Goal: Task Accomplishment & Management: Use online tool/utility

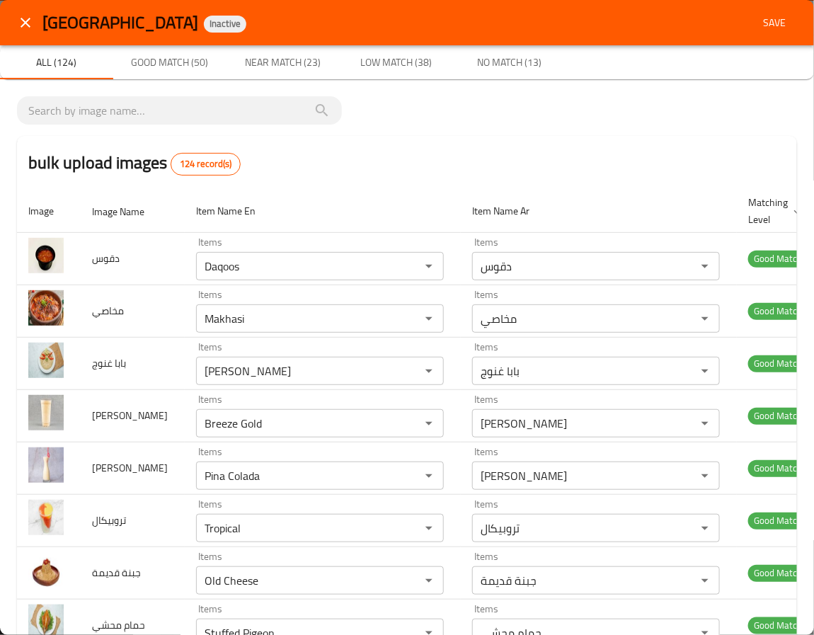
click at [391, 136] on div "bulk upload images 124 record(s)" at bounding box center [407, 163] width 780 height 54
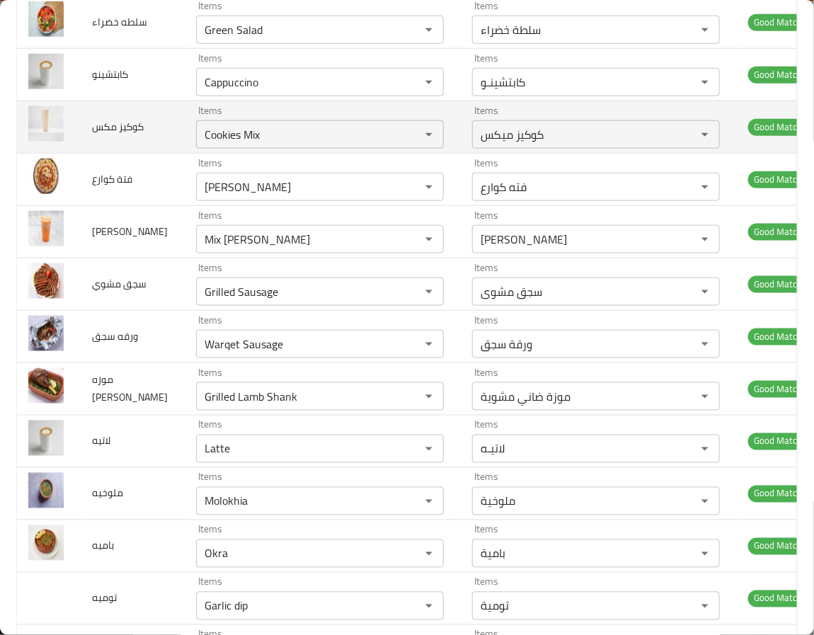
scroll to position [2442, 0]
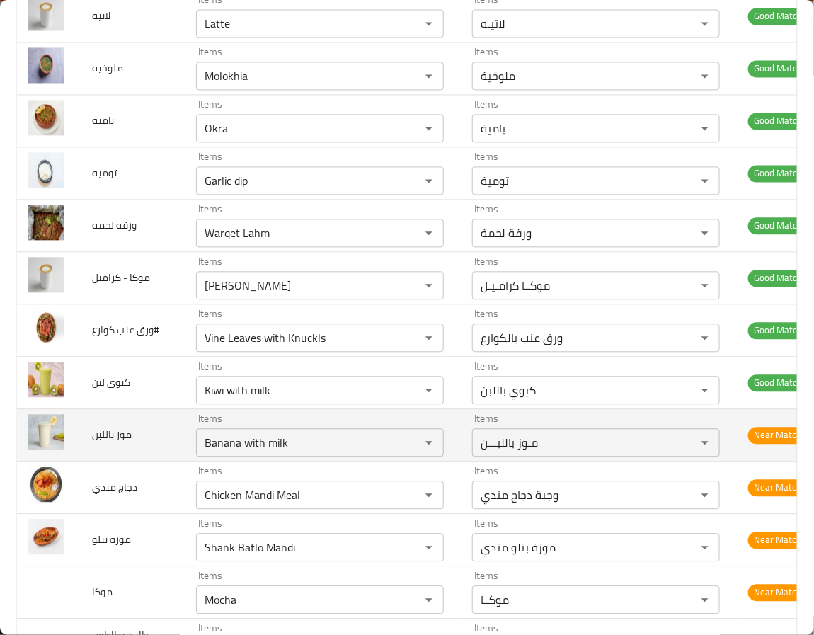
click at [108, 461] on td "موز باللبن" at bounding box center [133, 435] width 104 height 52
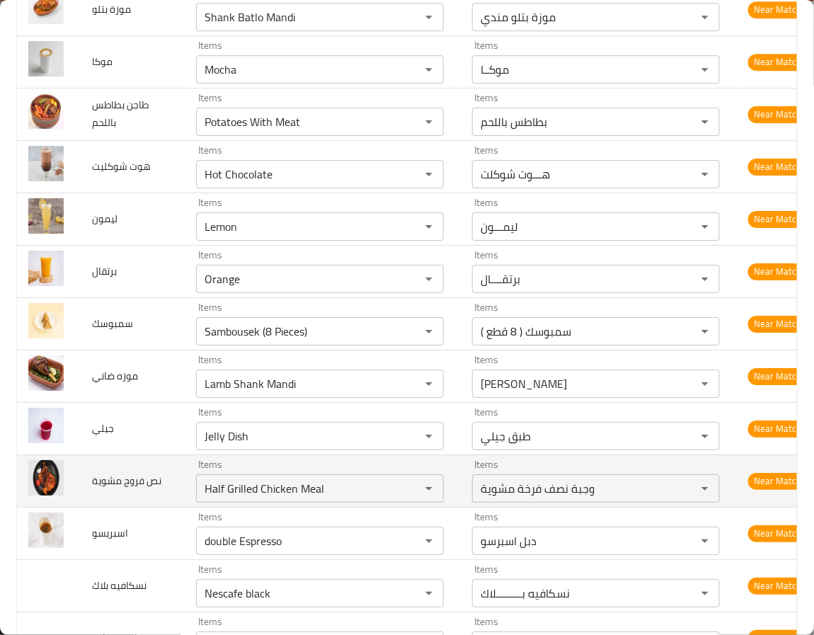
scroll to position [3079, 0]
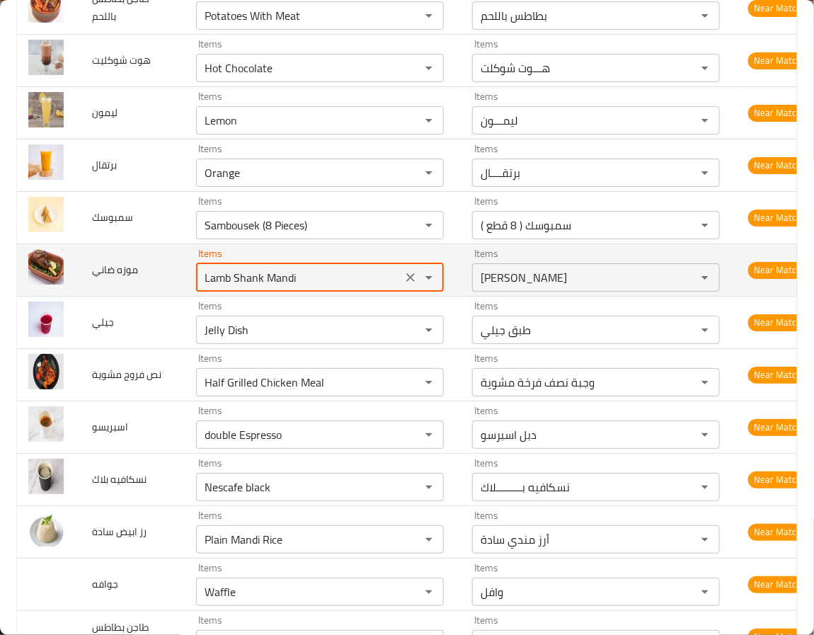
drag, startPoint x: 241, startPoint y: 340, endPoint x: 274, endPoint y: 343, distance: 33.3
click at [274, 287] on ضاني "Lamb Shank Mandi" at bounding box center [298, 278] width 197 height 20
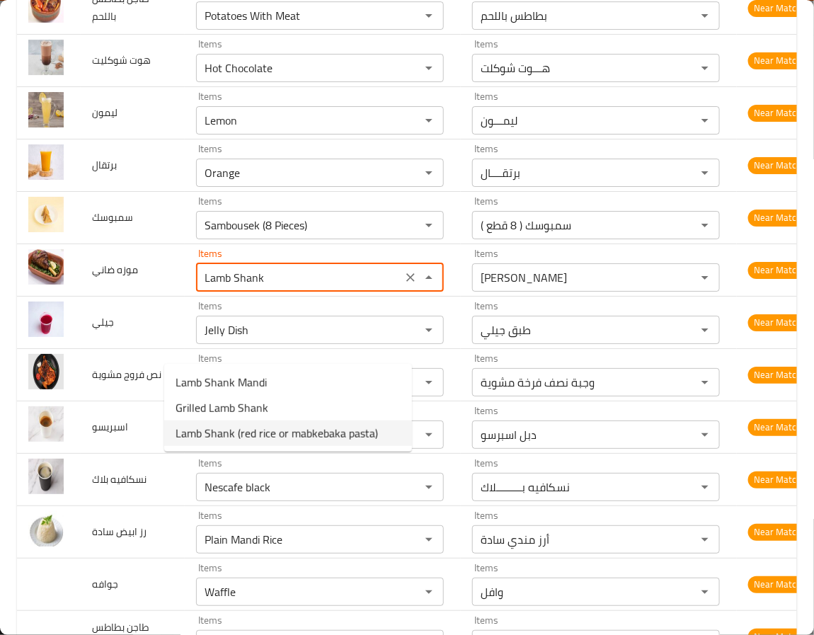
click at [346, 442] on span "Lamb Shank (red rice or mabkebaka pasta)" at bounding box center [277, 433] width 202 height 17
type ضاني "Lamb Shank (red rice or mabkebaka pasta)"
type ضاني-ar "موزة ضاني (أرز أحمر أو مكرونة مبكبكة)"
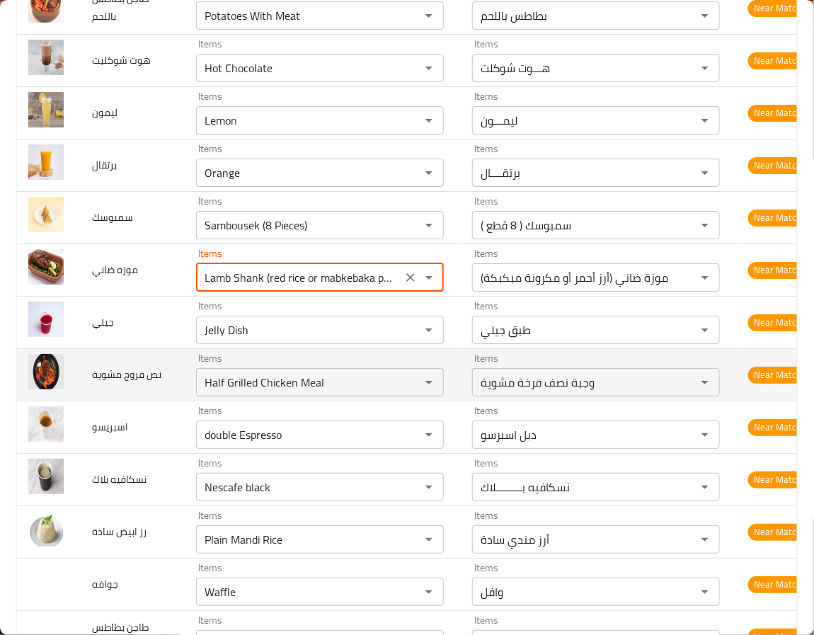
type ضاني "Lamb Shank (red rice or mabkebaka pasta)"
click at [151, 401] on td "نص فروج مشوية" at bounding box center [133, 374] width 104 height 52
click at [149, 401] on td "نص فروج مشوية" at bounding box center [133, 374] width 104 height 52
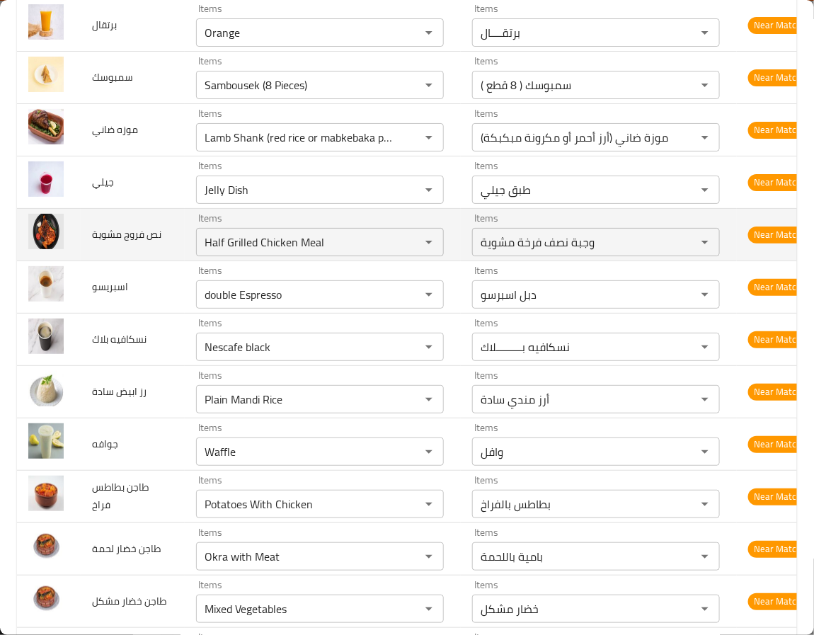
scroll to position [3291, 0]
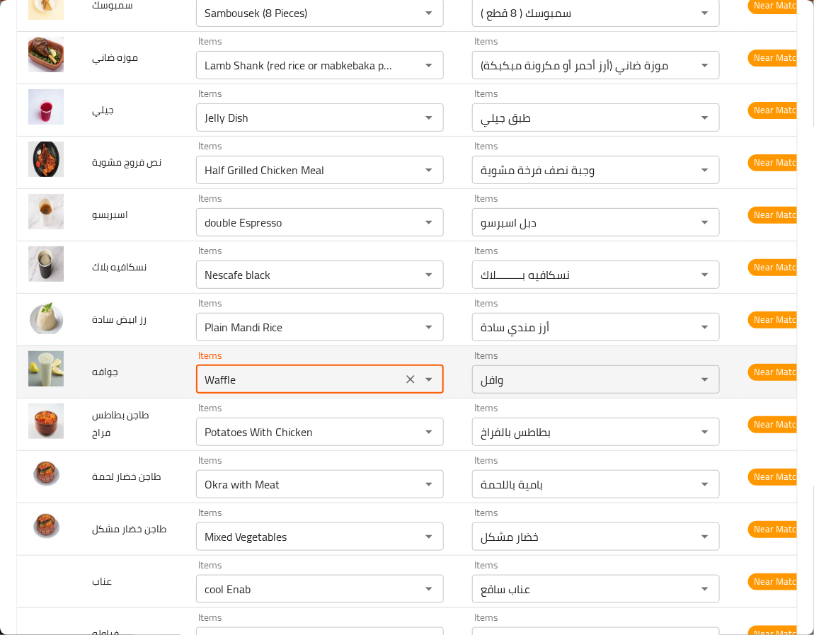
drag, startPoint x: 212, startPoint y: 455, endPoint x: 91, endPoint y: 436, distance: 122.5
click at [91, 398] on tr "جوافه Items Waffle Items Items وافل Items Near Match" at bounding box center [418, 371] width 802 height 52
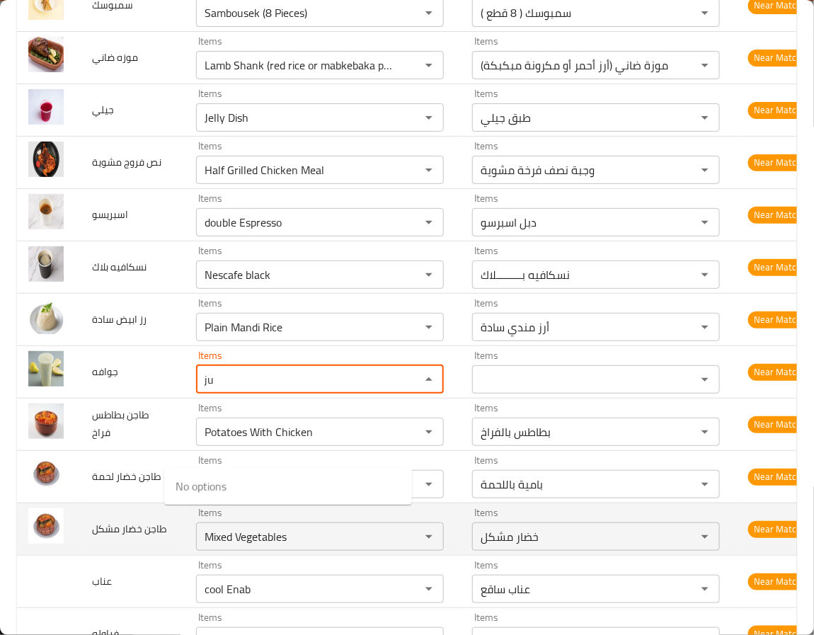
type input "j"
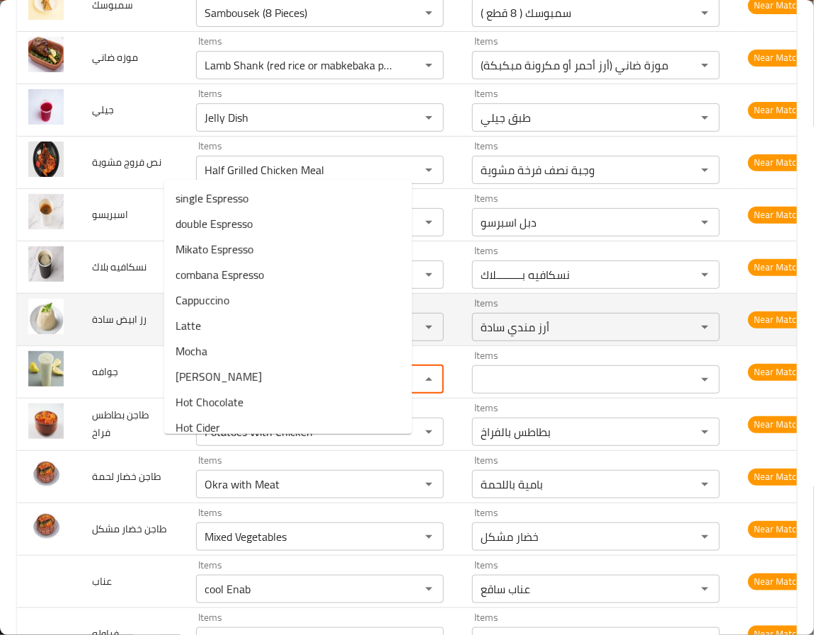
click at [98, 328] on span "رز ابيض سادة" at bounding box center [119, 319] width 54 height 18
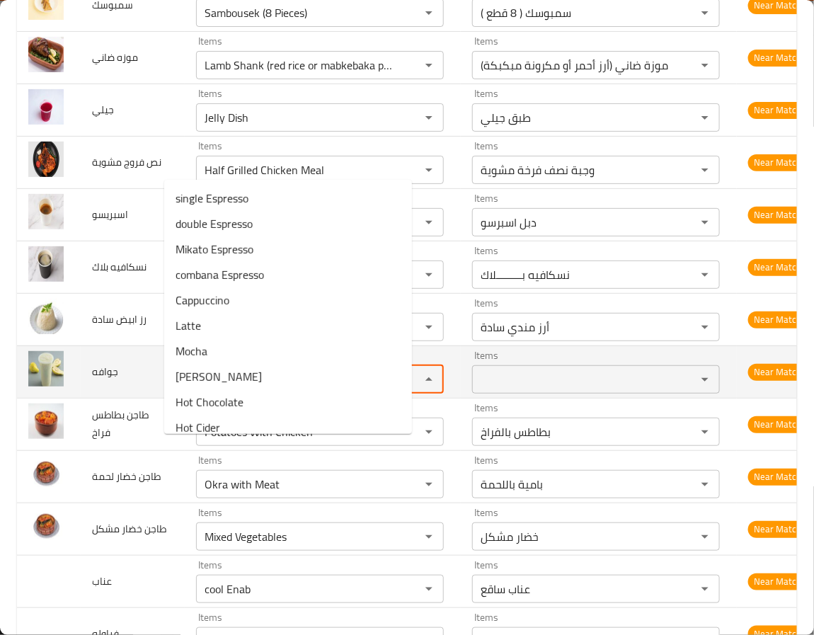
click at [200, 389] on input "Items" at bounding box center [298, 379] width 197 height 20
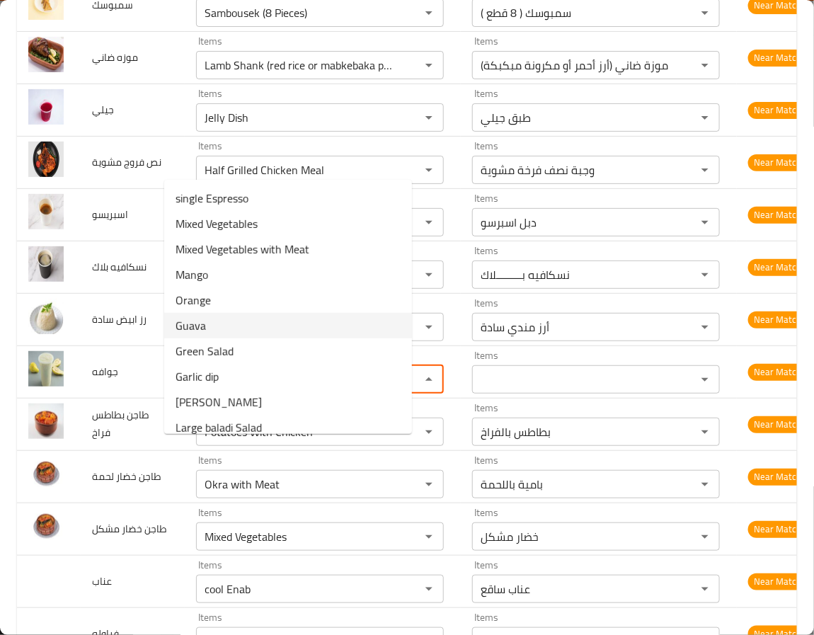
click at [176, 321] on span "Guava" at bounding box center [191, 325] width 30 height 17
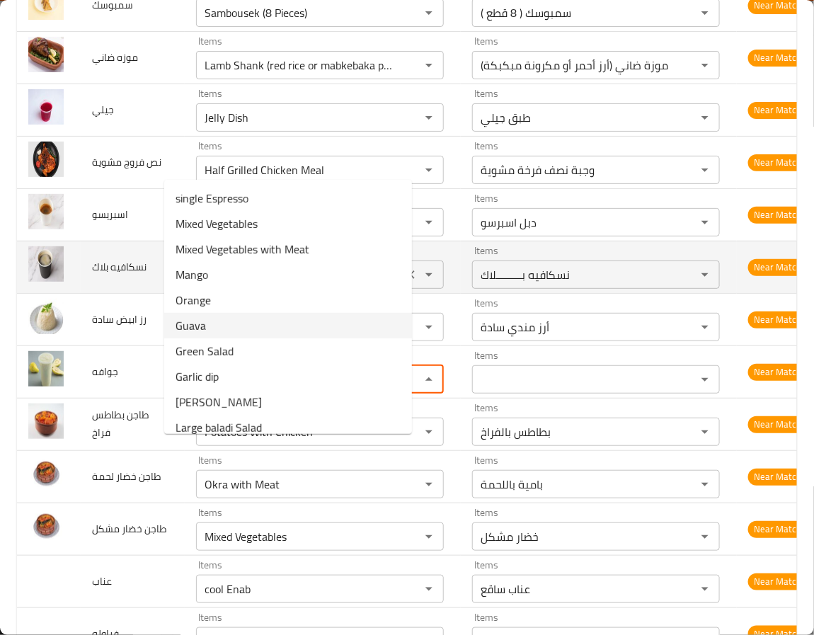
type input "Guava"
type input "جوافــــة"
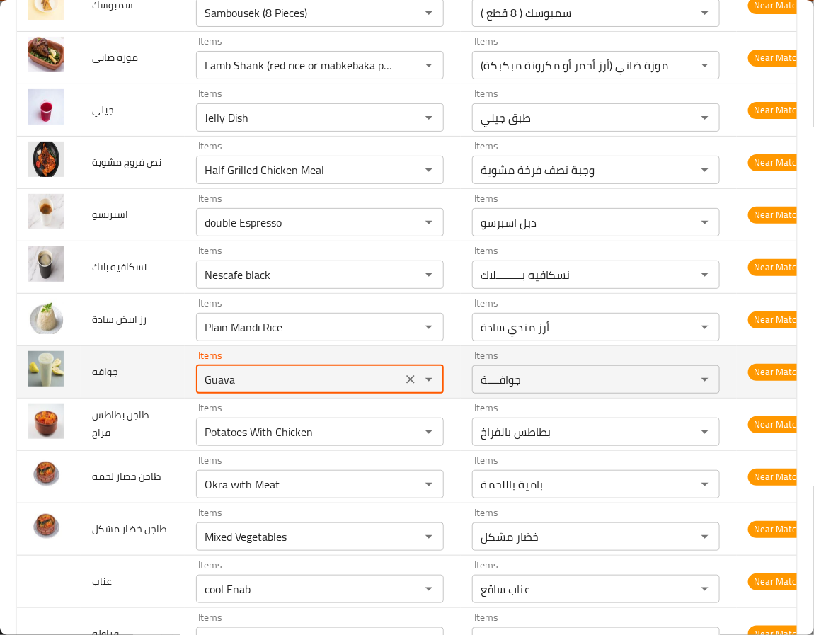
type input "Guava"
click at [119, 398] on td "جوافه" at bounding box center [133, 371] width 104 height 52
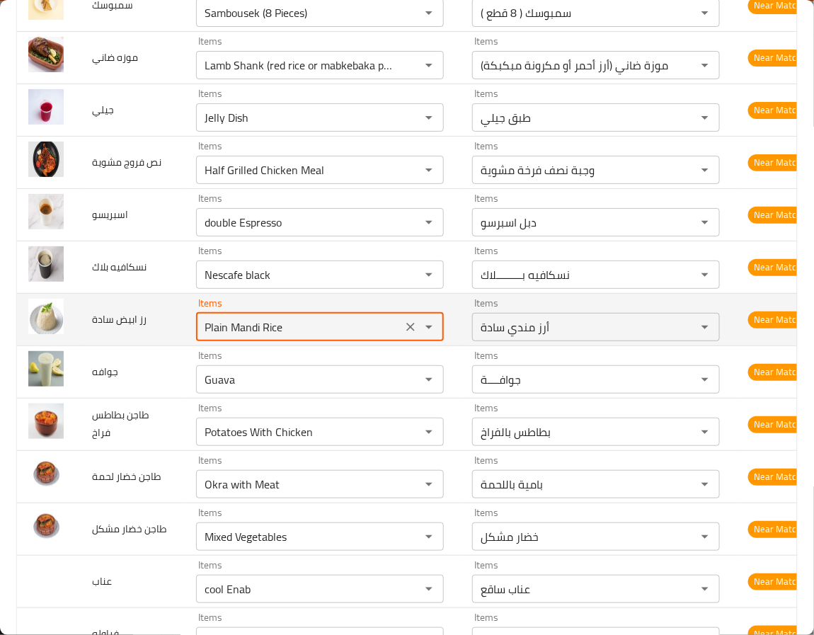
drag, startPoint x: 200, startPoint y: 389, endPoint x: 289, endPoint y: 384, distance: 88.6
click at [287, 341] on div "Plain Mandi Rice Items" at bounding box center [320, 327] width 248 height 28
type سادة "P"
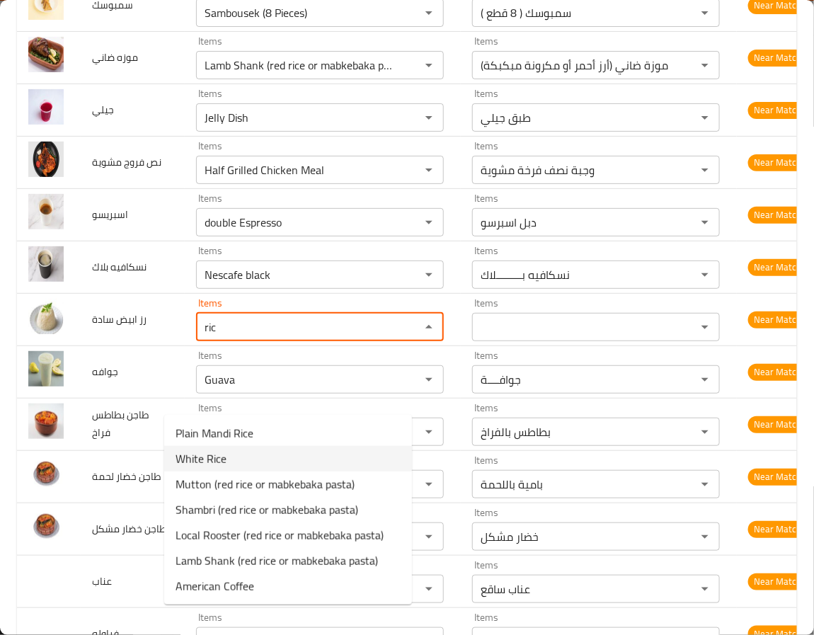
click at [196, 459] on span "White Rice" at bounding box center [201, 458] width 51 height 17
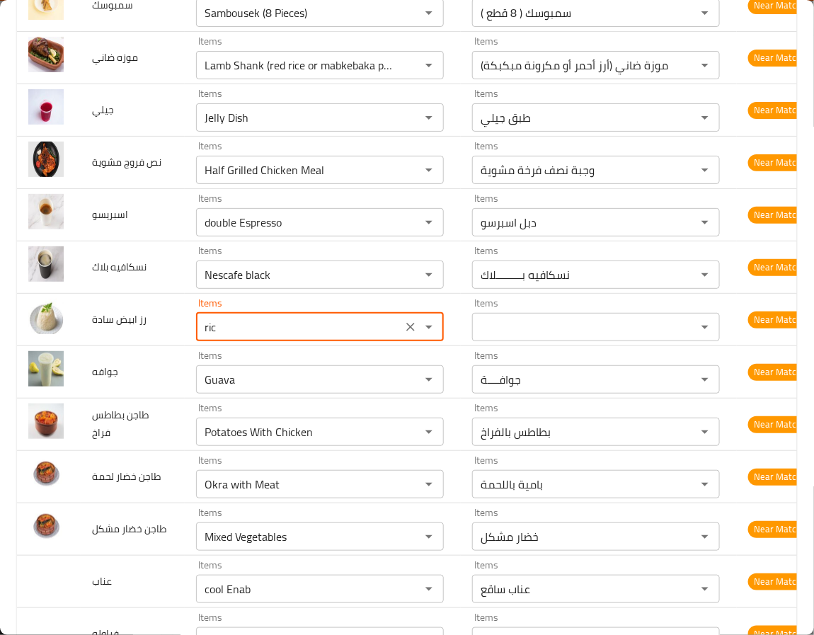
type سادة "White Rice"
type سادة-ar "أرز أبيض"
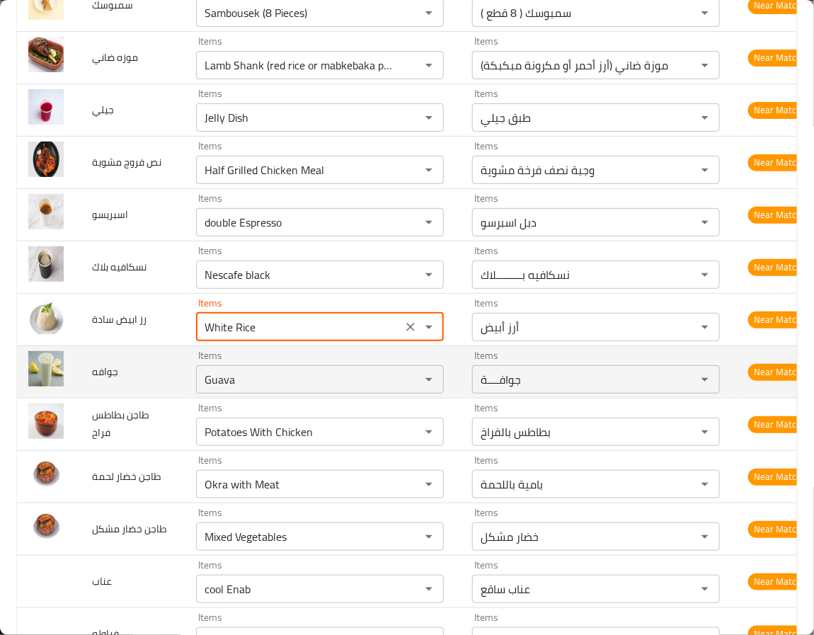
type سادة "White Rice"
click at [88, 398] on td "جوافه" at bounding box center [133, 371] width 104 height 52
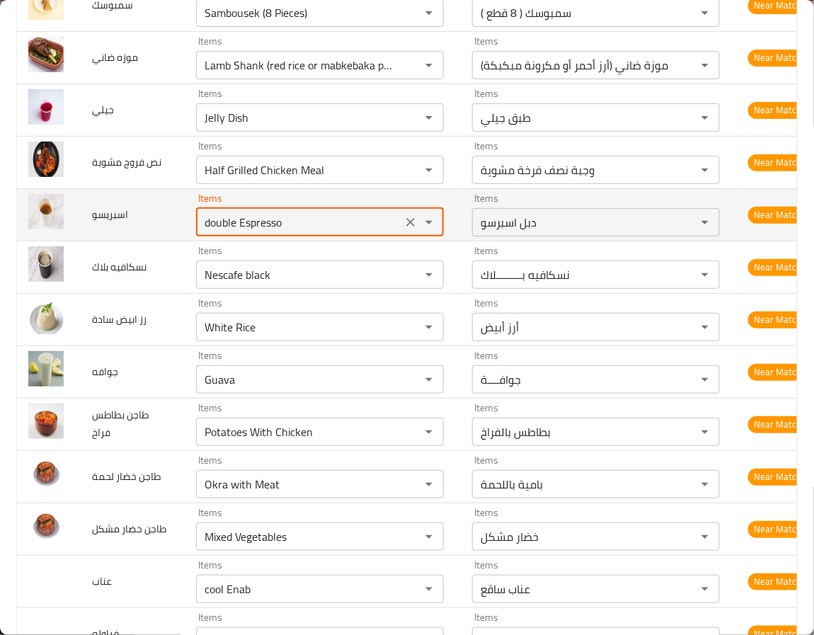
drag, startPoint x: 207, startPoint y: 292, endPoint x: 113, endPoint y: 298, distance: 94.3
click at [115, 241] on tr "اسبريسو Items double Espresso Items Items دبل اسبرسو Items Near Match" at bounding box center [418, 214] width 802 height 52
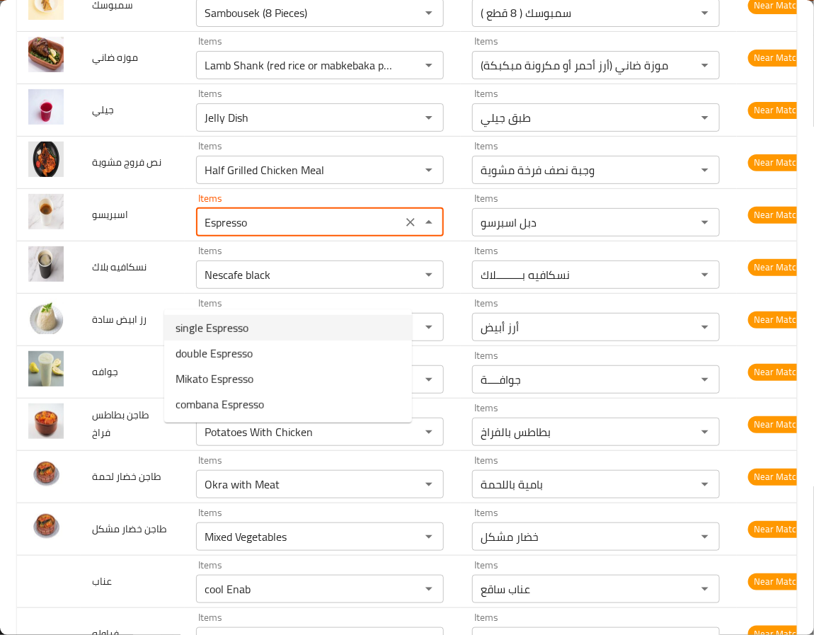
click at [196, 323] on span "single Espresso" at bounding box center [212, 327] width 73 height 17
type input "single Espresso"
type input "سنجل اسبرسو"
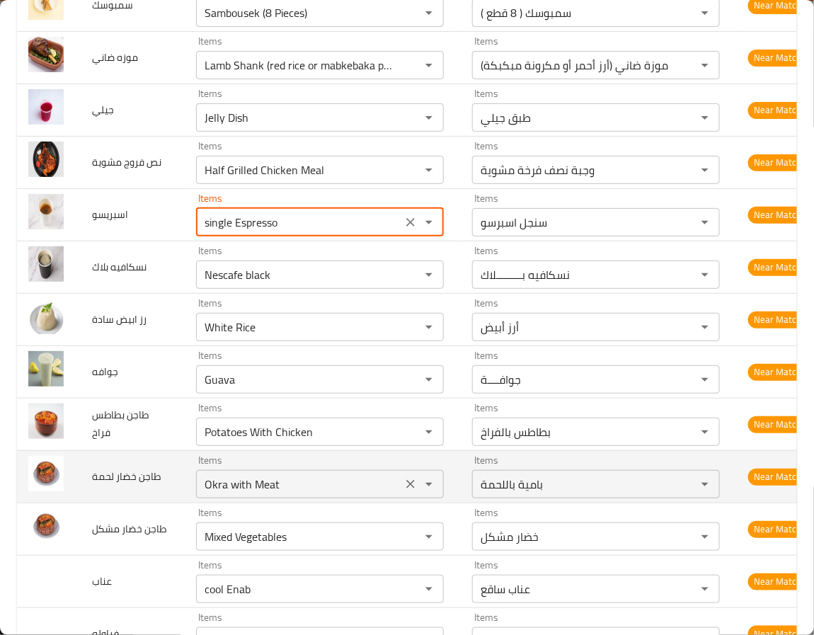
type input "single Espresso"
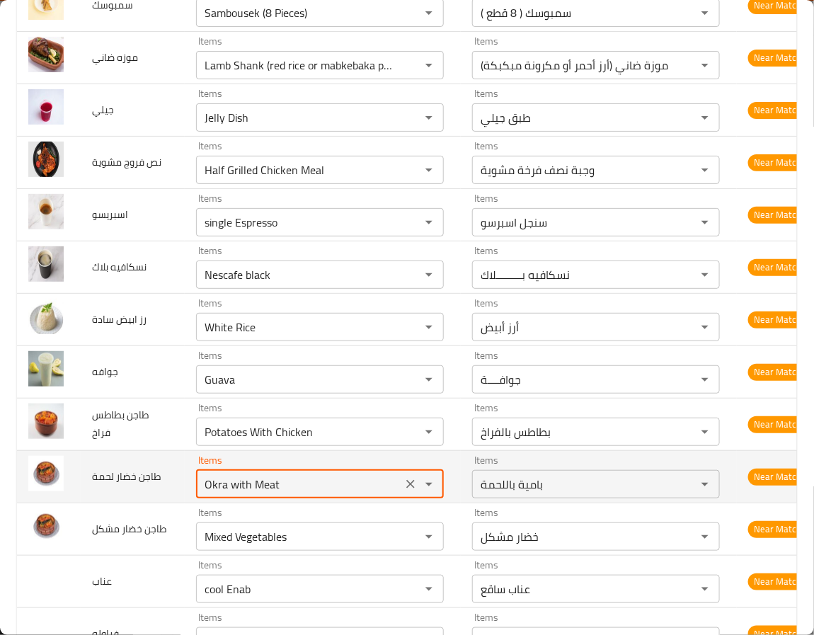
drag, startPoint x: 253, startPoint y: 558, endPoint x: 72, endPoint y: 565, distance: 180.6
click at [72, 503] on tr "طاجن خضار لحمة Items Okra with Meat Items Items بامية باللحمة Items Near Match" at bounding box center [418, 476] width 802 height 52
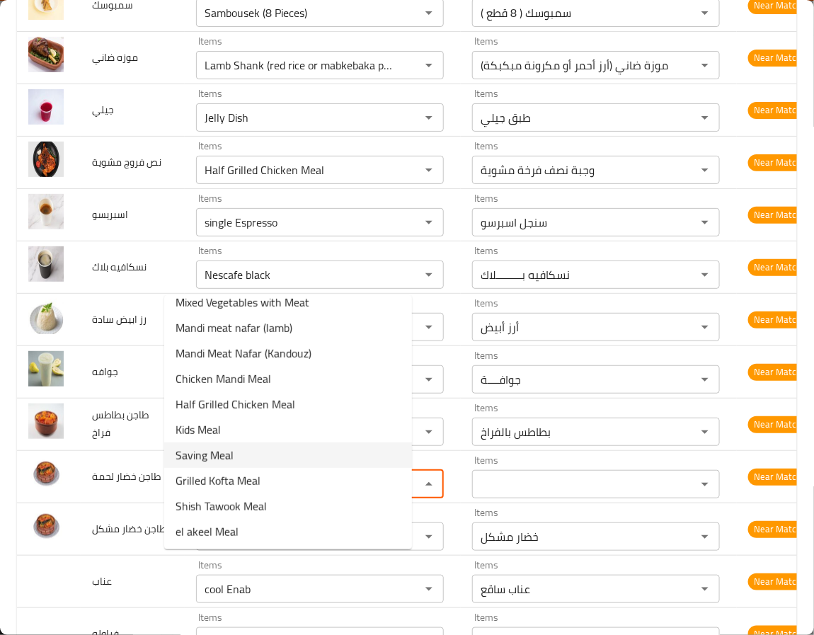
scroll to position [0, 0]
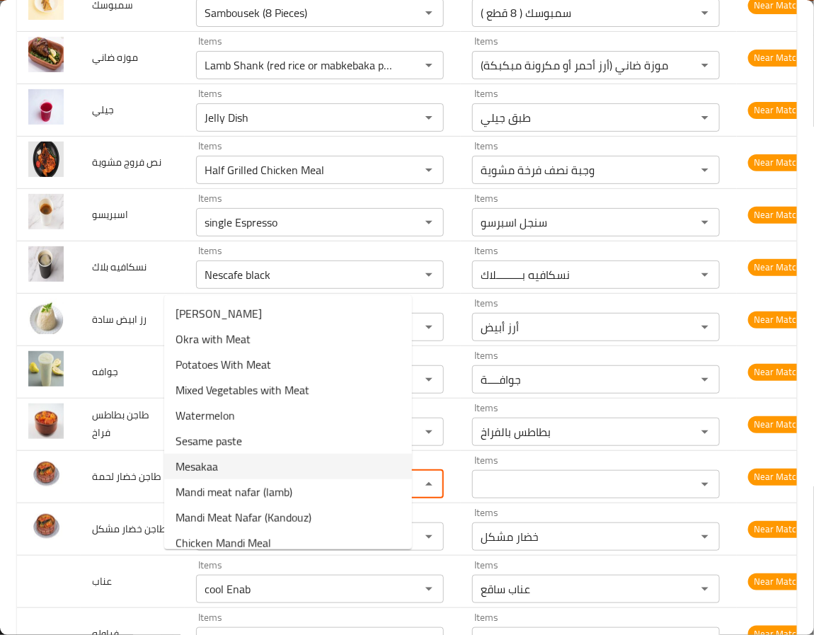
type لحمة "m"
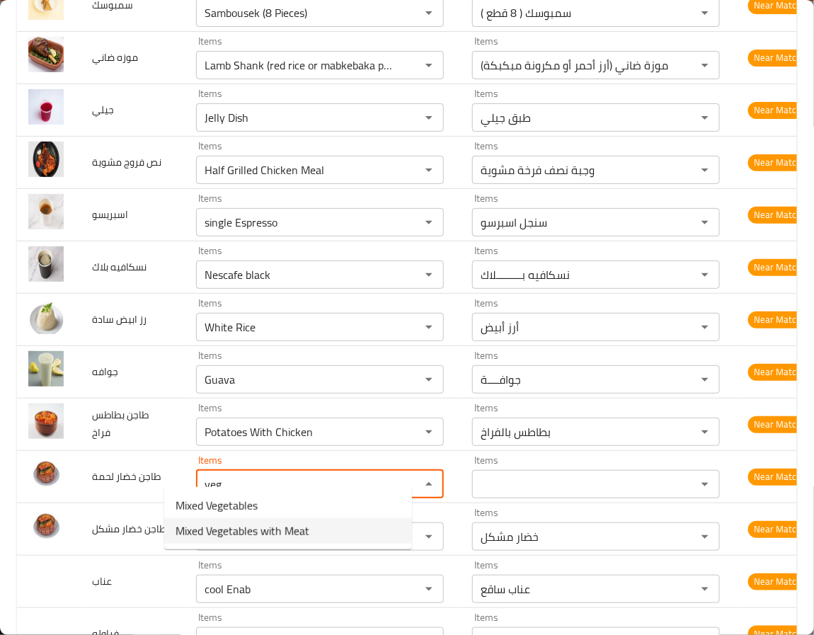
click at [211, 535] on span "Mixed Vegetables with Meat" at bounding box center [243, 530] width 134 height 17
type لحمة "Mixed Vegetables with Meat"
type لحمة-ar "خضار مشكل باللحمة"
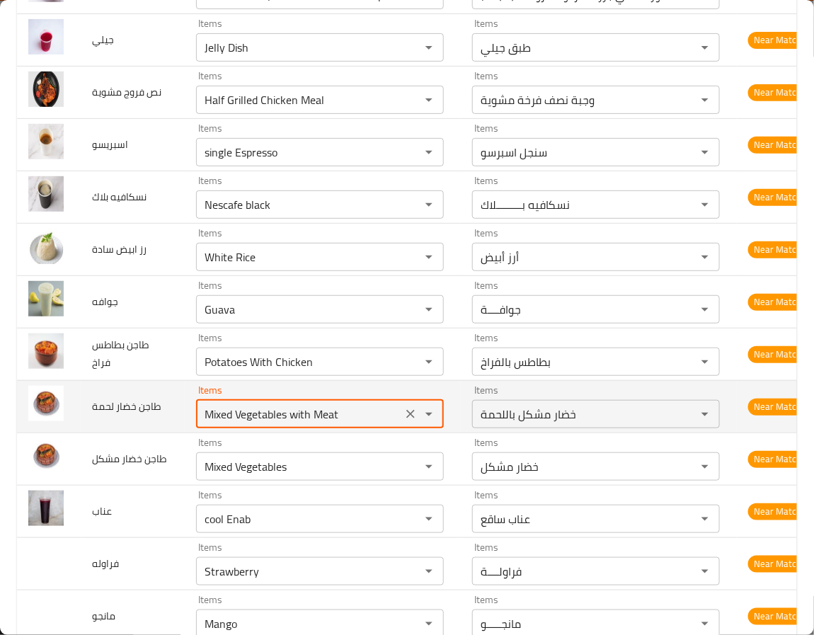
scroll to position [3397, 0]
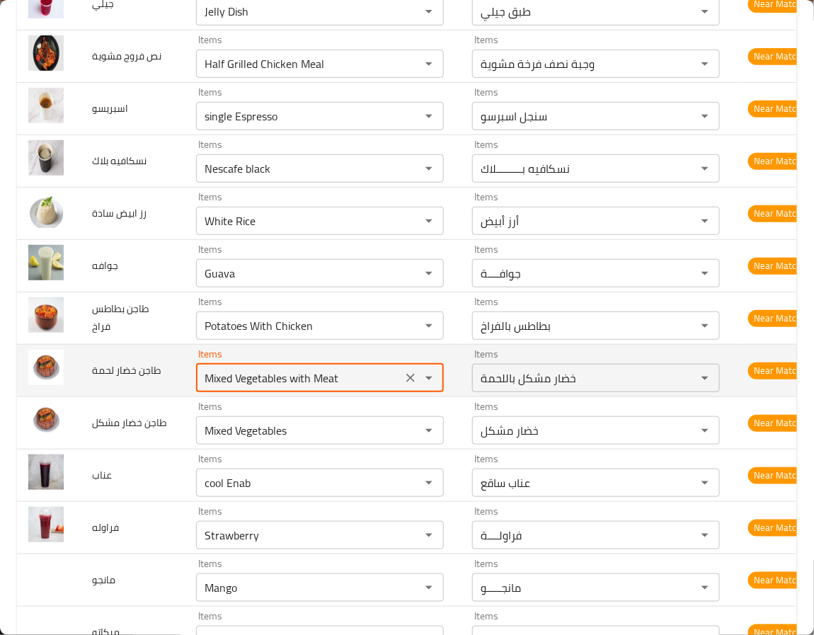
drag, startPoint x: 212, startPoint y: 451, endPoint x: 62, endPoint y: 444, distance: 150.9
click at [62, 396] on tr "طاجن خضار لحمة Items Mixed Vegetables with Meat Items Items خضار مشكل باللحمة I…" at bounding box center [418, 370] width 802 height 52
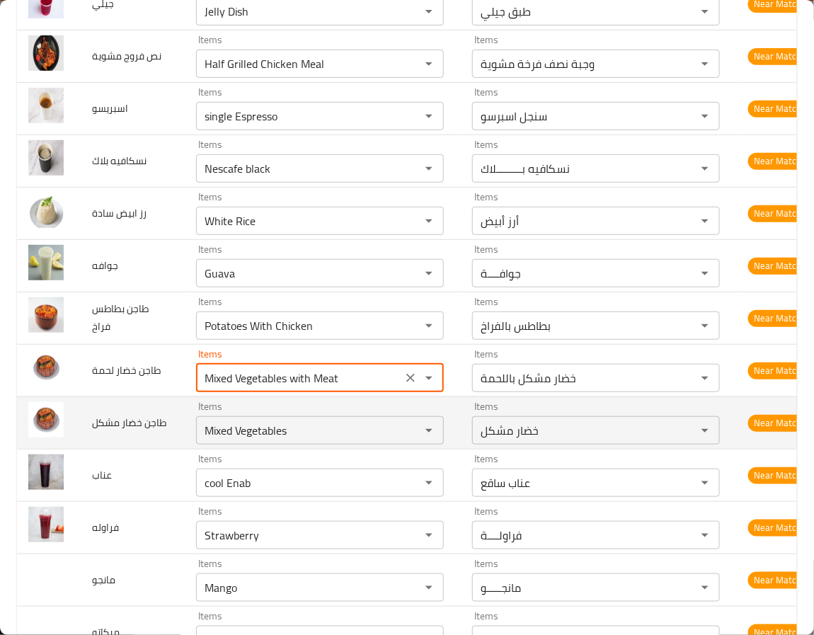
type لحمة "Mixed Vegetables with Meat"
click at [132, 432] on span "طاجن خضار مشكل" at bounding box center [129, 422] width 74 height 18
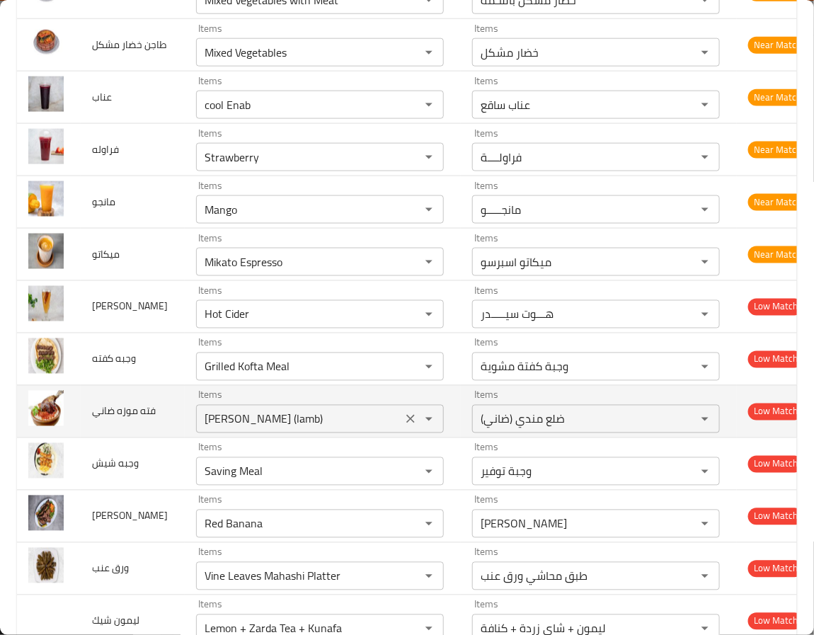
scroll to position [3822, 0]
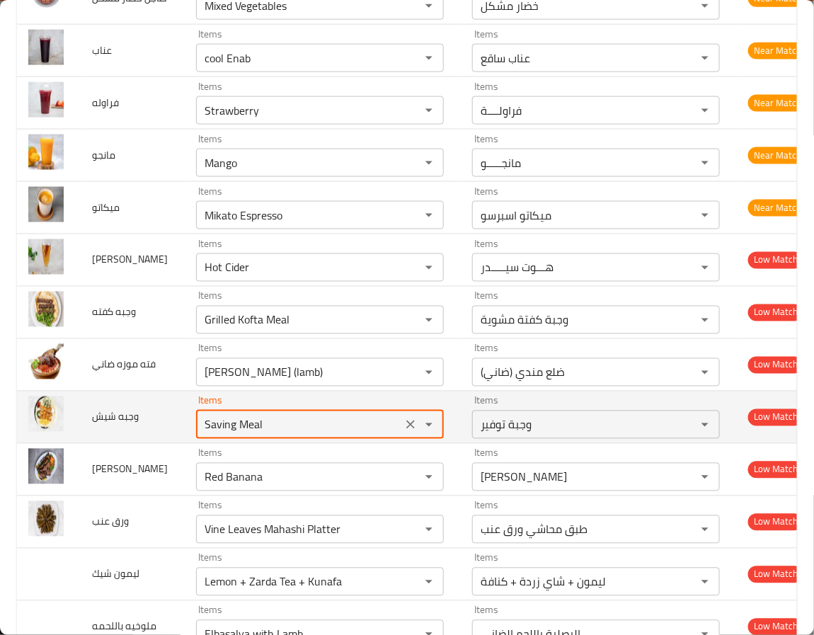
drag, startPoint x: 291, startPoint y: 512, endPoint x: 105, endPoint y: 517, distance: 186.2
click at [105, 443] on tr "وجبه شيش Items Saving Meal Items Items وجبة توفير Items Low Match" at bounding box center [418, 417] width 802 height 52
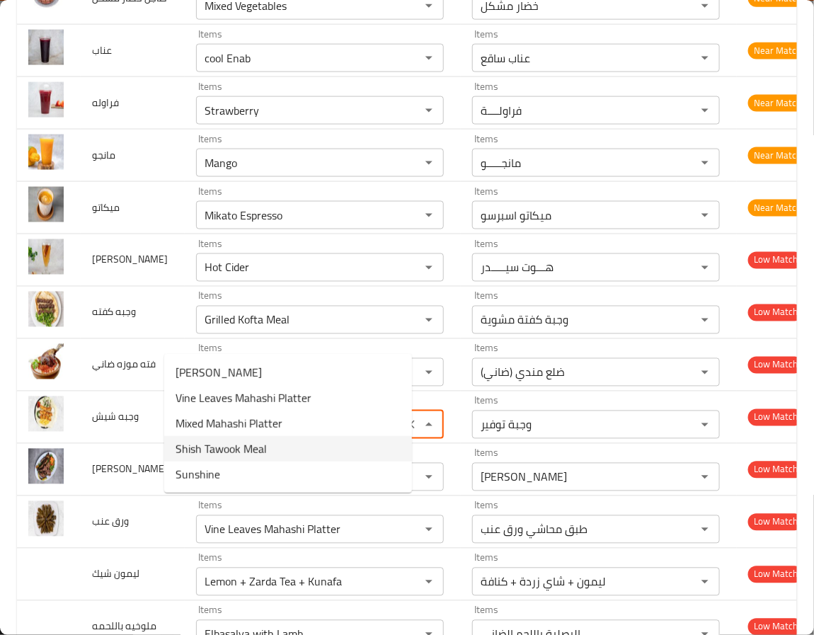
click at [272, 449] on شيش-option-3 "Shish Tawook Meal" at bounding box center [288, 448] width 248 height 25
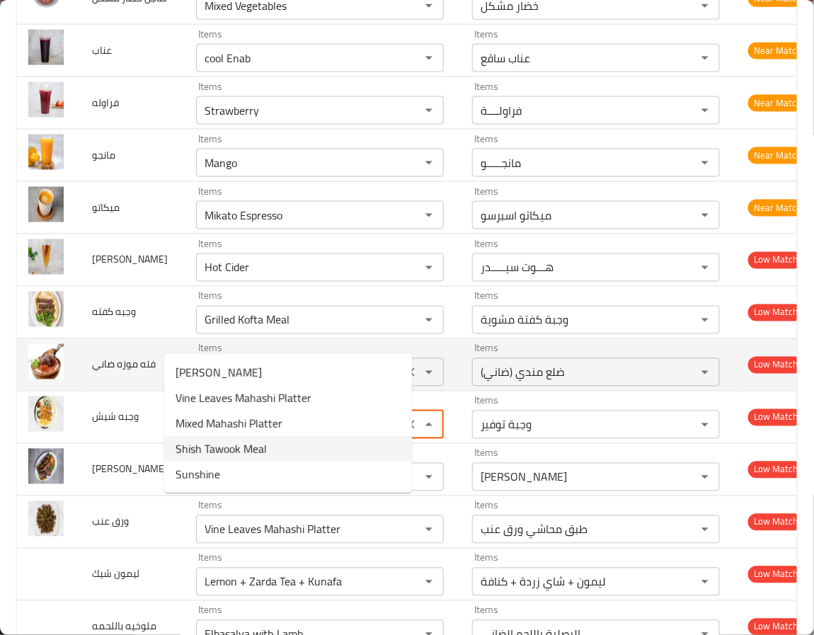
type شيش "Shish Tawook Meal"
type شيش-ar "وجبة شيش طاووق"
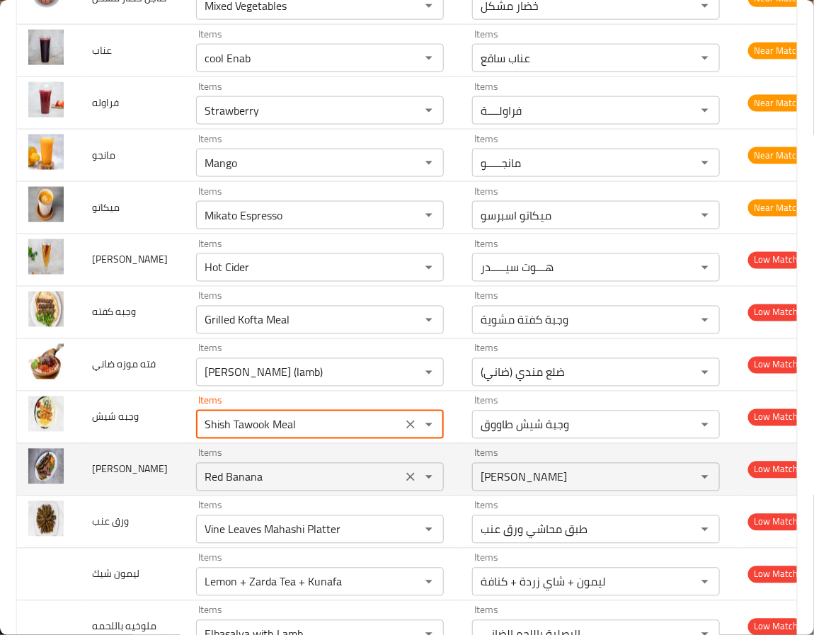
type شيش "Shish Tawook Meal"
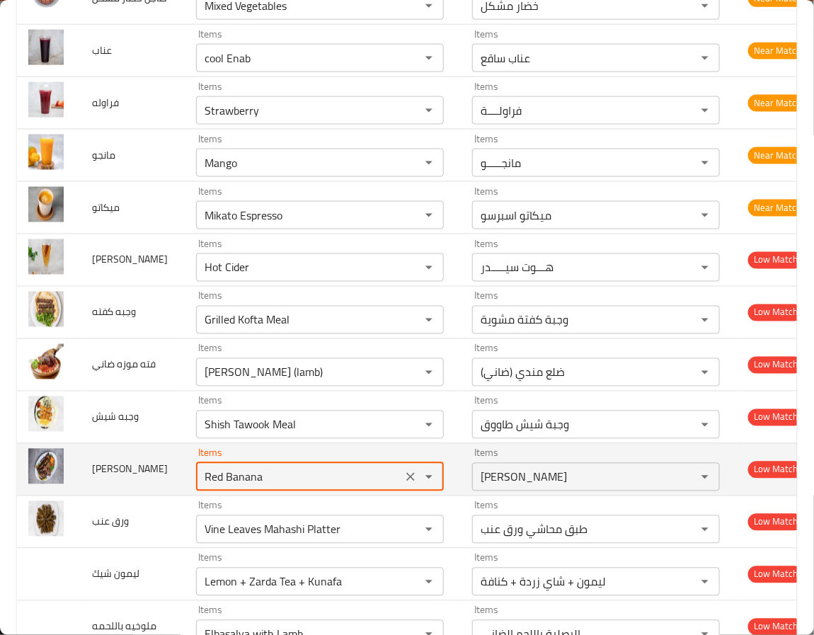
drag, startPoint x: 265, startPoint y: 555, endPoint x: 154, endPoint y: 546, distance: 112.2
click at [185, 495] on td "Items Red Banana Items" at bounding box center [323, 469] width 276 height 52
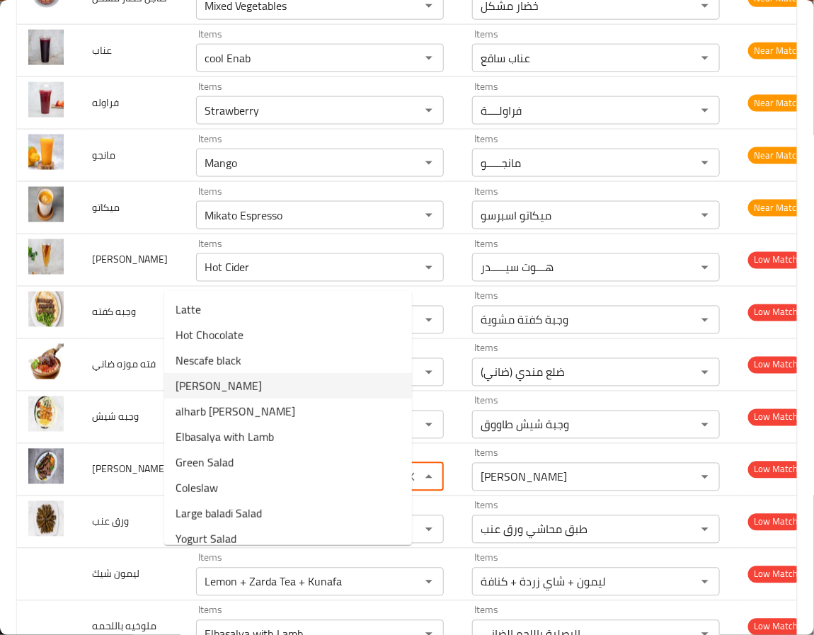
type ضاني "l"
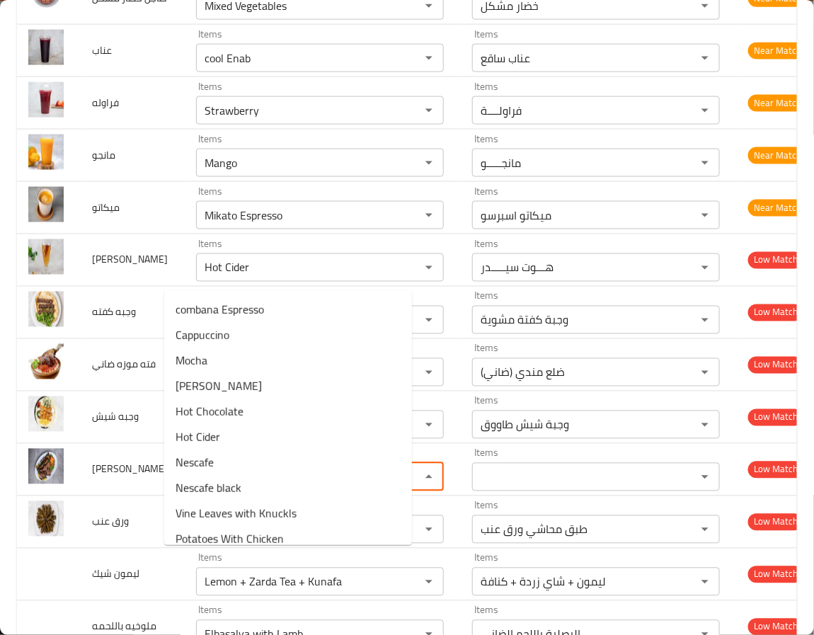
type ضاني "ch"
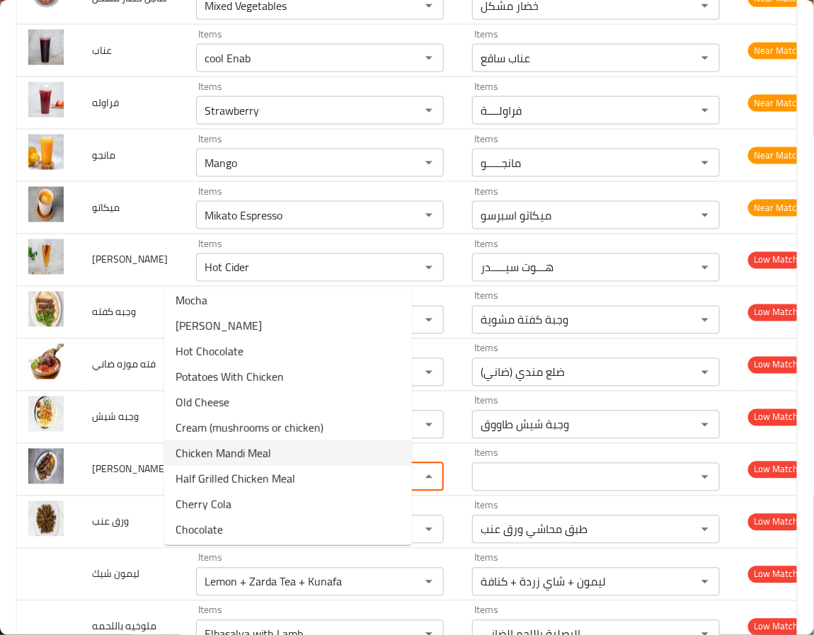
scroll to position [11, 0]
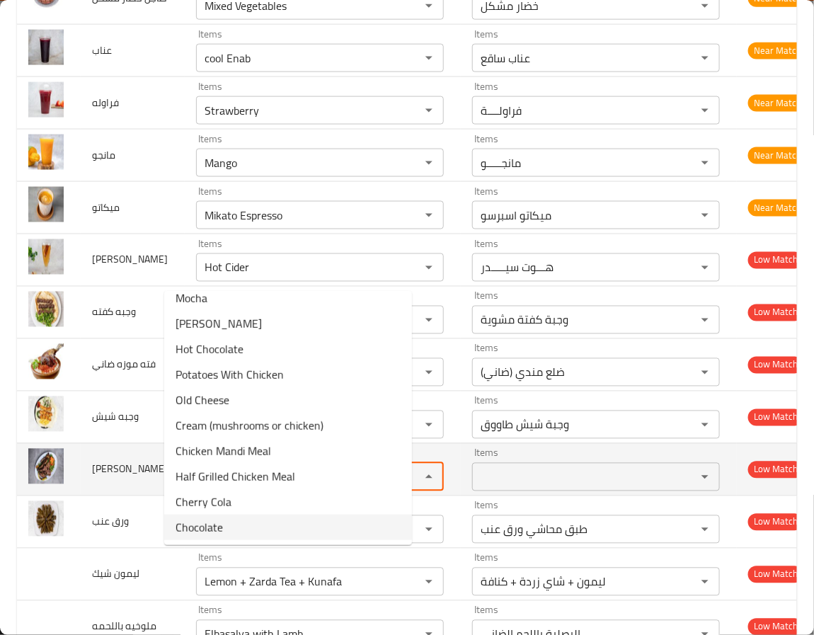
drag, startPoint x: 238, startPoint y: 553, endPoint x: 137, endPoint y: 550, distance: 101.2
click at [137, 495] on tr "ريش ضاني Items ch Items Items Items Low Match" at bounding box center [418, 469] width 802 height 52
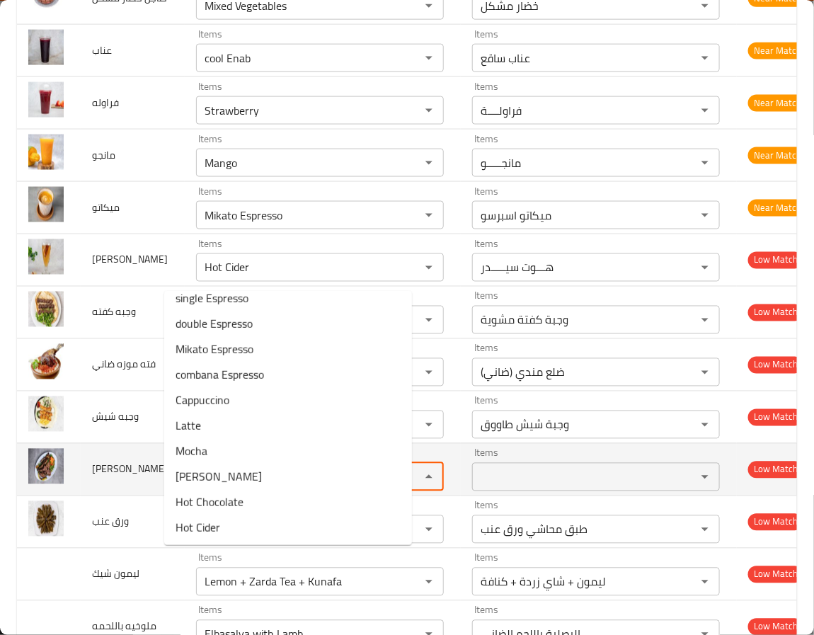
scroll to position [0, 0]
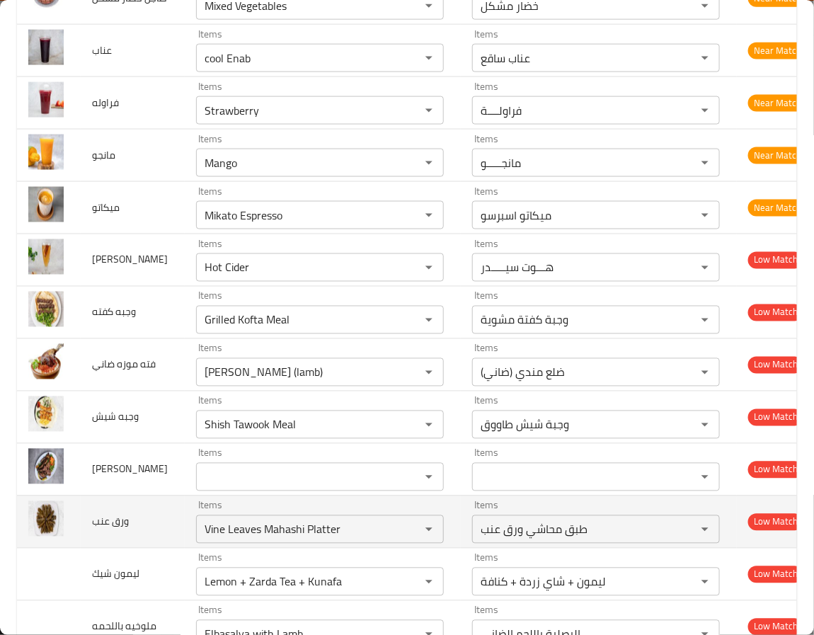
click at [125, 548] on td "ورق عنب" at bounding box center [133, 521] width 104 height 52
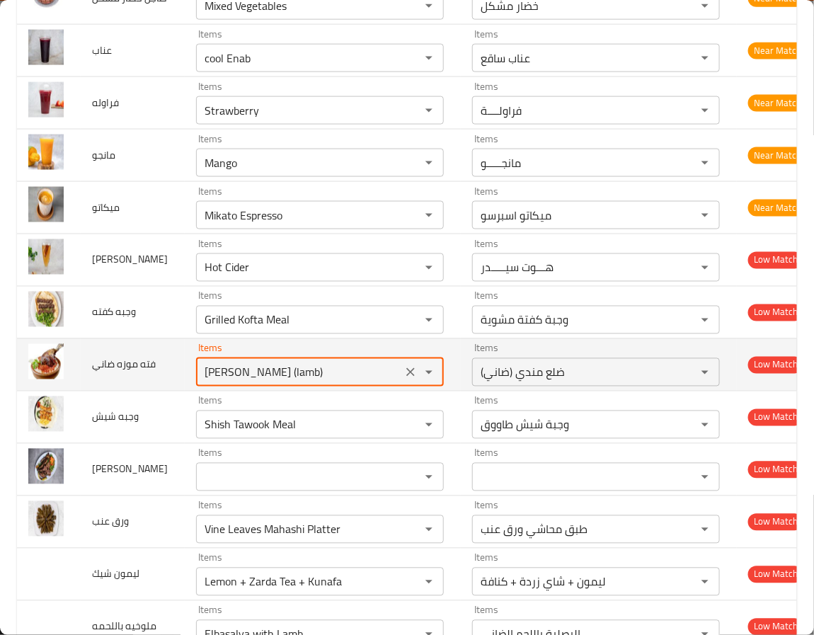
drag, startPoint x: 274, startPoint y: 457, endPoint x: 134, endPoint y: 457, distance: 140.1
click at [134, 391] on tr "فته موزه ضاني Items Mandi Rib (lamb) Items Items ضلع مندي (ضاني) Items Low Match" at bounding box center [418, 364] width 802 height 52
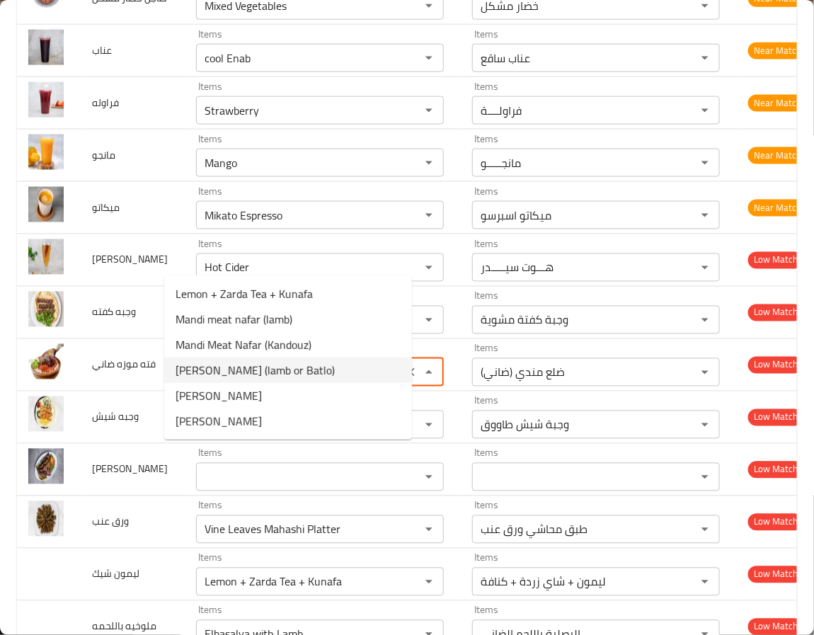
click at [340, 361] on ضاني-option-3 "Shank Fattah (lamb or Batlo)" at bounding box center [288, 369] width 248 height 25
type ضاني "Shank Fattah (lamb or Batlo)"
type ضاني-ar "موزة فتة (ضاني او بتلـــــو)"
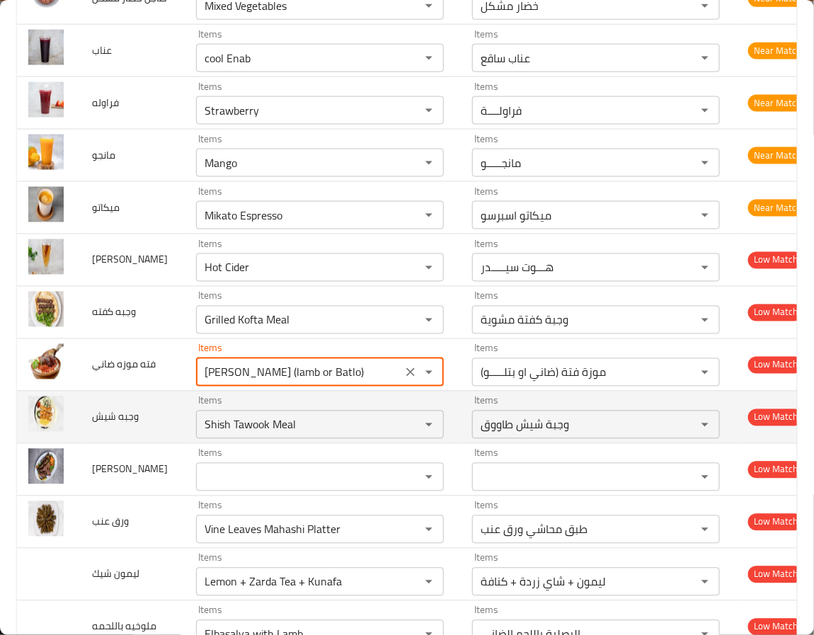
type ضاني "Shank Fattah (lamb or Batlo)"
click at [134, 443] on td "وجبه شيش" at bounding box center [133, 417] width 104 height 52
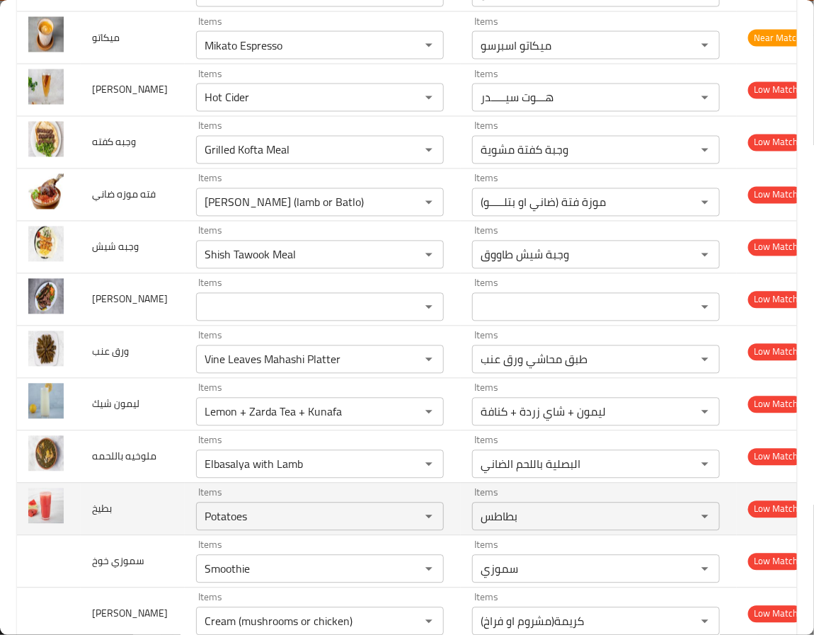
scroll to position [4034, 0]
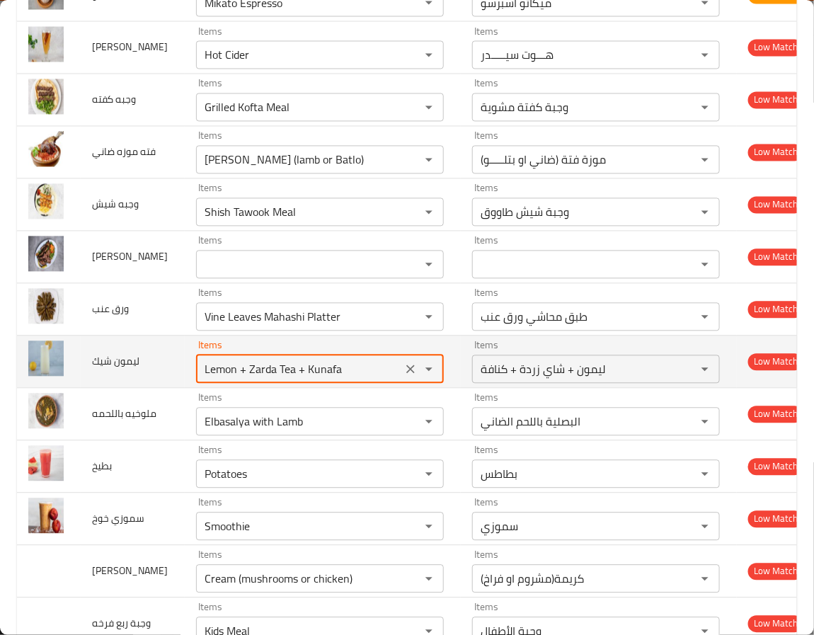
drag, startPoint x: 207, startPoint y: 454, endPoint x: 370, endPoint y: 455, distance: 163.5
click at [370, 384] on div "Lemon + Zarda Tea + Kunafa Items" at bounding box center [320, 369] width 248 height 28
type شيك "Lemon"
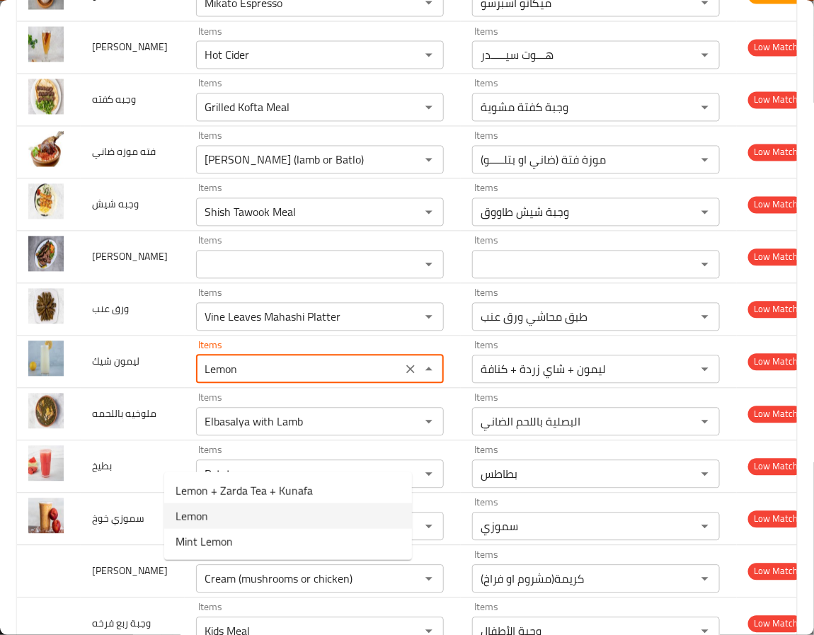
click at [217, 512] on شيك-option-1 "Lemon" at bounding box center [288, 515] width 248 height 25
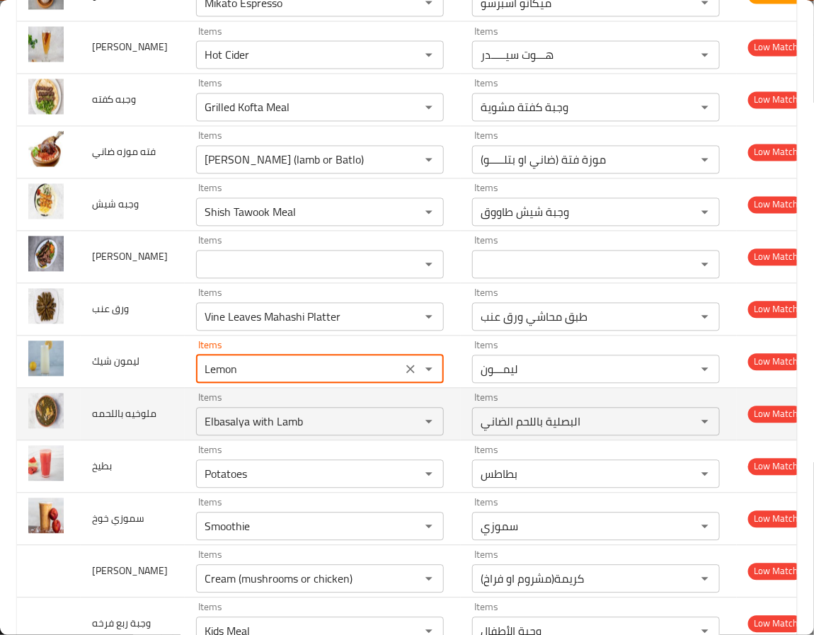
type شيك-ar "ليمـــون"
type شيك "Lemon"
click at [100, 423] on span "ملوخيه باللحمه" at bounding box center [124, 414] width 64 height 18
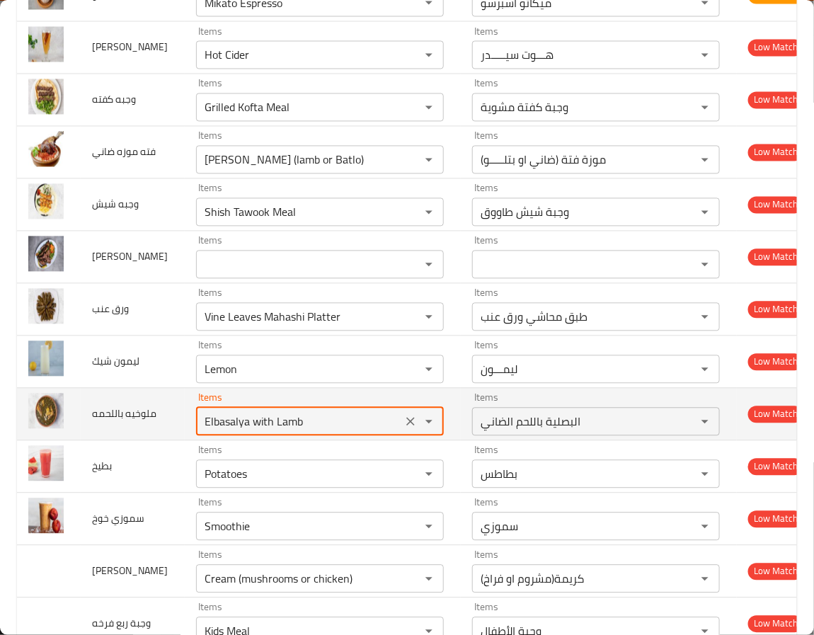
drag, startPoint x: 272, startPoint y: 507, endPoint x: 136, endPoint y: 506, distance: 135.9
click at [136, 440] on tr "ملوخيه باللحمه Items Elbasalya with Lamb Items Items البصلية باللحم الضاني Item…" at bounding box center [418, 414] width 802 height 52
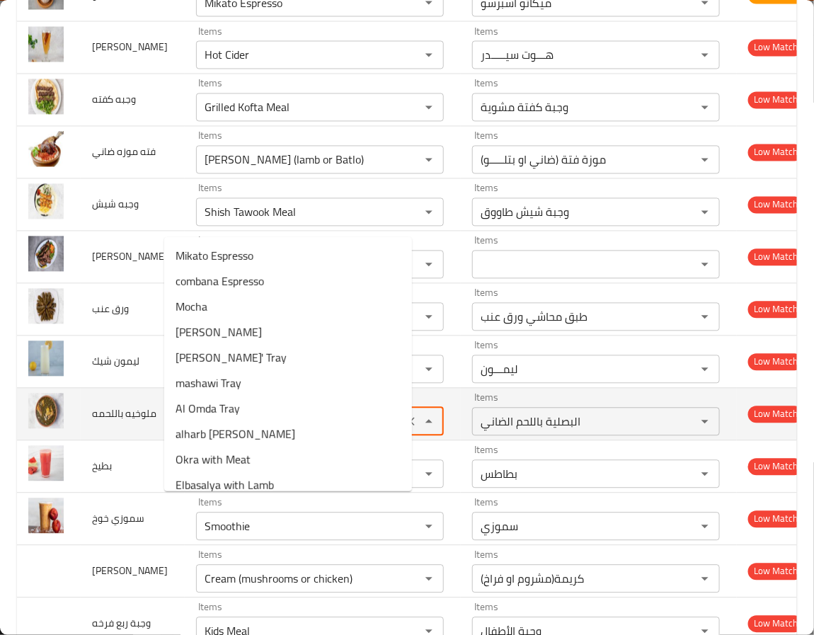
type باللحمه "mo"
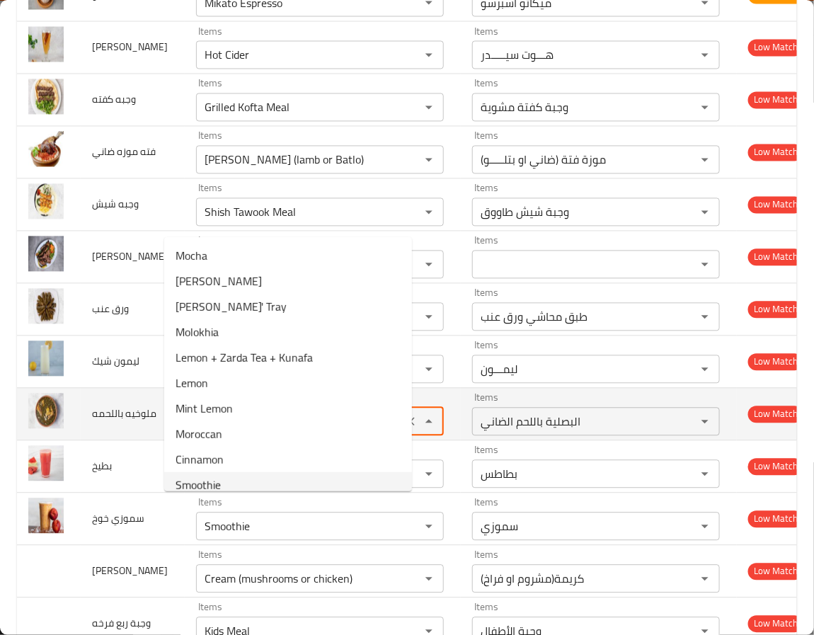
drag, startPoint x: 215, startPoint y: 514, endPoint x: 151, endPoint y: 503, distance: 65.3
click at [151, 440] on tr "ملوخيه باللحمه Items mo Items Items البصلية باللحم الضاني Items Low Match" at bounding box center [418, 414] width 802 height 52
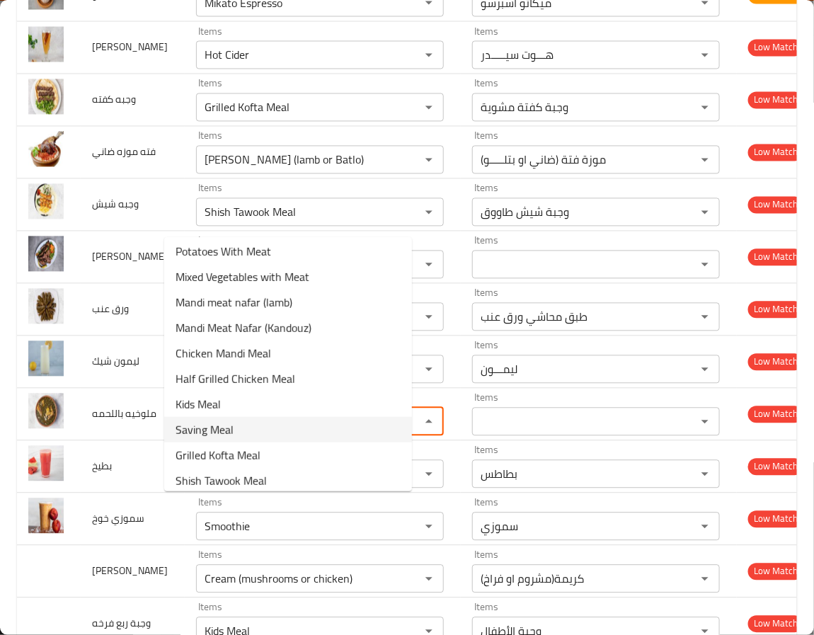
scroll to position [0, 0]
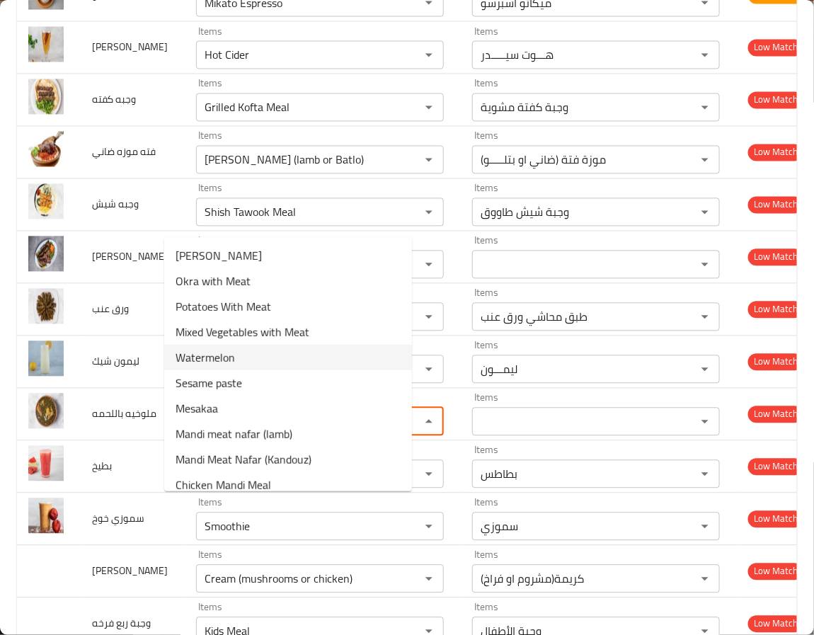
type باللحمه "m"
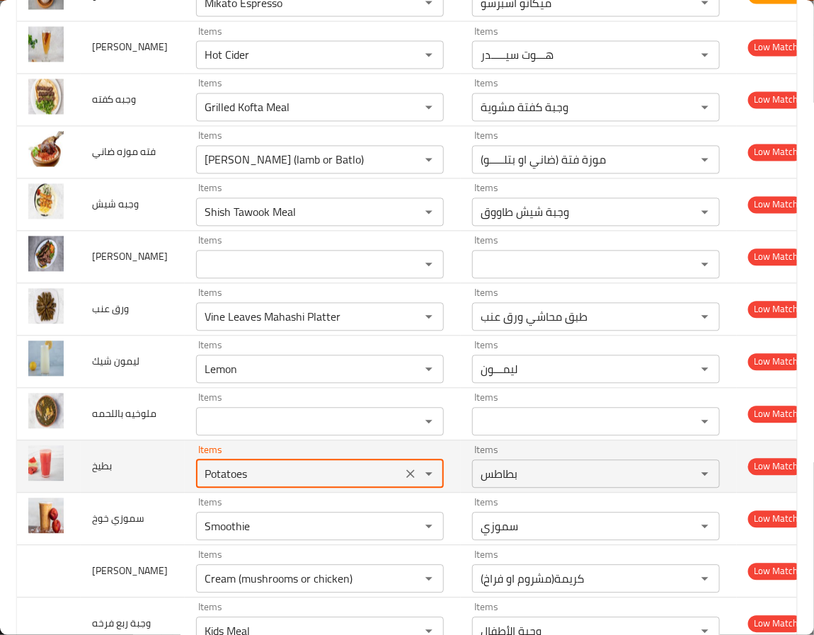
drag, startPoint x: 204, startPoint y: 561, endPoint x: 34, endPoint y: 551, distance: 170.1
click at [34, 493] on tr "بطيخ Items Potatoes Items Items بطاطس Items Low Match" at bounding box center [418, 466] width 802 height 52
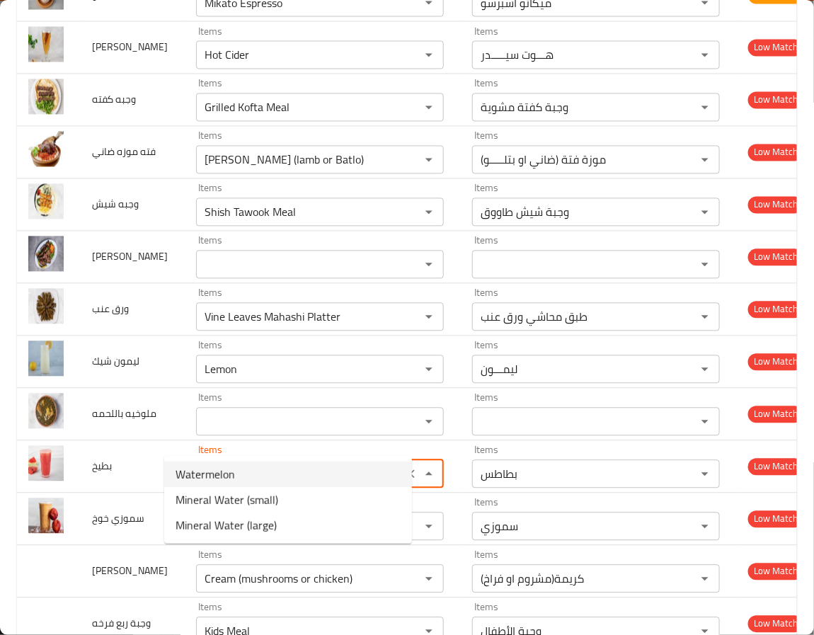
click at [247, 470] on li "Watermelon" at bounding box center [288, 473] width 248 height 25
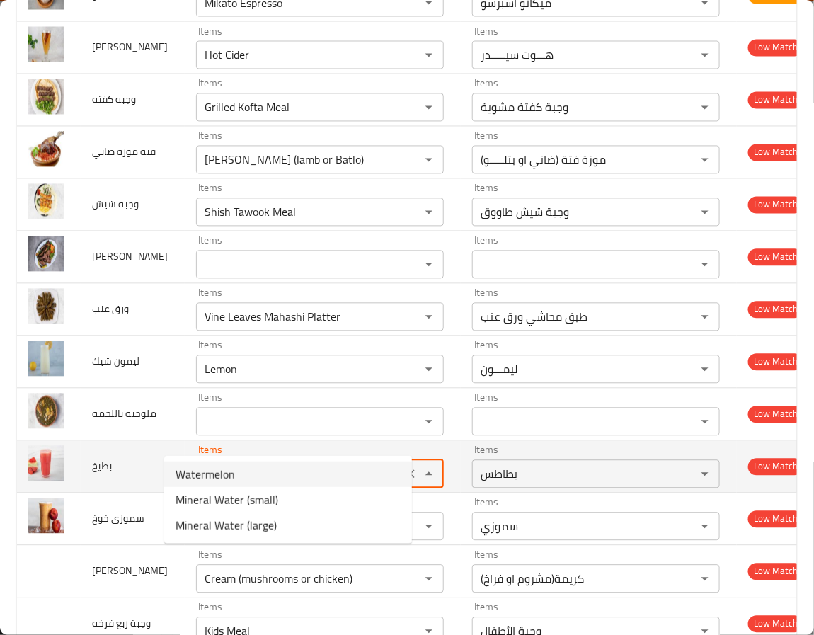
type input "Watermelon"
type input "بطيــــــخ"
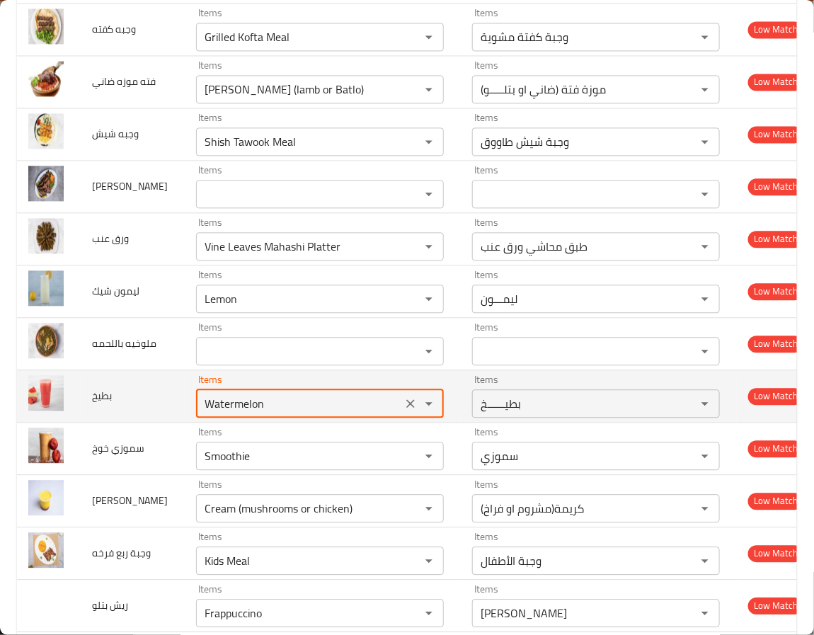
scroll to position [4140, 0]
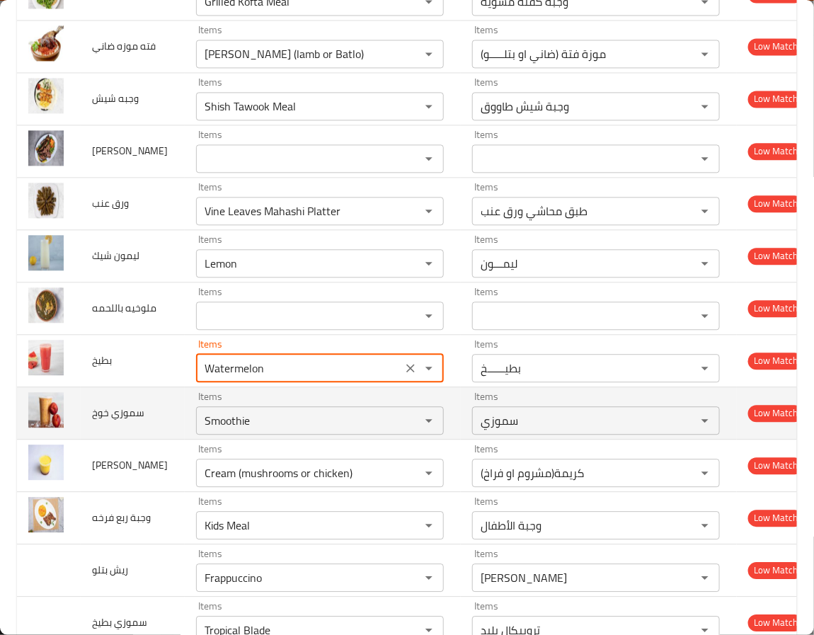
type input "Watermelon"
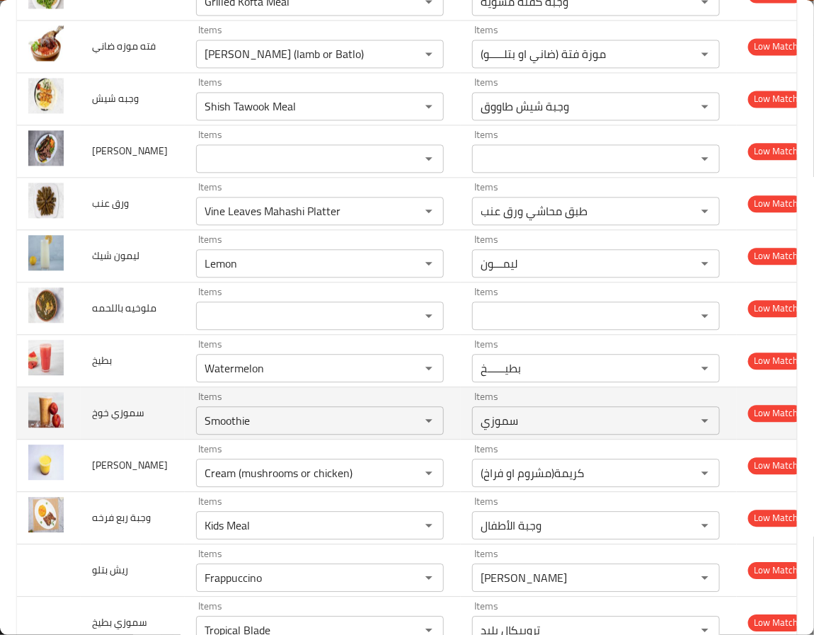
click at [106, 422] on span "سموزي خوخ" at bounding box center [118, 412] width 52 height 18
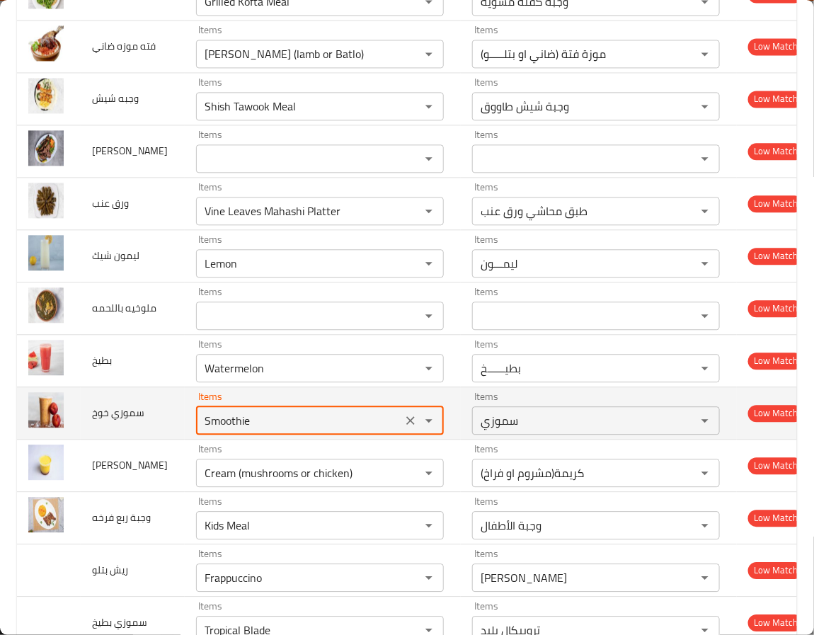
click at [260, 430] on خوخ "Smoothie" at bounding box center [298, 420] width 197 height 20
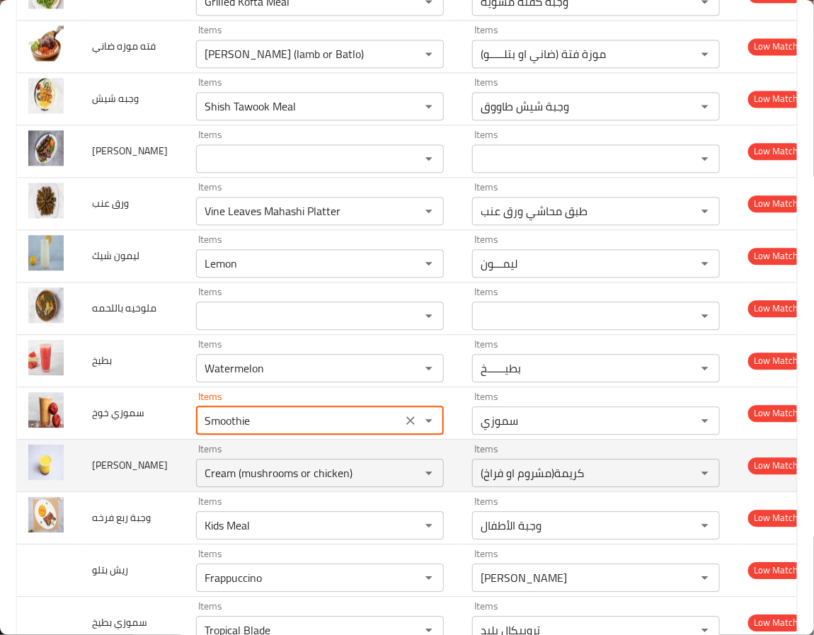
click at [83, 491] on td "كريم كراميل" at bounding box center [133, 465] width 104 height 52
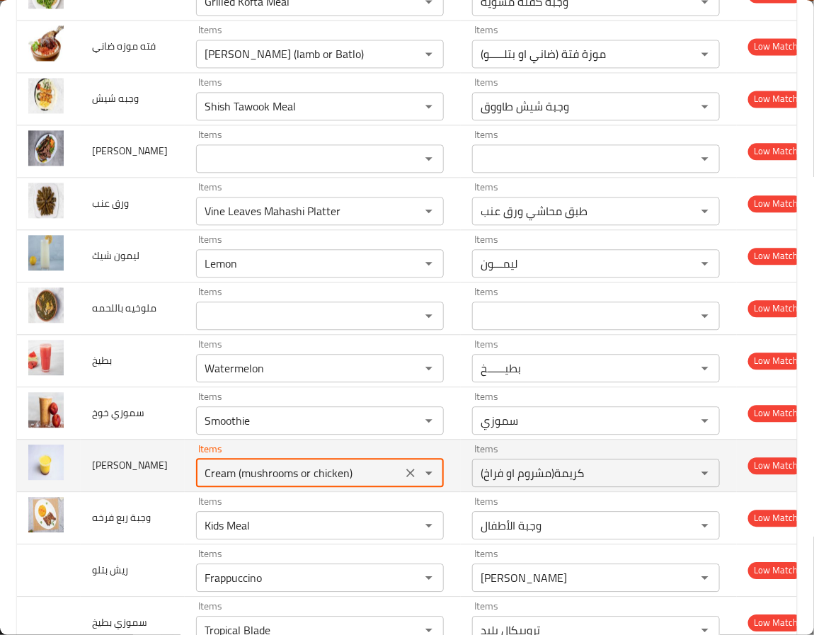
drag, startPoint x: 200, startPoint y: 556, endPoint x: 378, endPoint y: 556, distance: 178.4
click at [378, 487] on div "Cream (mushrooms or chicken) Items" at bounding box center [320, 473] width 248 height 28
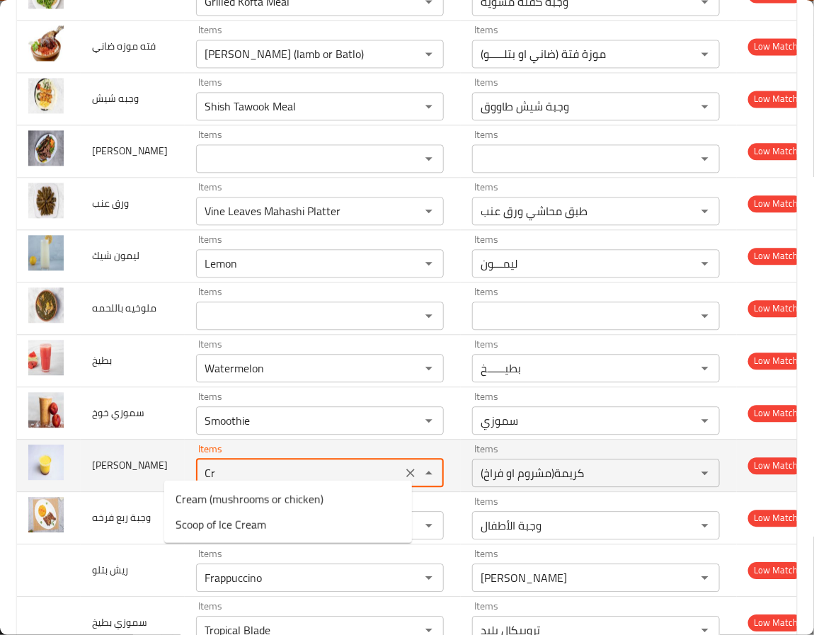
type كراميل "C"
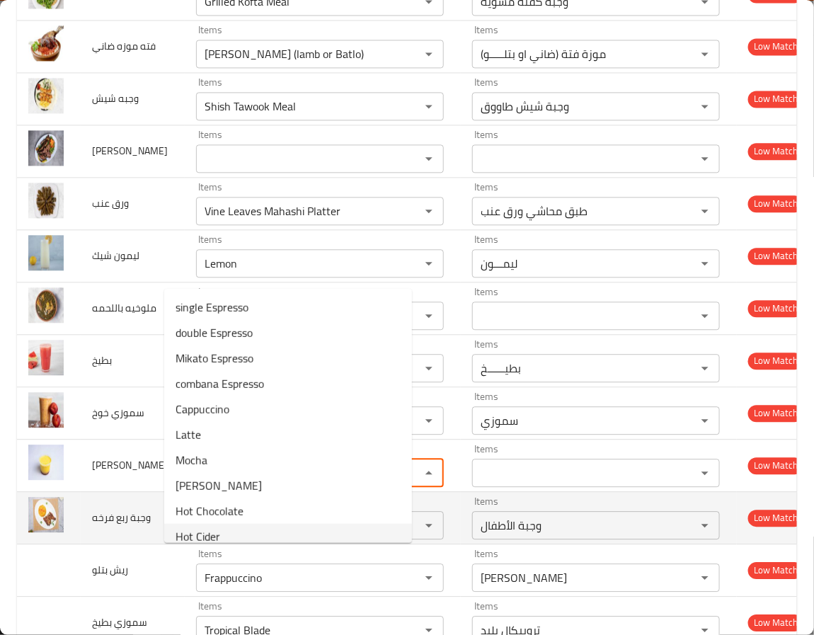
click at [130, 544] on td "وجبة ربع فرخه" at bounding box center [133, 517] width 104 height 52
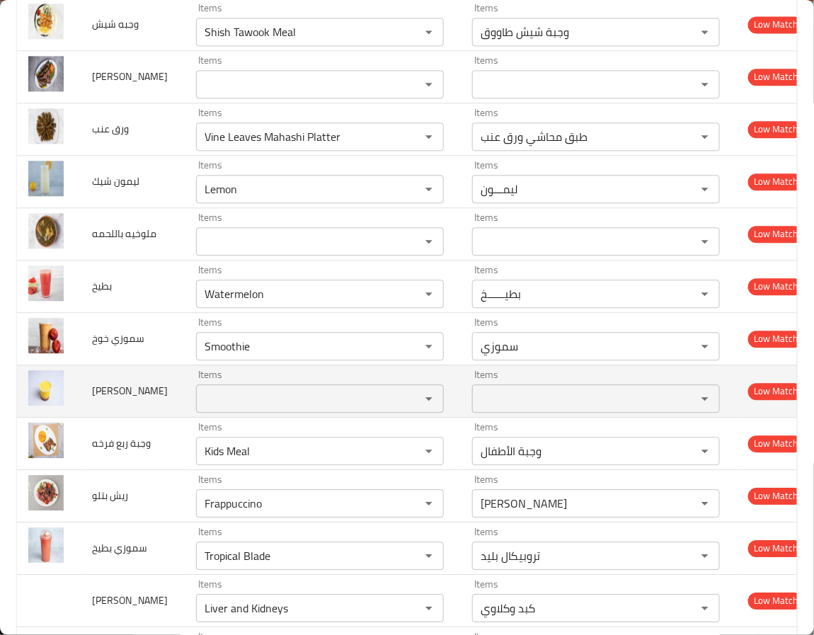
scroll to position [4247, 0]
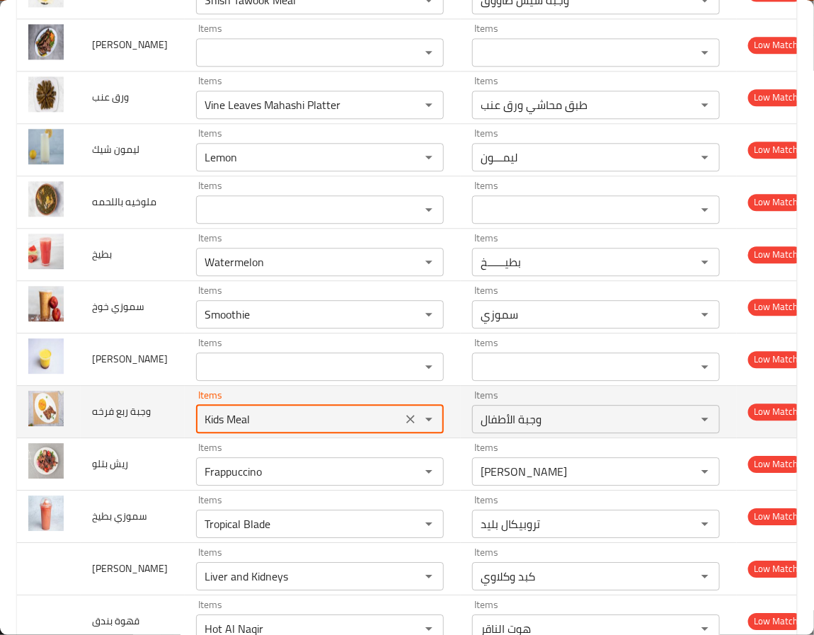
drag, startPoint x: 255, startPoint y: 505, endPoint x: 117, endPoint y: 506, distance: 138.0
click at [117, 437] on tr "وجبة ربع فرخه Items Kids Meal Items Items وجبة الأطفال Items Low Match" at bounding box center [418, 411] width 802 height 52
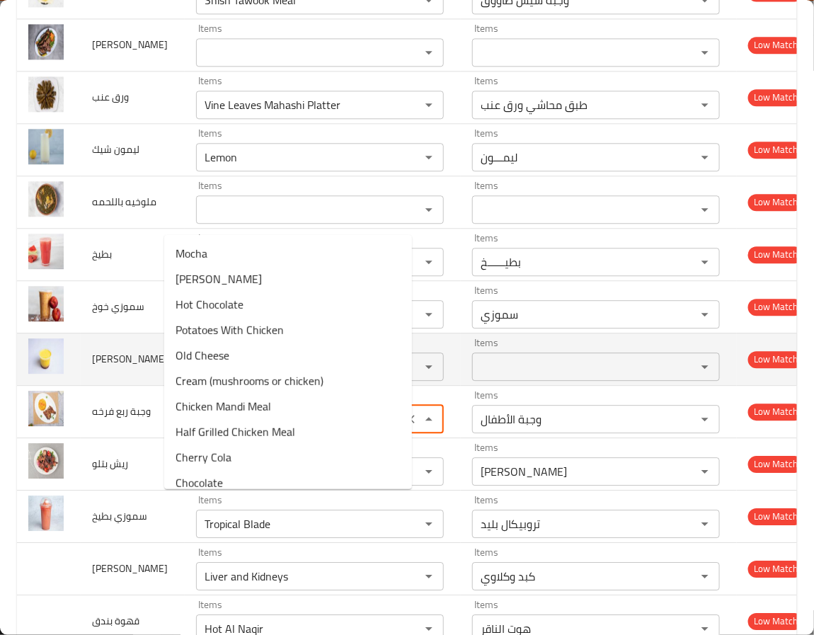
type فرخه "chi"
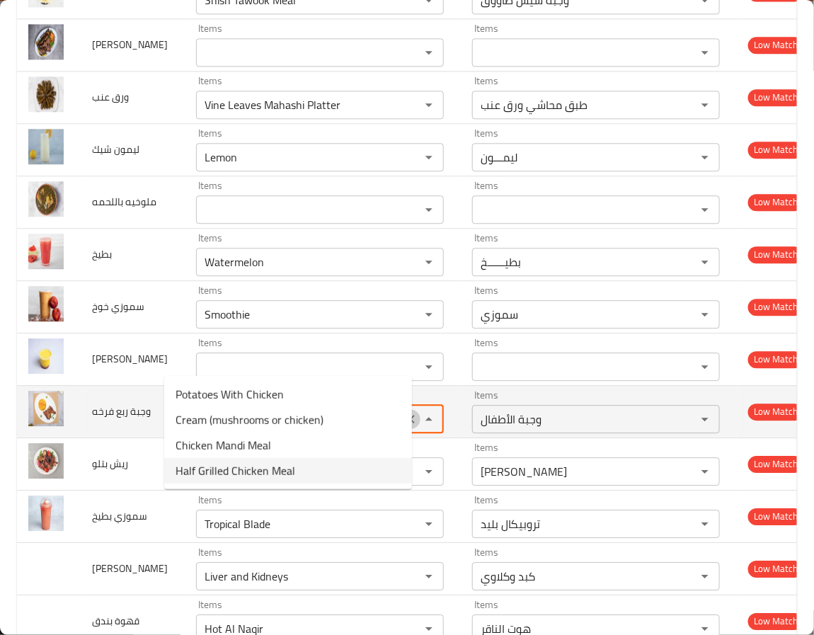
click at [403, 426] on icon "Clear" at bounding box center [410, 419] width 14 height 14
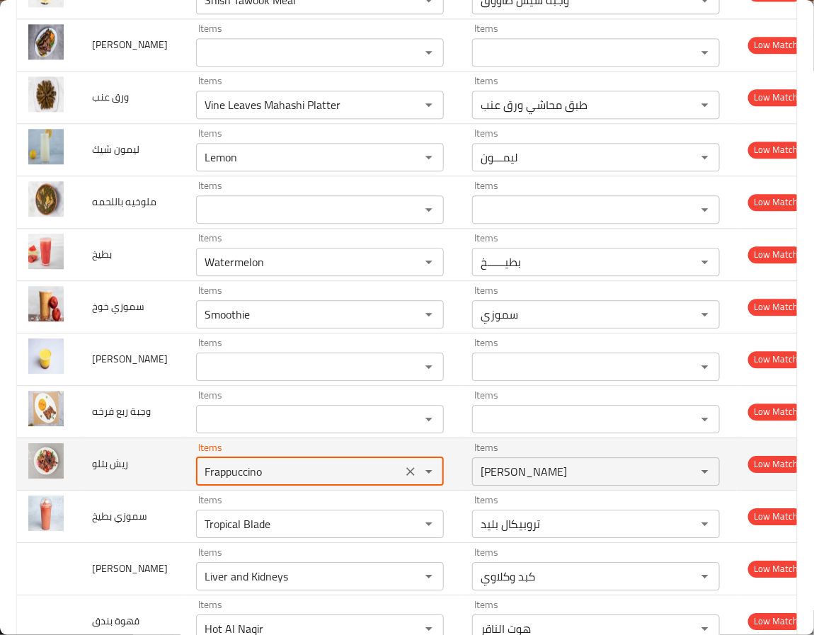
drag, startPoint x: 266, startPoint y: 552, endPoint x: 58, endPoint y: 529, distance: 209.3
click at [58, 490] on tr "ريش بتلو Items Frappuccino Items Items فرابتشينو Items Low Match" at bounding box center [418, 463] width 802 height 52
click at [403, 478] on icon "Clear" at bounding box center [410, 471] width 14 height 14
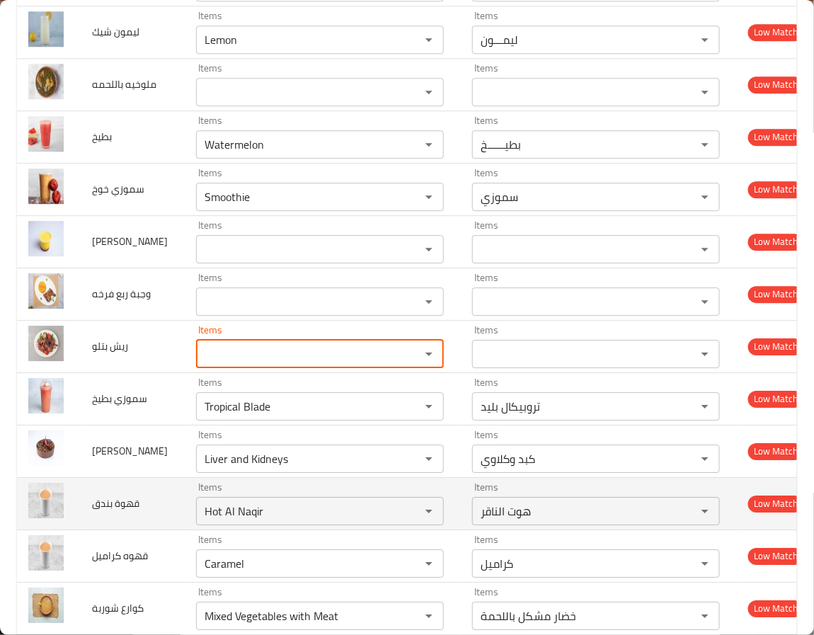
scroll to position [4568, 0]
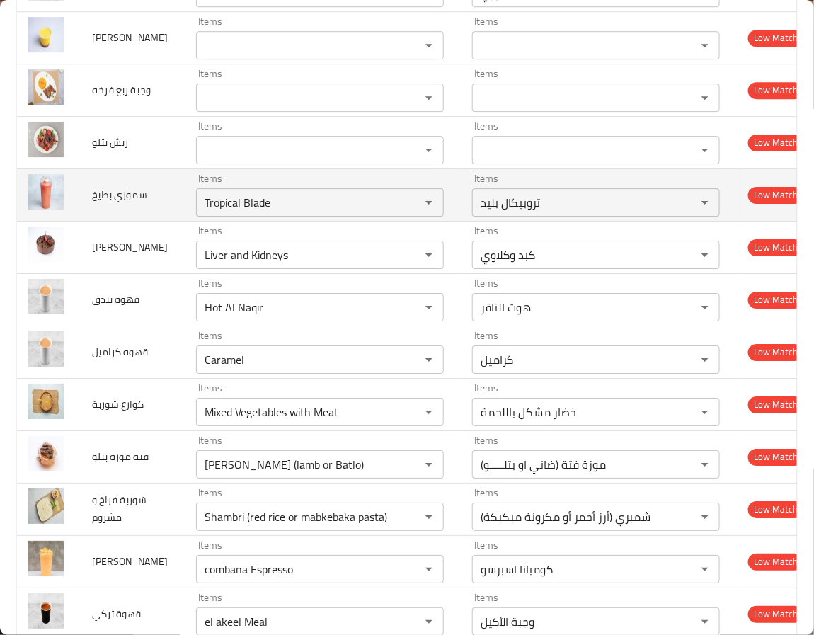
click at [134, 221] on td "سموزي بطيخ" at bounding box center [133, 194] width 104 height 52
drag, startPoint x: 266, startPoint y: 293, endPoint x: 90, endPoint y: 287, distance: 176.3
click at [90, 221] on tr "سموزي بطيخ Items Tropical Blade Items Items تروبيكال بليد Items Low Match" at bounding box center [418, 194] width 802 height 52
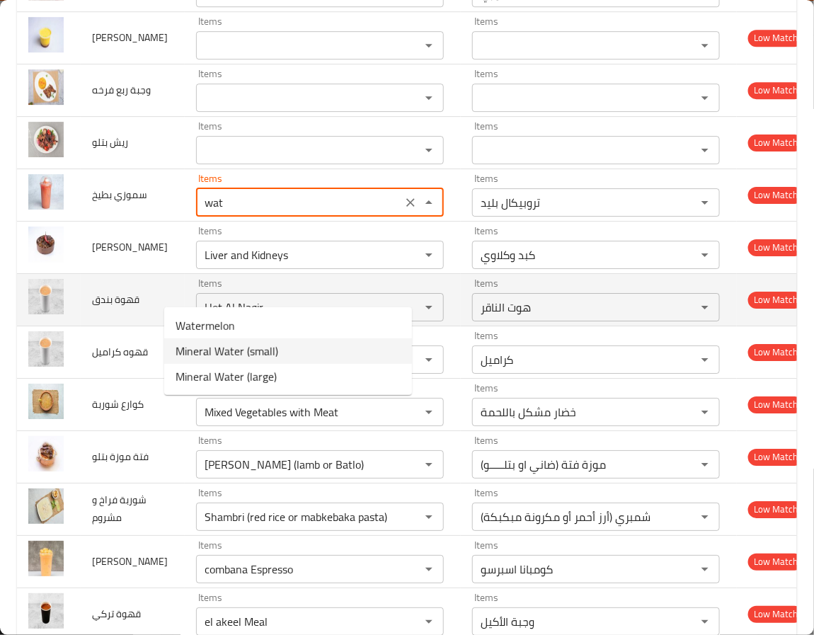
type بطيخ "Tropical Blade"
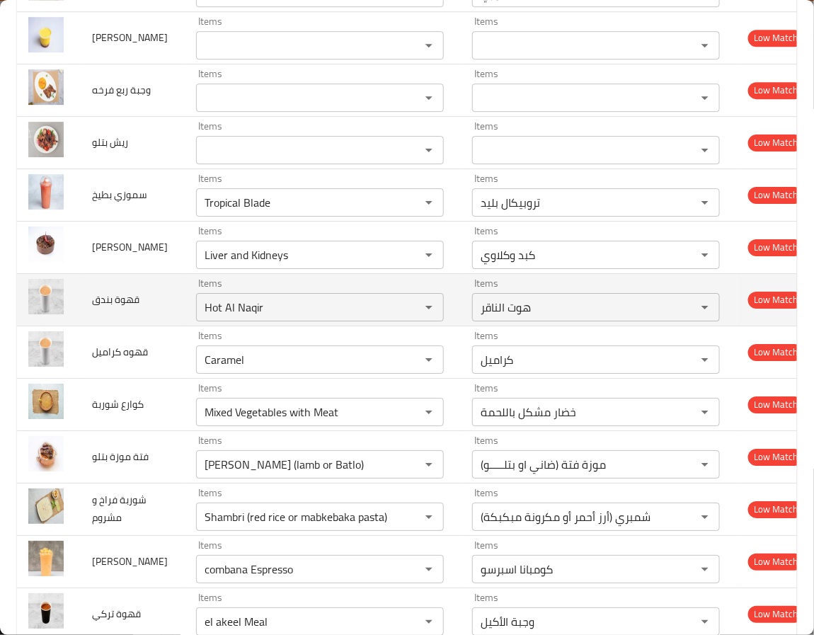
click at [115, 326] on td "قهوة بندق" at bounding box center [133, 299] width 104 height 52
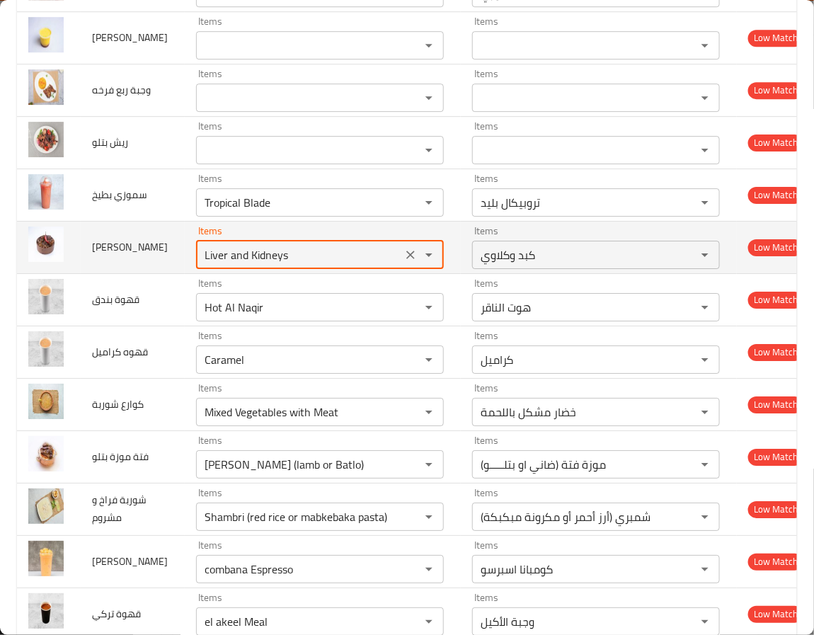
drag, startPoint x: 291, startPoint y: 338, endPoint x: 119, endPoint y: 329, distance: 172.2
click at [119, 273] on tr "طاجن عكاوي Items Liver and Kidneys Items Items كبد وكلاوي Items Low Match" at bounding box center [418, 247] width 802 height 52
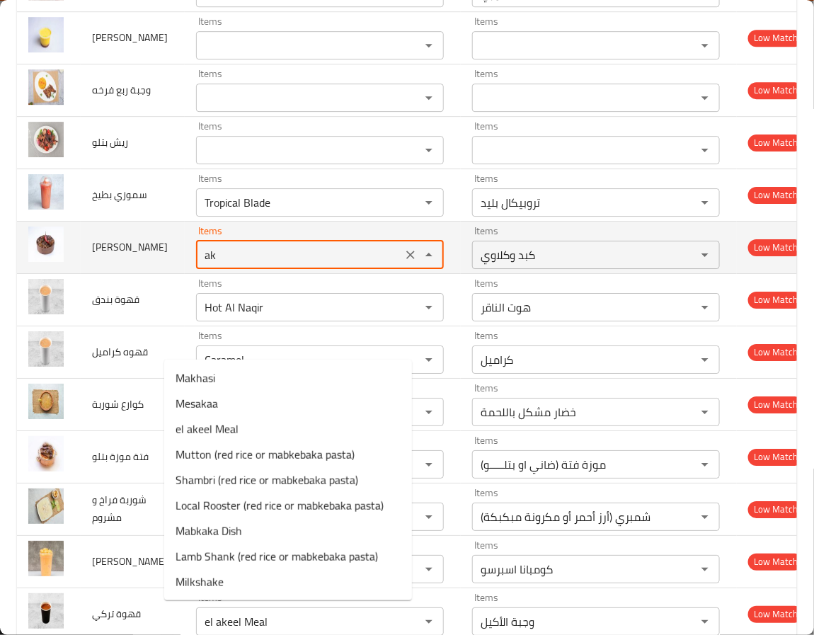
type عكاوي "a"
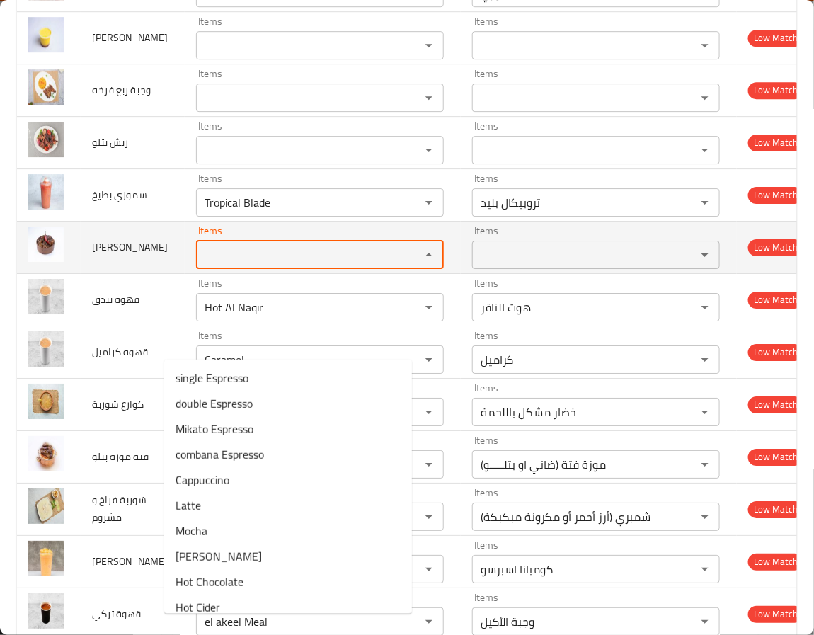
click at [121, 273] on td "طاجن عكاوي" at bounding box center [133, 247] width 104 height 52
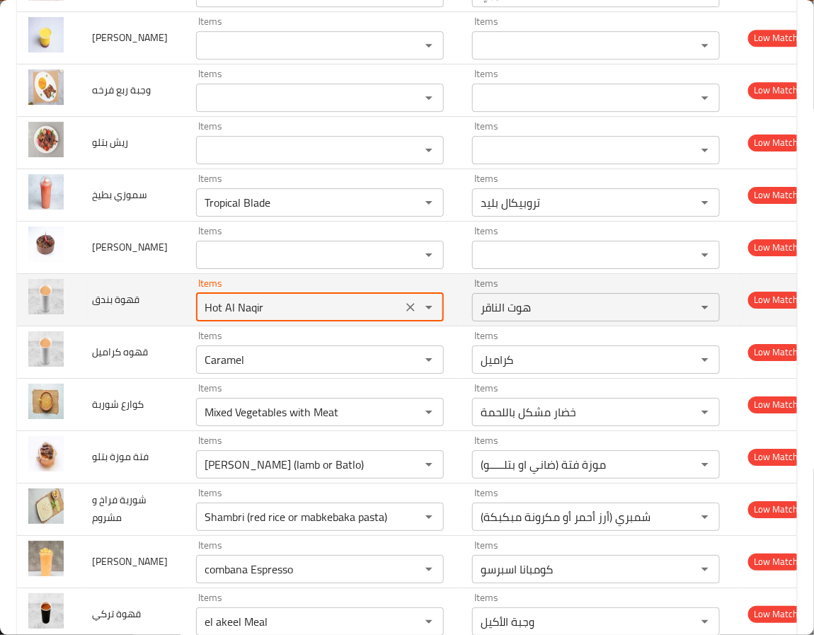
drag, startPoint x: 266, startPoint y: 399, endPoint x: 110, endPoint y: 376, distance: 157.4
click at [110, 326] on tr "قهوة بندق Items Hot Al Naqir Items Items هوت الناقر Items Low Match" at bounding box center [418, 299] width 802 height 52
type بندق "h"
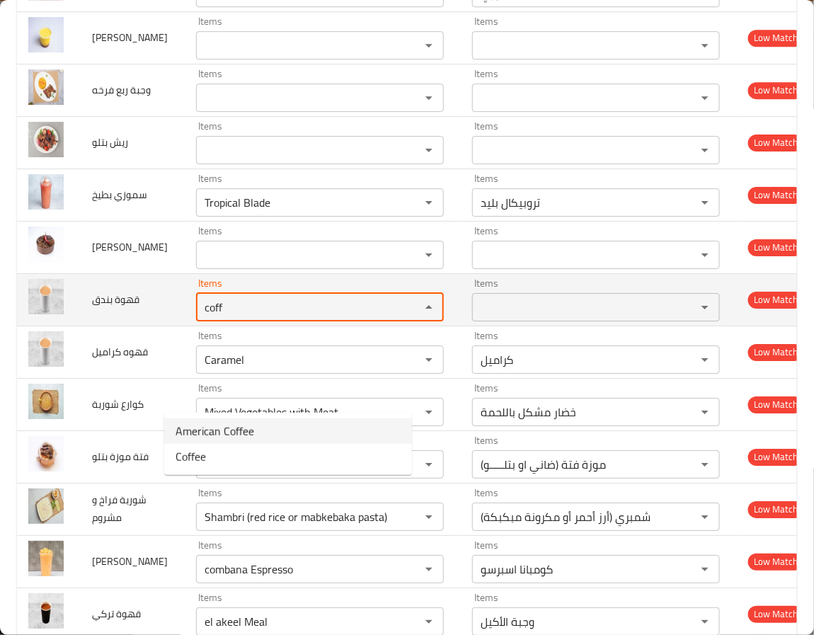
drag, startPoint x: 376, startPoint y: 399, endPoint x: 98, endPoint y: 394, distance: 278.2
click at [98, 326] on tr "قهوة بندق Items coff Items Items Items Low Match" at bounding box center [418, 299] width 802 height 52
type بندق "c"
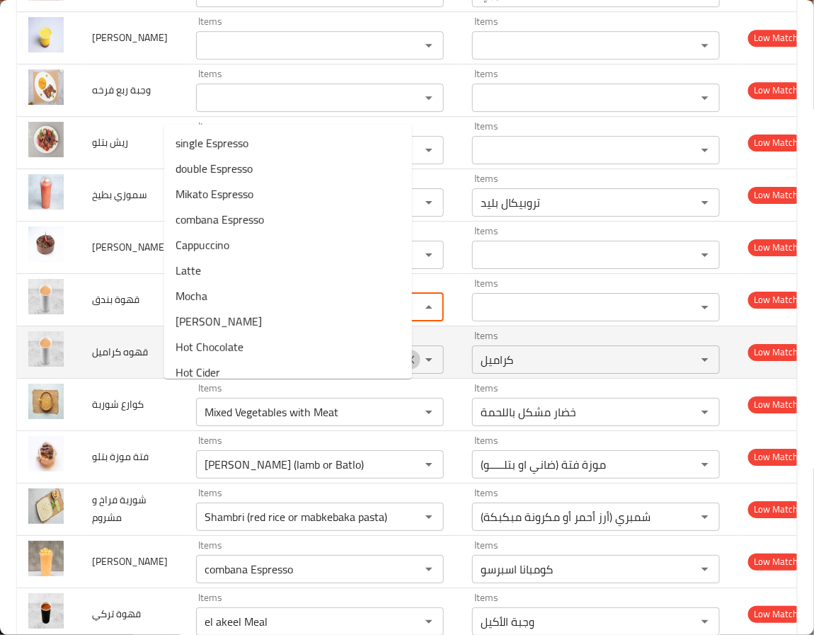
click at [403, 367] on icon "Clear" at bounding box center [410, 359] width 14 height 14
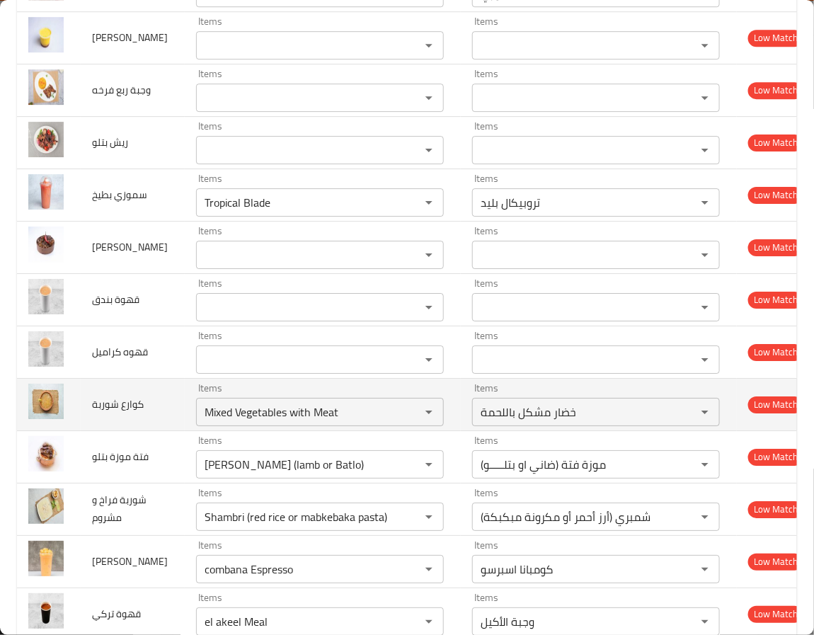
drag, startPoint x: 53, startPoint y: 491, endPoint x: 110, endPoint y: 497, distance: 57.6
click at [56, 419] on img "enhanced table" at bounding box center [45, 401] width 35 height 35
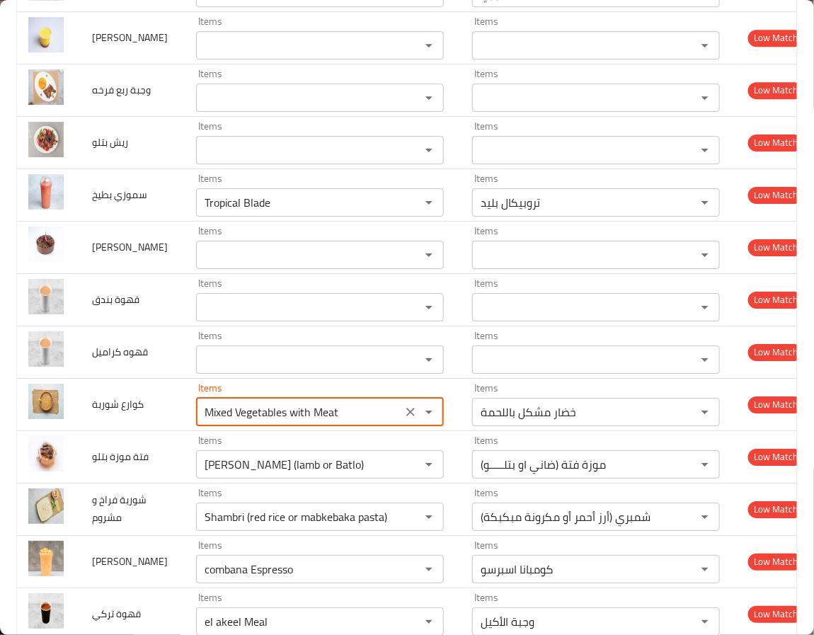
drag, startPoint x: 331, startPoint y: 498, endPoint x: -21, endPoint y: 457, distance: 354.8
click at [0, 457] on html "​ Menu-management Egypt Get Help A Edit Restaurant Branches Menus Sections Full…" at bounding box center [407, 317] width 814 height 635
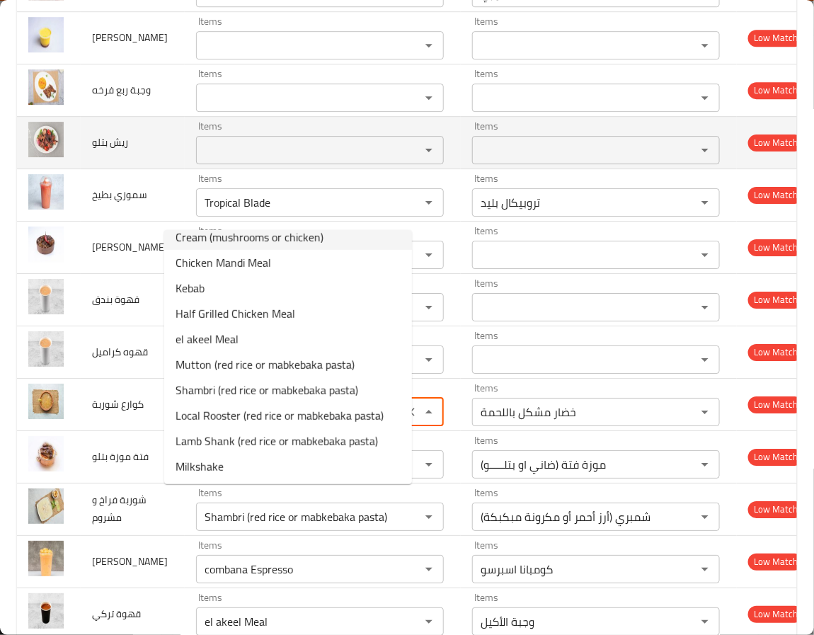
scroll to position [0, 0]
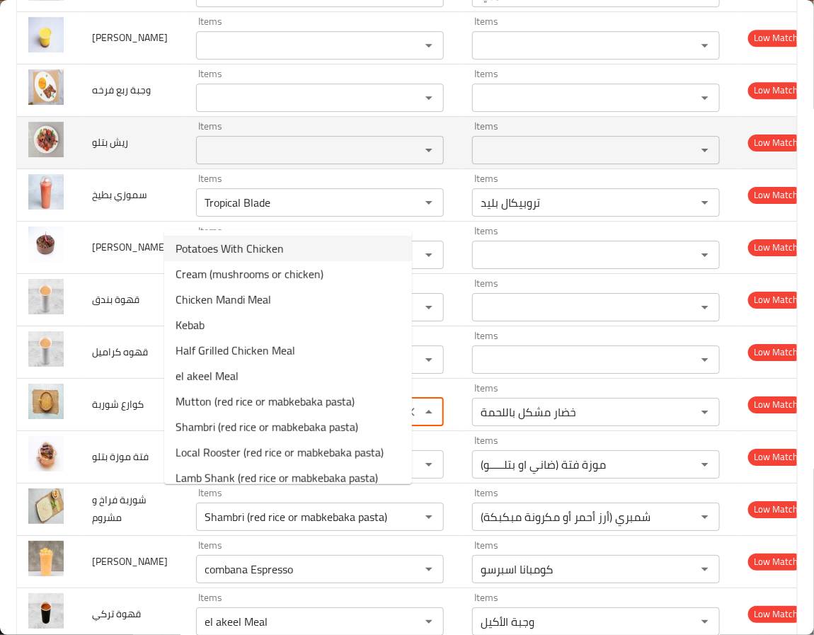
type شوربة "k"
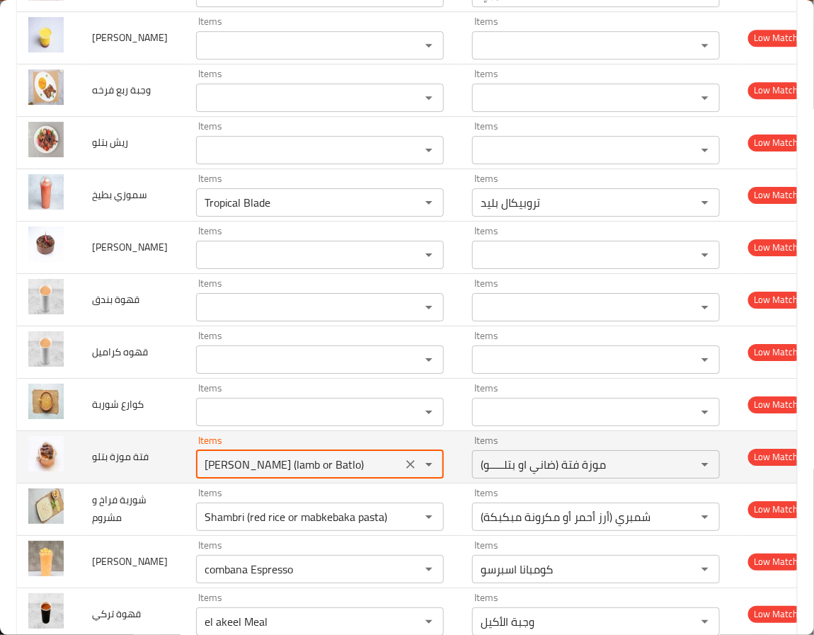
click at [259, 474] on بتلو "Shank Fattah (lamb or Batlo)" at bounding box center [298, 464] width 197 height 20
click at [353, 474] on بتلو "Shank Fattah (lamb or Batlo)" at bounding box center [298, 464] width 197 height 20
click at [403, 471] on icon "Clear" at bounding box center [410, 464] width 14 height 14
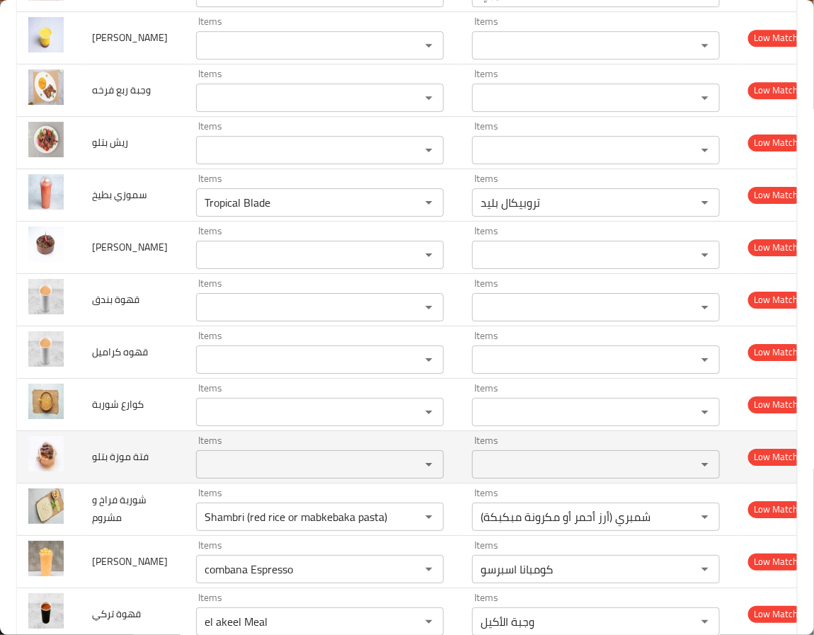
click at [113, 483] on td "فتة موزة بتلو" at bounding box center [133, 456] width 104 height 52
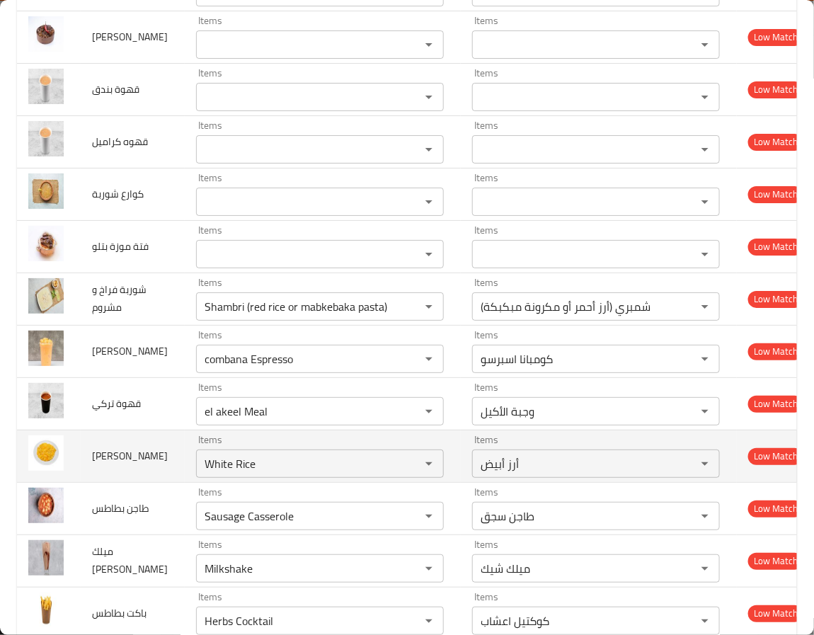
scroll to position [4780, 0]
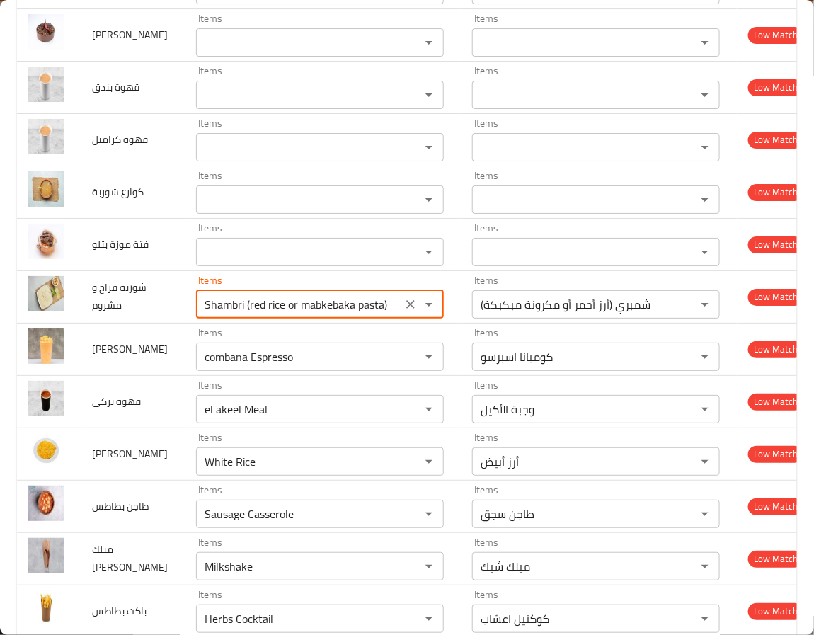
drag, startPoint x: 355, startPoint y: 394, endPoint x: -59, endPoint y: 410, distance: 414.4
click at [0, 410] on html "​ Menu-management Egypt Get Help A Edit Restaurant Branches Menus Sections Full…" at bounding box center [407, 317] width 814 height 635
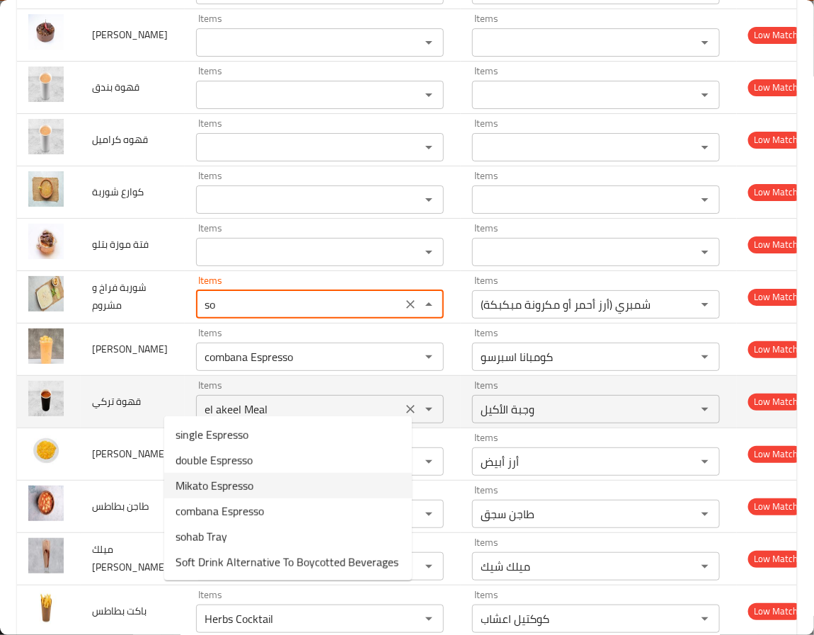
type مشروم "s"
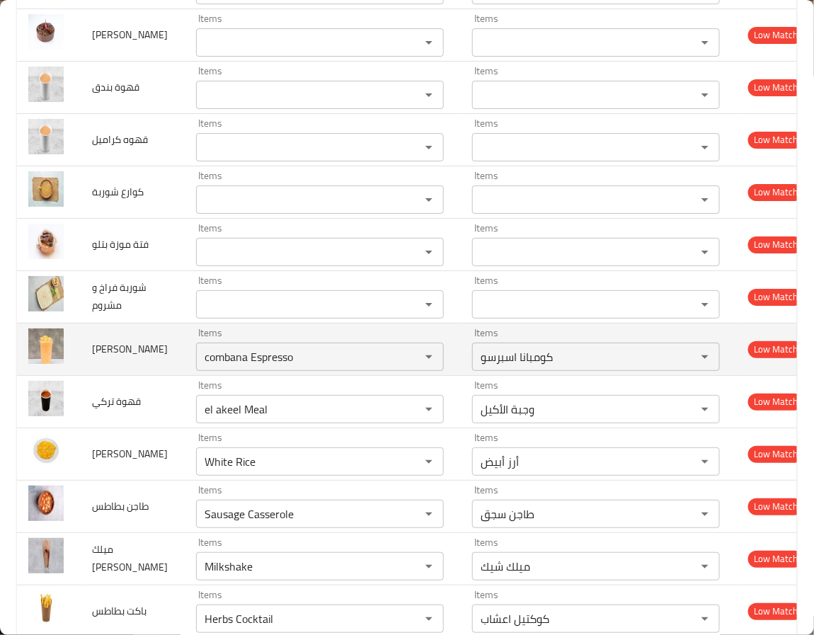
click at [117, 358] on span "مانجو سموزي" at bounding box center [130, 349] width 76 height 18
click at [403, 364] on icon "Clear" at bounding box center [410, 357] width 14 height 14
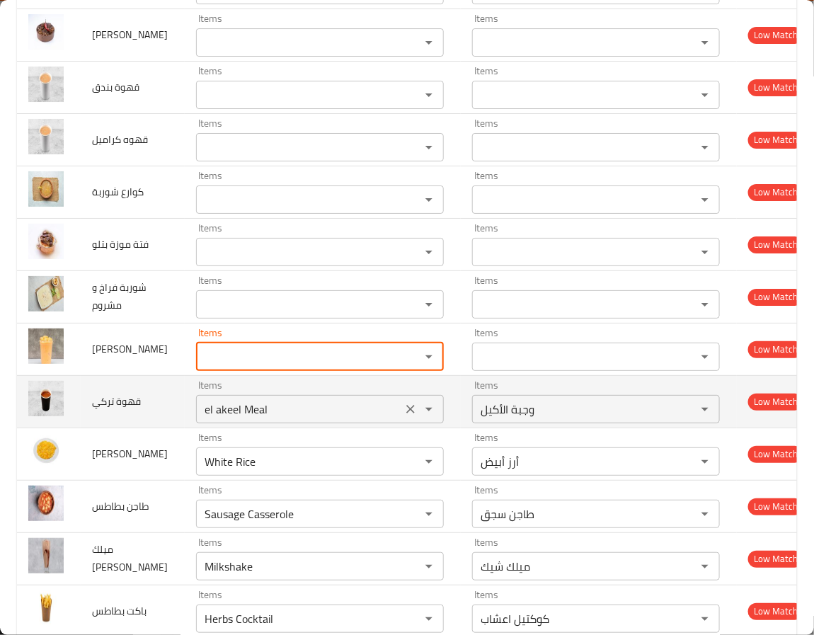
click at [403, 416] on icon "Clear" at bounding box center [410, 409] width 14 height 14
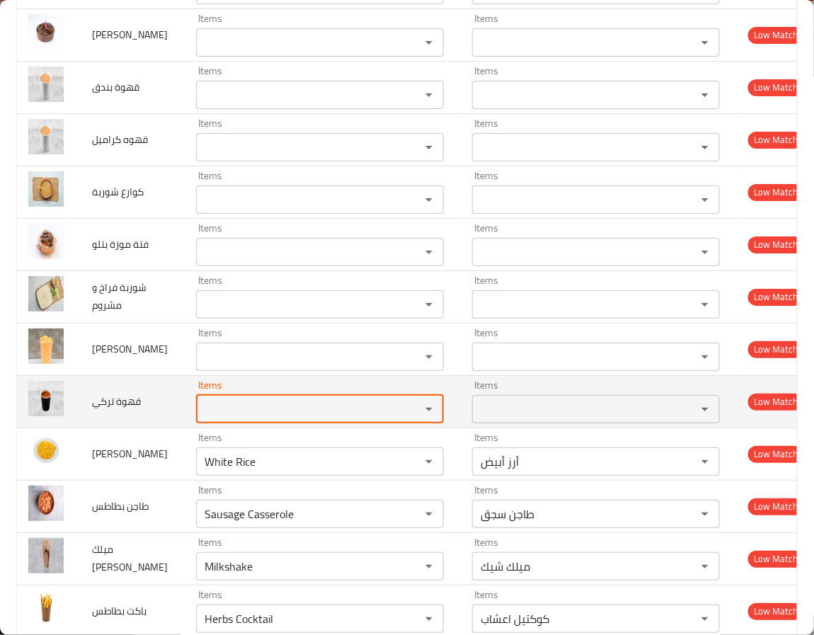
scroll to position [4886, 0]
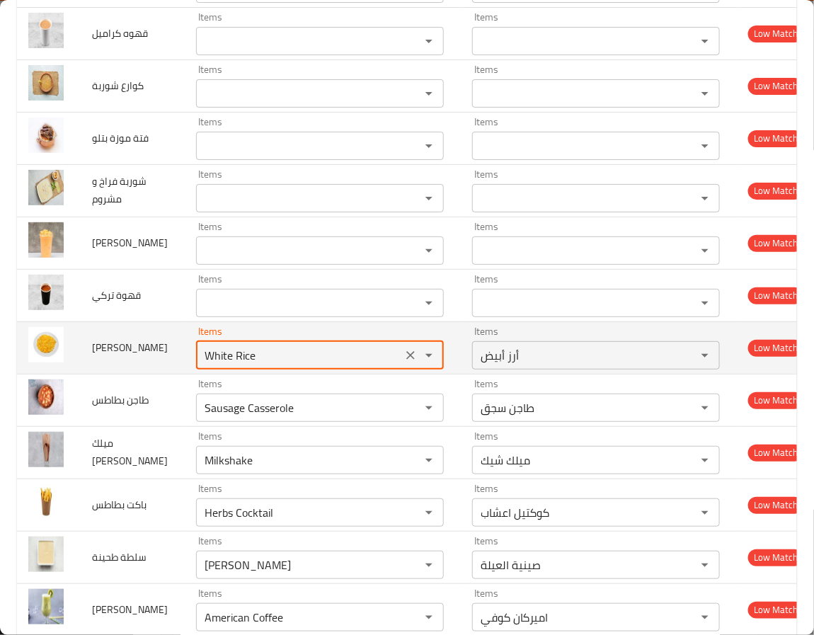
drag, startPoint x: 200, startPoint y: 457, endPoint x: 134, endPoint y: 463, distance: 66.8
click at [132, 374] on tr "رز مندي Items White Rice Items Items أرز أبيض Items Low Match" at bounding box center [418, 347] width 802 height 52
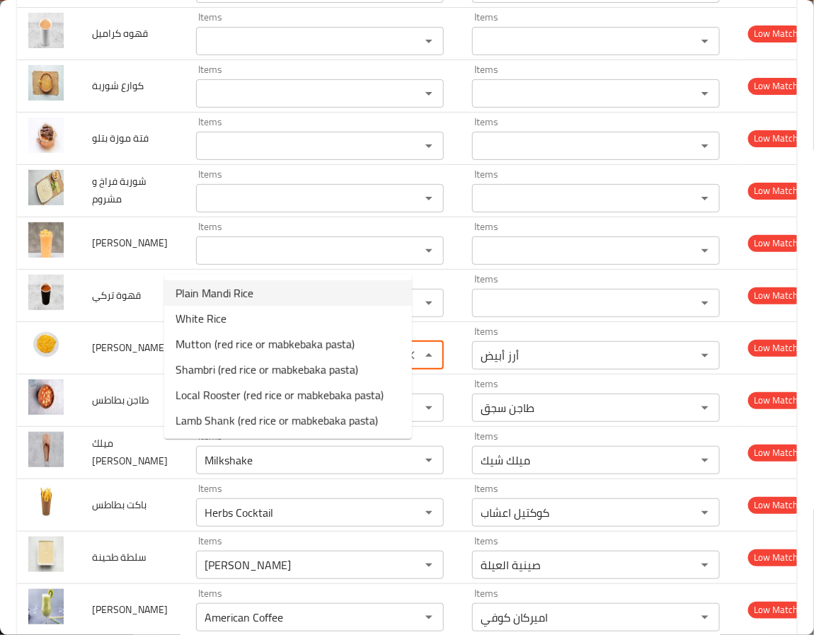
click at [280, 296] on مندي-option-0 "Plain Mandi Rice" at bounding box center [288, 292] width 248 height 25
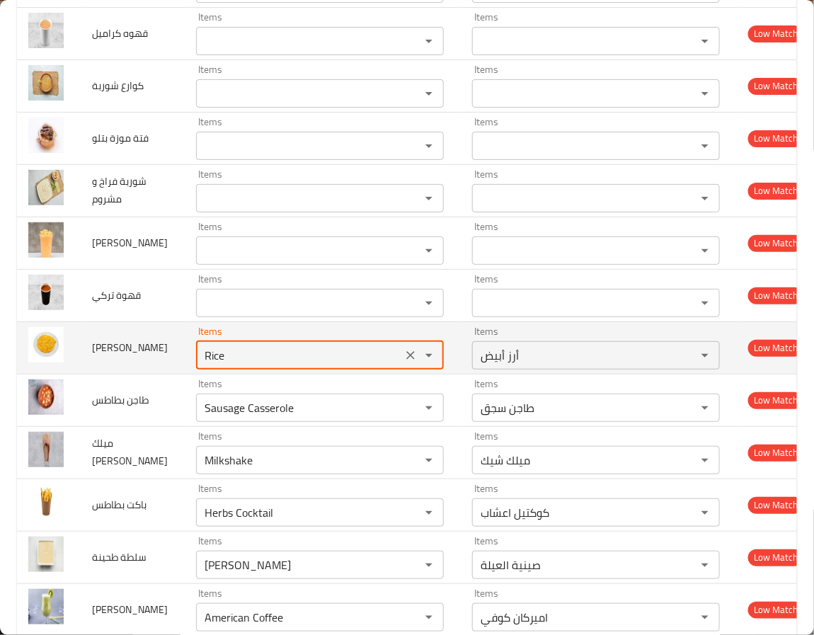
type مندي "Plain Mandi Rice"
type مندي-ar "أرز مندي سادة"
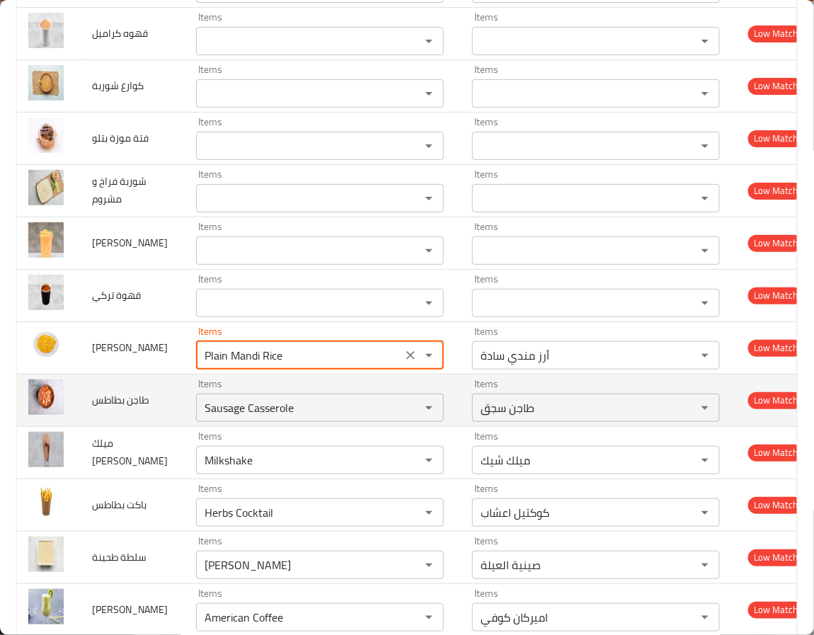
type مندي "Plain Mandi Rice"
click at [185, 426] on td "Items Sausage Casserole Items" at bounding box center [323, 400] width 276 height 52
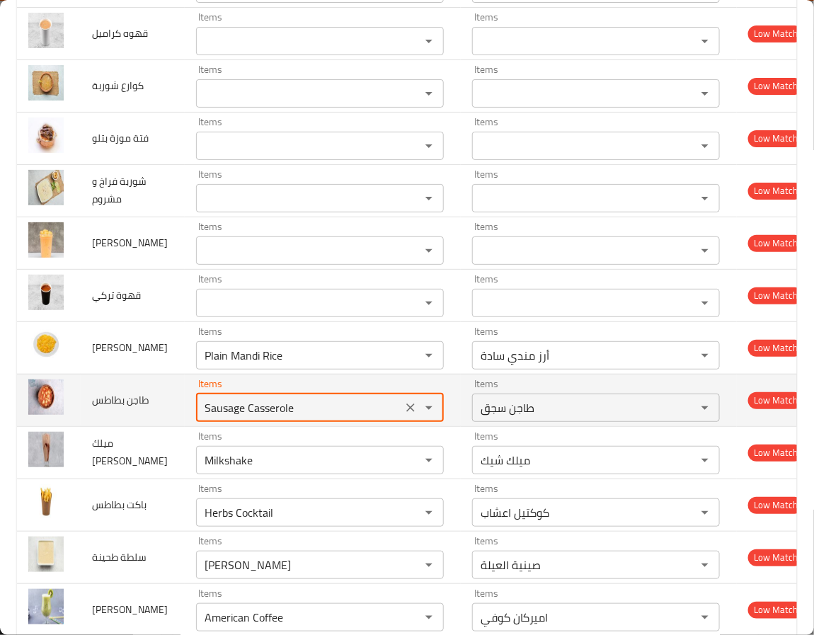
drag, startPoint x: 297, startPoint y: 501, endPoint x: 51, endPoint y: 510, distance: 246.4
click at [51, 426] on tr "طاجن بطاطس Items Sausage Casserole Items Items طاجن سجق Items Low Match" at bounding box center [418, 400] width 802 height 52
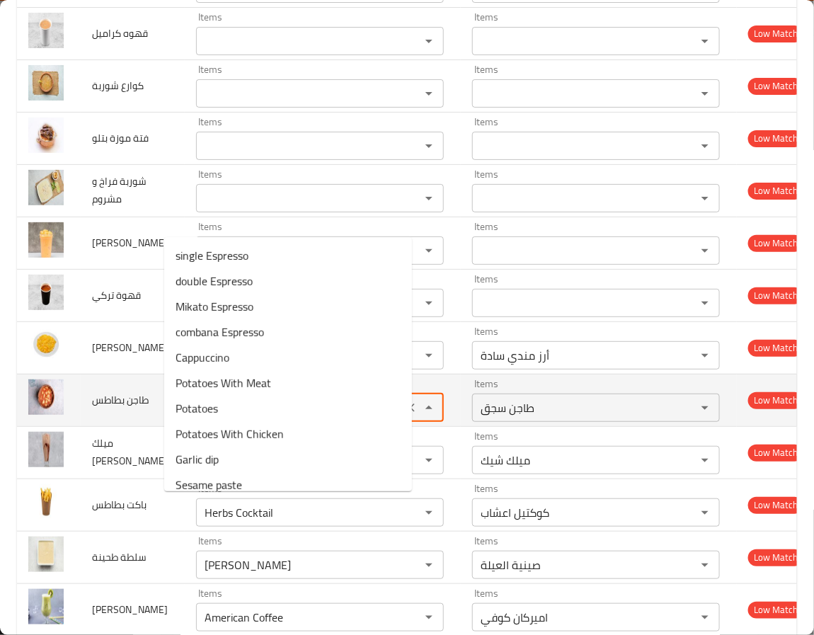
type بطاطس "po"
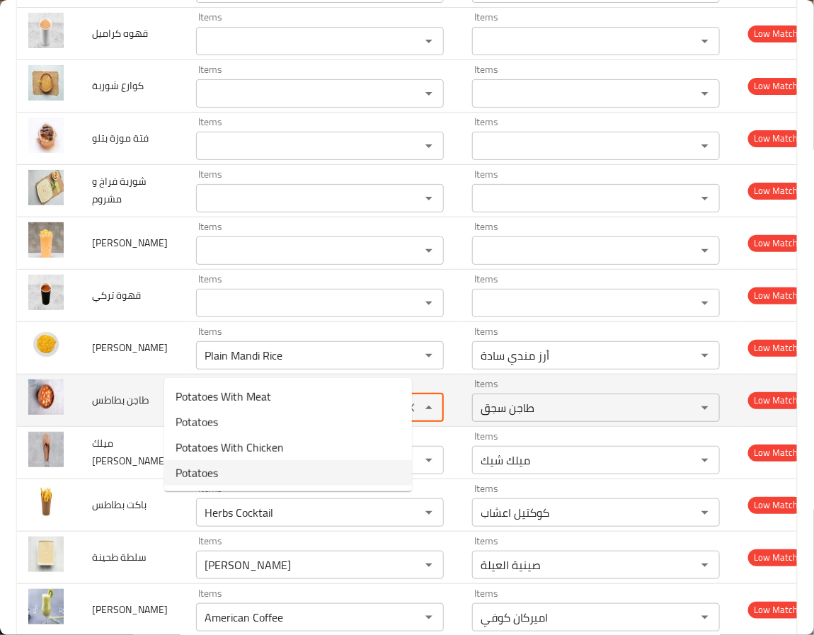
click at [403, 415] on icon "Clear" at bounding box center [410, 408] width 14 height 14
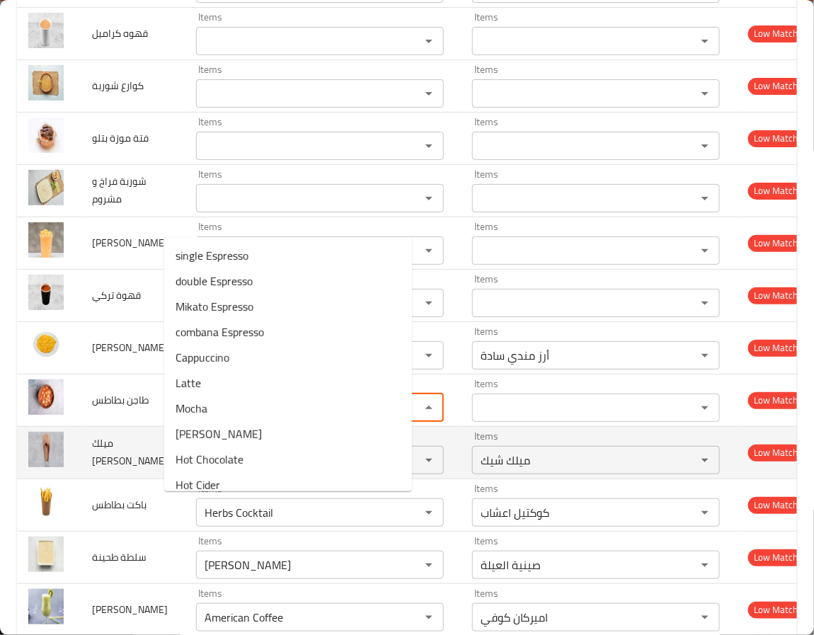
click at [108, 470] on span "ميلك شيك شوكلا" at bounding box center [130, 452] width 76 height 36
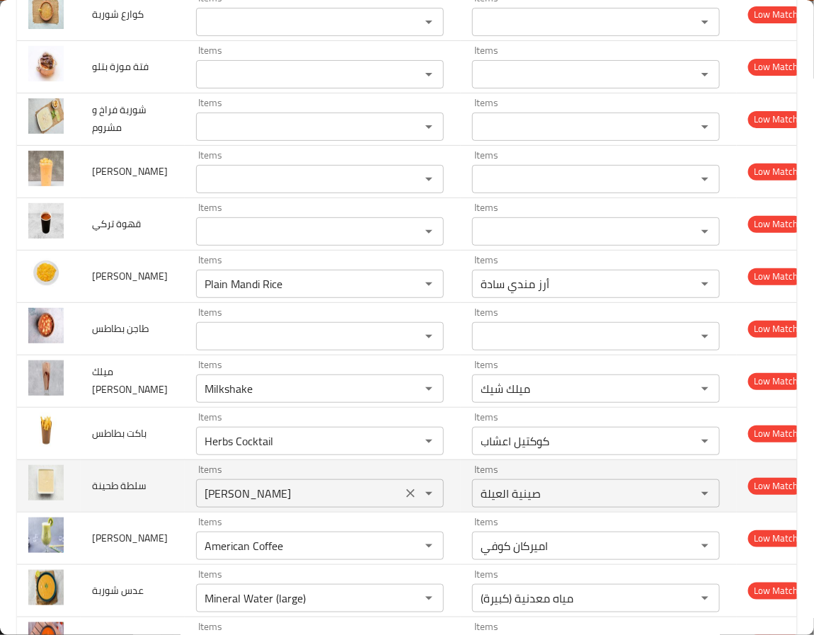
scroll to position [4992, 0]
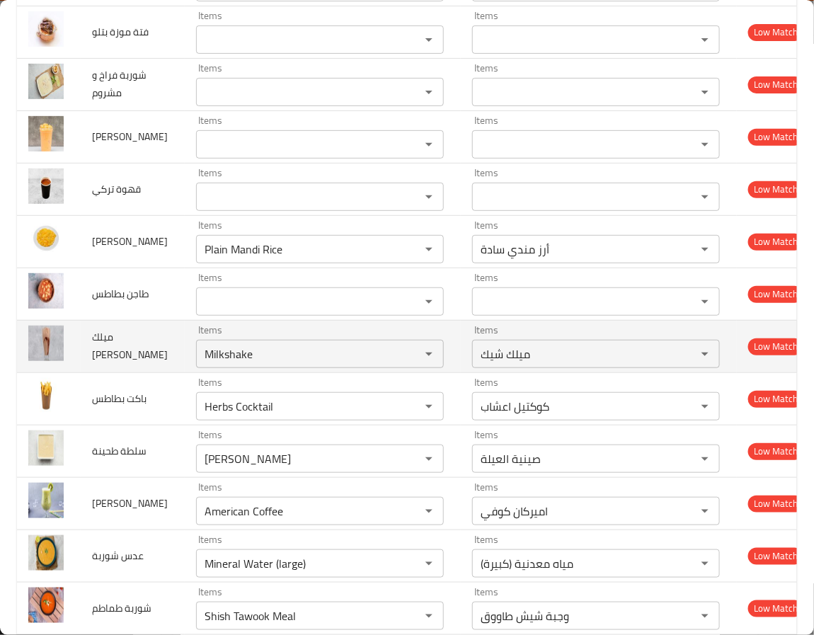
click at [185, 372] on td "Items Milkshake Items" at bounding box center [323, 346] width 276 height 52
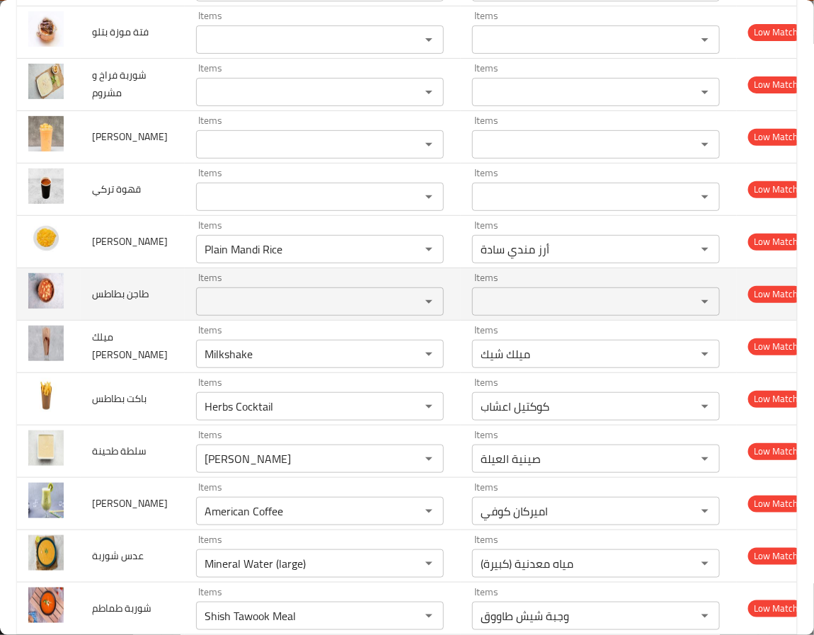
click at [103, 303] on span "طاجن بطاطس" at bounding box center [120, 294] width 57 height 18
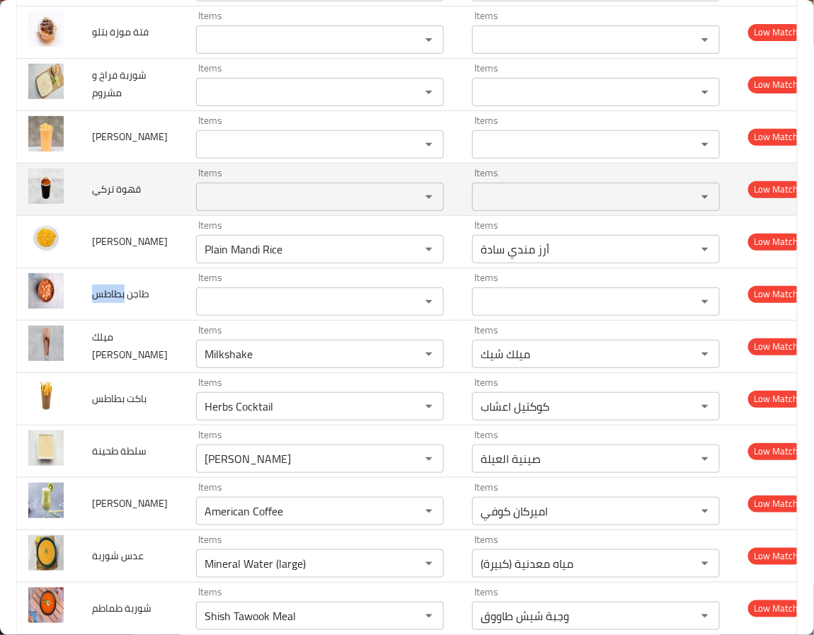
copy span "بطاطس"
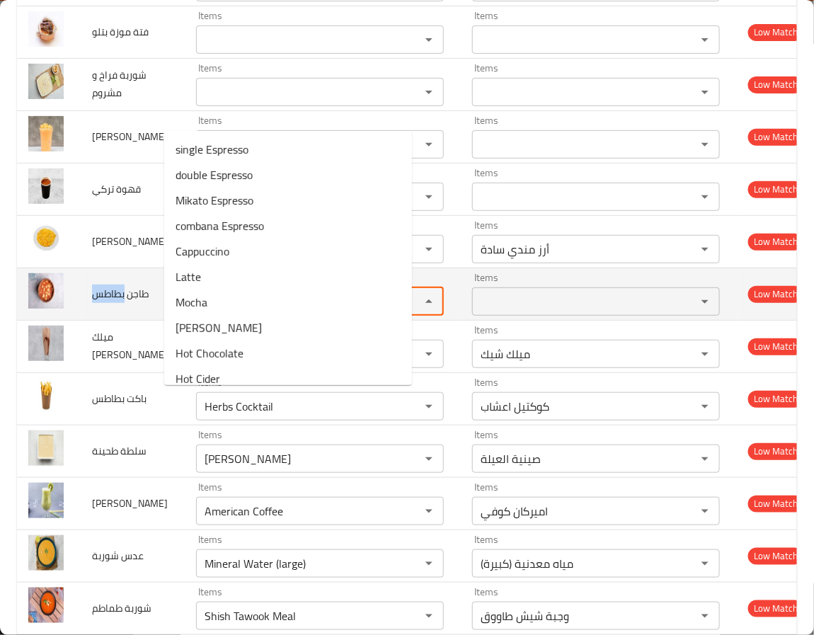
click at [247, 311] on بطاطس "Items" at bounding box center [298, 302] width 197 height 20
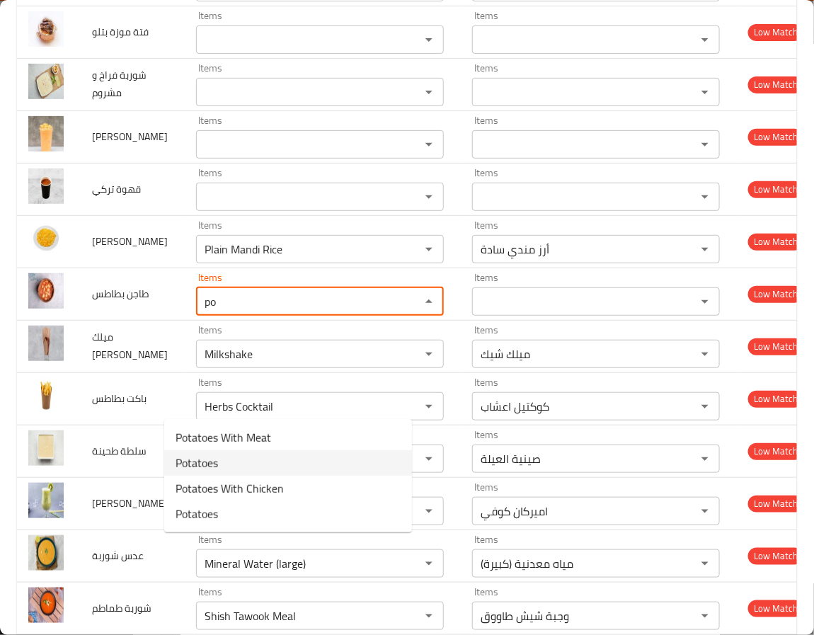
click at [249, 465] on بطاطس-option-1 "Potatoes" at bounding box center [288, 462] width 248 height 25
type بطاطس "Potatoes"
type بطاطس-ar "بطاطس"
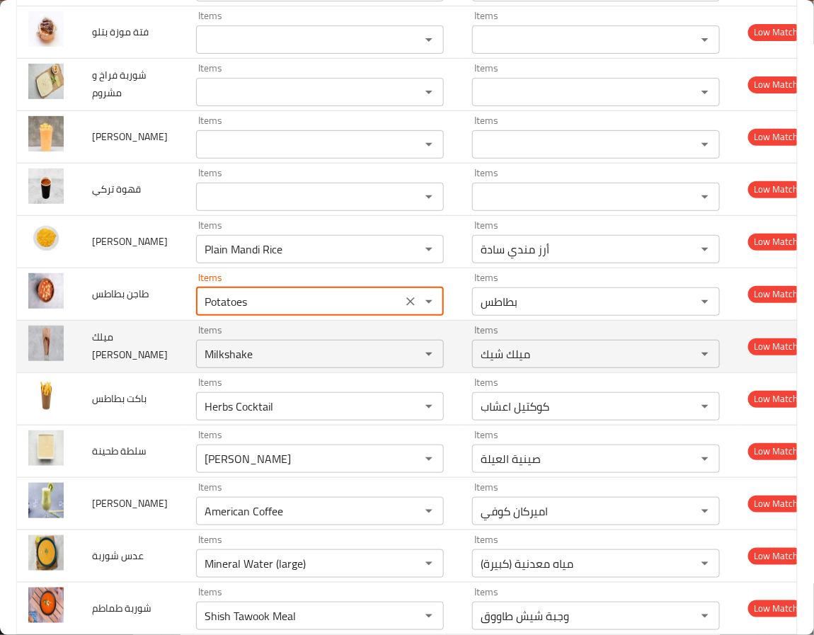
type بطاطس "Potatoes"
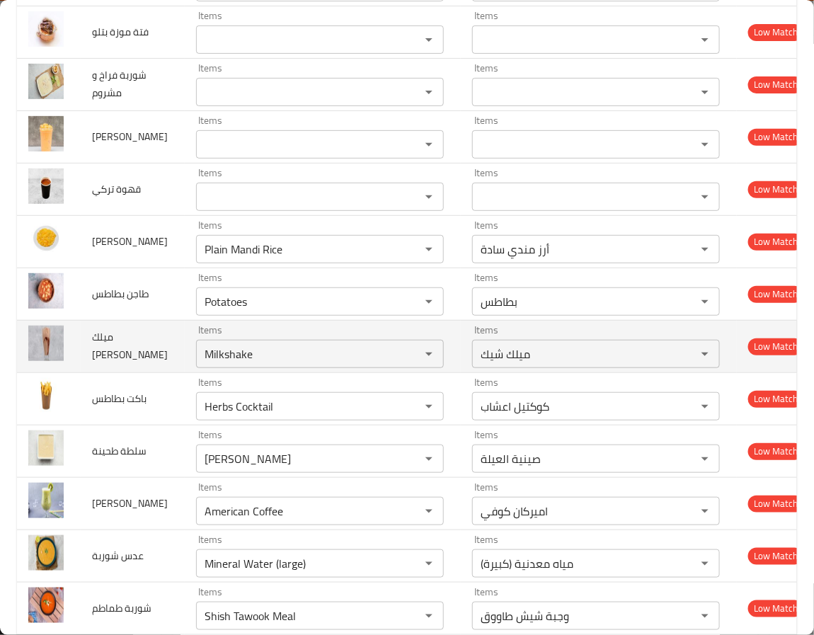
click at [134, 372] on td "ميلك شيك شوكلا" at bounding box center [133, 346] width 104 height 52
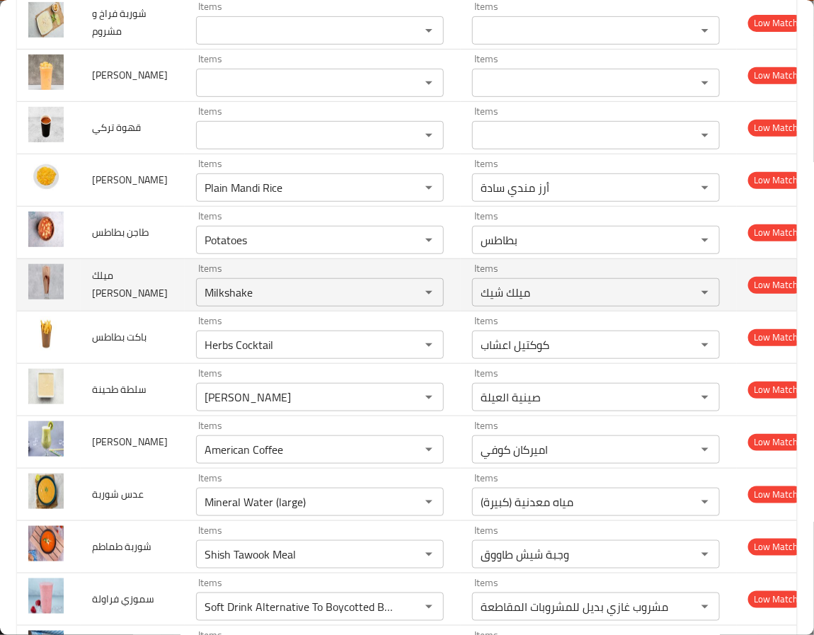
scroll to position [5099, 0]
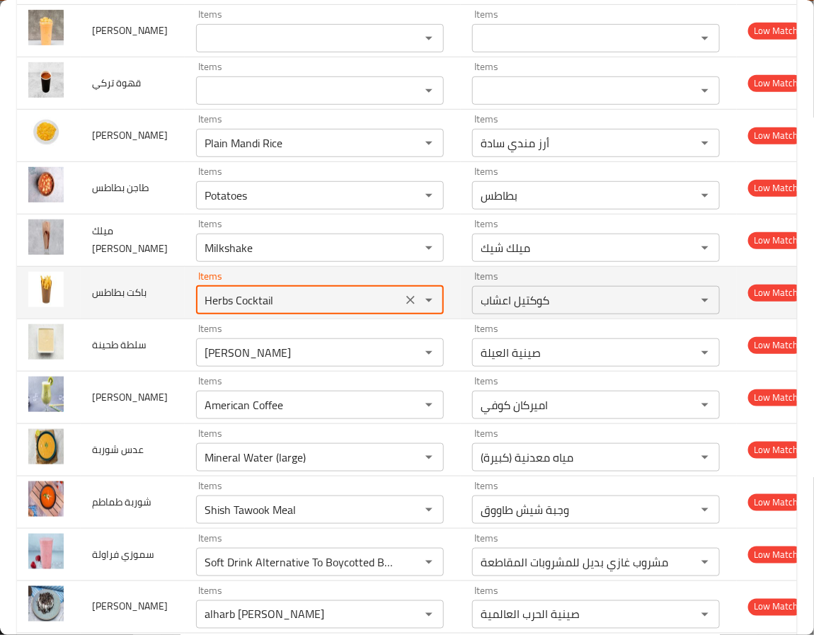
drag, startPoint x: 206, startPoint y: 403, endPoint x: 60, endPoint y: 400, distance: 145.8
click at [60, 318] on tr "باكت بطاطس Items Herbs Cocktail Items Items كوكتيل اعشاب Items Low Match" at bounding box center [418, 292] width 802 height 52
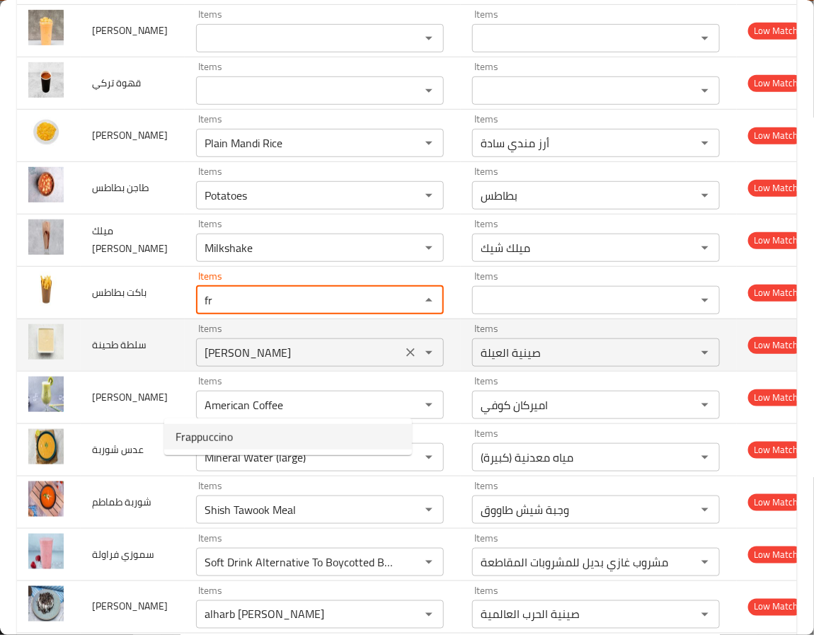
type بطاطس "f"
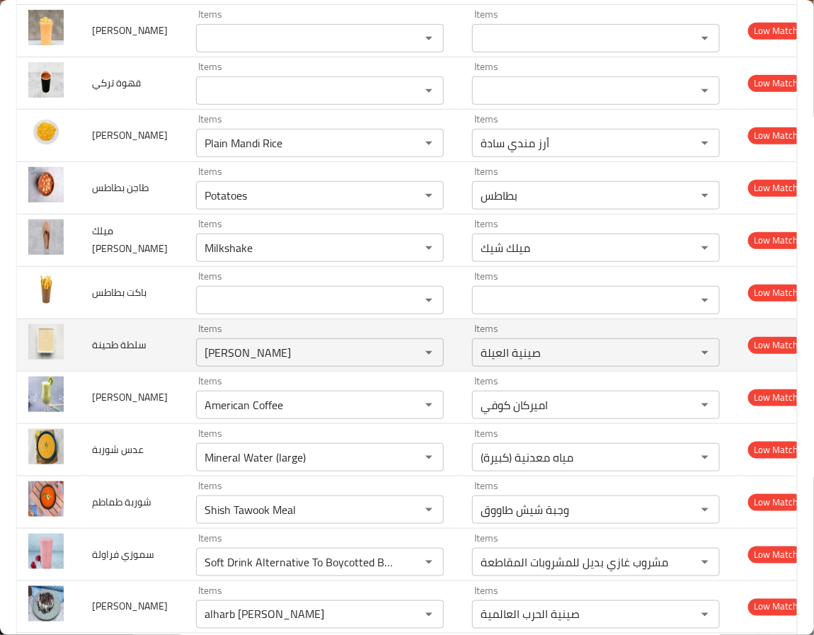
click at [106, 354] on span "سلطة طحينة" at bounding box center [119, 344] width 54 height 18
click at [403, 360] on icon "Clear" at bounding box center [410, 352] width 14 height 14
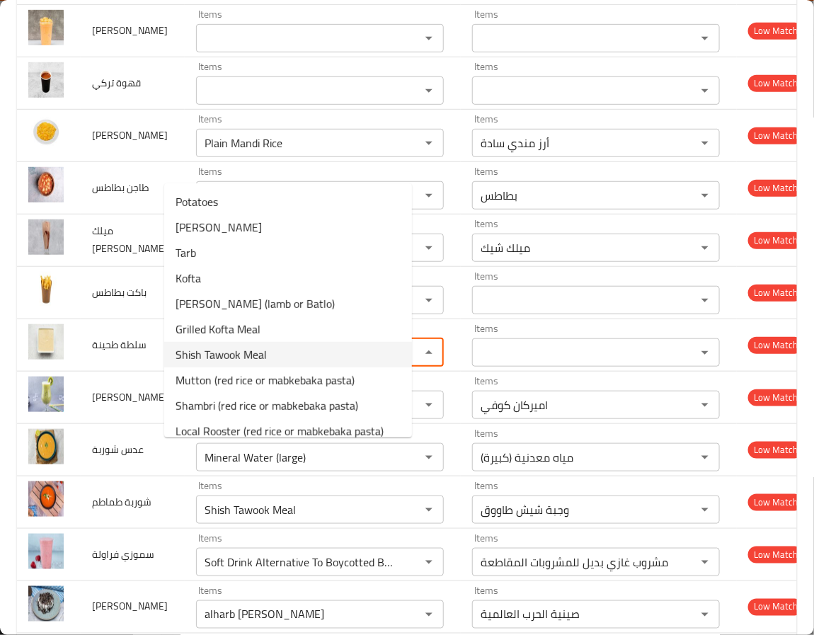
scroll to position [0, 0]
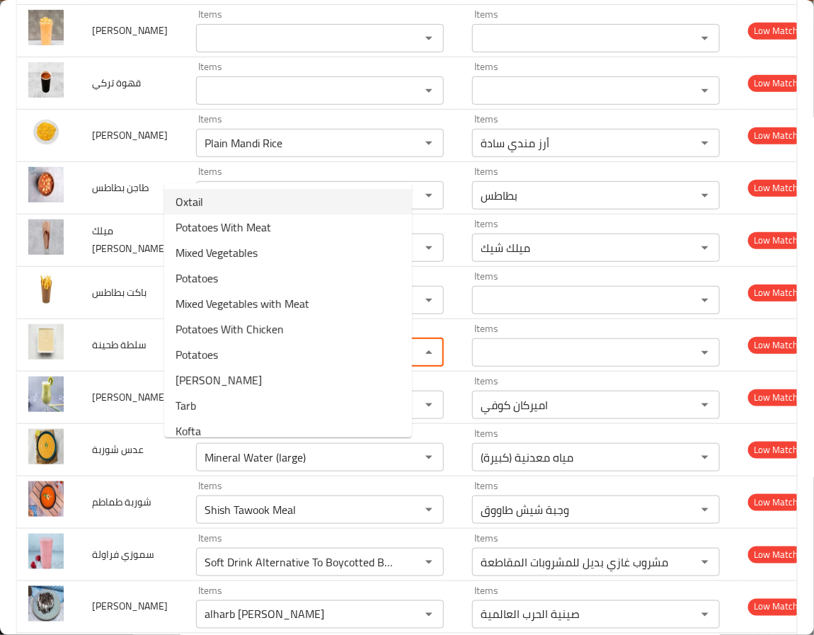
click at [219, 189] on طحينة-option-0 "Oxtail" at bounding box center [288, 201] width 248 height 25
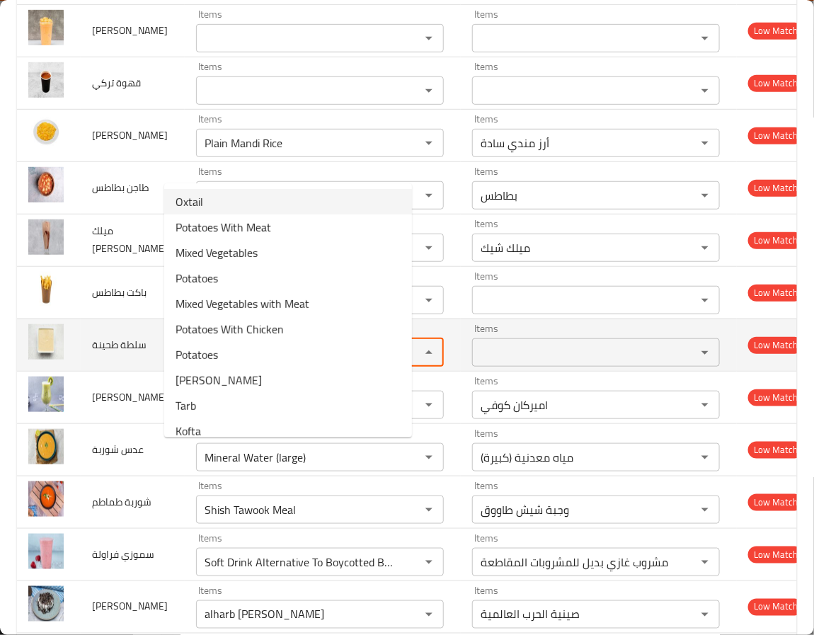
type طحينة "Oxtail"
type طحينة-ar "عكاوي"
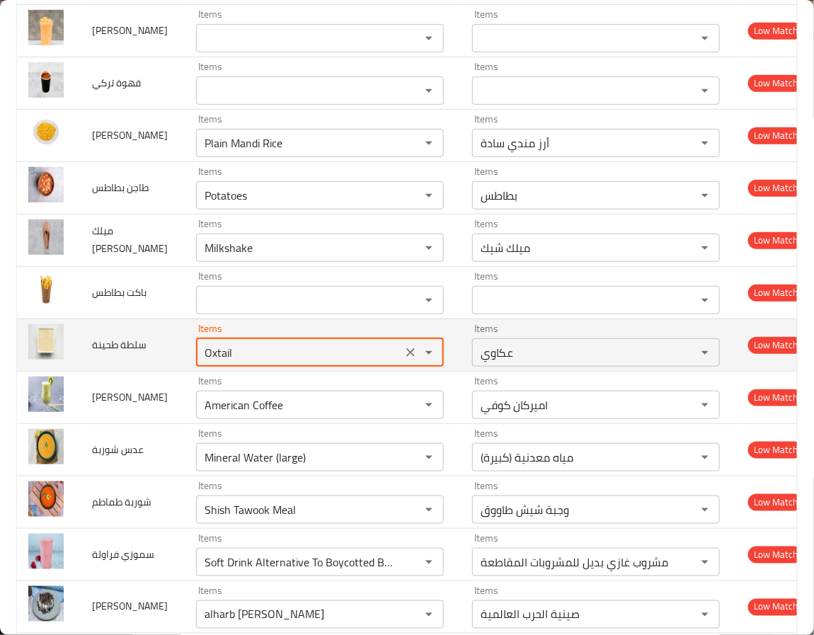
drag, startPoint x: 208, startPoint y: 454, endPoint x: 140, endPoint y: 447, distance: 68.4
click at [140, 371] on tr "سلطة طحينة Items Oxtail Items Items عكاوي Items Low Match" at bounding box center [418, 344] width 802 height 52
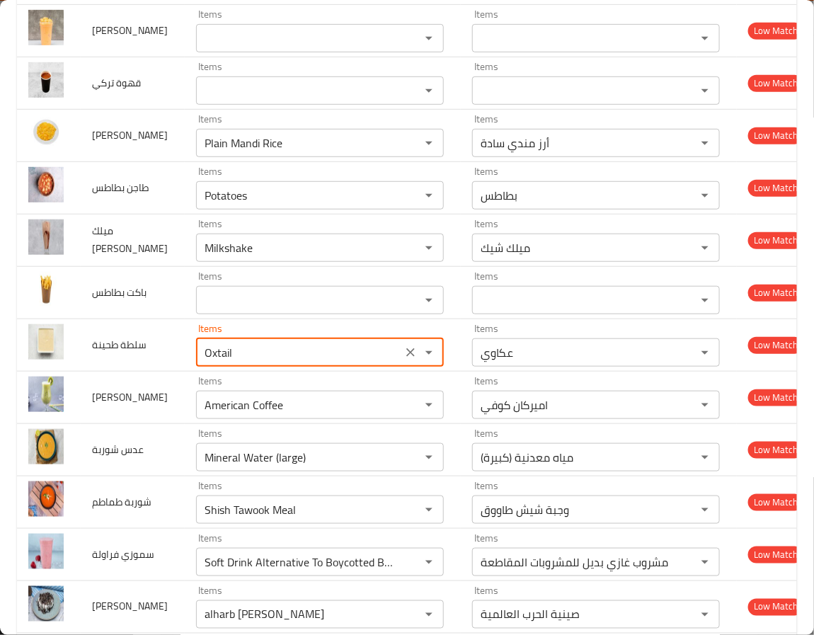
type طحينة "Oxtail"
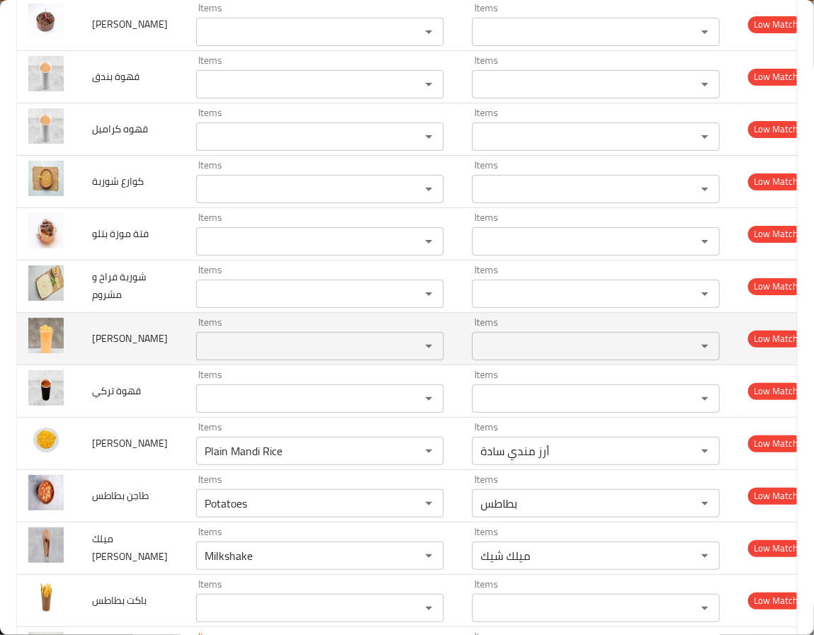
scroll to position [4780, 0]
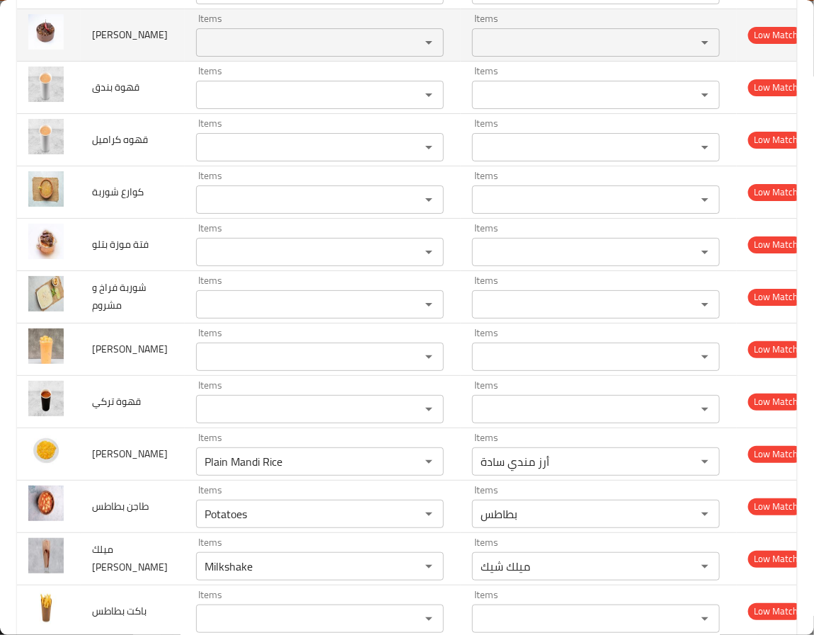
click at [236, 57] on div "Items" at bounding box center [320, 42] width 248 height 28
paste عكاوي "Oxtail"
type عكاوي "Oxtail"
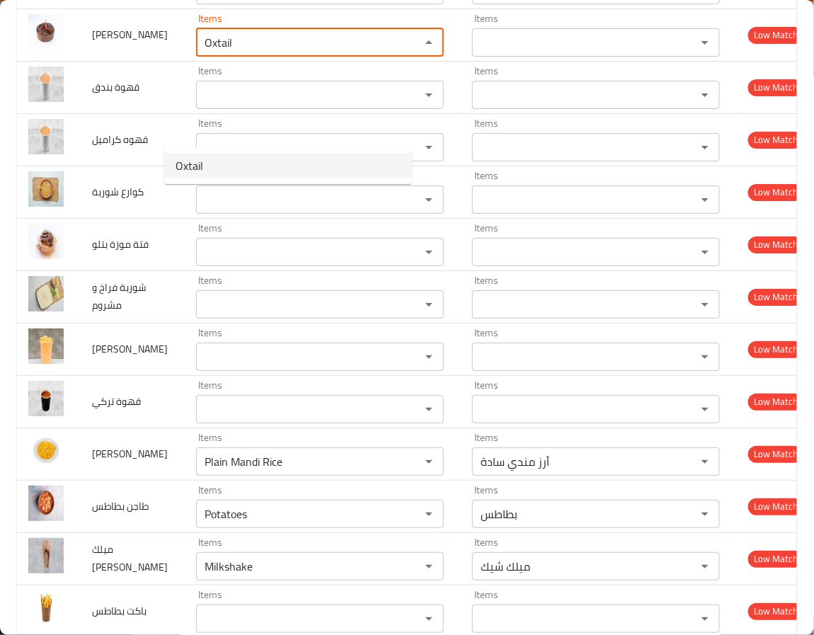
click at [222, 171] on عكاوي-option-0 "Oxtail" at bounding box center [288, 165] width 248 height 25
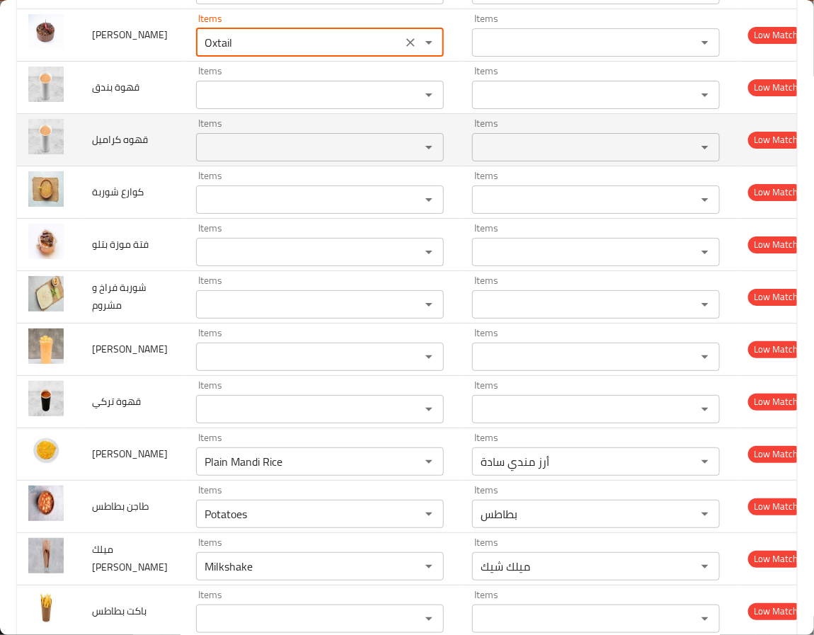
type عكاوي-ar "عكاوي"
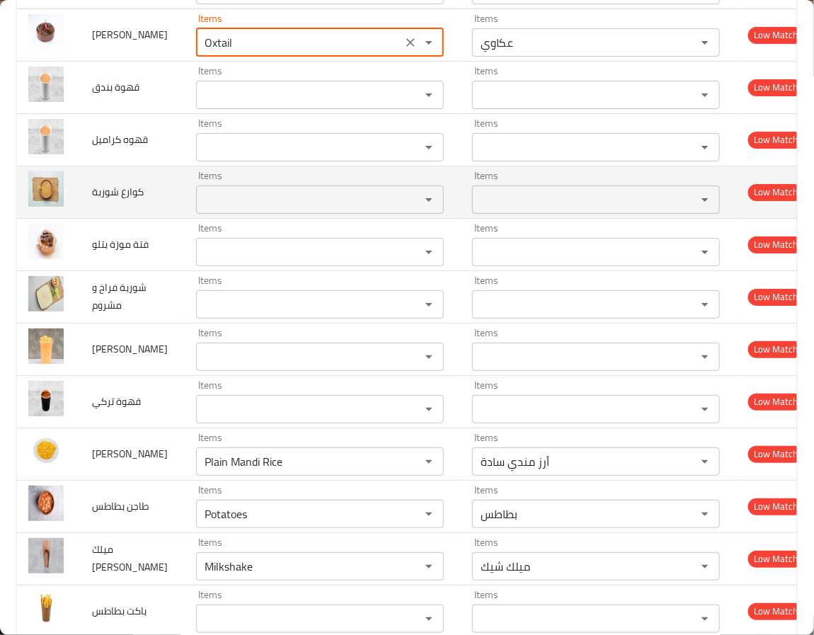
type عكاوي "Oxtail"
click at [137, 218] on td "كوارع شوربة" at bounding box center [133, 192] width 104 height 52
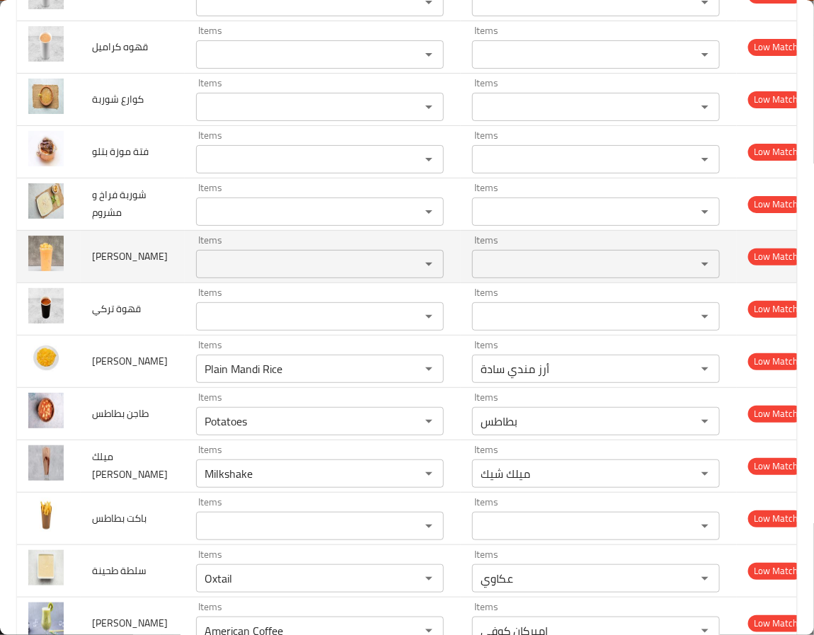
scroll to position [5205, 0]
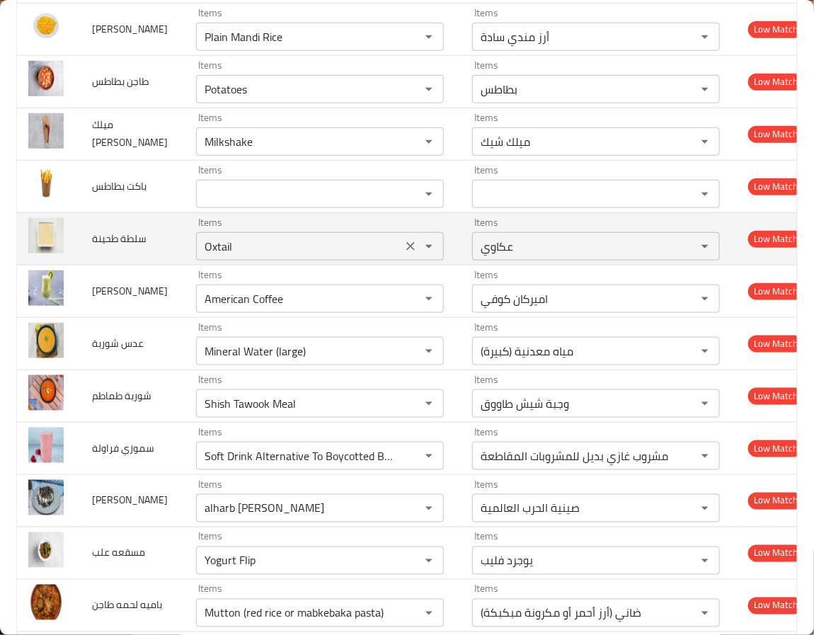
drag, startPoint x: 241, startPoint y: 344, endPoint x: 353, endPoint y: 362, distance: 113.9
click at [321, 256] on طحينة "Oxtail" at bounding box center [298, 246] width 197 height 20
click at [403, 253] on icon "Clear" at bounding box center [410, 246] width 14 height 14
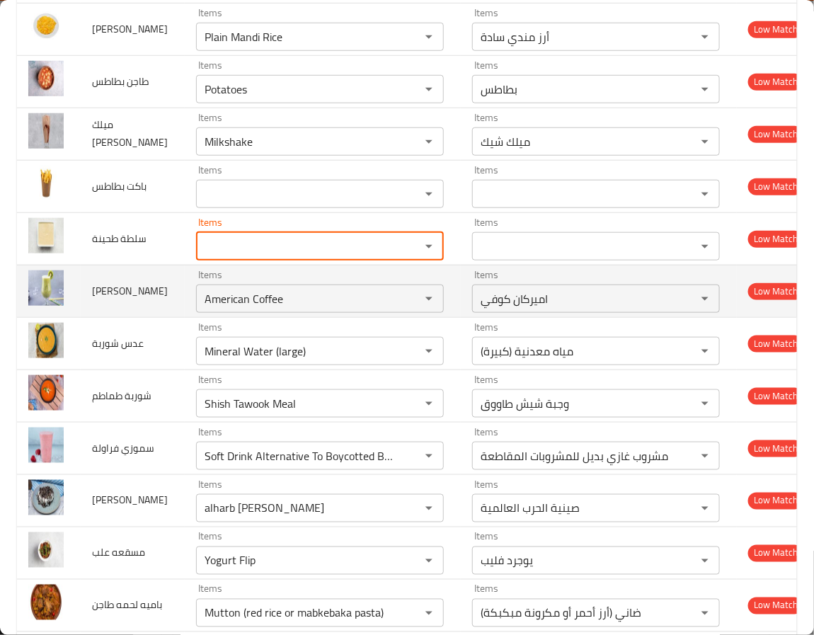
click at [185, 317] on td "Items American Coffee Items" at bounding box center [323, 291] width 276 height 52
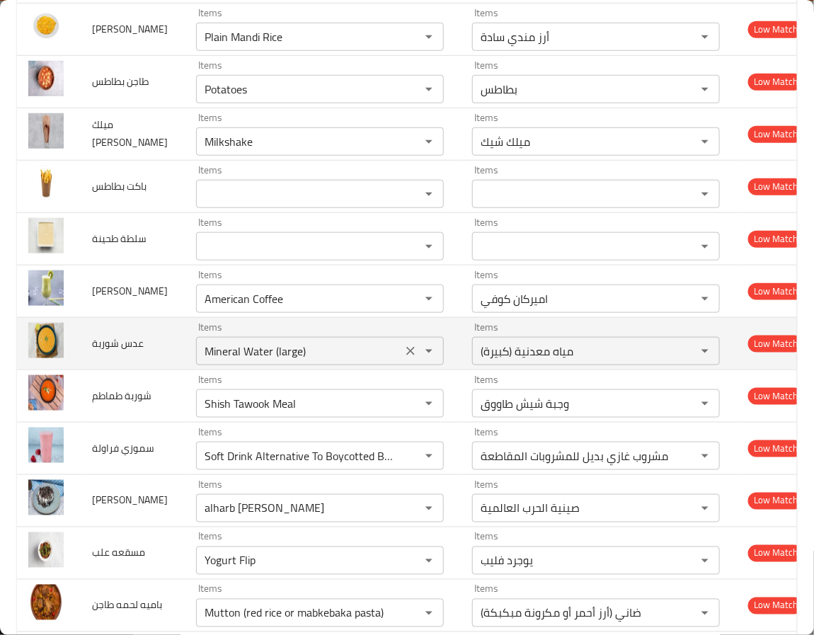
drag, startPoint x: 381, startPoint y: 398, endPoint x: 377, endPoint y: 431, distance: 33.5
click at [406, 303] on icon "Clear" at bounding box center [410, 298] width 8 height 8
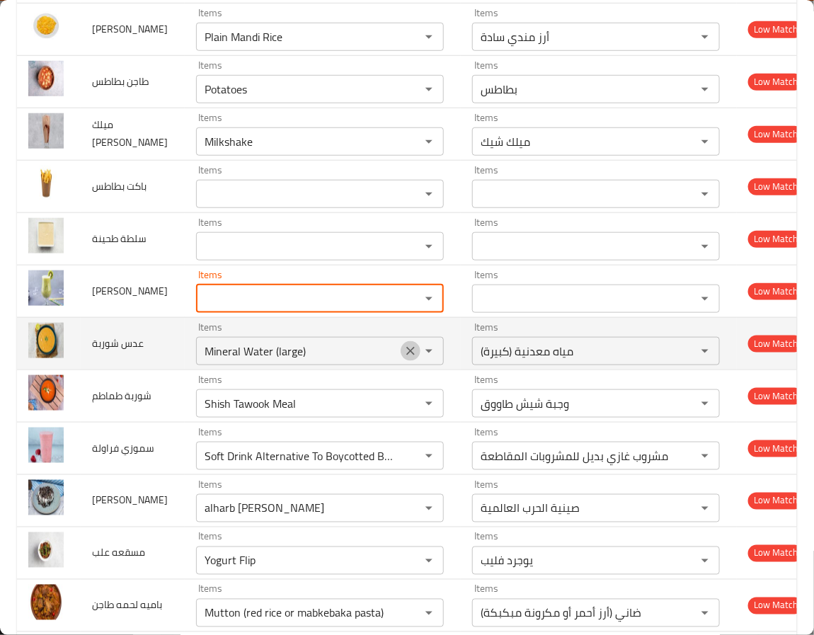
click at [403, 358] on icon "Clear" at bounding box center [410, 351] width 14 height 14
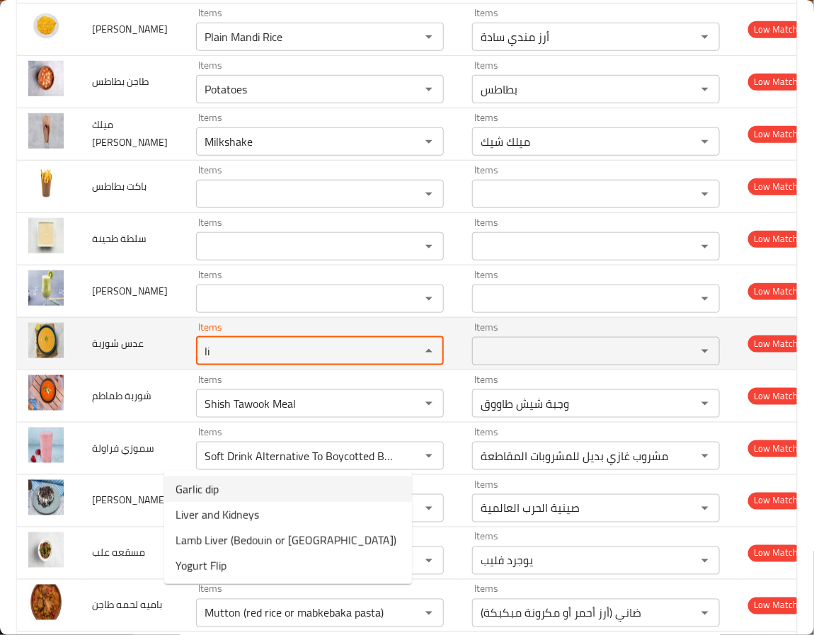
type شوربة "li"
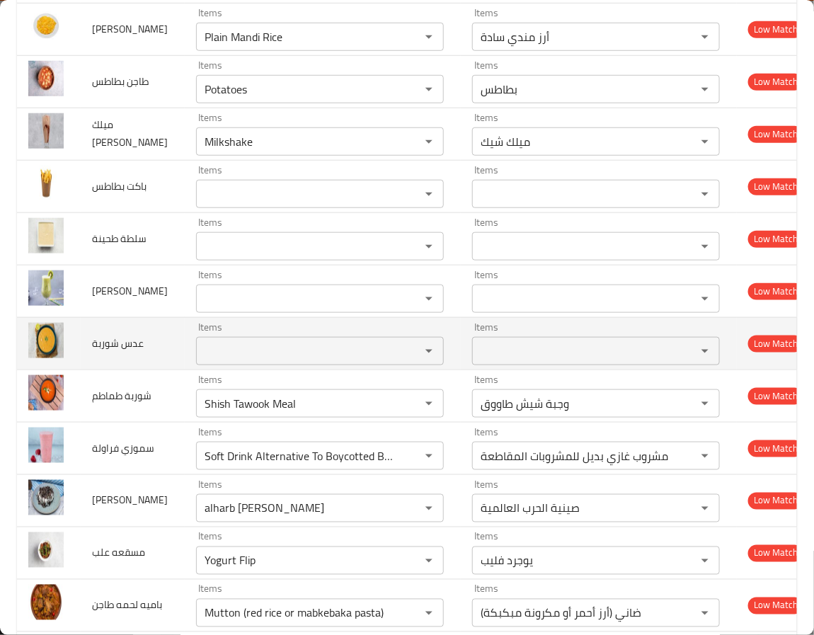
click at [315, 369] on td "Items Items" at bounding box center [323, 343] width 276 height 52
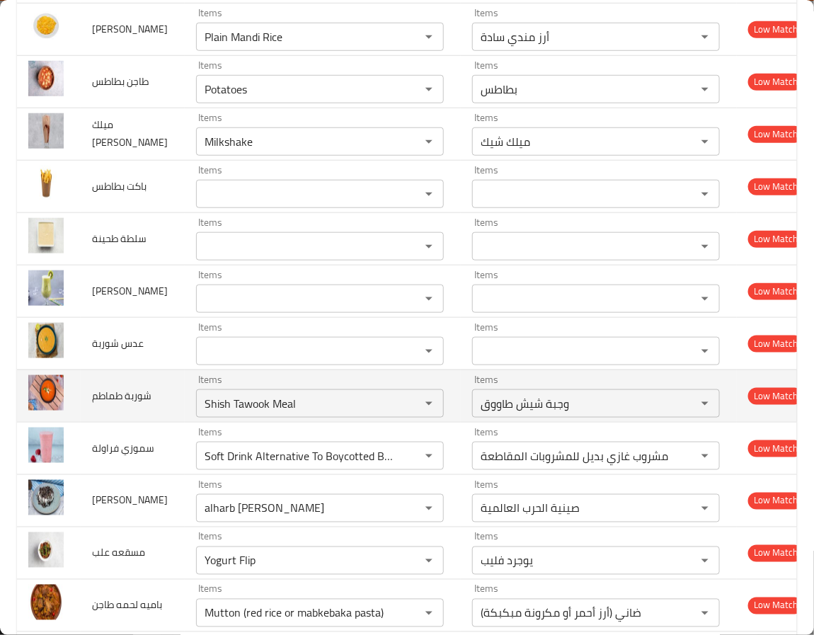
click at [103, 405] on span "شوربة طماطم" at bounding box center [121, 395] width 59 height 18
click at [403, 410] on icon "Clear" at bounding box center [410, 403] width 14 height 14
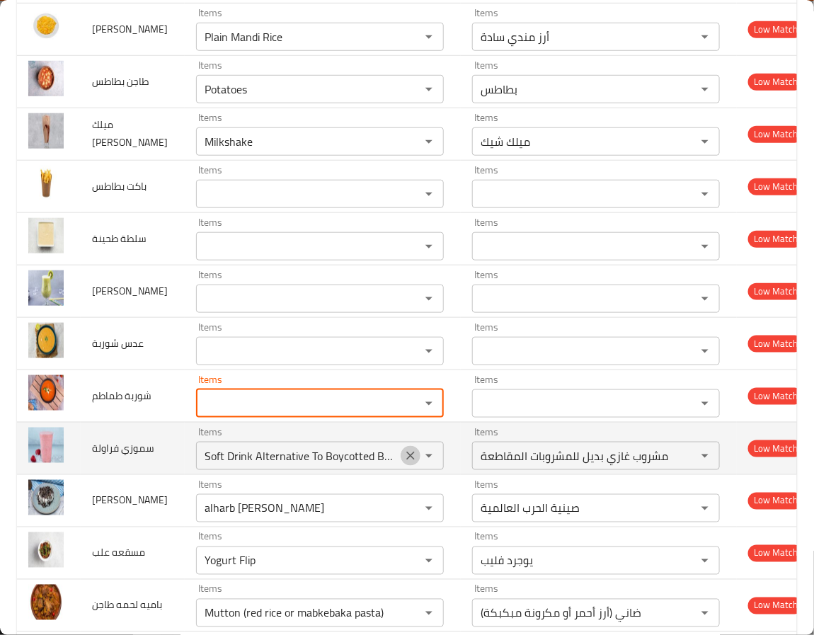
click at [403, 463] on icon "Clear" at bounding box center [410, 456] width 14 height 14
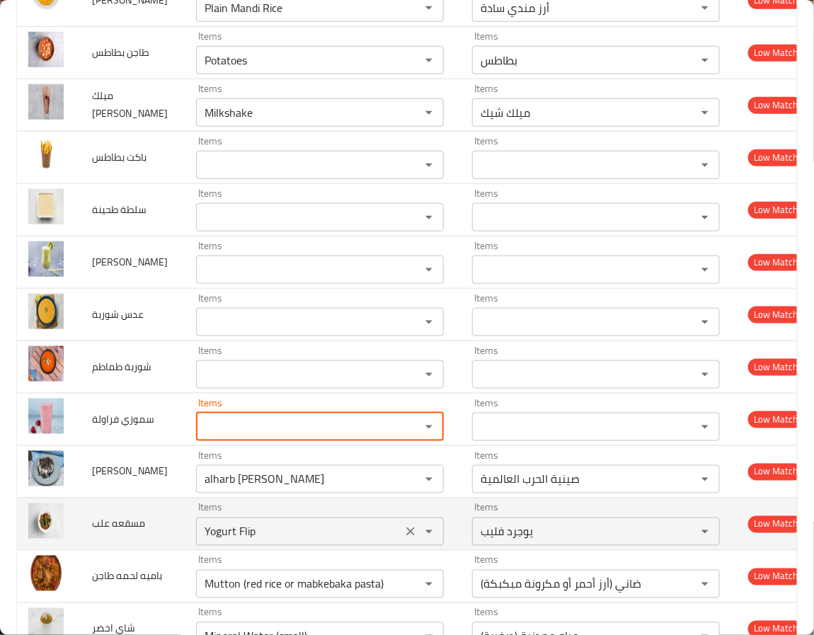
scroll to position [5311, 0]
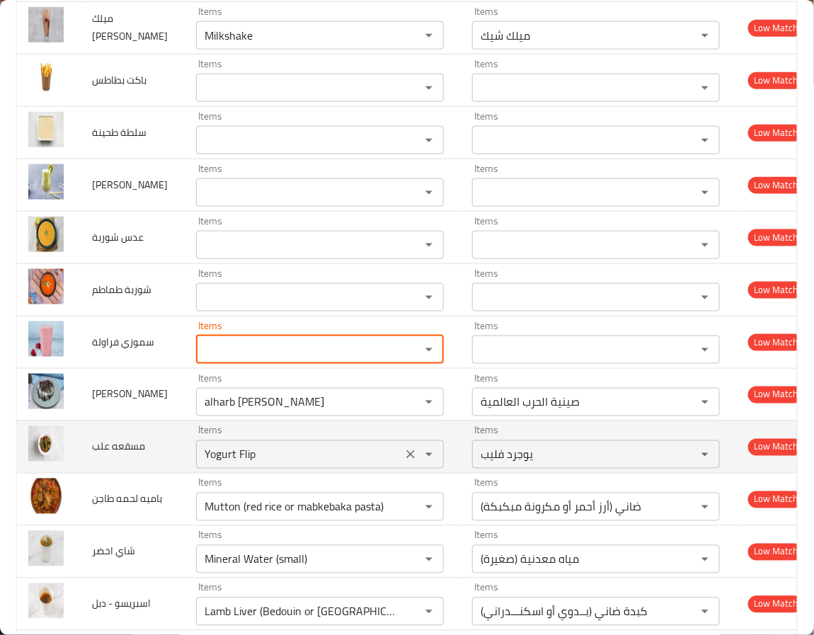
drag, startPoint x: 383, startPoint y: 503, endPoint x: 374, endPoint y: 529, distance: 27.1
click at [403, 409] on icon "Clear" at bounding box center [410, 402] width 14 height 14
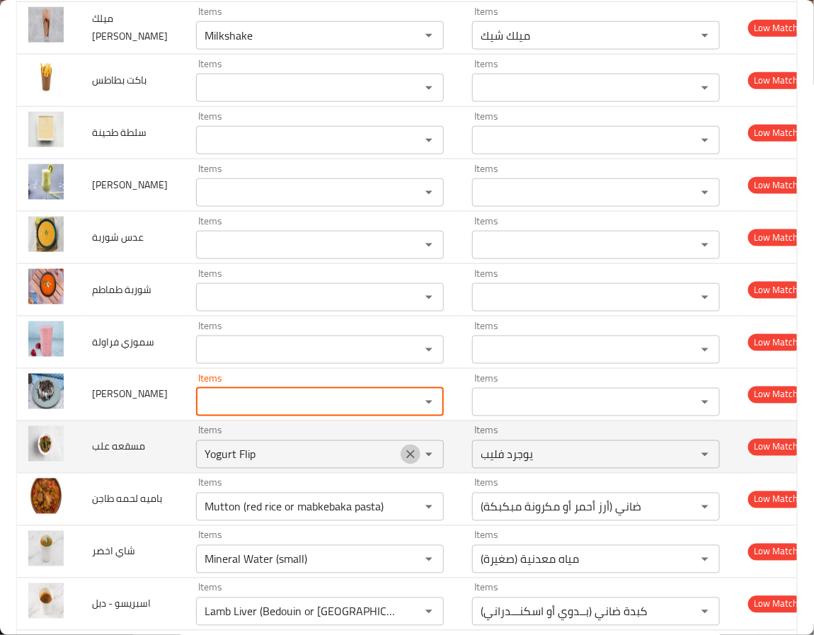
click at [406, 459] on icon "Clear" at bounding box center [410, 454] width 8 height 8
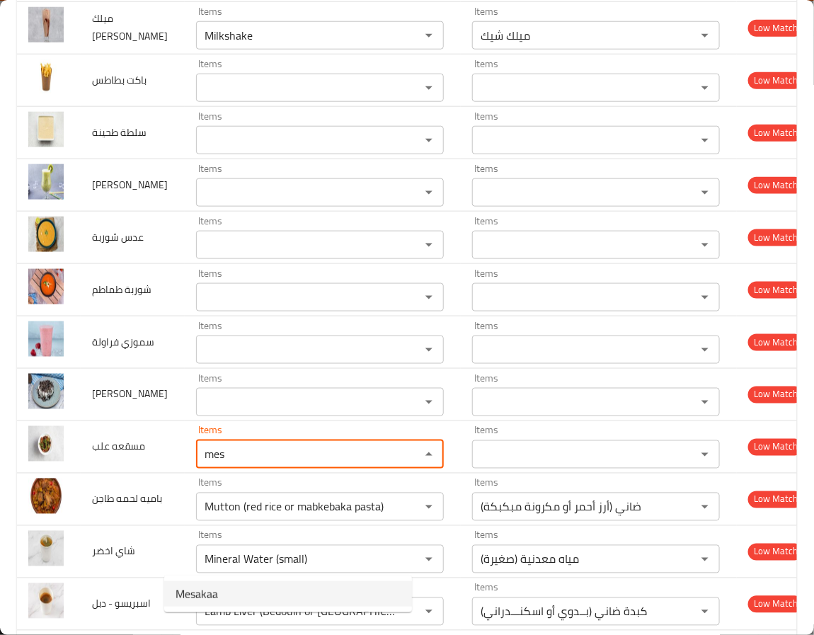
click at [215, 595] on span "Mesakaa" at bounding box center [197, 593] width 42 height 17
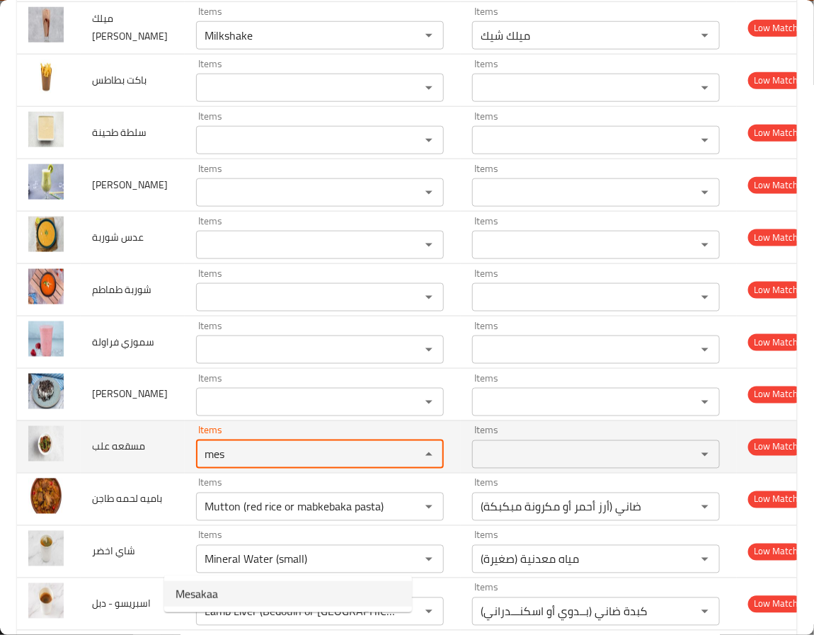
type علب "Mesakaa"
type علب-ar "مسقعة"
drag, startPoint x: 230, startPoint y: 554, endPoint x: 110, endPoint y: 558, distance: 119.7
click at [110, 473] on tr "مسقعه علب Items Mesakaa Items Items مسقعة Items Low Match" at bounding box center [418, 446] width 802 height 52
type علب "Mesakaa"
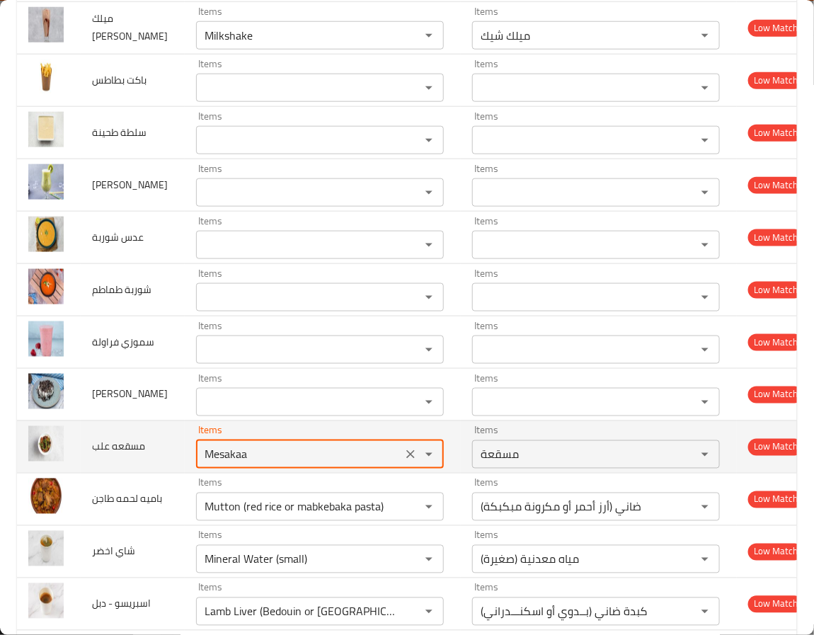
click at [110, 473] on td "مسقعه علب" at bounding box center [133, 446] width 104 height 52
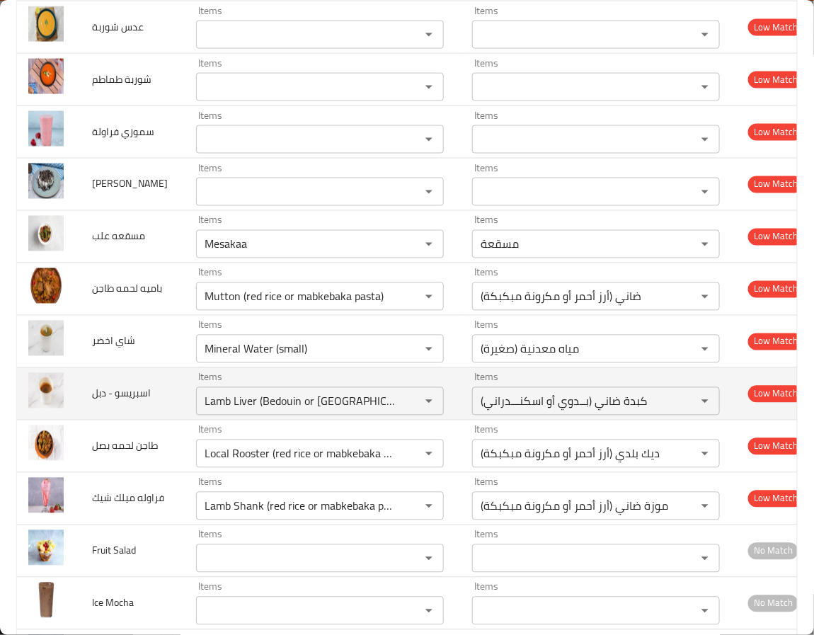
scroll to position [5523, 0]
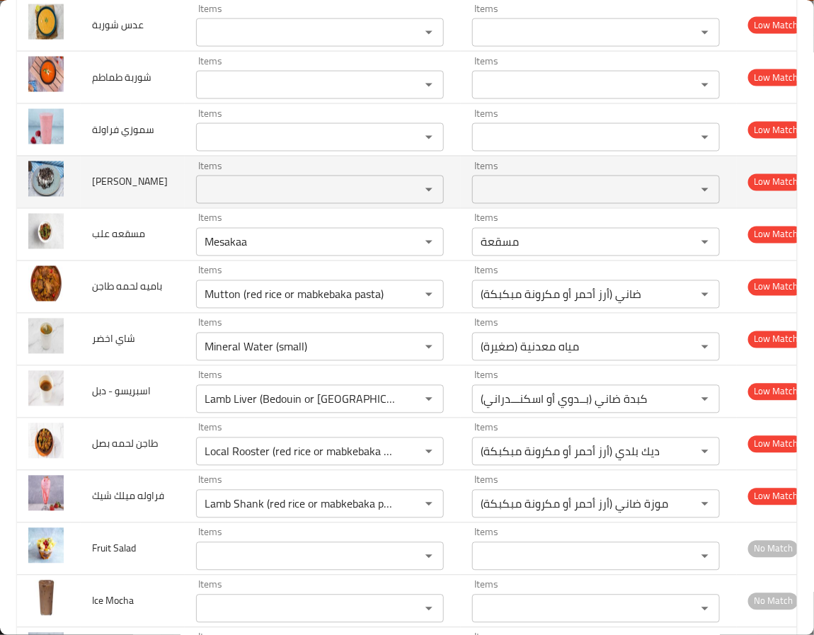
click at [243, 200] on مادنيس "Items" at bounding box center [298, 190] width 197 height 20
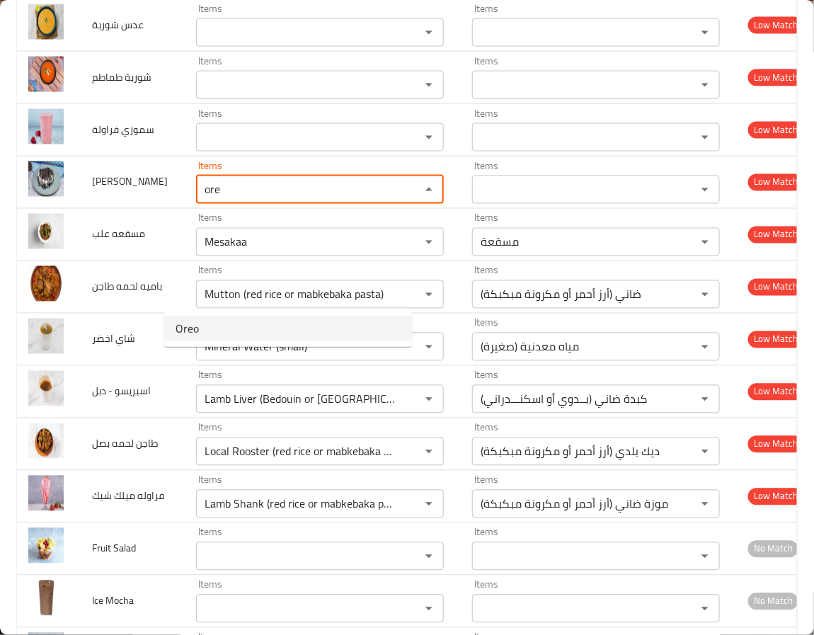
click at [215, 333] on مادنيس-option-0 "Oreo" at bounding box center [288, 328] width 248 height 25
type مادنيس "Oreo"
type مادنيس-ar "اوريو"
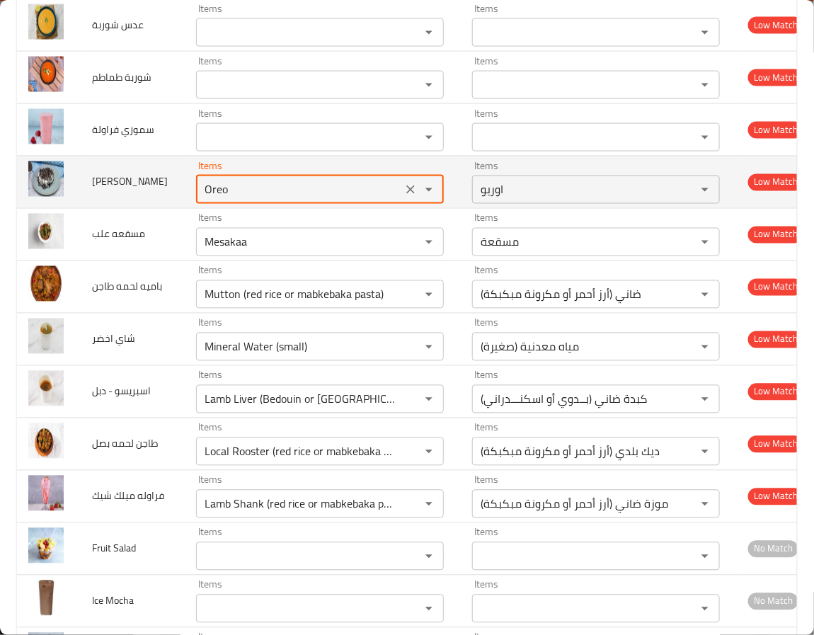
drag, startPoint x: 215, startPoint y: 285, endPoint x: 137, endPoint y: 298, distance: 79.7
click at [137, 208] on tr "اوريو مادنيس Items Oreo Items Items اوريو Items Low Match" at bounding box center [418, 182] width 802 height 52
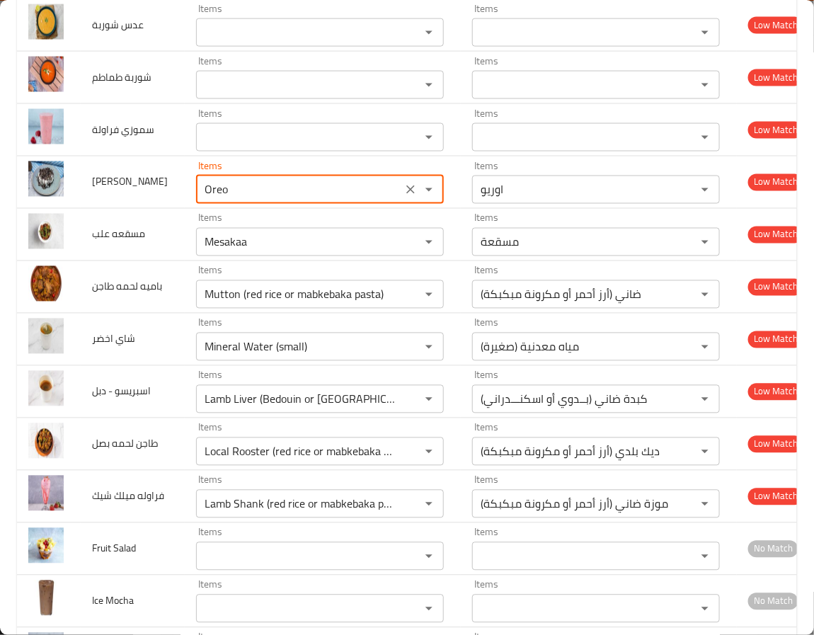
type مادنيس "Oreo"
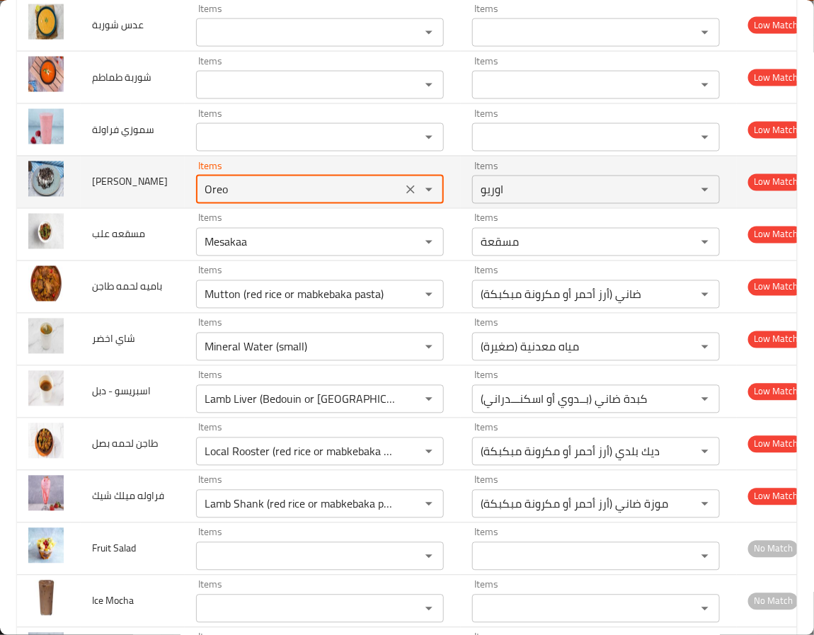
click at [406, 194] on icon "Clear" at bounding box center [410, 189] width 8 height 8
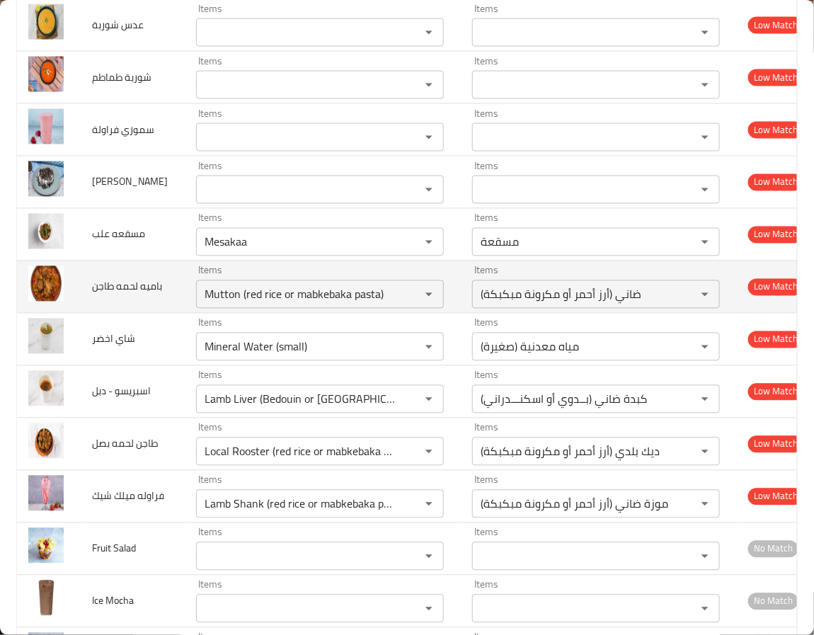
click at [134, 313] on td "باميه لحمه طاجن" at bounding box center [133, 286] width 104 height 52
click at [406, 299] on icon "Clear" at bounding box center [410, 294] width 8 height 8
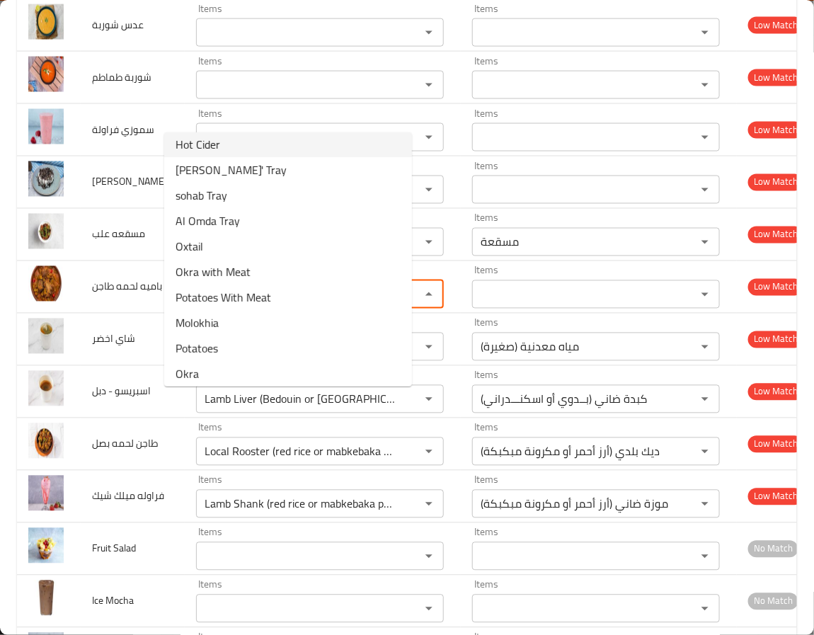
scroll to position [212, 0]
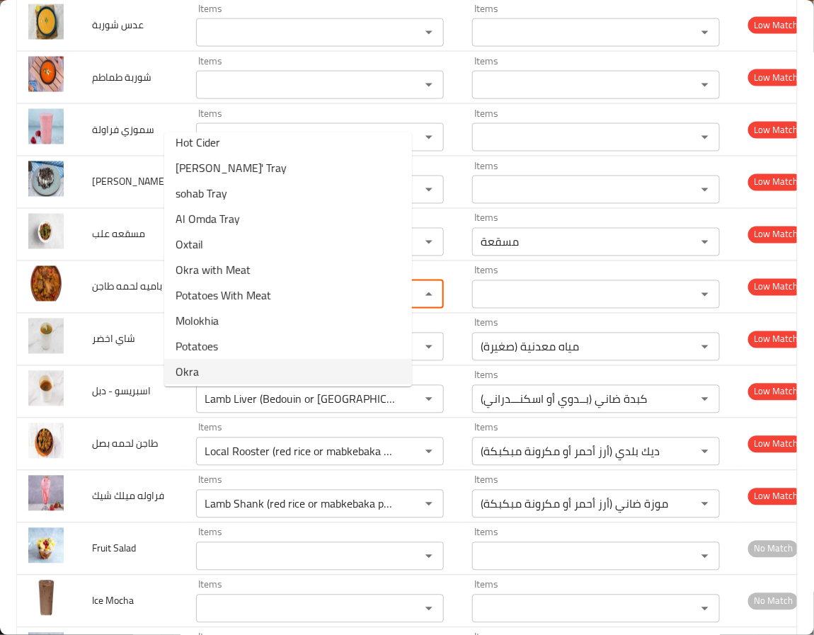
click at [302, 366] on طاجن-option-17 "Okra" at bounding box center [288, 371] width 248 height 25
type طاجن "Okra"
type طاجن-ar "بامية"
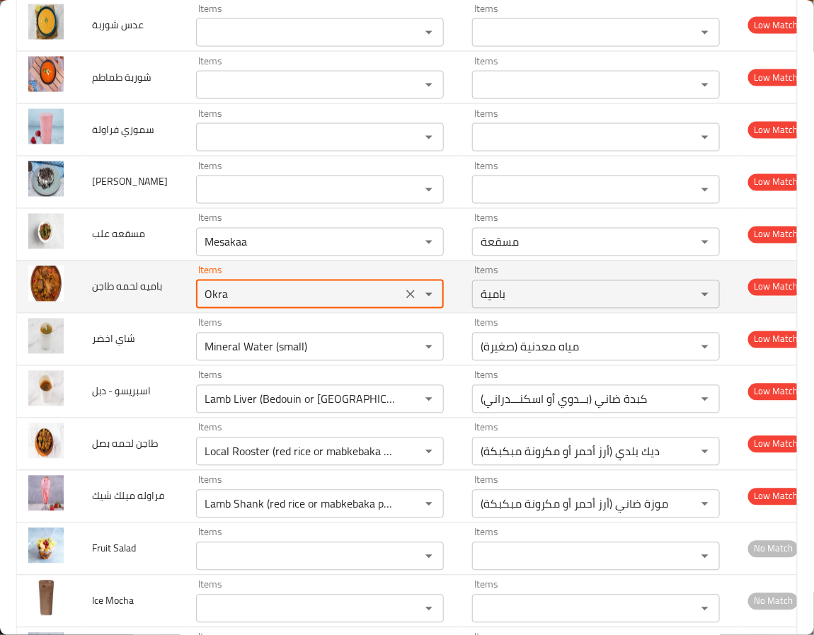
click at [275, 304] on طاجن "Okra" at bounding box center [298, 295] width 197 height 20
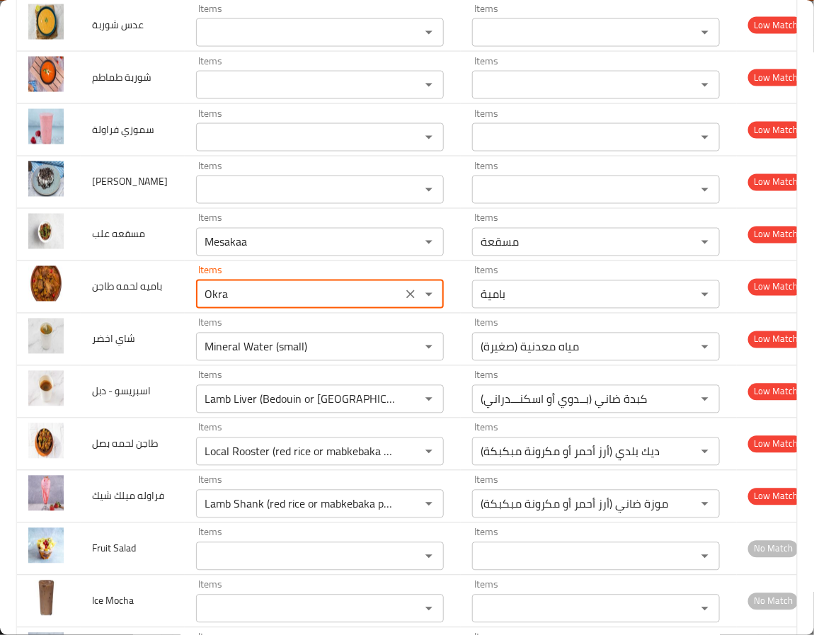
type طاجن "Okra"
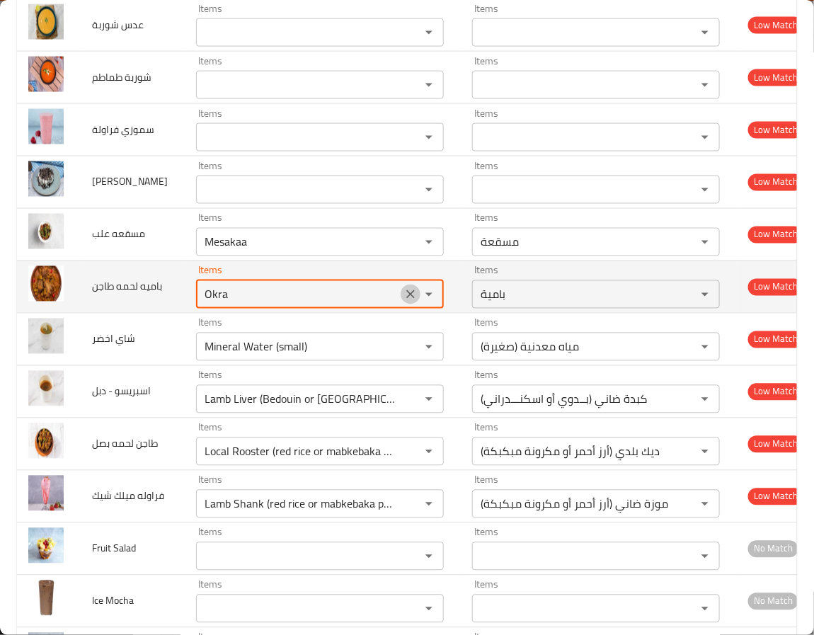
click at [403, 302] on icon "Clear" at bounding box center [410, 294] width 14 height 14
paste طاجن "Okra with Meat"
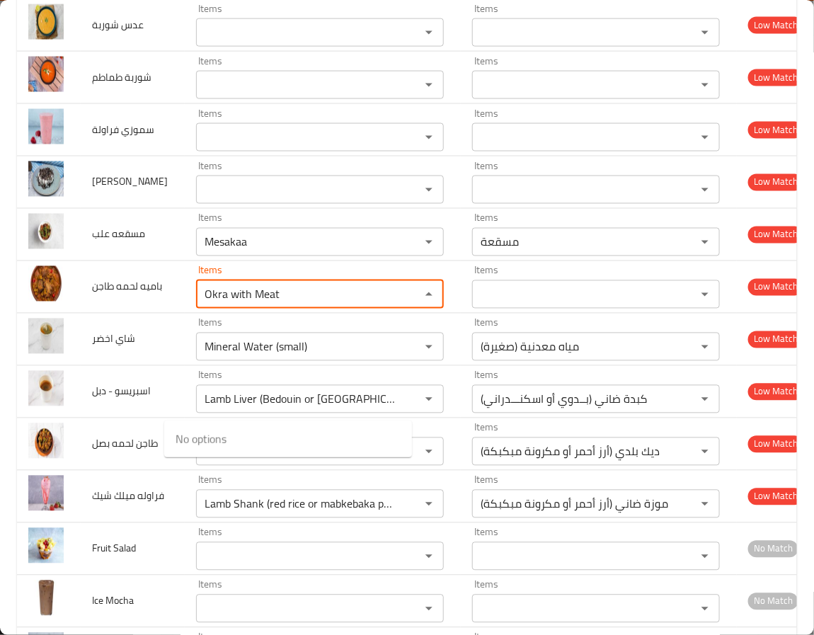
type طاجن "Okra with Meat"
click at [255, 447] on طاجن-option-0 "Okra with Meat" at bounding box center [288, 438] width 248 height 25
type طاجن-ar "بامية باللحمة"
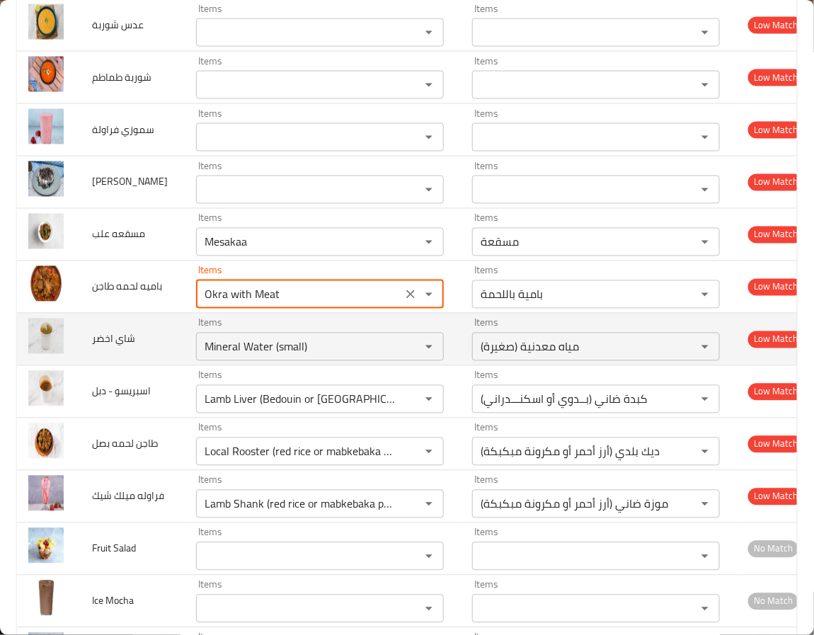
type طاجن "Okra with Meat"
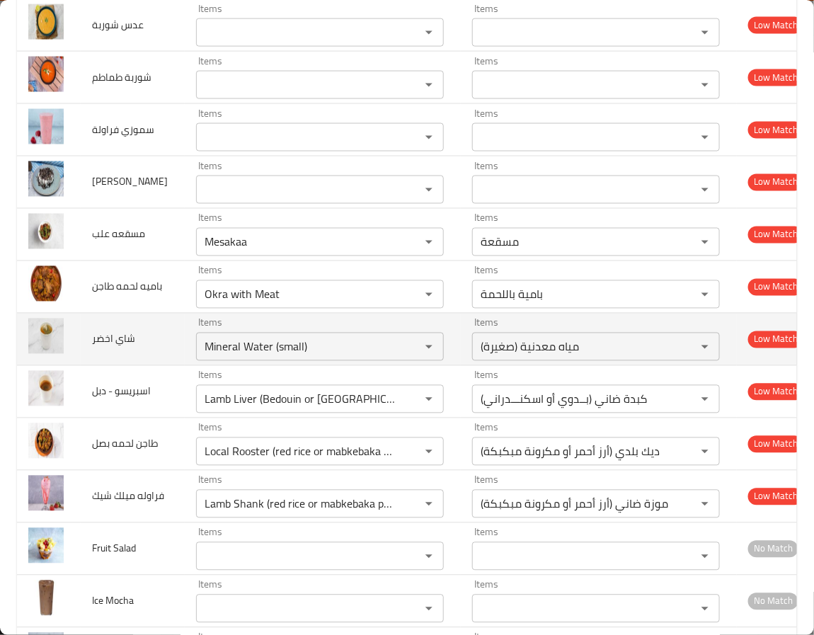
click at [185, 365] on td "Items Mineral Water (small) Items" at bounding box center [323, 339] width 276 height 52
drag, startPoint x: 282, startPoint y: 459, endPoint x: 124, endPoint y: 461, distance: 158.5
click at [139, 365] on tr "شاي اخضر Items Mineral Water (small) Items Items مياه معدنية (صغيرة) Items Low …" at bounding box center [418, 339] width 802 height 52
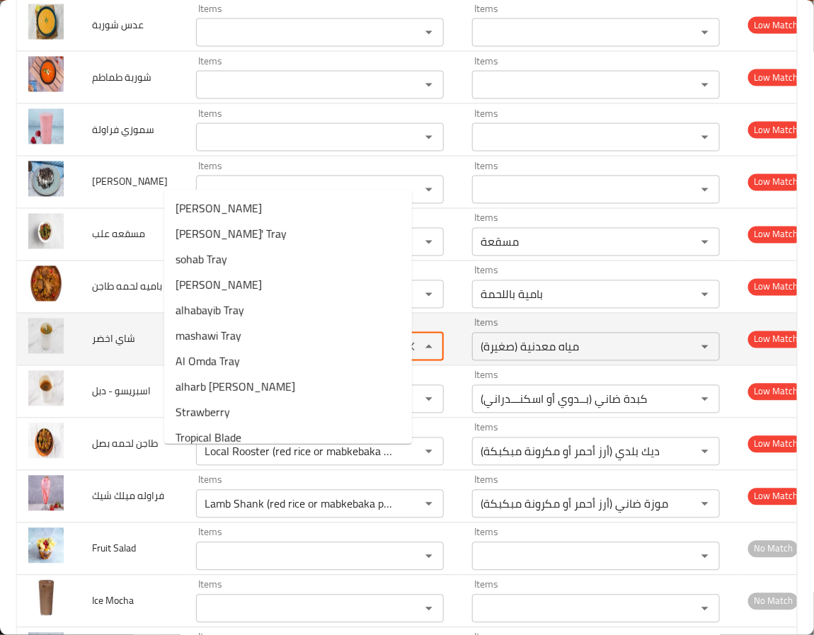
type اخضر "tra"
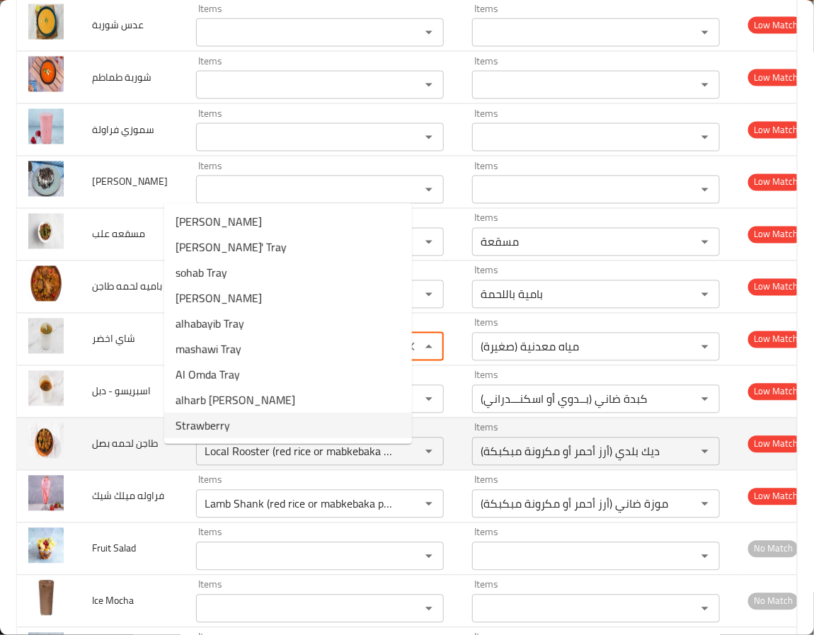
drag, startPoint x: 372, startPoint y: 461, endPoint x: 103, endPoint y: 551, distance: 284.0
click at [403, 354] on icon "Clear" at bounding box center [410, 347] width 14 height 14
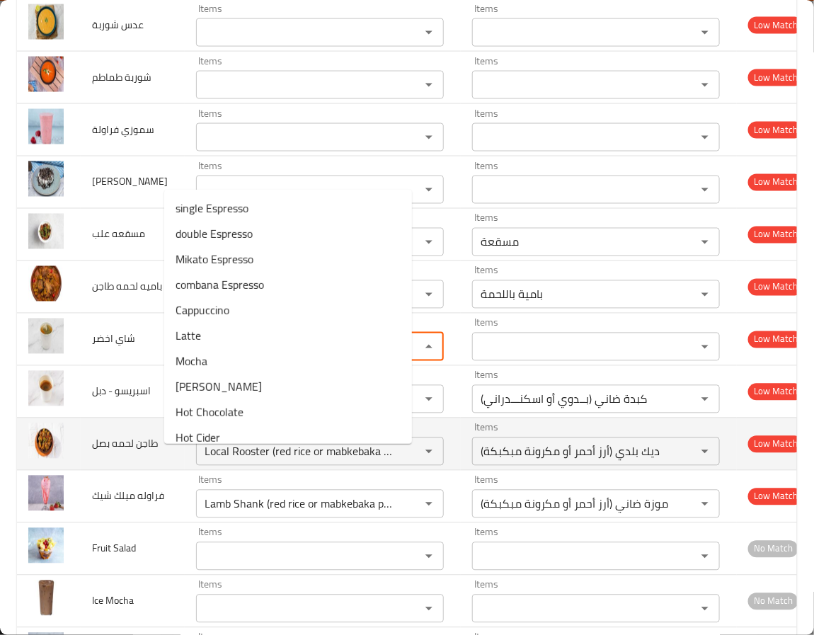
click at [103, 453] on span "طاجن لحمه بصل" at bounding box center [125, 444] width 66 height 18
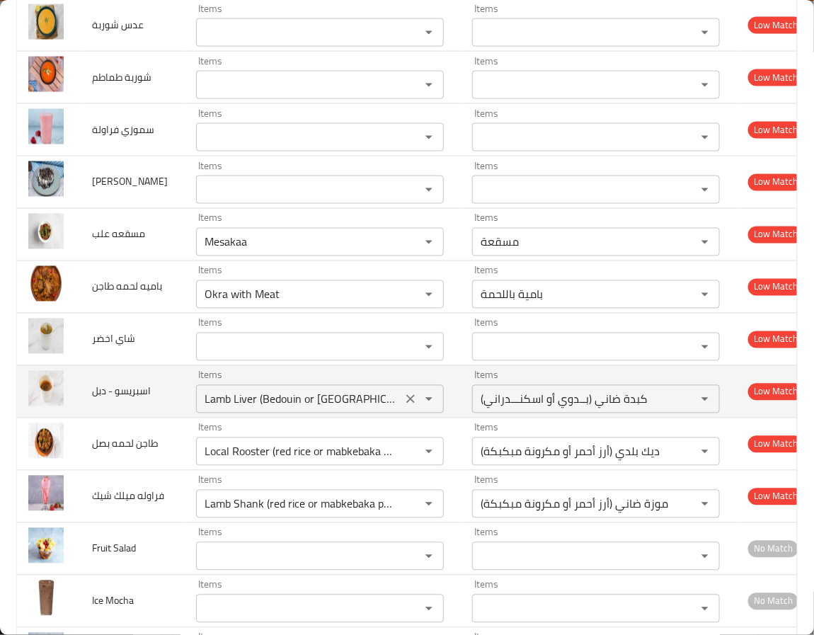
click at [365, 413] on div "Lamb Liver (Bedouin or Alexandrian) Items" at bounding box center [320, 399] width 248 height 28
click at [403, 406] on icon "Clear" at bounding box center [410, 399] width 14 height 14
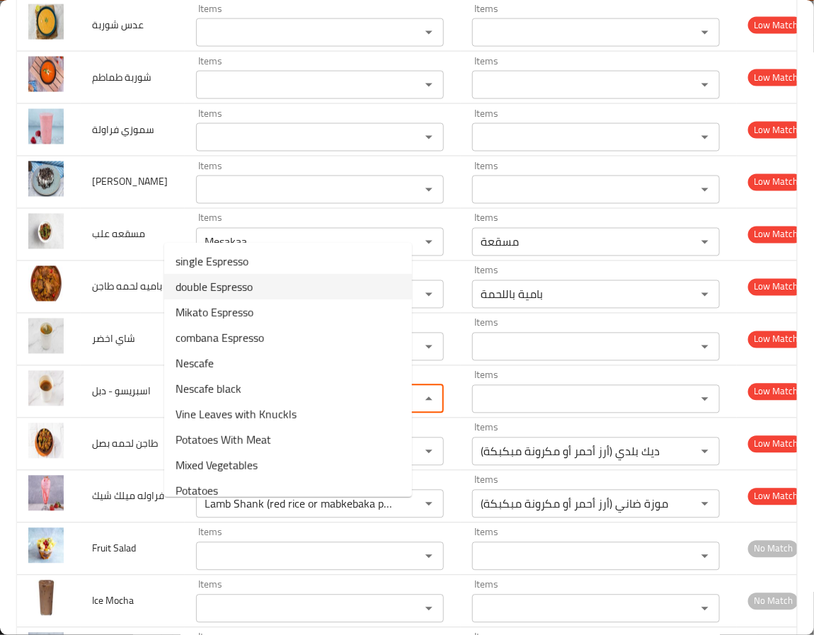
click at [251, 291] on span "double Espresso" at bounding box center [214, 286] width 77 height 17
type دبل "double Espresso"
type دبل-ar "دبل اسبرسو"
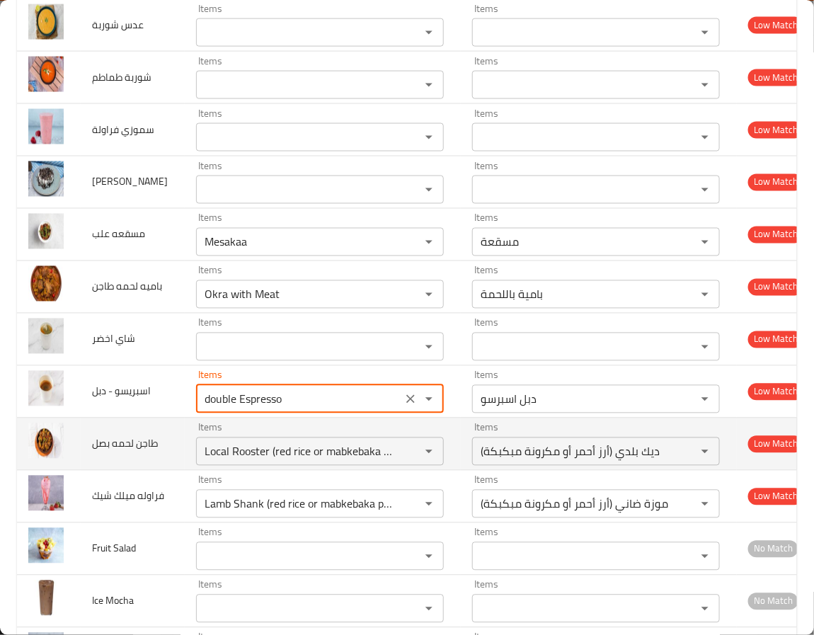
type دبل "double Espresso"
click at [140, 470] on td "طاجن لحمه بصل" at bounding box center [133, 444] width 104 height 52
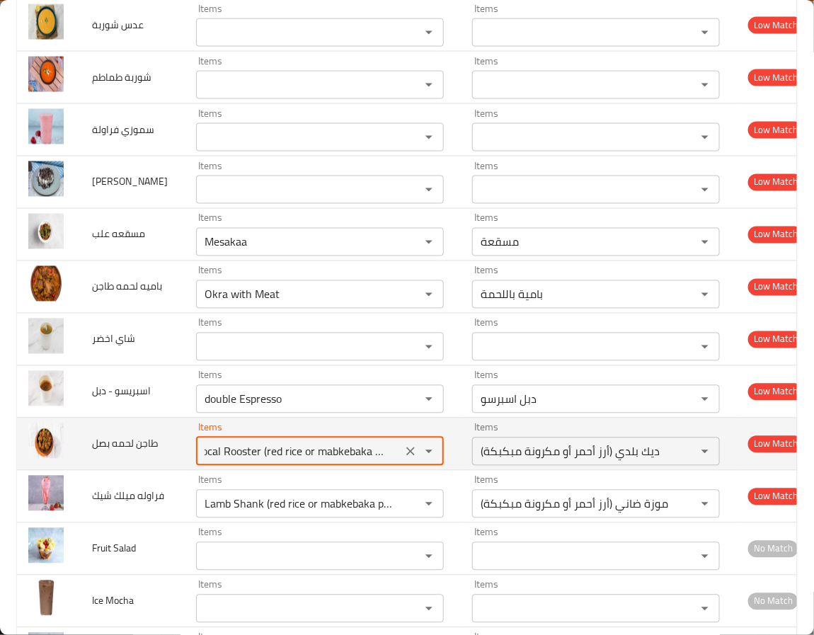
scroll to position [0, 0]
drag, startPoint x: 359, startPoint y: 567, endPoint x: 120, endPoint y: 573, distance: 239.3
click at [120, 470] on tr "طاجن لحمه بصل Items Local Rooster (red rice or mabkebaka pasta) Items Items ديك…" at bounding box center [418, 444] width 802 height 52
type بصل "asta)"
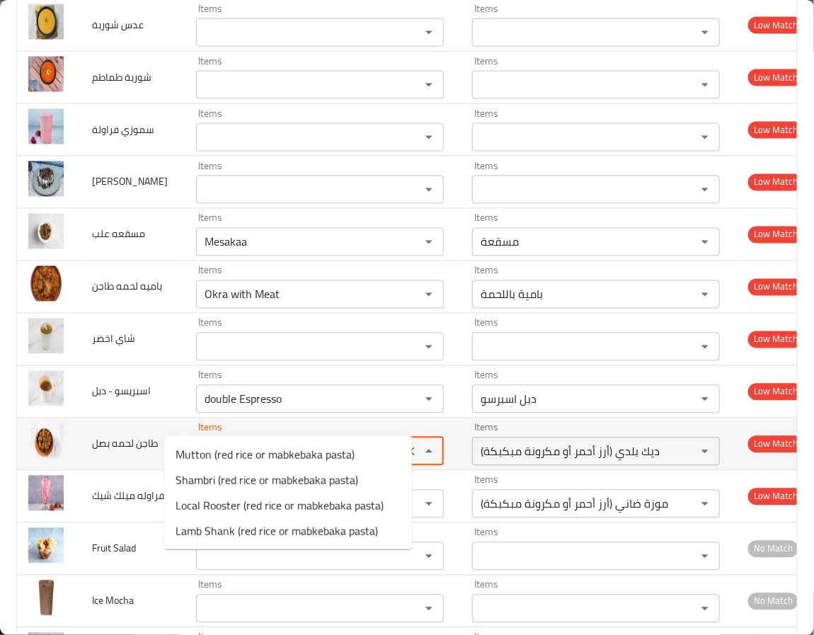
drag, startPoint x: 239, startPoint y: 565, endPoint x: 145, endPoint y: 573, distance: 93.8
click at [145, 470] on tr "طاجن لحمه بصل Items asta) Items Items ديك بلدي (أرز أحمر أو مكرونة مبكبكة) Item…" at bounding box center [418, 444] width 802 height 52
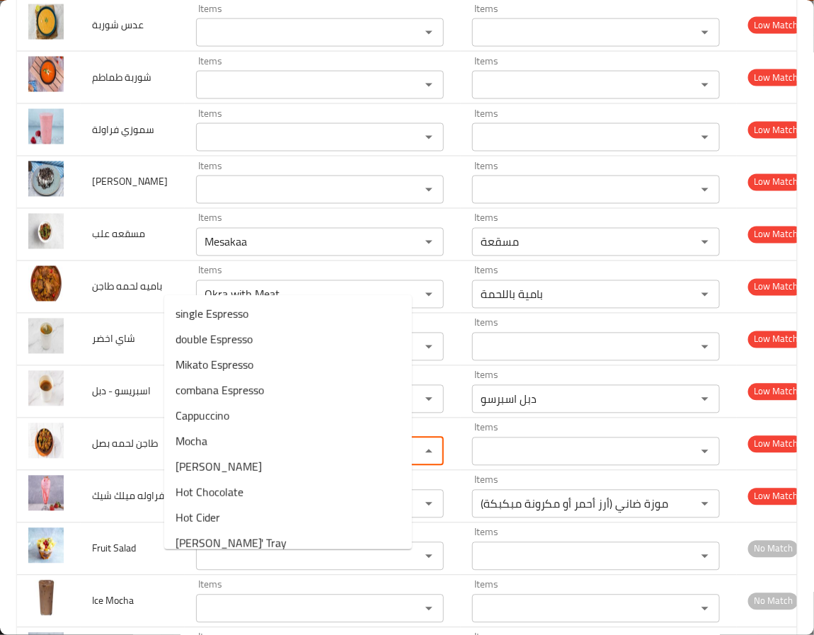
type بصل "on"
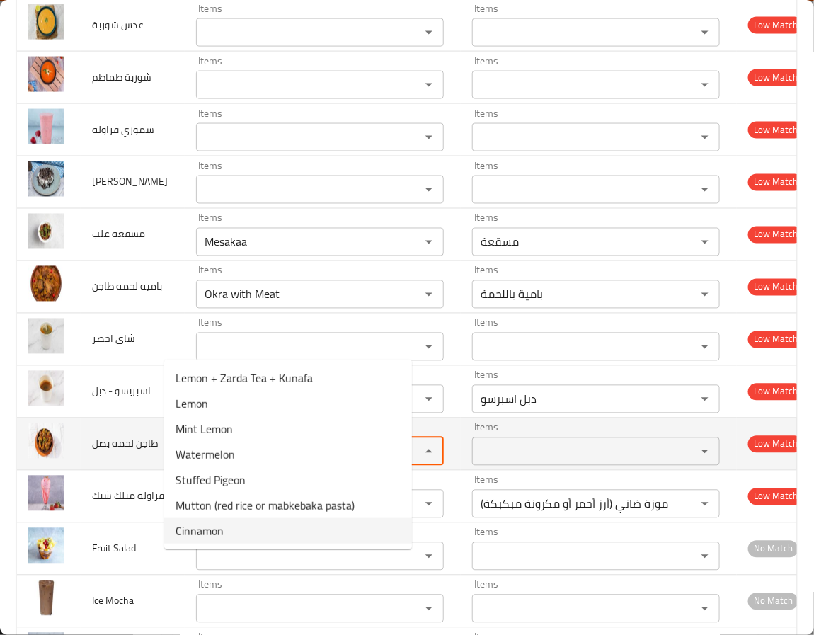
click at [299, 461] on بصل "on" at bounding box center [298, 452] width 197 height 20
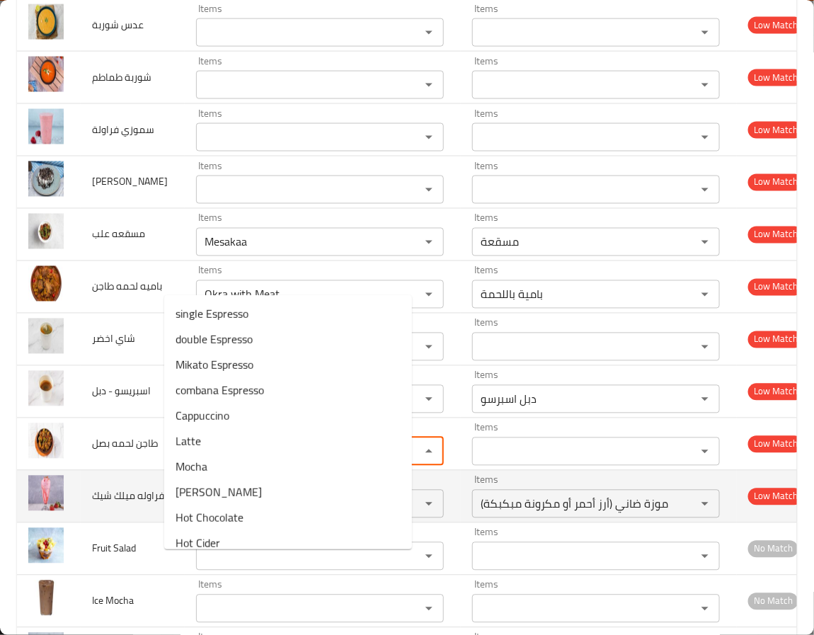
click at [137, 522] on td "فراوله ميلك شيك" at bounding box center [133, 496] width 104 height 52
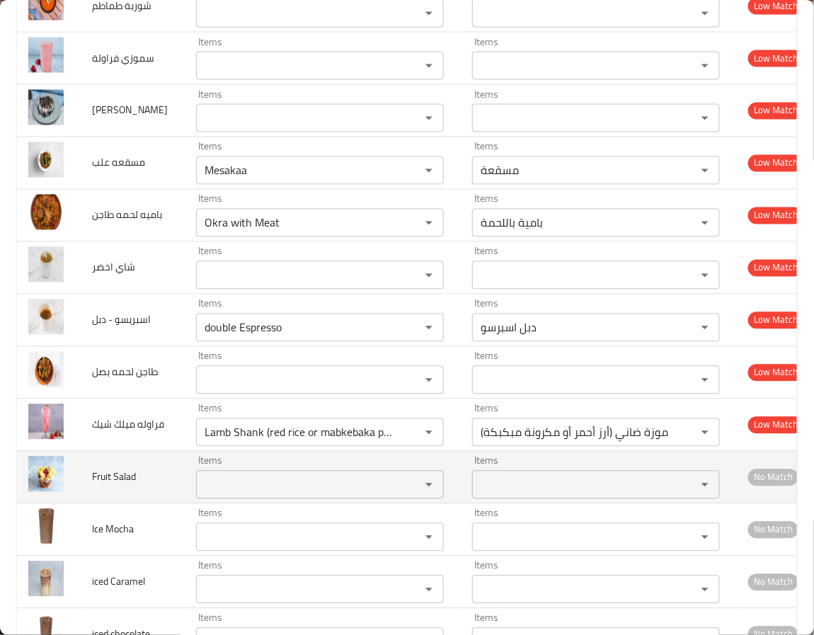
scroll to position [5629, 0]
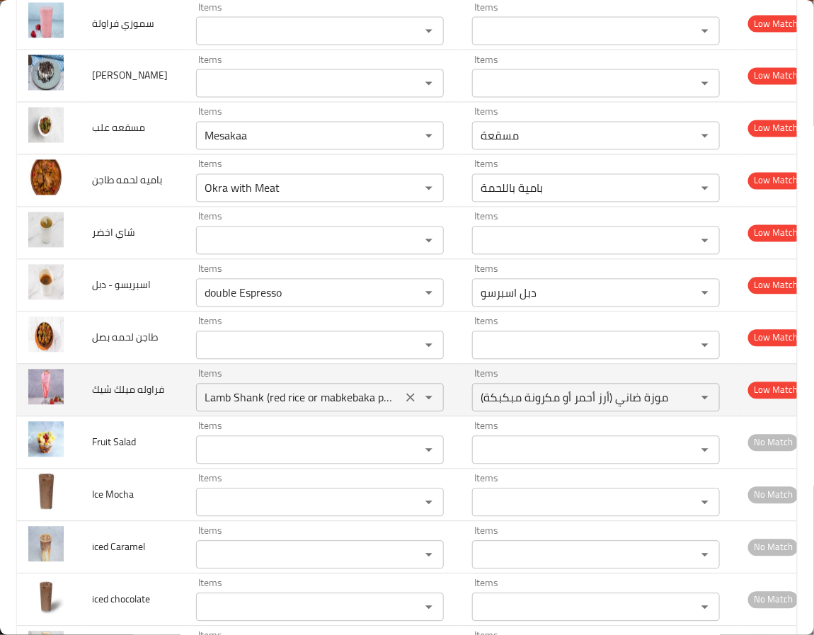
click at [406, 402] on icon "Clear" at bounding box center [410, 398] width 8 height 8
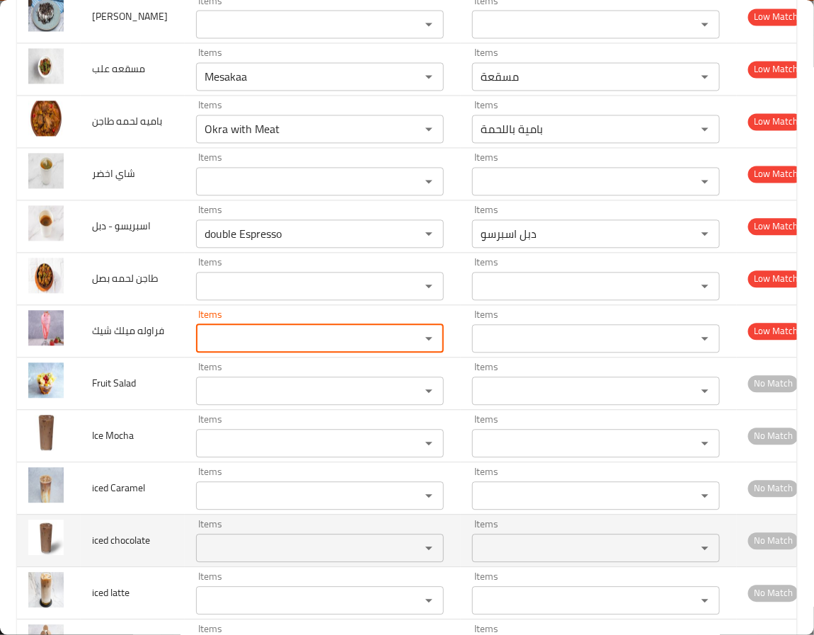
scroll to position [5842, 0]
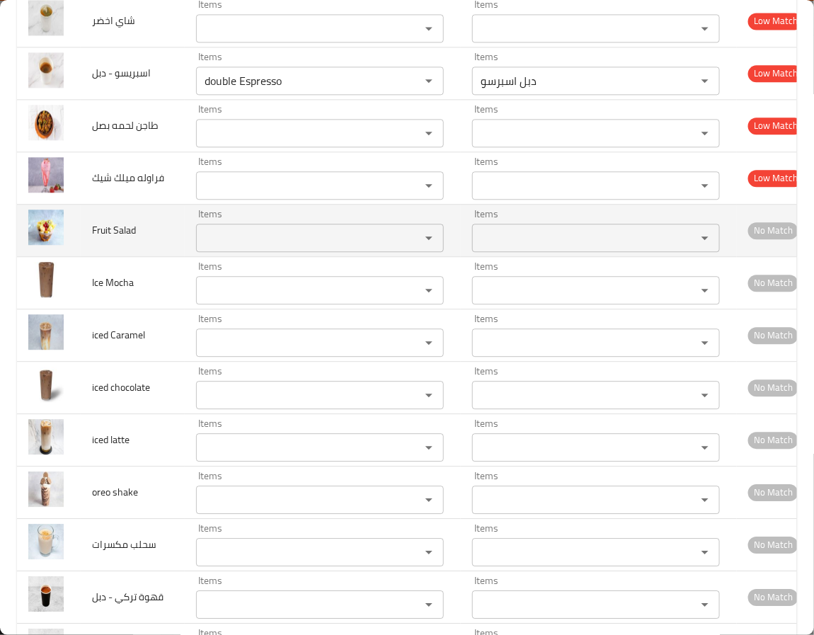
click at [92, 239] on span "Fruit Salad" at bounding box center [114, 230] width 44 height 18
copy span "Fruit Salad"
click at [206, 248] on Salad "Items" at bounding box center [298, 238] width 197 height 20
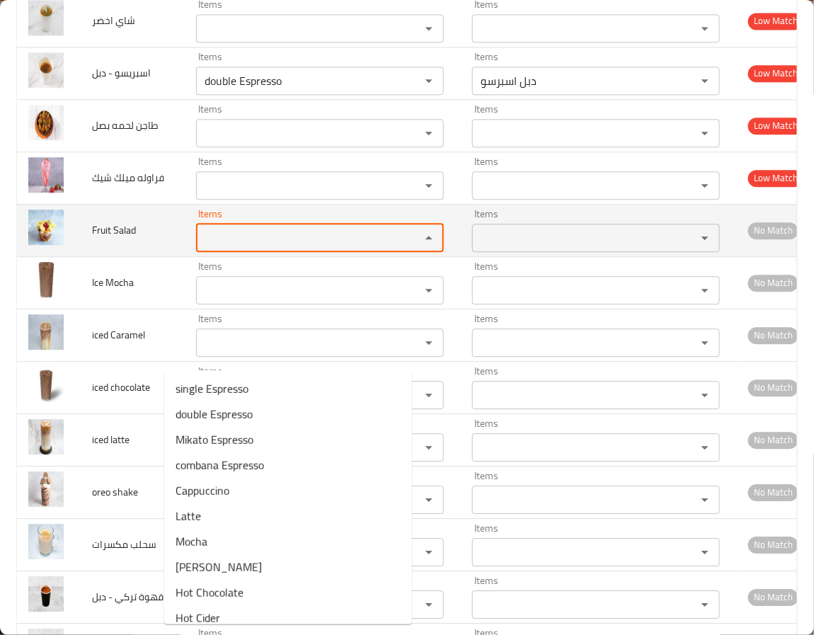
paste Salad "Fruit Salad"
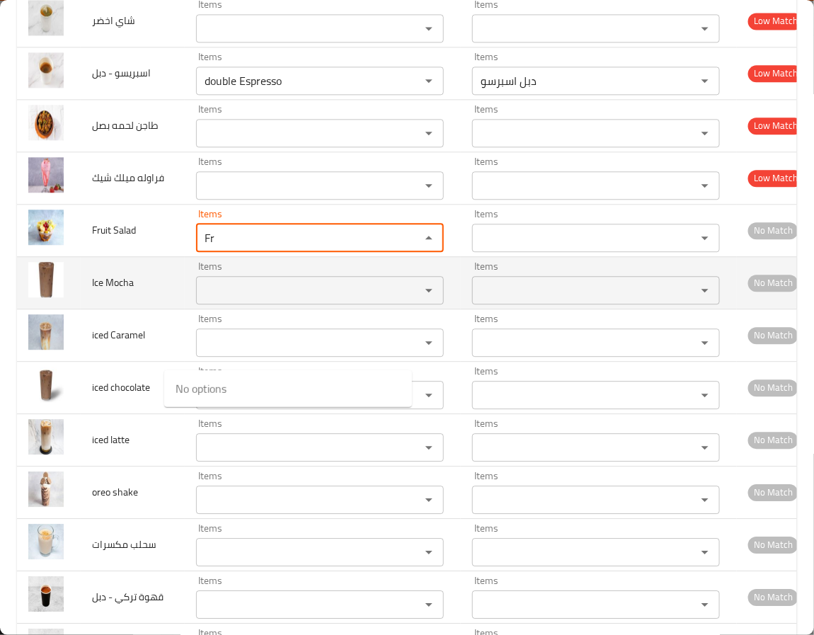
type Salad "F"
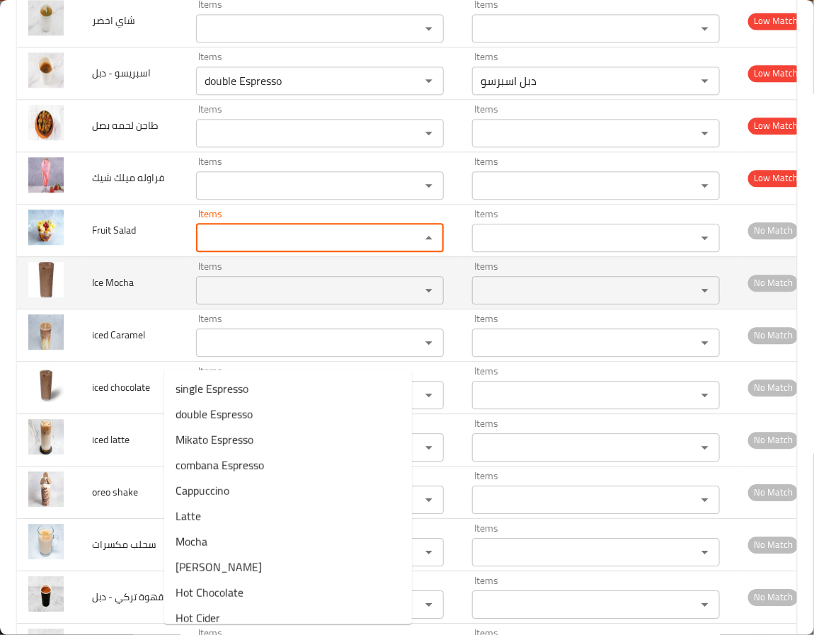
click at [124, 292] on span "Ice Mocha" at bounding box center [113, 282] width 42 height 18
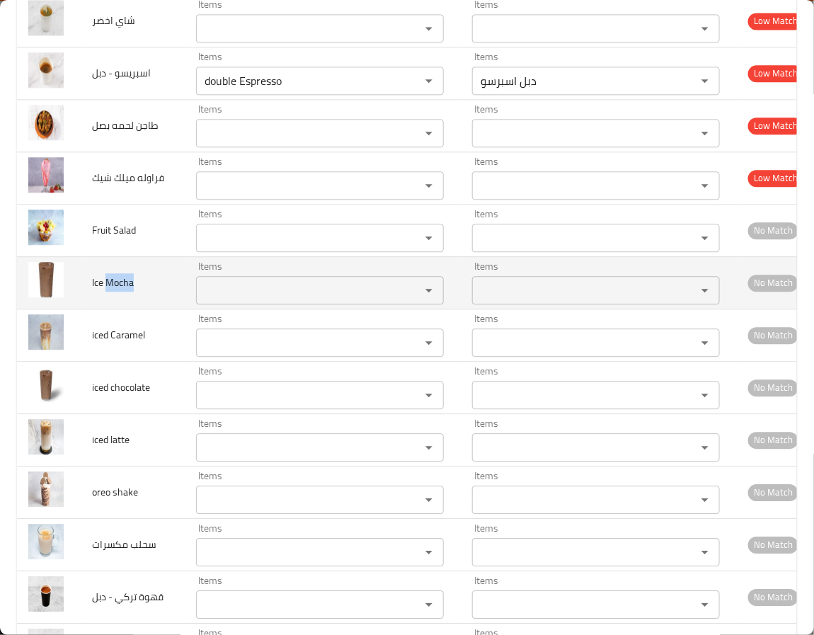
click at [124, 292] on span "Ice Mocha" at bounding box center [113, 282] width 42 height 18
copy span "Mocha"
click at [206, 300] on Mocha "Items" at bounding box center [298, 290] width 197 height 20
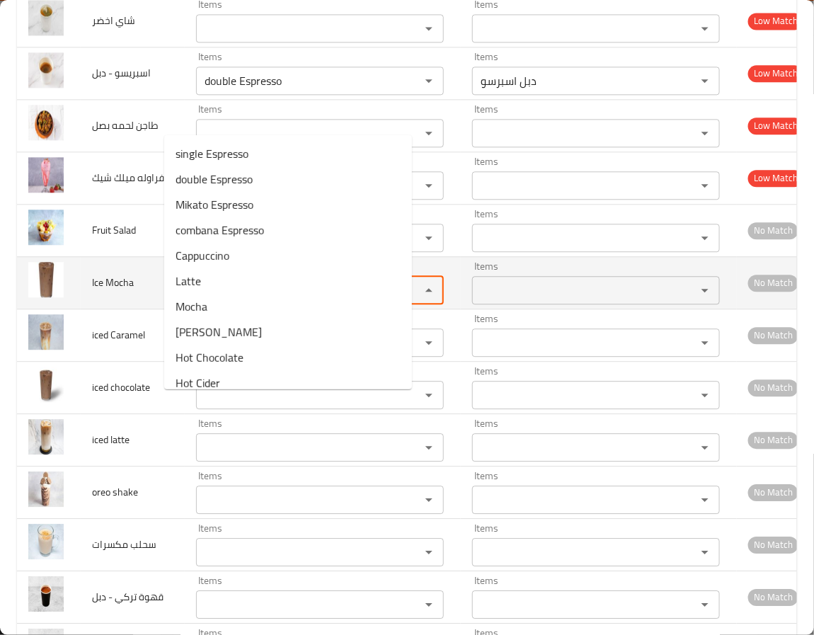
paste Mocha "Mocha"
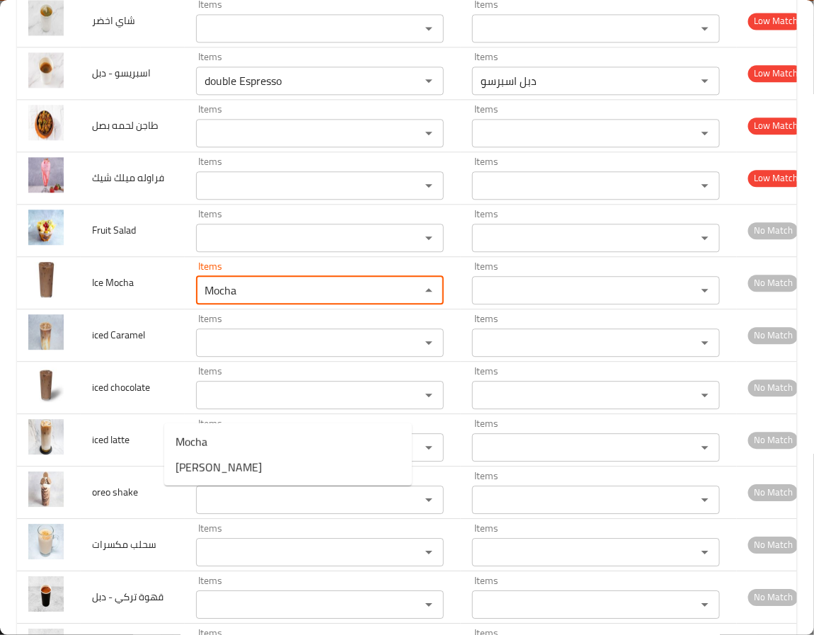
type Mocha "Mocha"
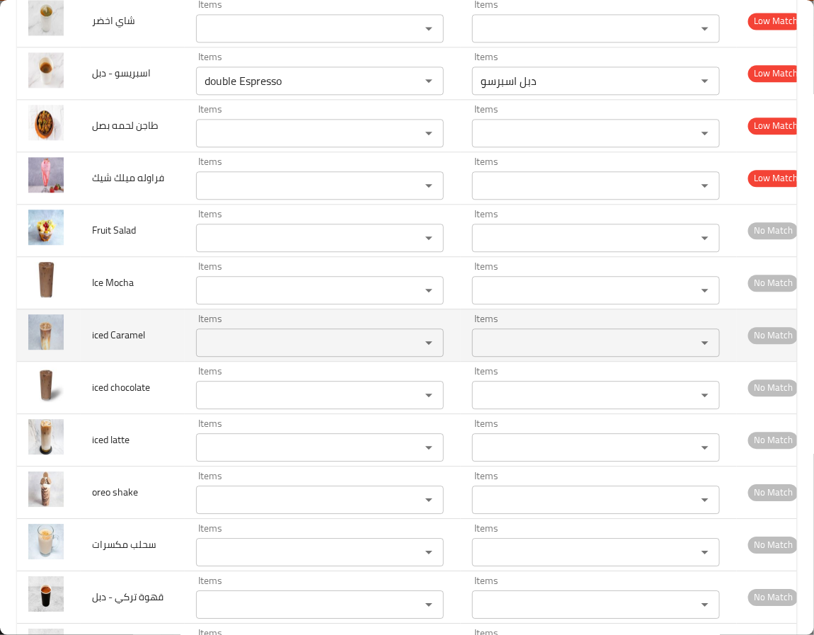
click at [98, 344] on span "iced Caramel" at bounding box center [118, 335] width 53 height 18
copy span "Caramel"
click at [240, 352] on Caramel "Items" at bounding box center [298, 343] width 197 height 20
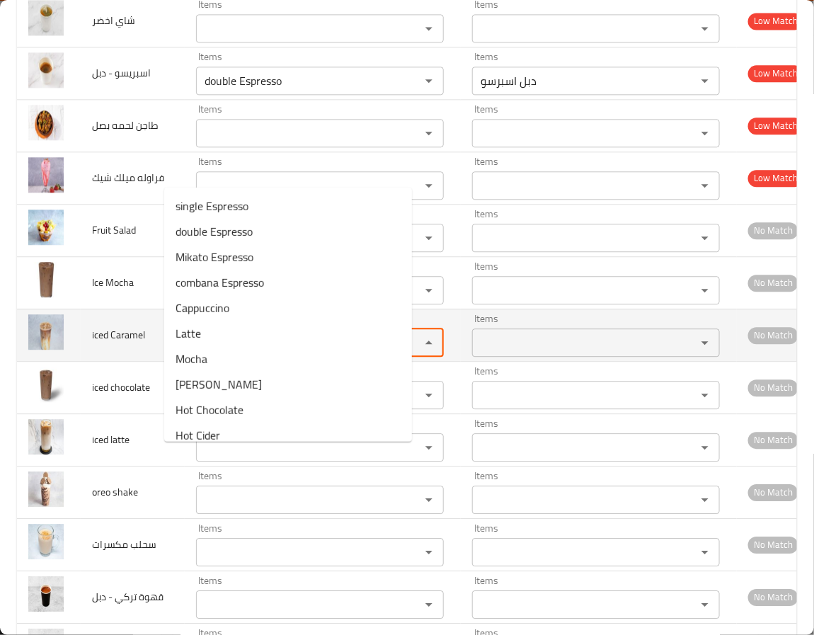
paste Caramel "Caramel"
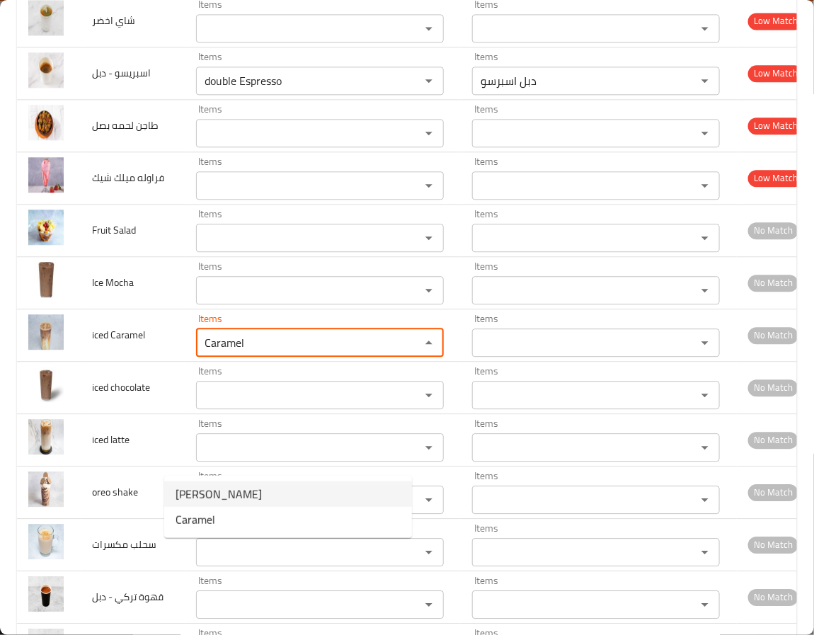
type Caramel "Caramel"
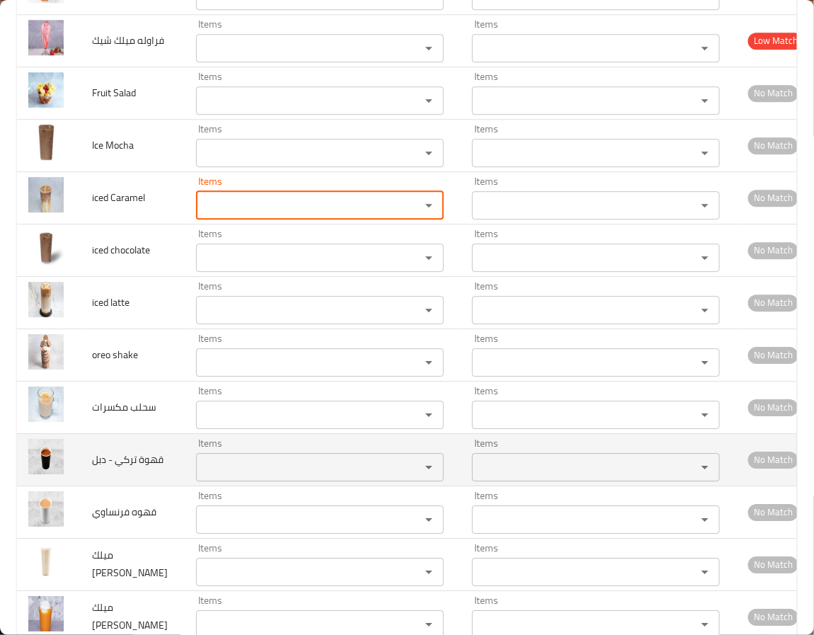
scroll to position [6160, 0]
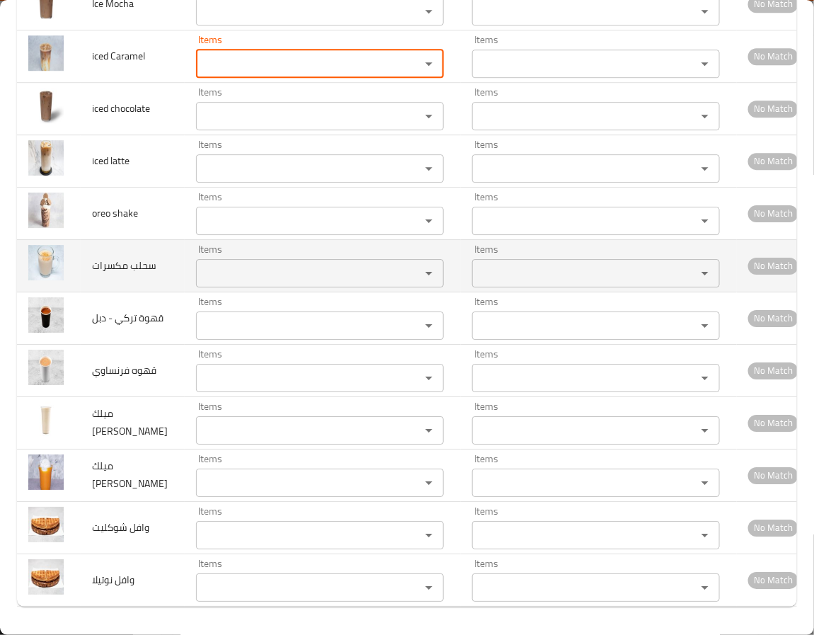
click at [151, 292] on td "سحلب مكسرات" at bounding box center [133, 265] width 104 height 52
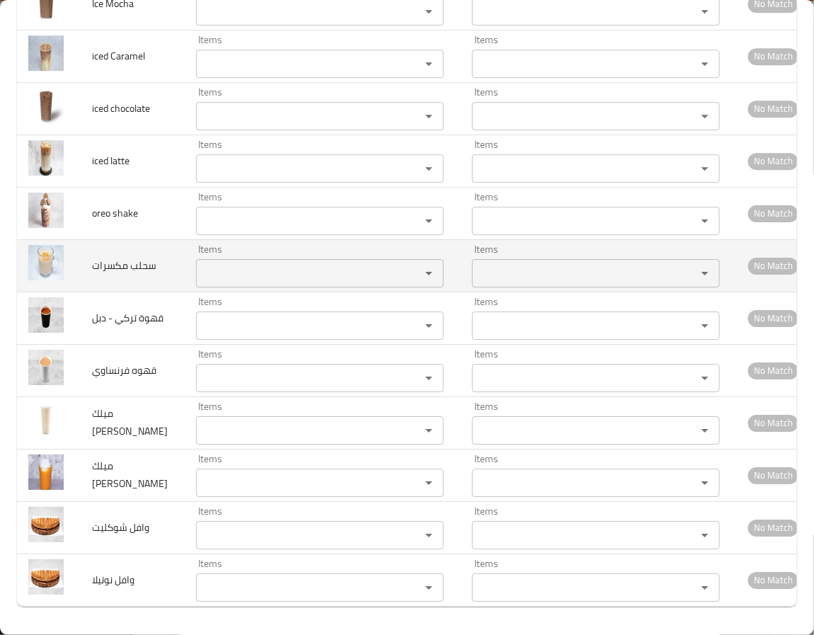
click at [222, 283] on مكسرات "Items" at bounding box center [298, 273] width 197 height 20
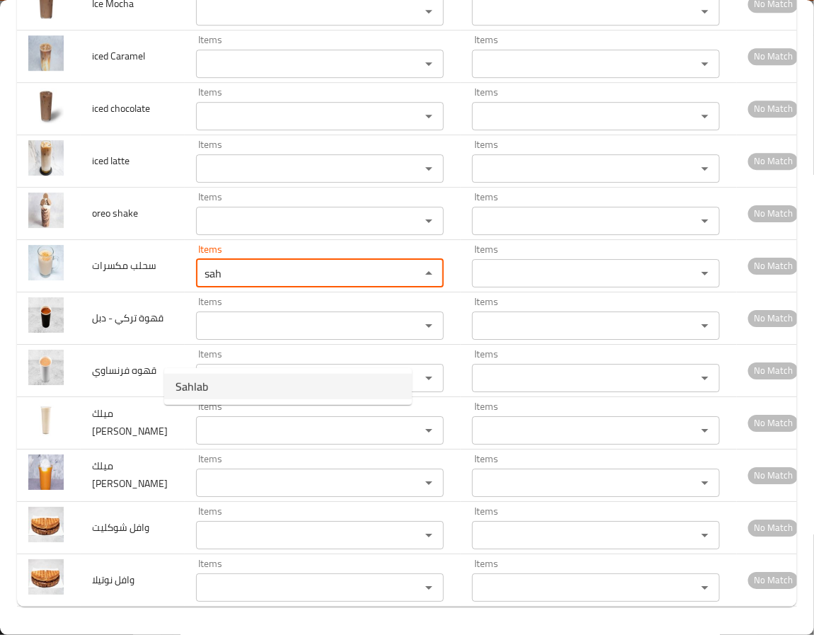
click at [219, 384] on مكسرات-option-0 "Sahlab" at bounding box center [288, 386] width 248 height 25
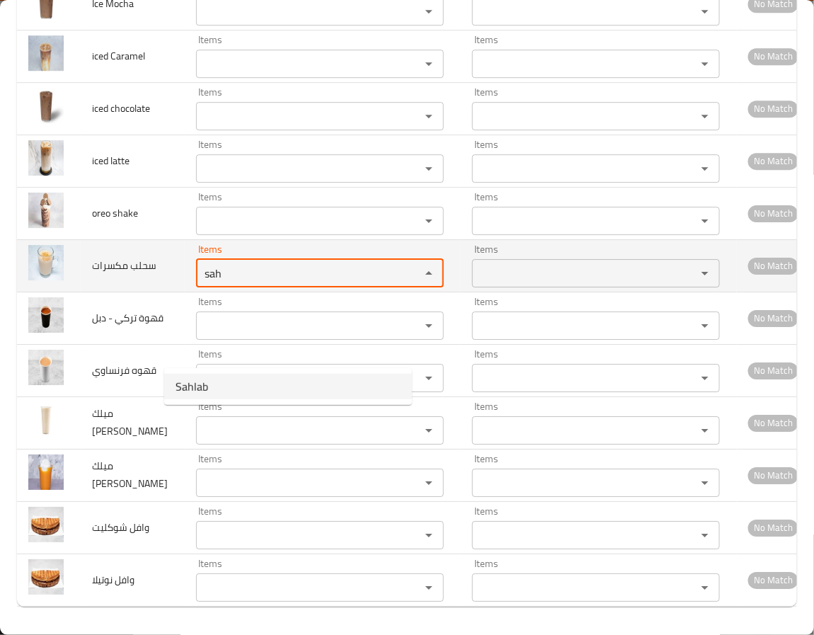
type مكسرات "Sahlab"
type مكسرات-ar "سحلب"
drag, startPoint x: 212, startPoint y: 348, endPoint x: 121, endPoint y: 347, distance: 91.3
click at [121, 292] on tr "سحلب مكسرات Items Sahlab Items Items سحلب Items No Match" at bounding box center [418, 265] width 802 height 52
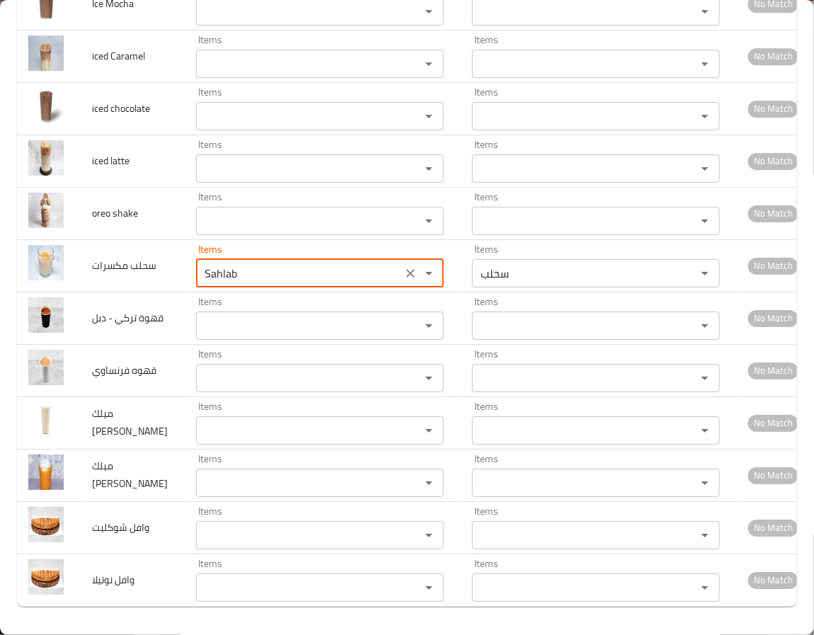
type مكسرات "Sahlab"
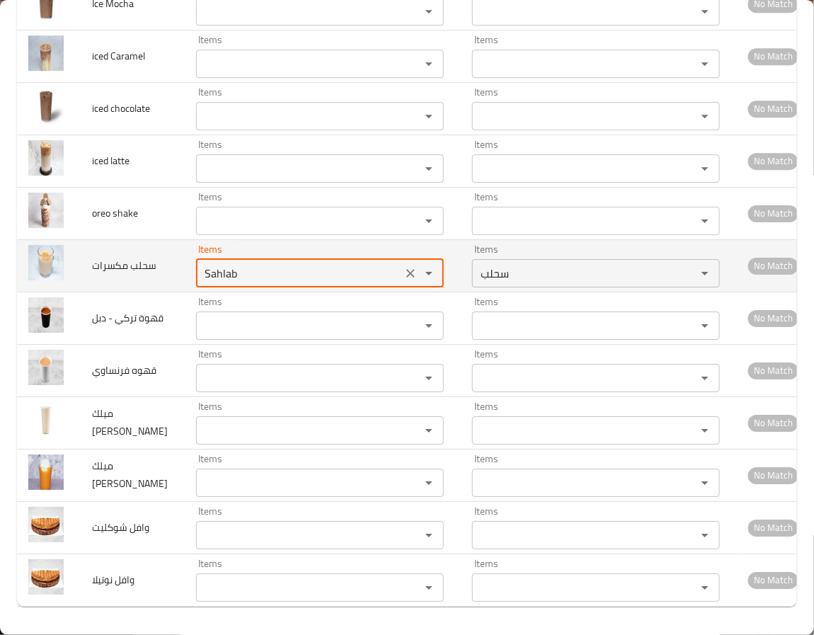
click at [403, 280] on icon "Clear" at bounding box center [410, 273] width 14 height 14
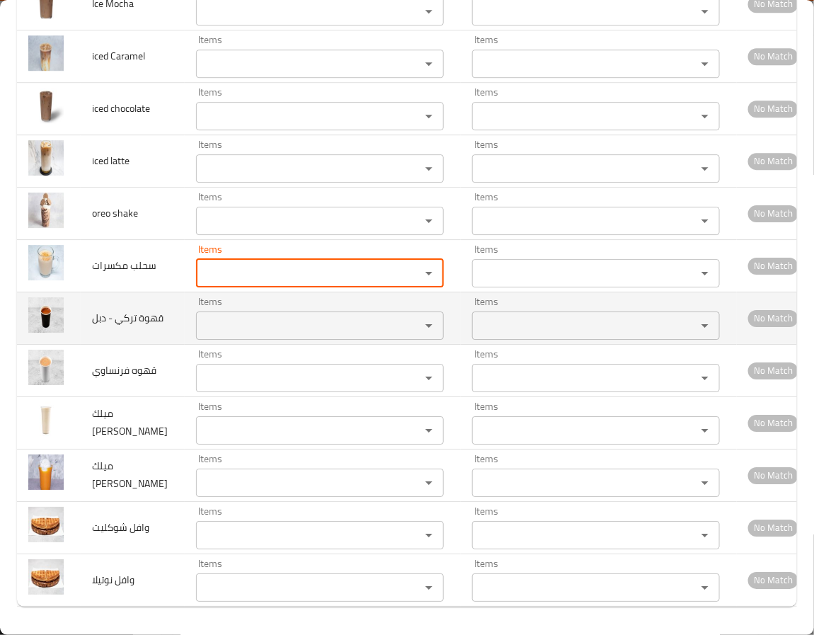
click at [117, 327] on span "قهوة تركي - دبل" at bounding box center [127, 318] width 71 height 18
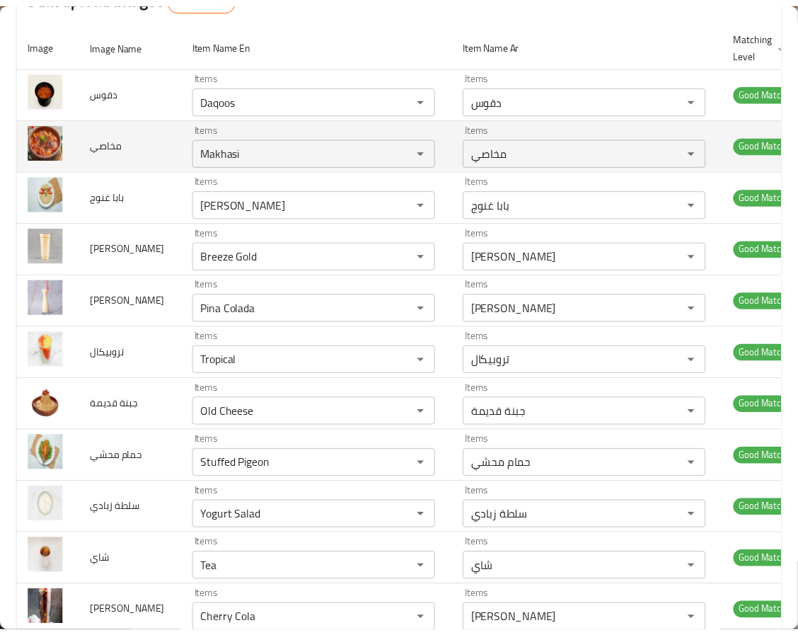
scroll to position [0, 0]
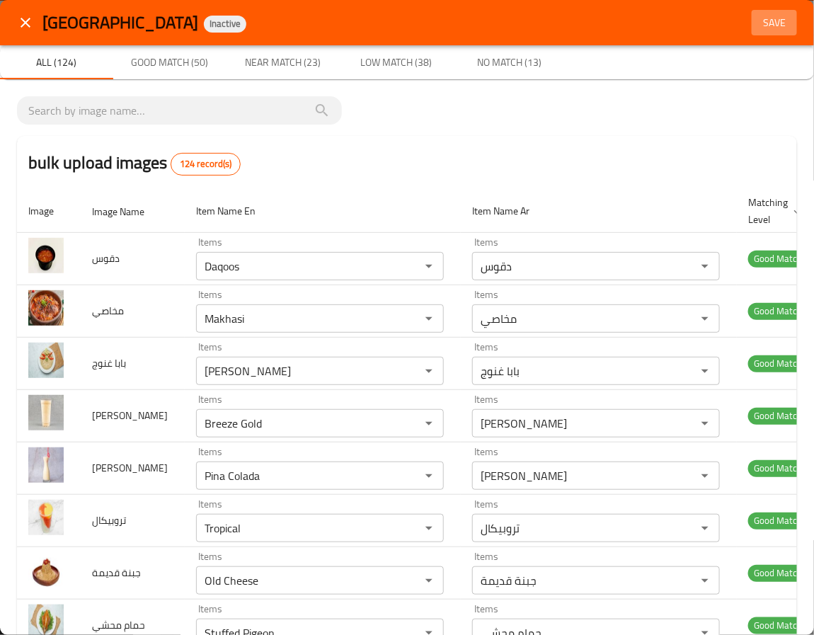
click at [762, 14] on span "Save" at bounding box center [774, 23] width 34 height 18
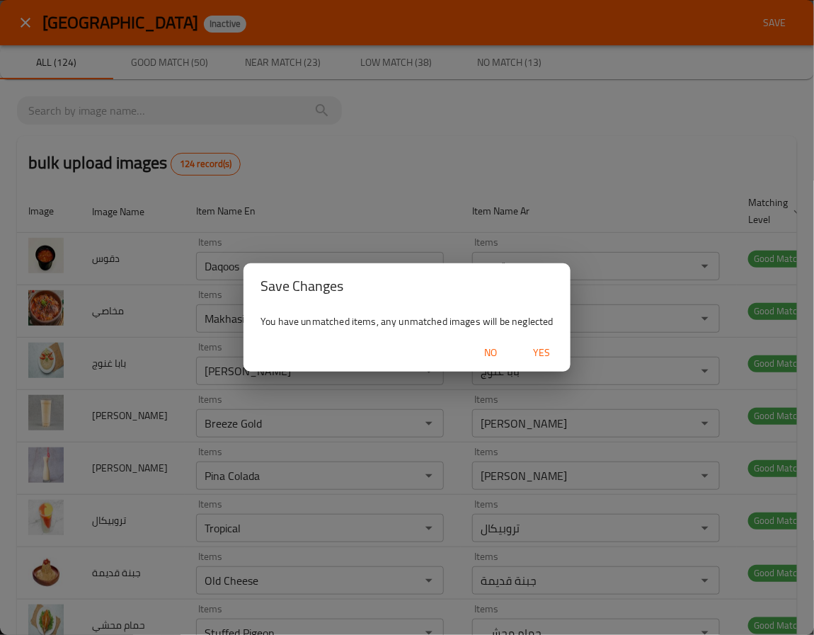
click at [548, 347] on span "Yes" at bounding box center [542, 353] width 34 height 18
click at [117, 534] on div "Save Changes You have unmatched items, any unmatched images will be neglected No" at bounding box center [407, 317] width 814 height 635
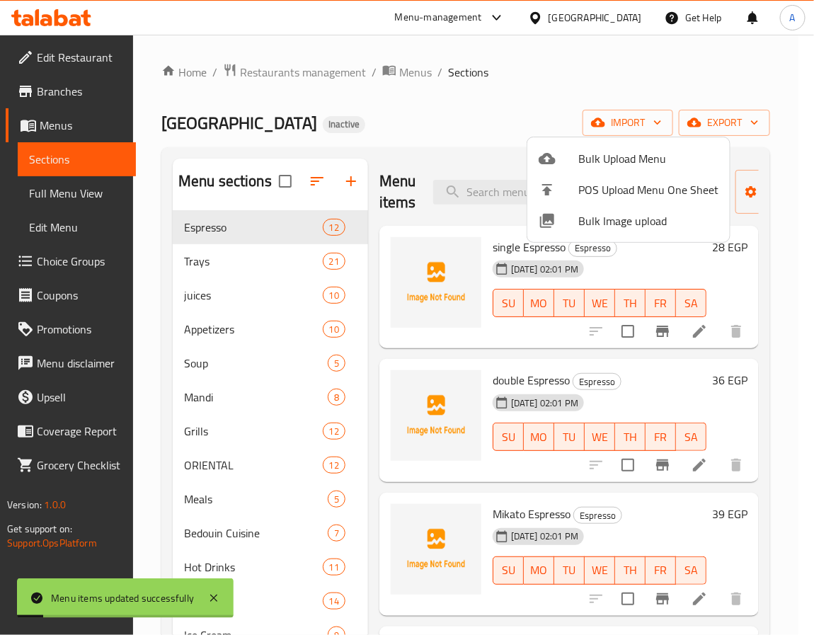
click at [289, 364] on div at bounding box center [407, 317] width 814 height 635
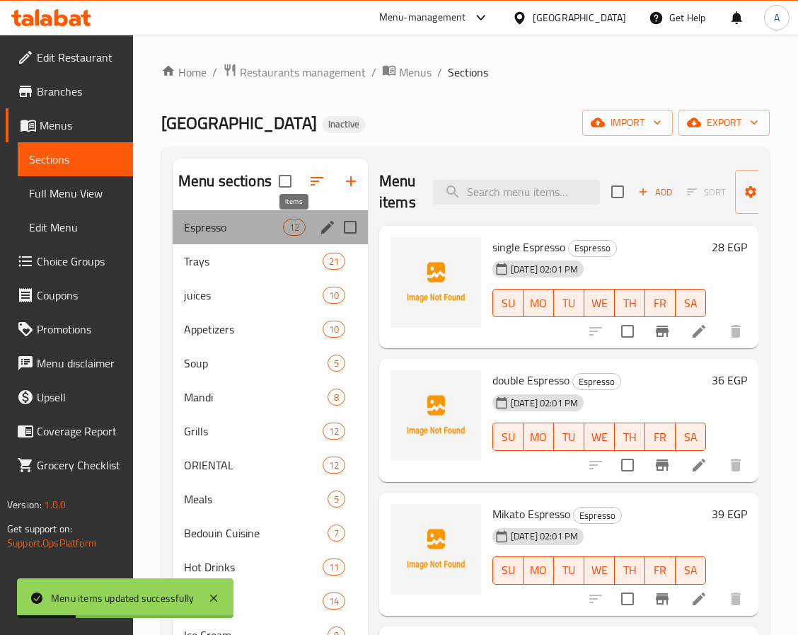
click at [298, 227] on span "12" at bounding box center [294, 227] width 21 height 13
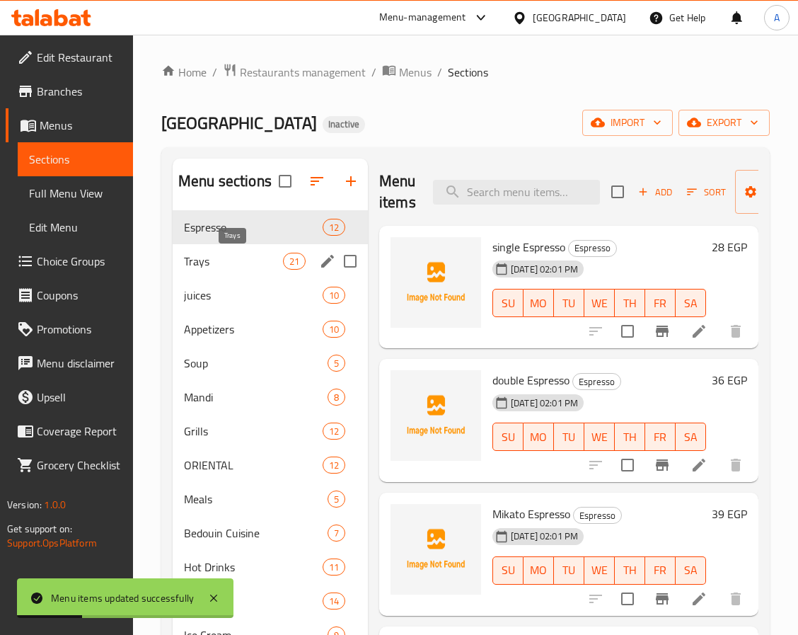
click at [268, 259] on span "Trays" at bounding box center [233, 261] width 99 height 17
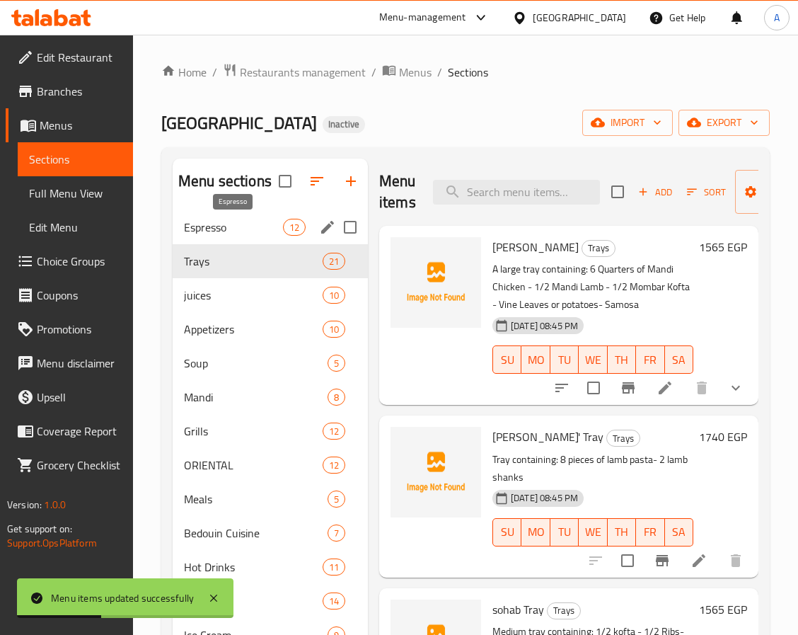
click at [268, 231] on span "Espresso" at bounding box center [233, 227] width 99 height 17
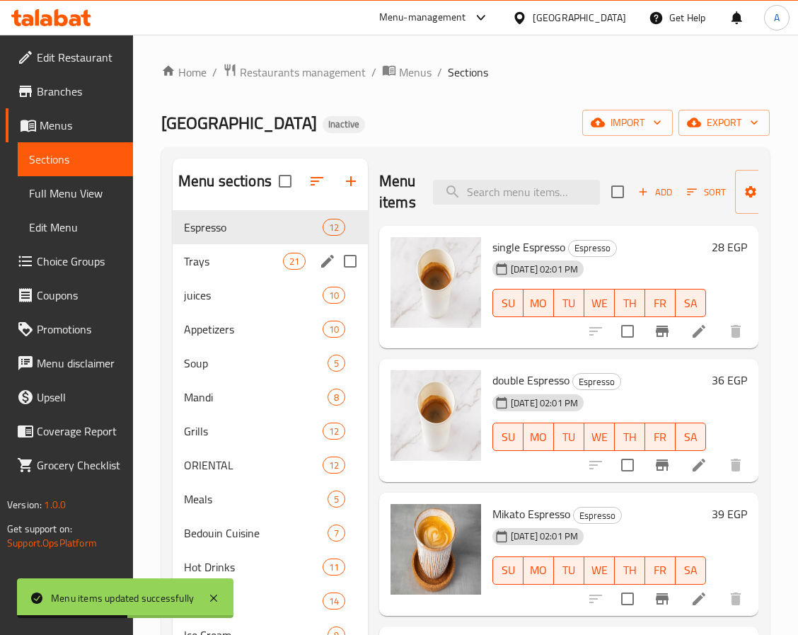
click at [257, 251] on div "Trays 21" at bounding box center [270, 261] width 195 height 34
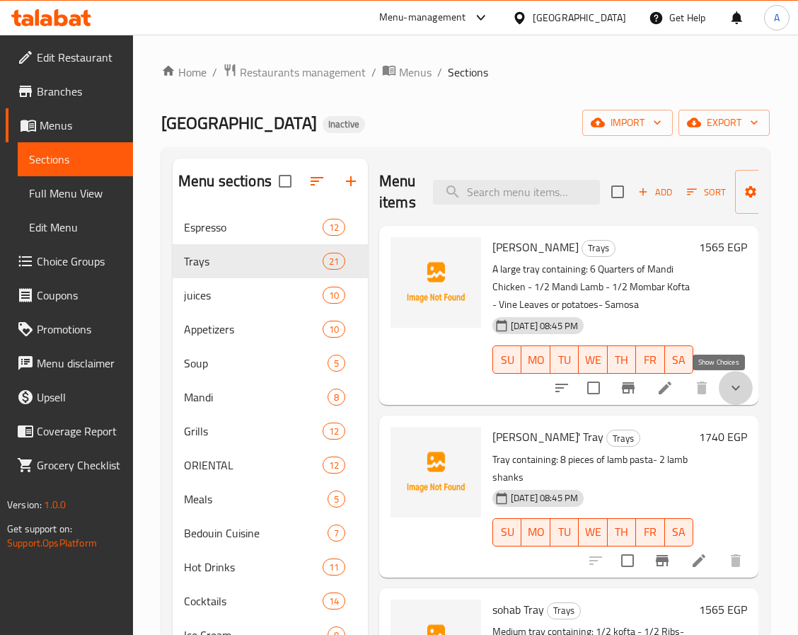
click at [728, 387] on icon "show more" at bounding box center [736, 387] width 17 height 17
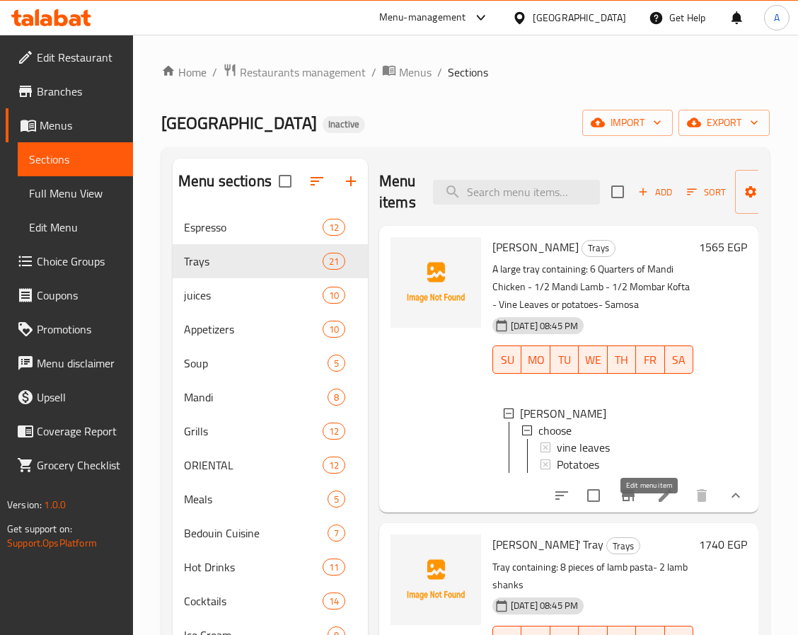
click at [657, 504] on icon at bounding box center [665, 495] width 17 height 17
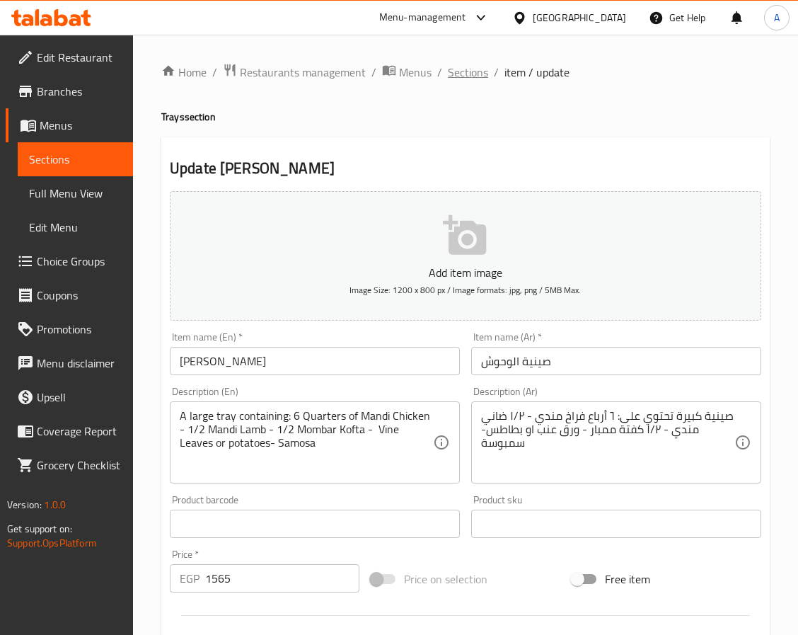
click at [454, 79] on span "Sections" at bounding box center [468, 72] width 40 height 17
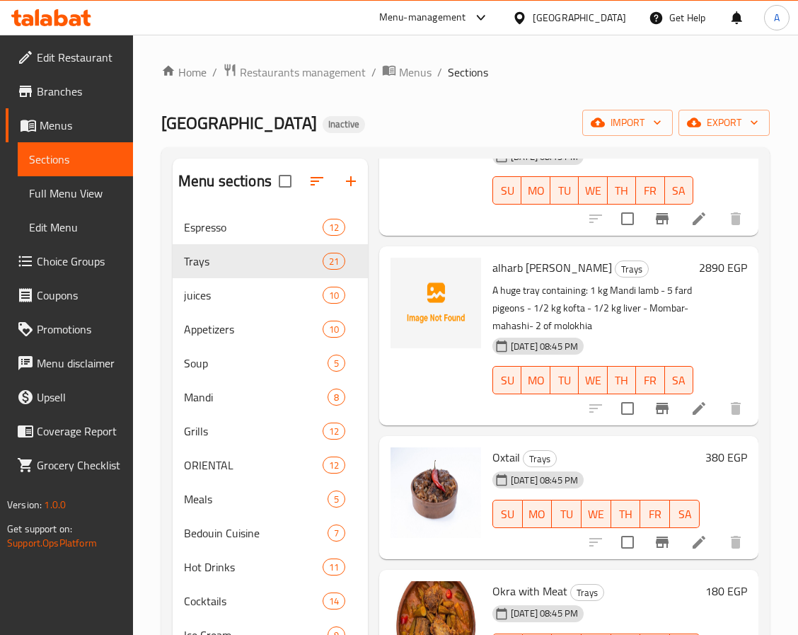
click at [570, 487] on span "[DATE] 08:45 PM" at bounding box center [544, 479] width 79 height 13
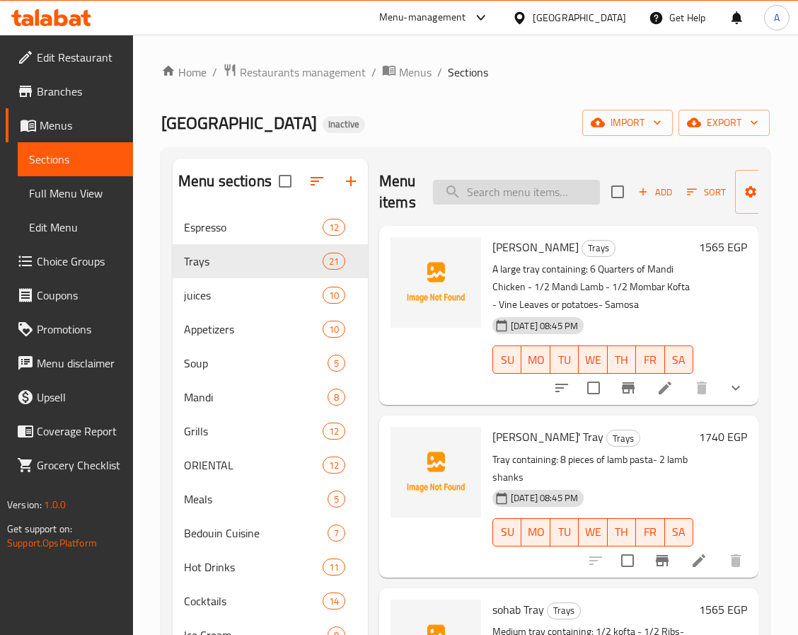
click at [541, 198] on input "search" at bounding box center [516, 192] width 167 height 25
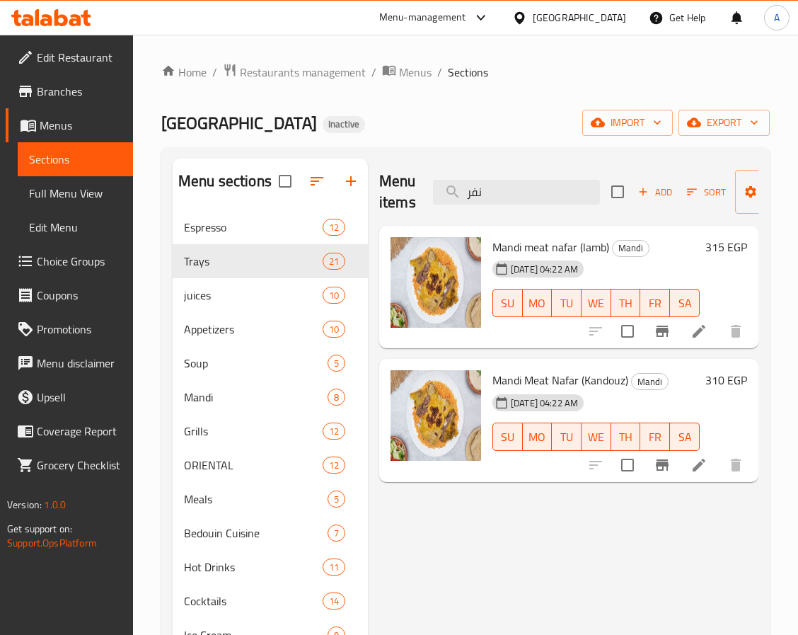
type input "نفر"
click at [495, 507] on div "Menu items نفر Add Sort Manage items Mandi meat nafar (lamb) Mandi 13-10-2025 0…" at bounding box center [563, 476] width 391 height 635
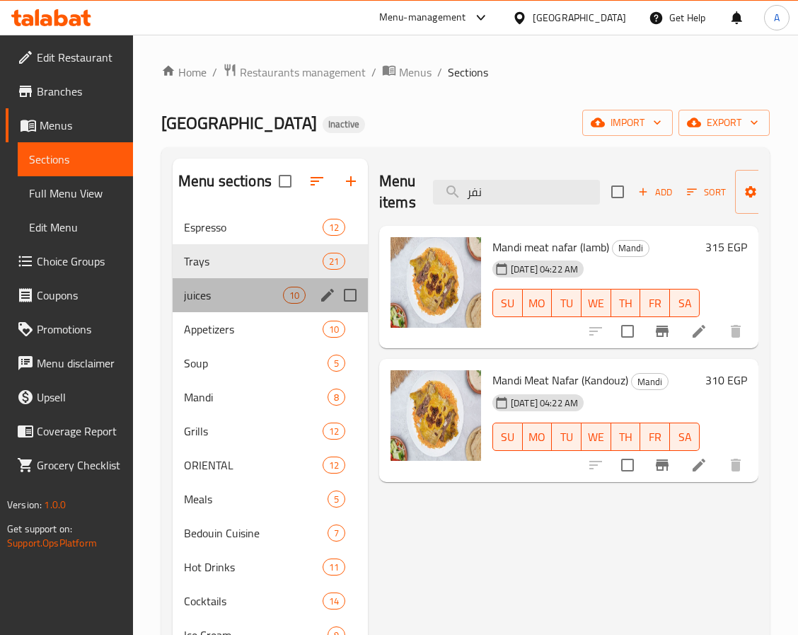
click at [238, 282] on div "juices 10" at bounding box center [270, 295] width 195 height 34
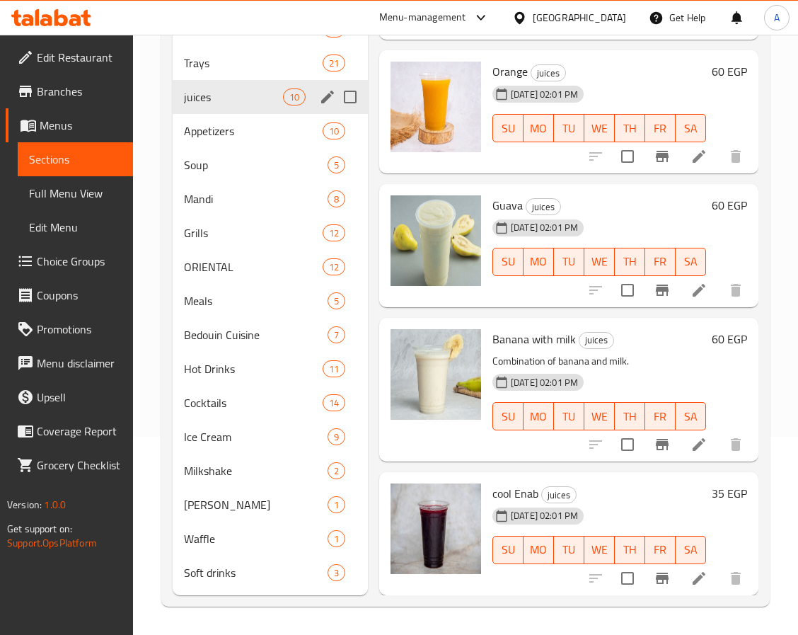
scroll to position [92, 0]
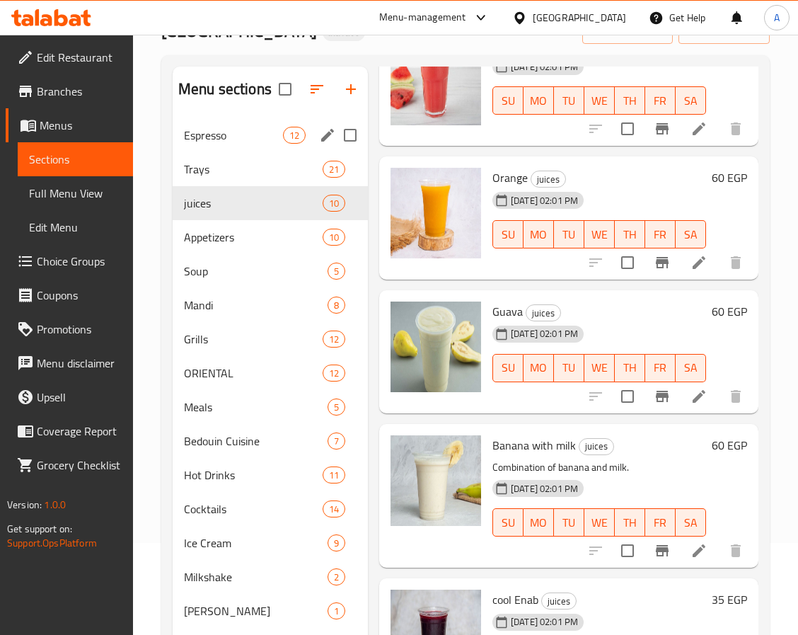
click at [268, 143] on span "Espresso" at bounding box center [233, 135] width 99 height 17
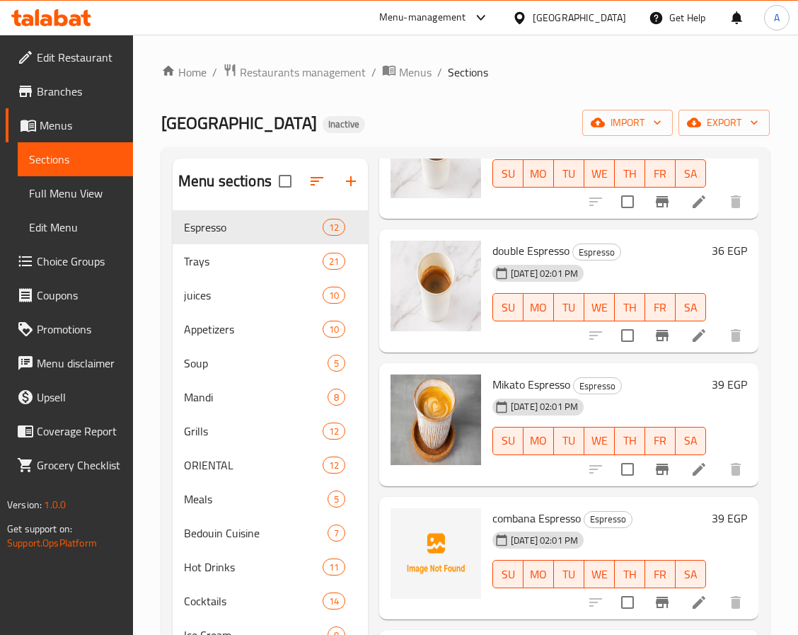
scroll to position [425, 0]
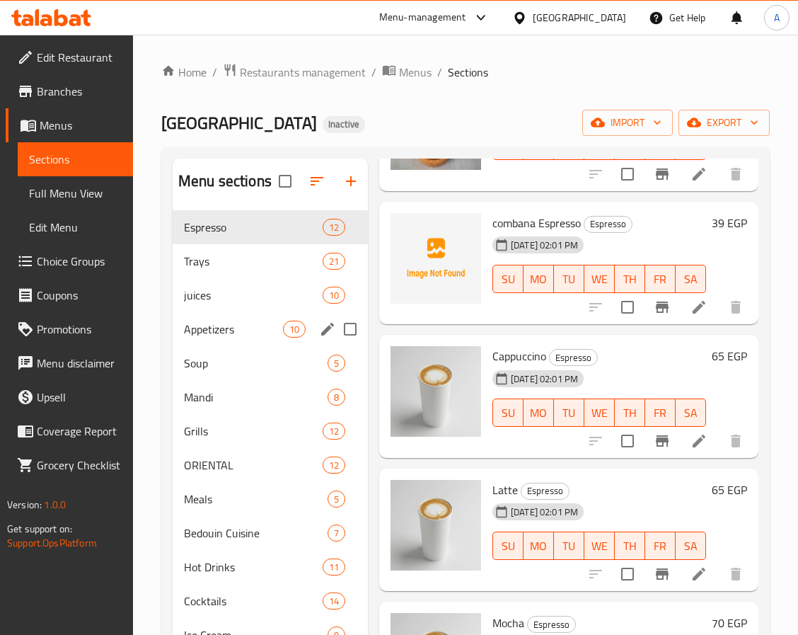
click at [253, 340] on div "Appetizers 10" at bounding box center [270, 329] width 195 height 34
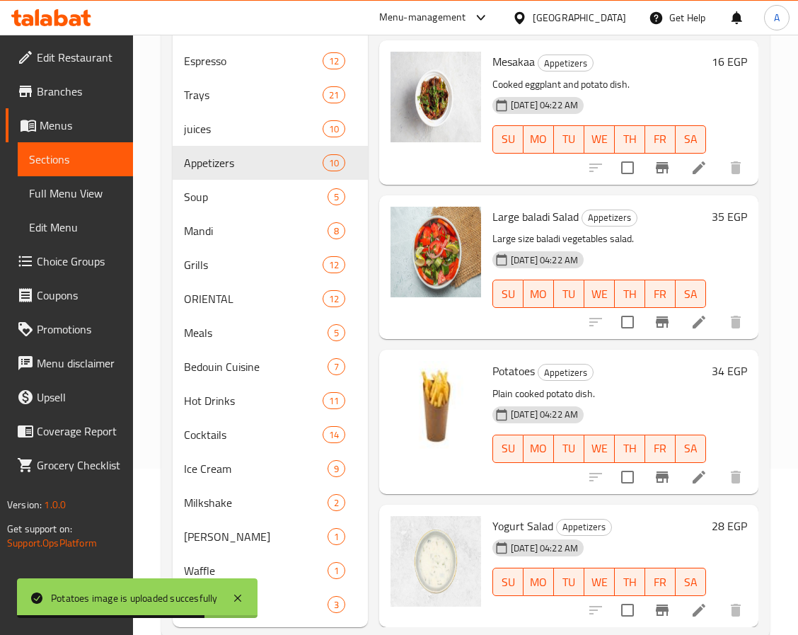
scroll to position [198, 0]
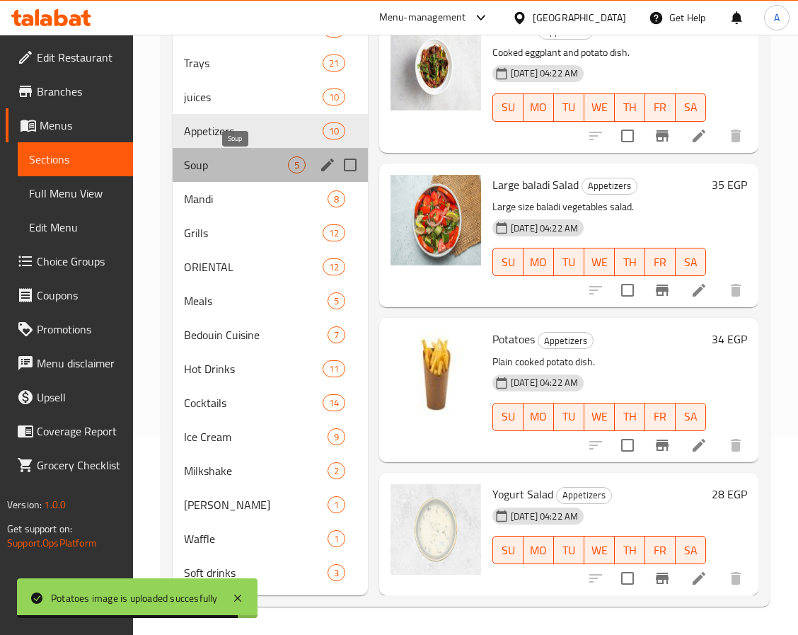
click at [236, 170] on span "Soup" at bounding box center [236, 164] width 104 height 17
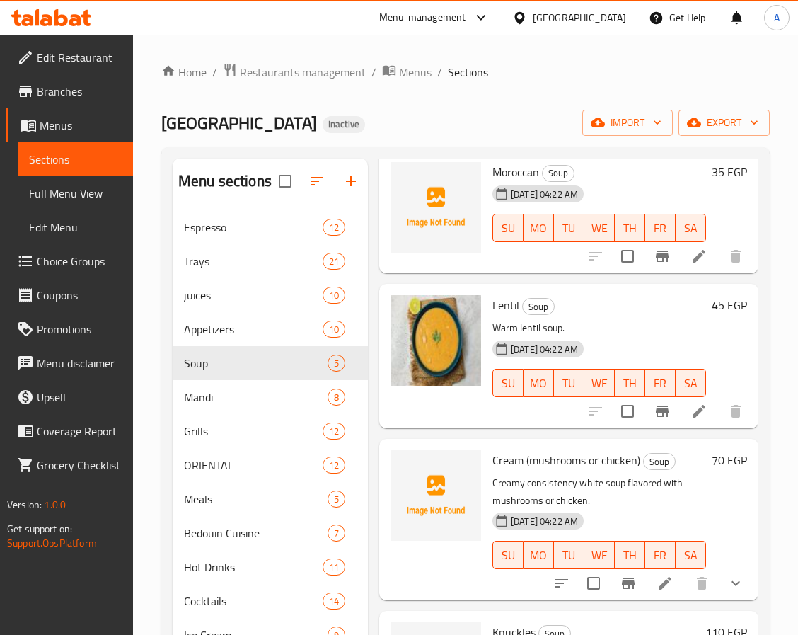
scroll to position [164, 0]
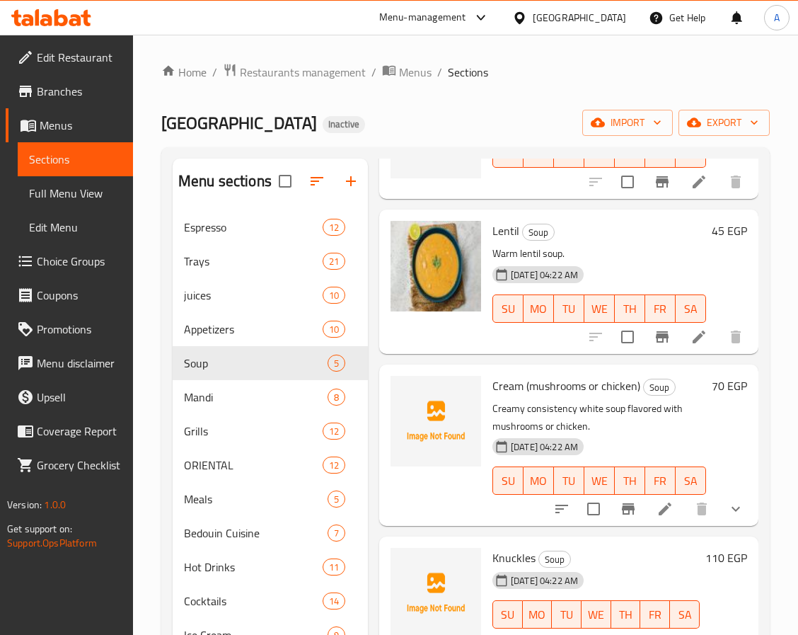
click at [618, 400] on p "Creamy consistency white soup flavored with mushrooms or chicken." at bounding box center [600, 417] width 214 height 35
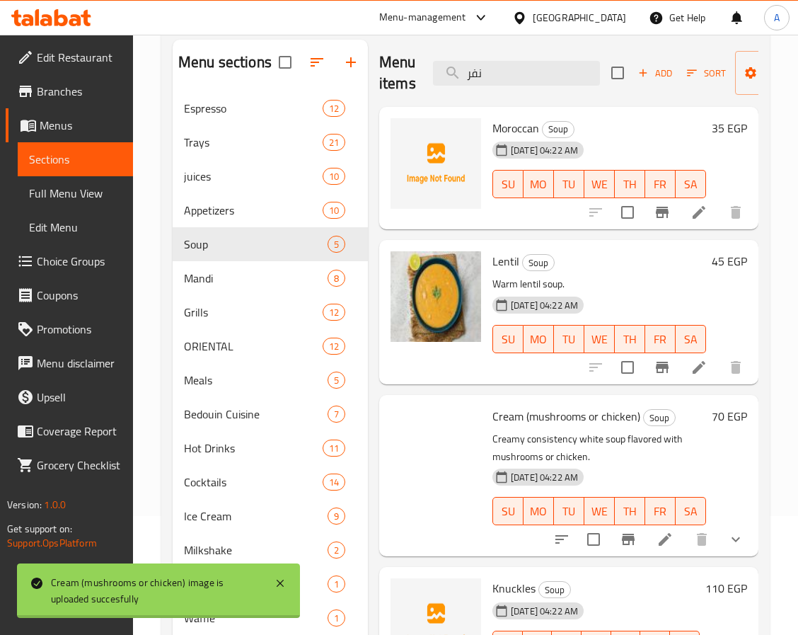
scroll to position [0, 0]
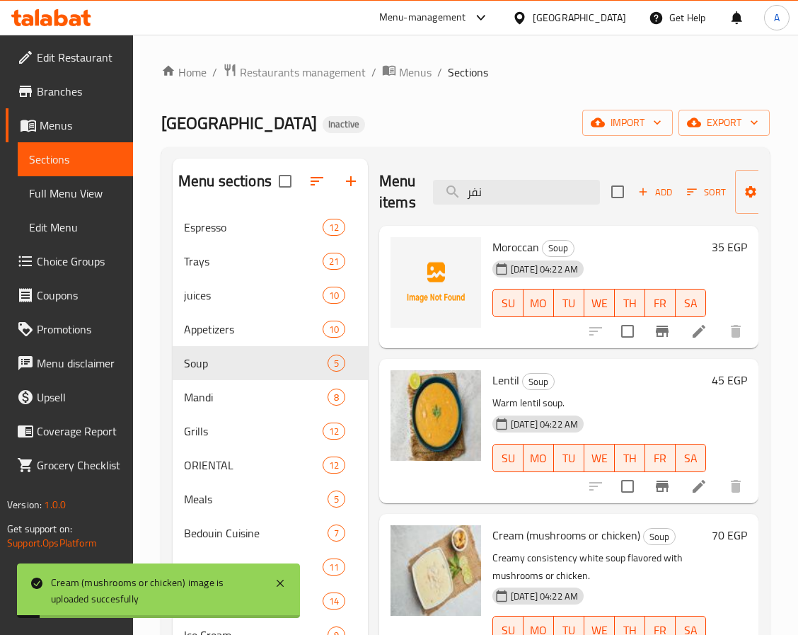
click at [498, 383] on span "Lentil" at bounding box center [506, 379] width 27 height 21
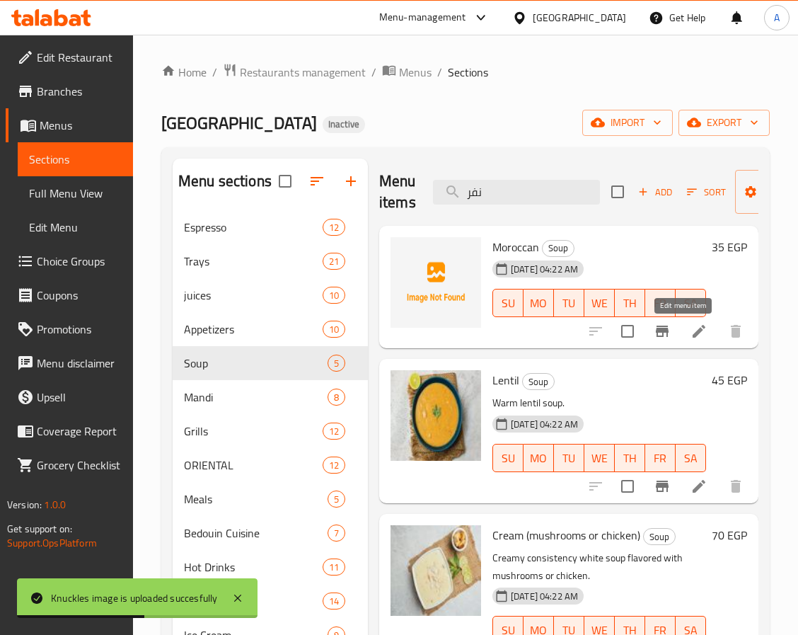
click at [691, 340] on icon at bounding box center [699, 331] width 17 height 17
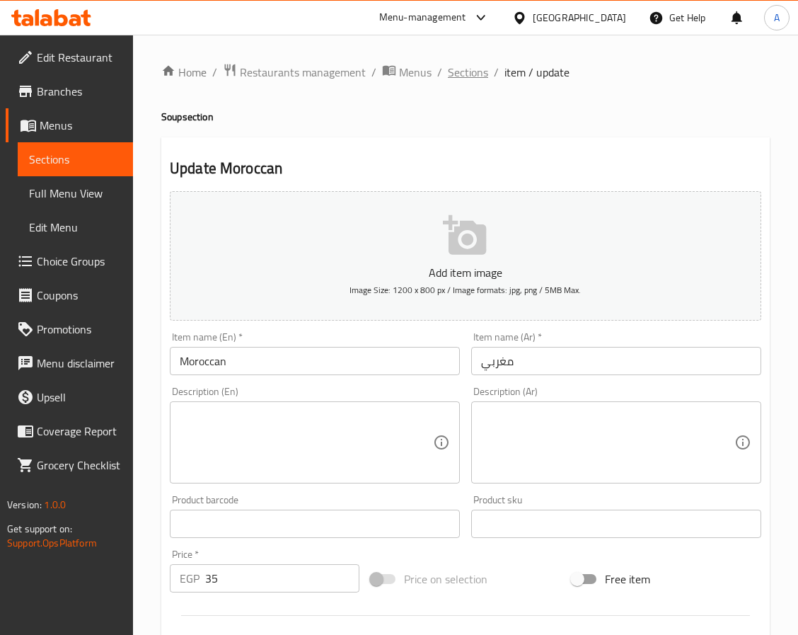
click at [471, 76] on span "Sections" at bounding box center [468, 72] width 40 height 17
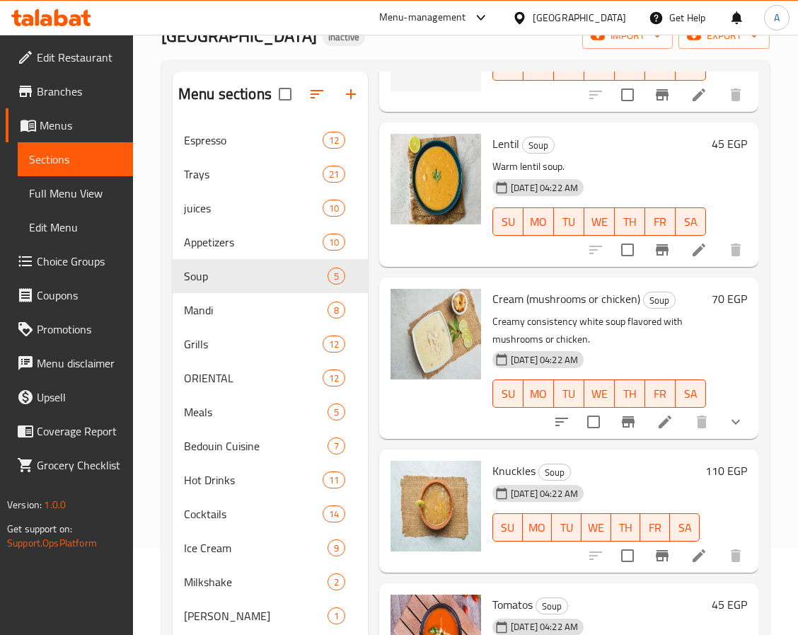
scroll to position [198, 0]
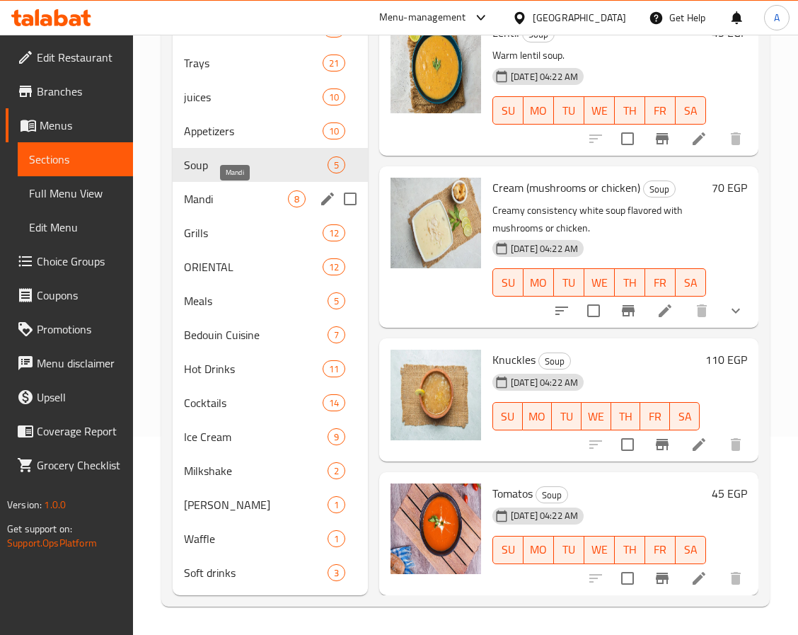
click at [248, 200] on span "Mandi" at bounding box center [236, 198] width 104 height 17
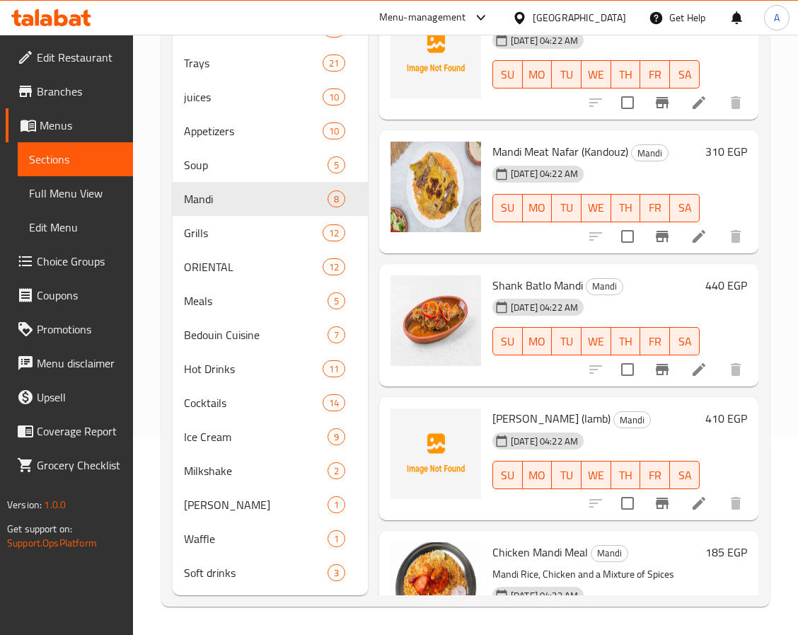
click at [517, 425] on span "Mandi Rib (lamb)" at bounding box center [552, 418] width 118 height 21
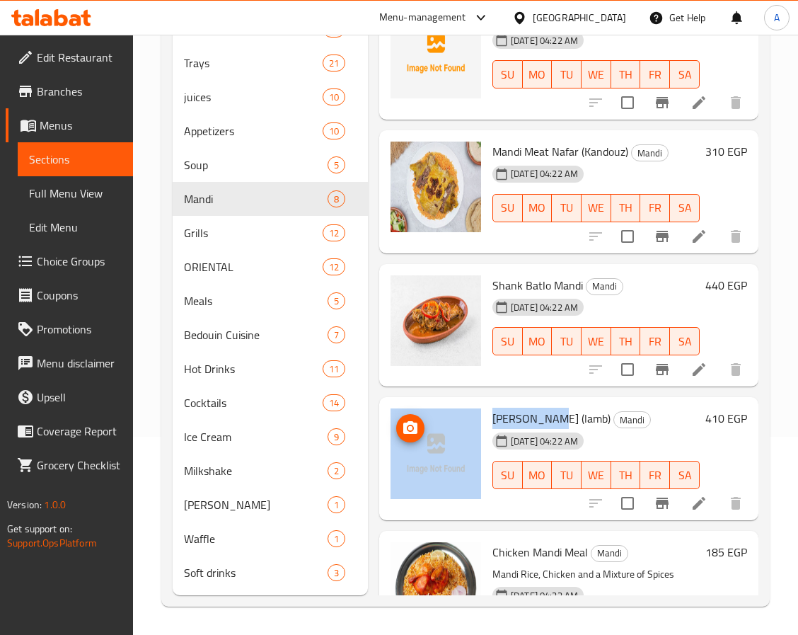
drag, startPoint x: 546, startPoint y: 412, endPoint x: 481, endPoint y: 418, distance: 66.1
click at [481, 418] on div "Mandi Rib (lamb) Mandi 13-10-2025 04:22 AM SU MO TU WE TH FR SA 410 EGP" at bounding box center [569, 459] width 368 height 112
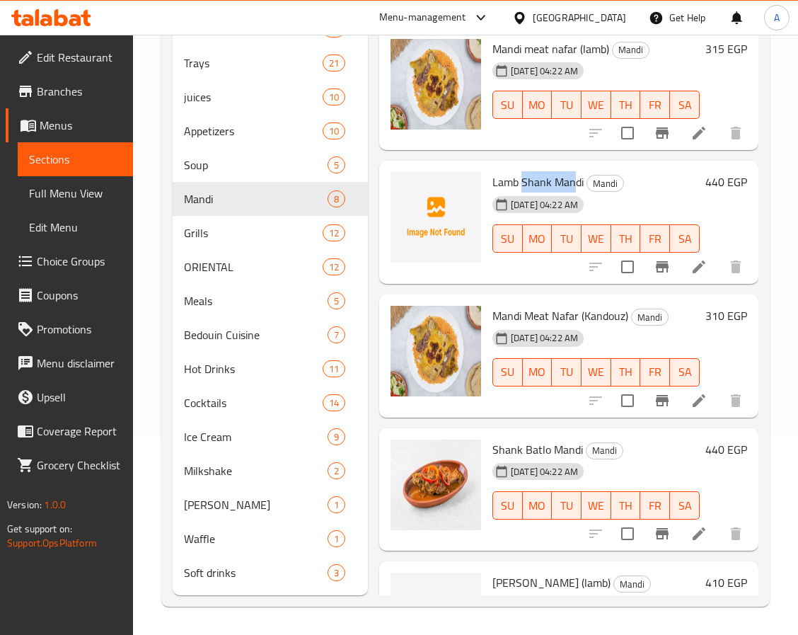
drag, startPoint x: 524, startPoint y: 179, endPoint x: 575, endPoint y: 181, distance: 51.0
click at [575, 181] on span "Lamb Shank Mandi" at bounding box center [538, 181] width 91 height 21
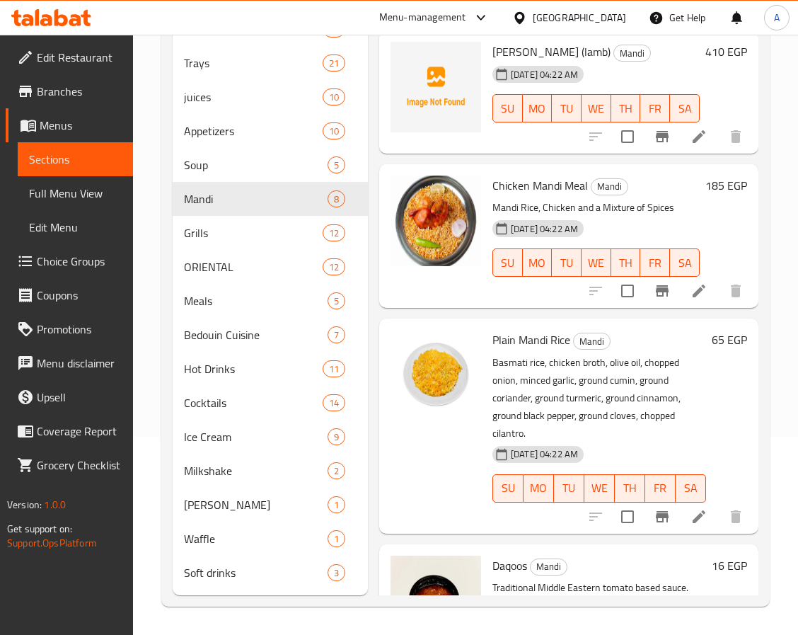
scroll to position [533, 0]
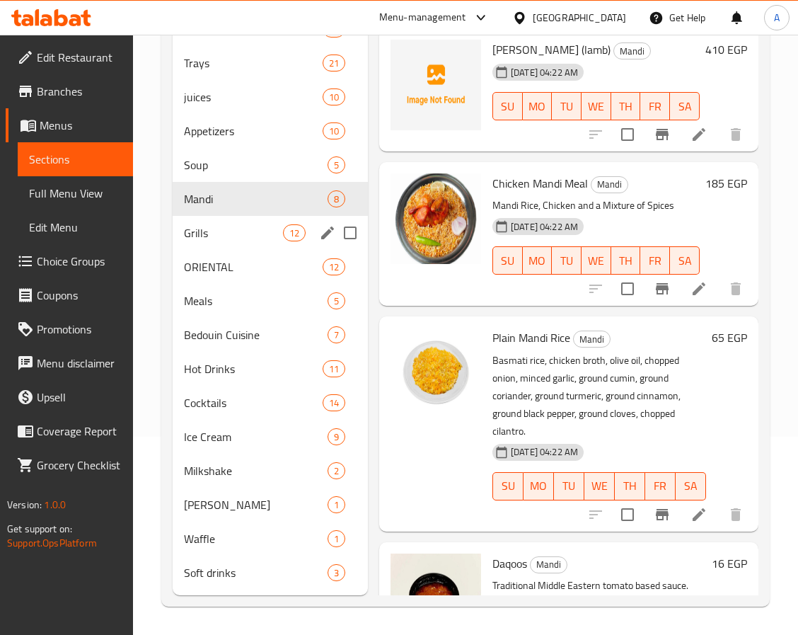
click at [247, 223] on div "Grills 12" at bounding box center [270, 233] width 195 height 34
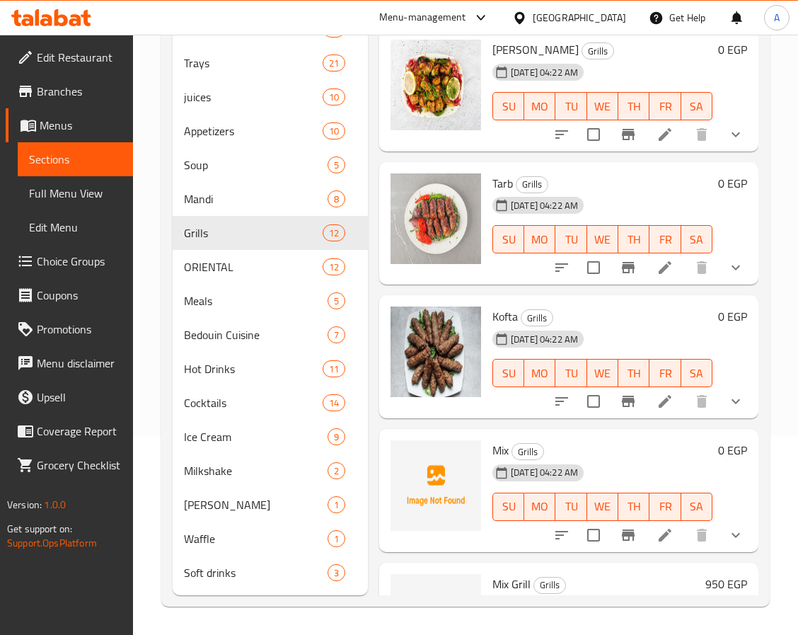
scroll to position [108, 0]
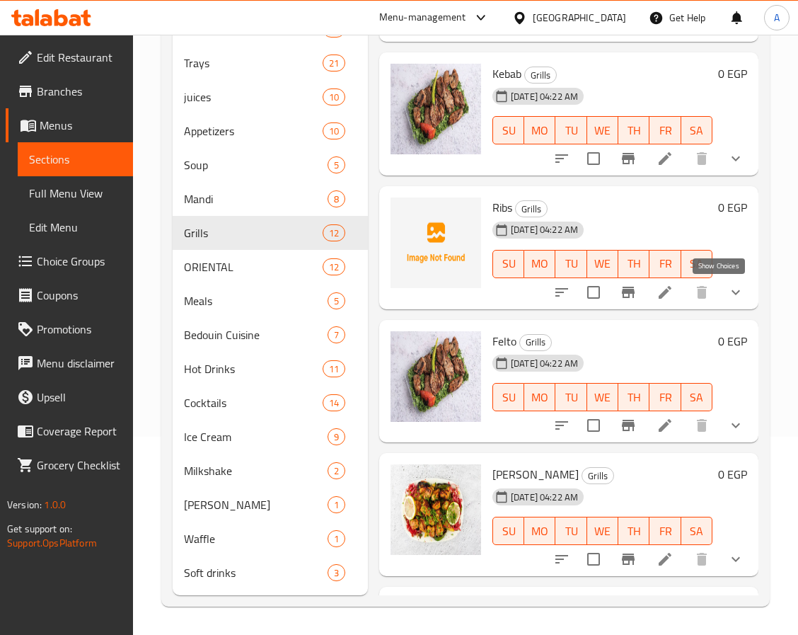
click at [728, 289] on icon "show more" at bounding box center [736, 292] width 17 height 17
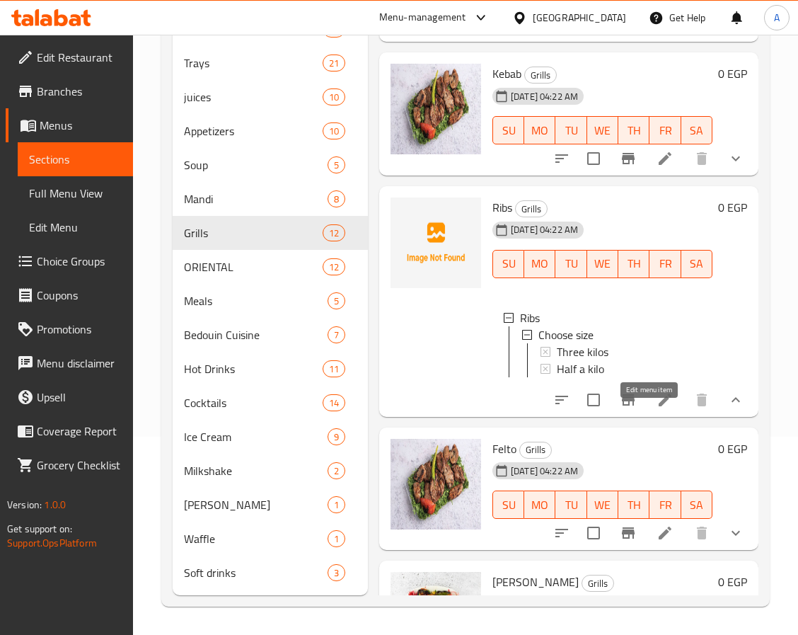
click at [659, 406] on icon at bounding box center [665, 400] width 13 height 13
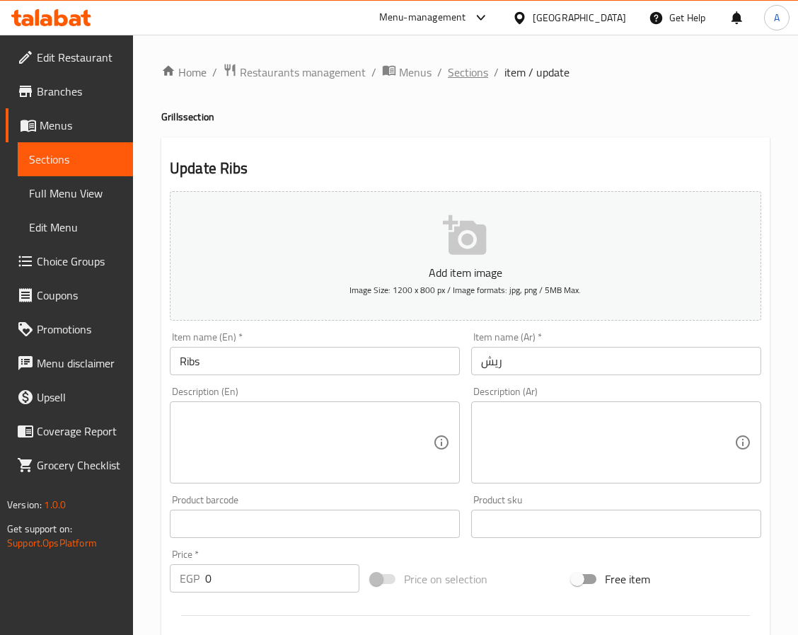
click at [487, 72] on ol "Home / Restaurants management / Menus / Sections / item / update" at bounding box center [465, 72] width 609 height 18
click at [484, 72] on span "Sections" at bounding box center [468, 72] width 40 height 17
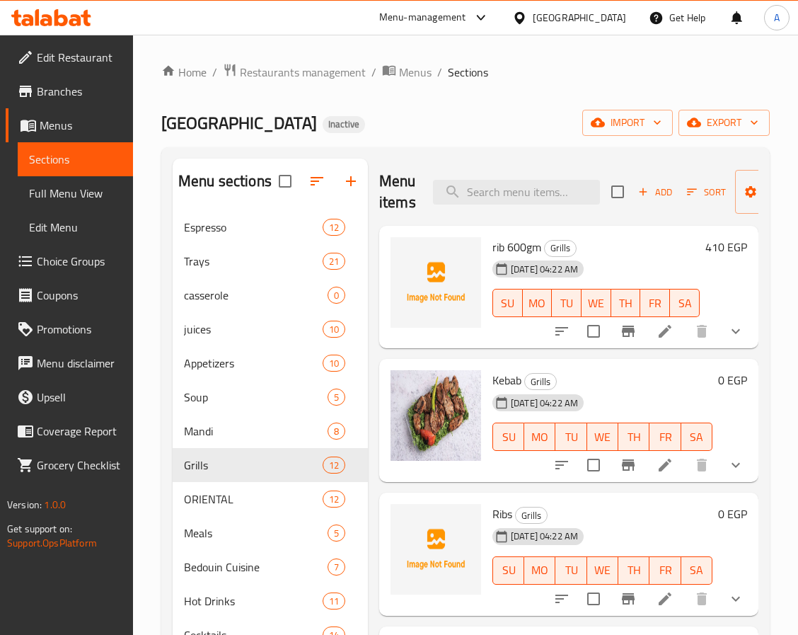
click at [642, 363] on div "Kebab Grills 13-10-2025 04:22 AM SU MO TU WE TH FR SA 0 EGP" at bounding box center [568, 420] width 379 height 123
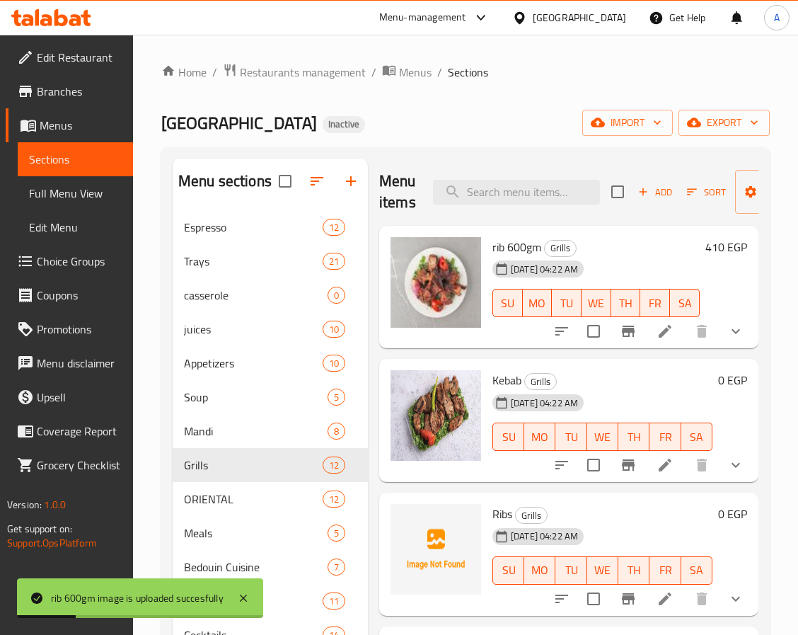
click at [728, 323] on icon "show more" at bounding box center [736, 331] width 17 height 17
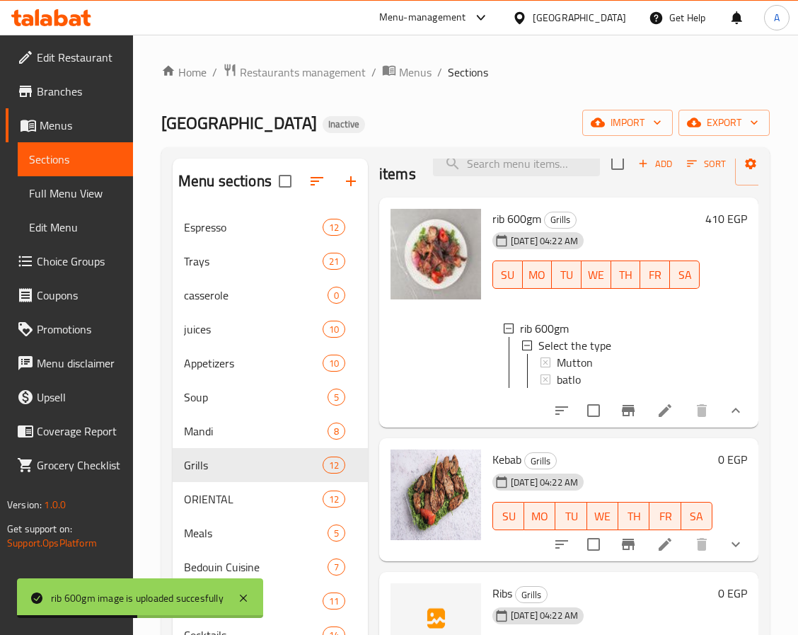
scroll to position [106, 0]
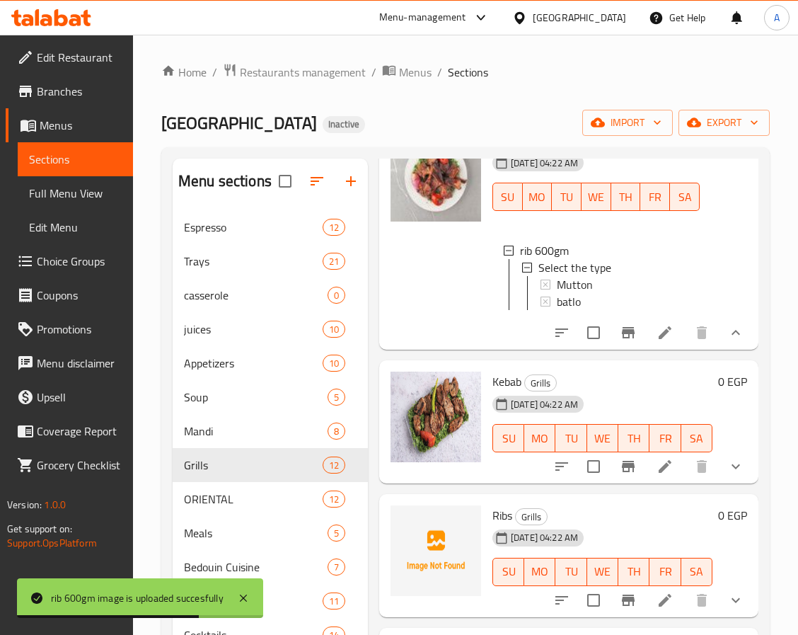
click at [451, 274] on div at bounding box center [436, 234] width 102 height 219
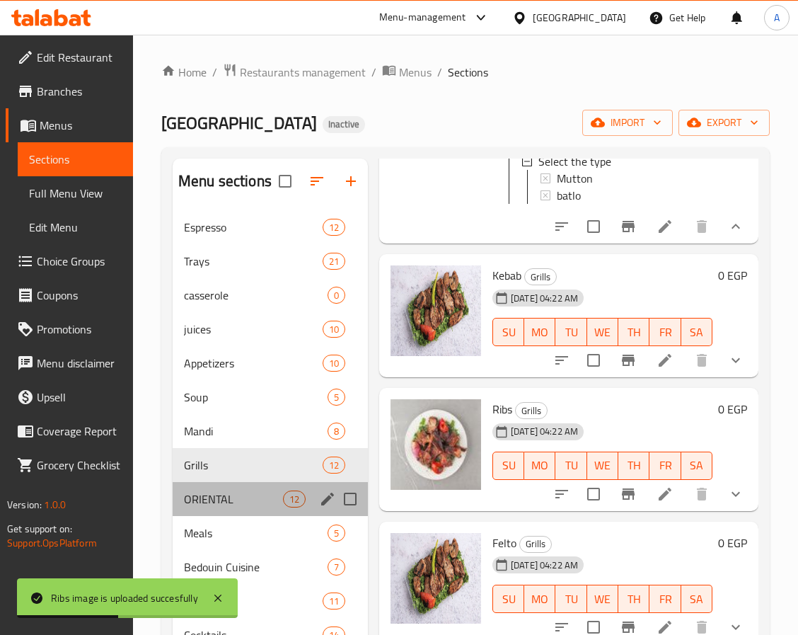
click at [285, 510] on div "ORIENTAL 12" at bounding box center [270, 499] width 195 height 34
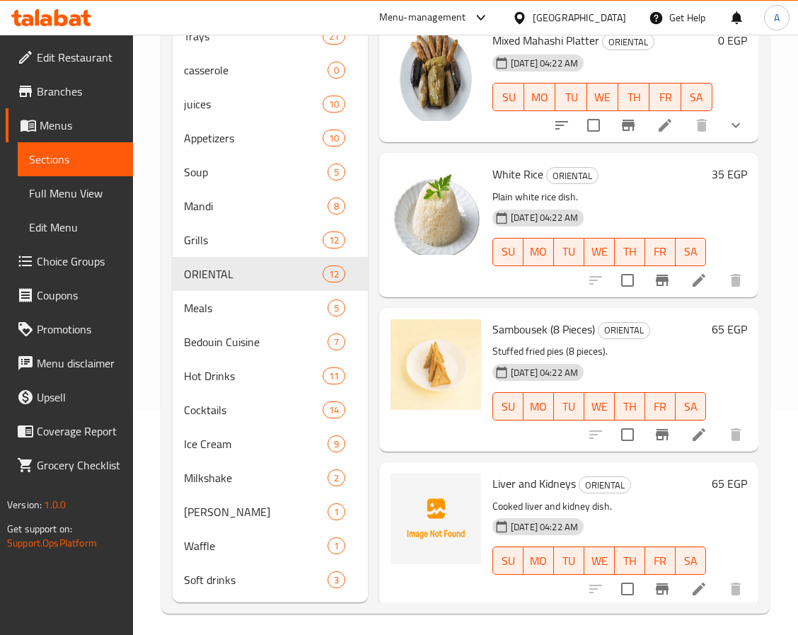
scroll to position [232, 0]
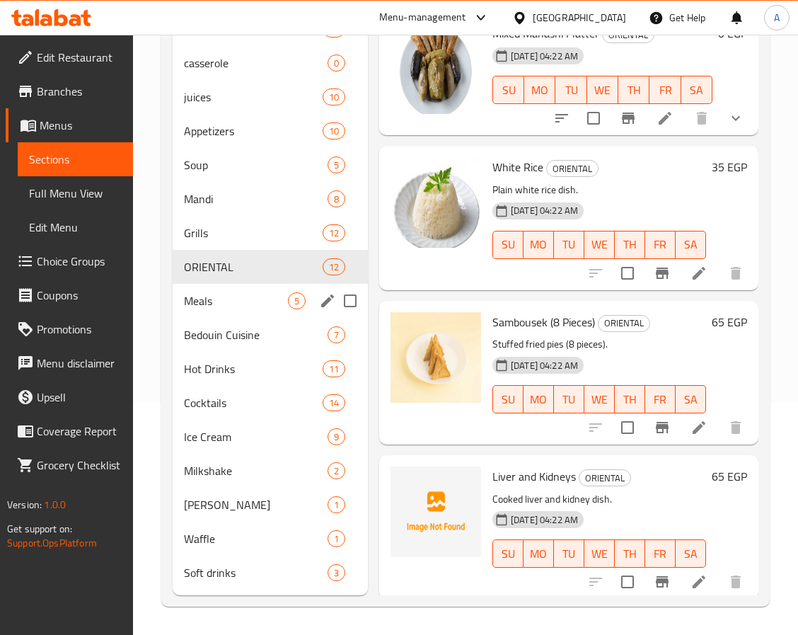
click at [244, 308] on span "Meals" at bounding box center [236, 300] width 104 height 17
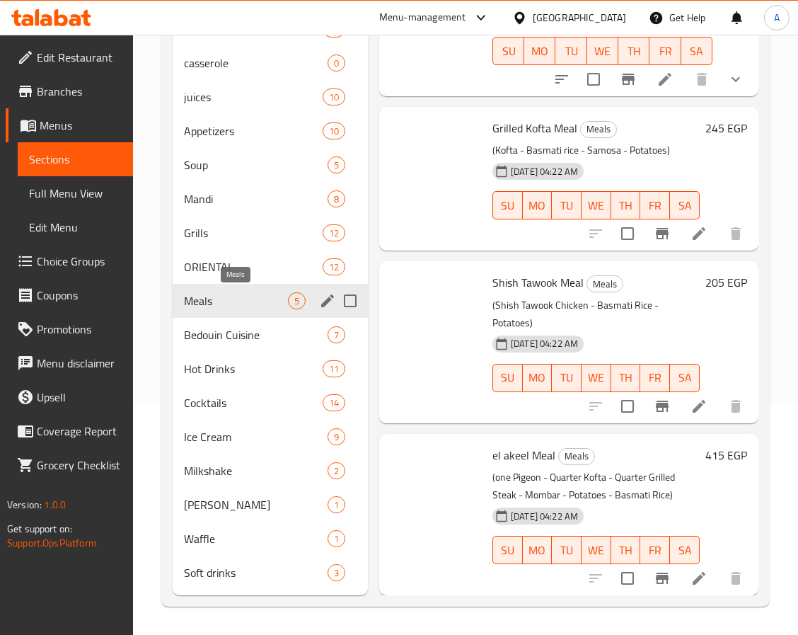
scroll to position [230, 0]
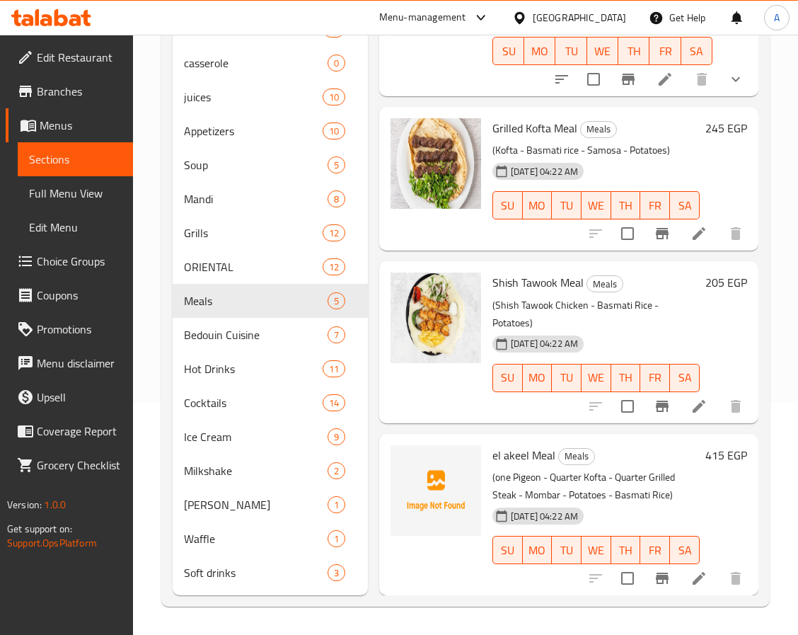
click at [622, 297] on p "(Shish Tawook Chicken - Basmati Rice - Potatoes)" at bounding box center [596, 314] width 207 height 35
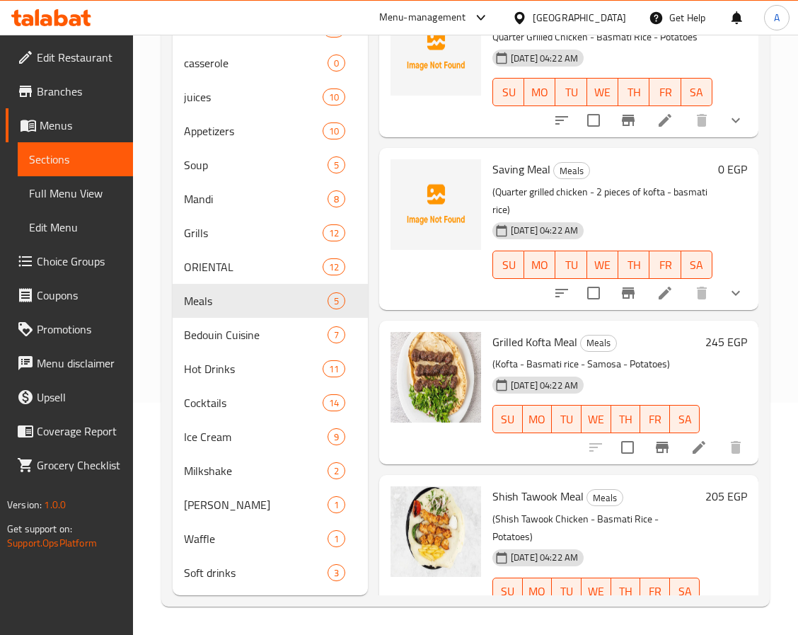
click at [510, 168] on span "Saving Meal" at bounding box center [522, 169] width 58 height 21
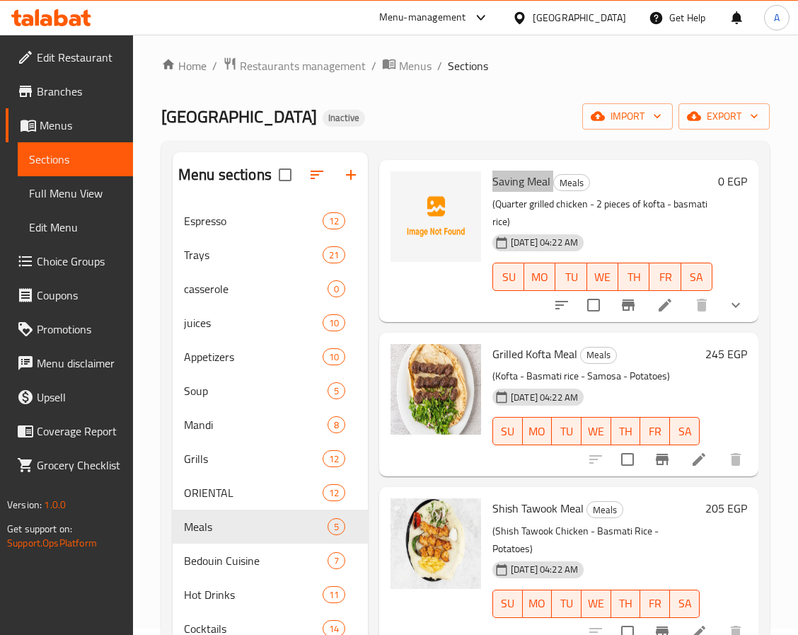
scroll to position [232, 0]
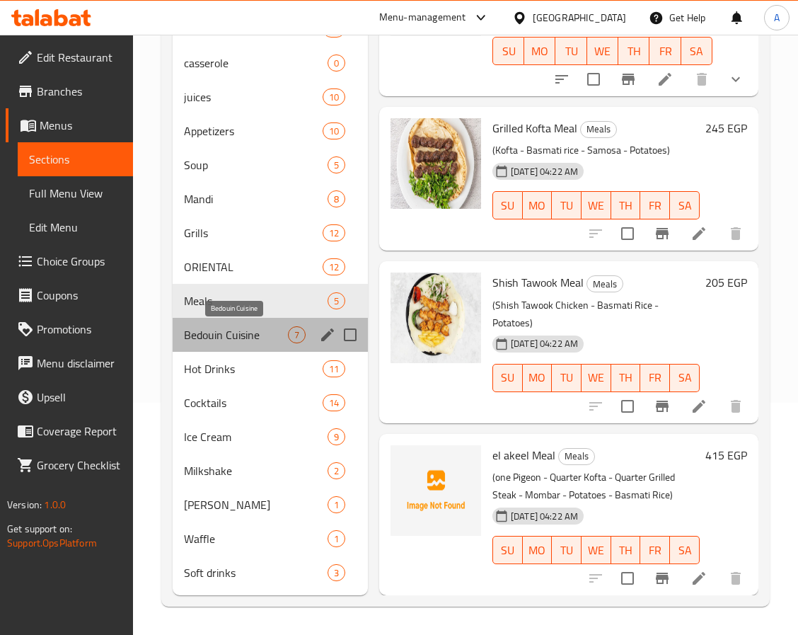
click at [232, 329] on span "Bedouin Cuisine" at bounding box center [236, 334] width 104 height 17
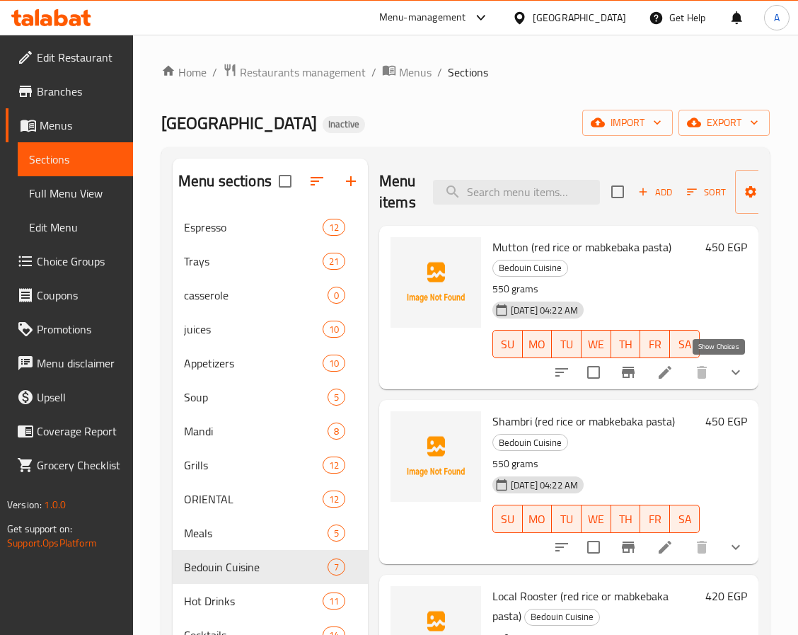
click at [728, 380] on icon "show more" at bounding box center [736, 372] width 17 height 17
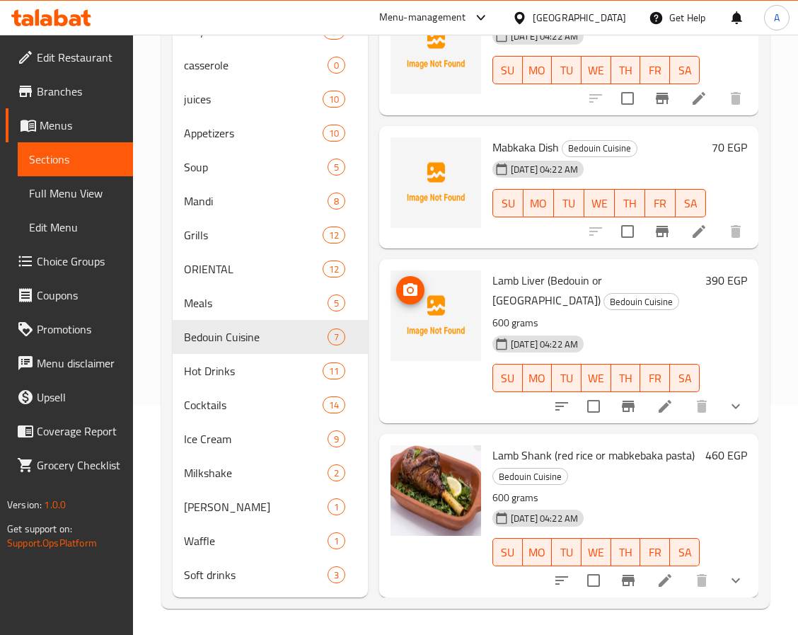
scroll to position [232, 0]
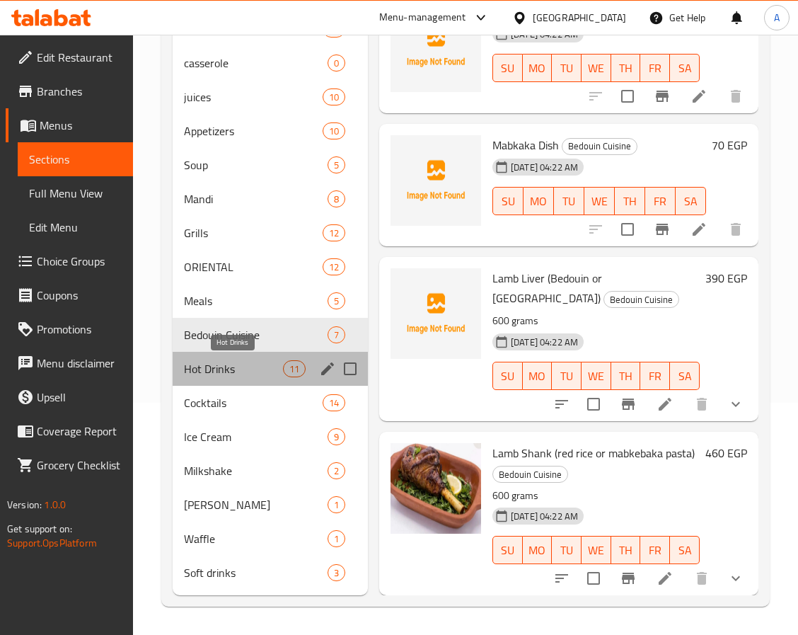
click at [242, 369] on span "Hot Drinks" at bounding box center [233, 368] width 99 height 17
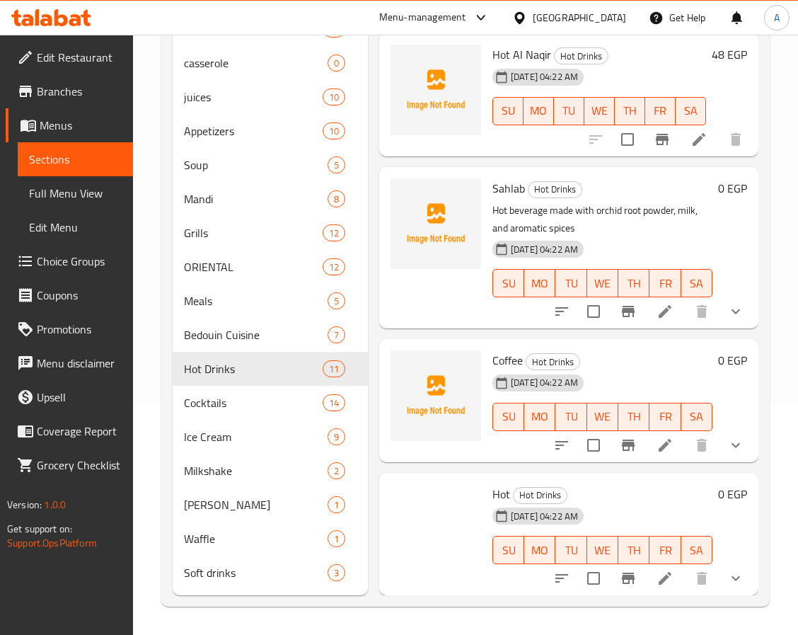
scroll to position [911, 0]
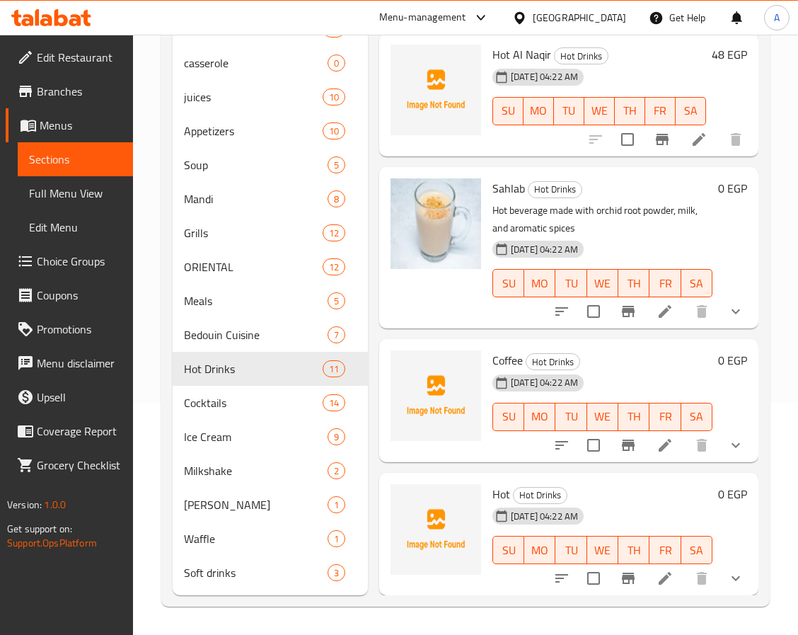
click at [730, 430] on button "show more" at bounding box center [736, 445] width 34 height 34
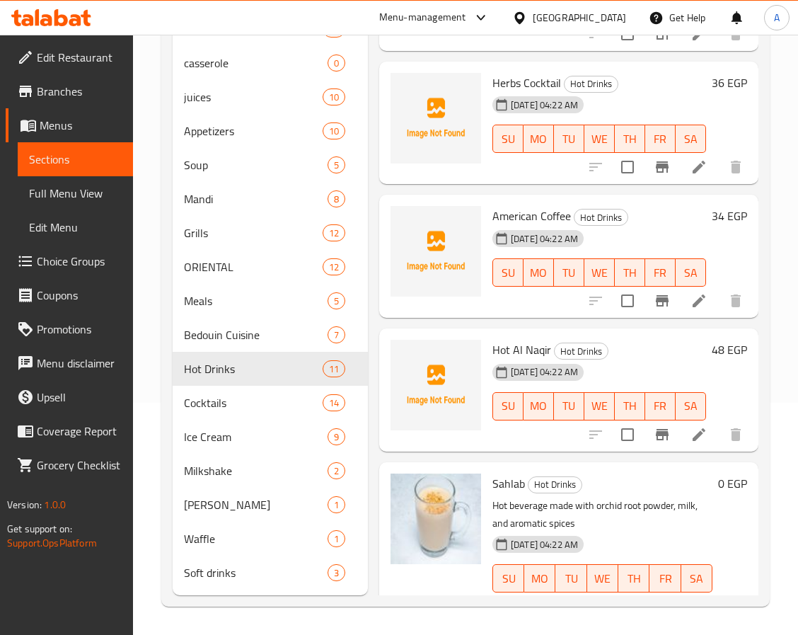
scroll to position [592, 0]
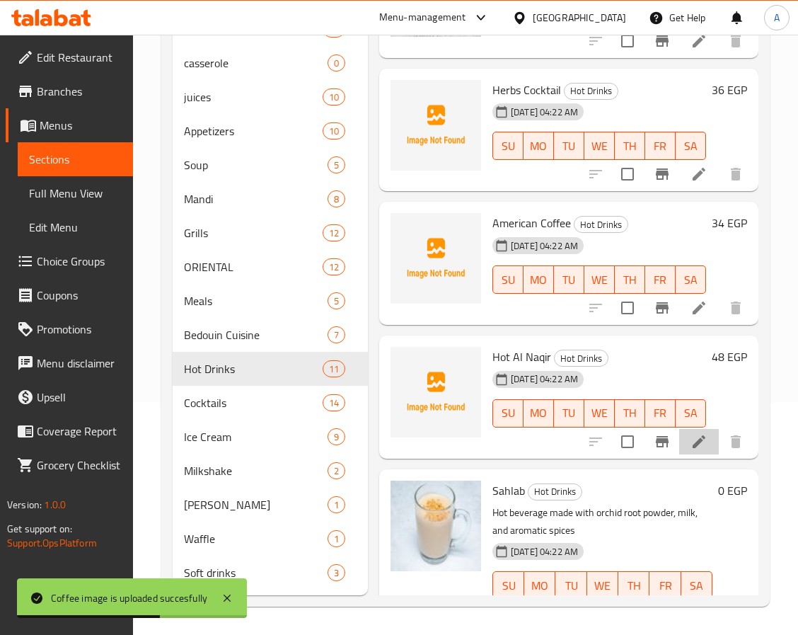
click at [679, 434] on li at bounding box center [699, 441] width 40 height 25
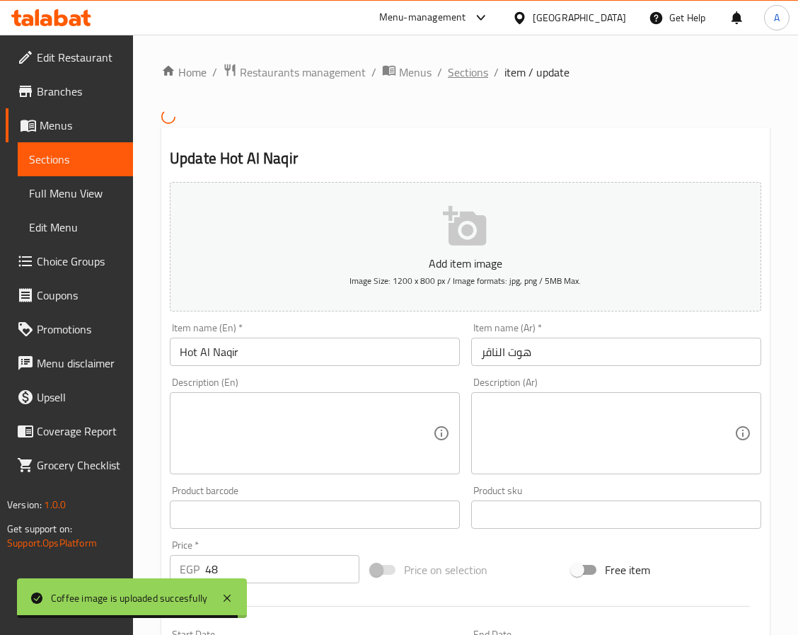
click at [468, 70] on span "Sections" at bounding box center [468, 72] width 40 height 17
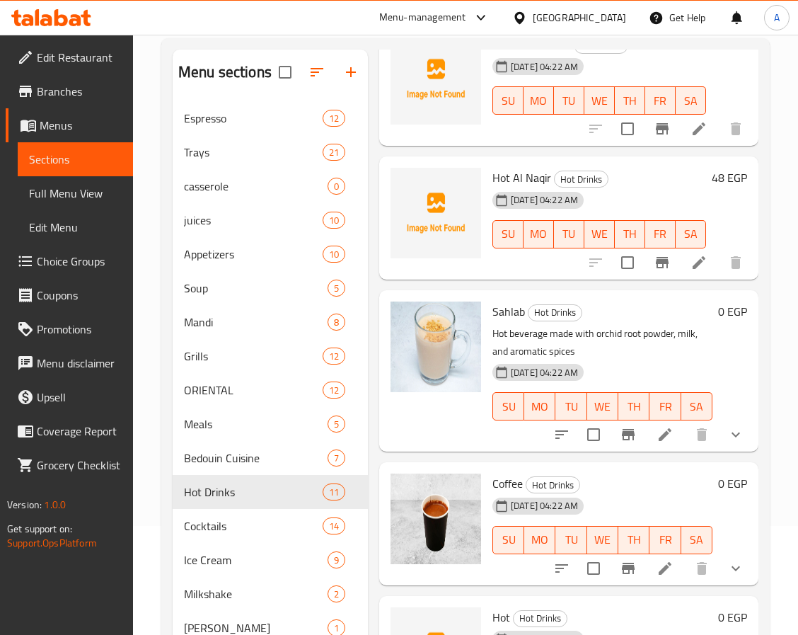
scroll to position [232, 0]
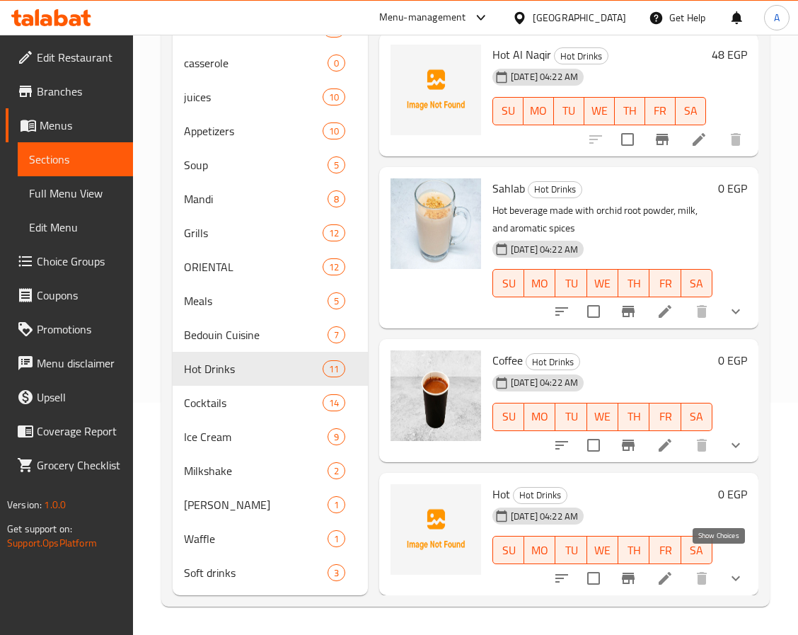
click at [728, 570] on icon "show more" at bounding box center [736, 578] width 17 height 17
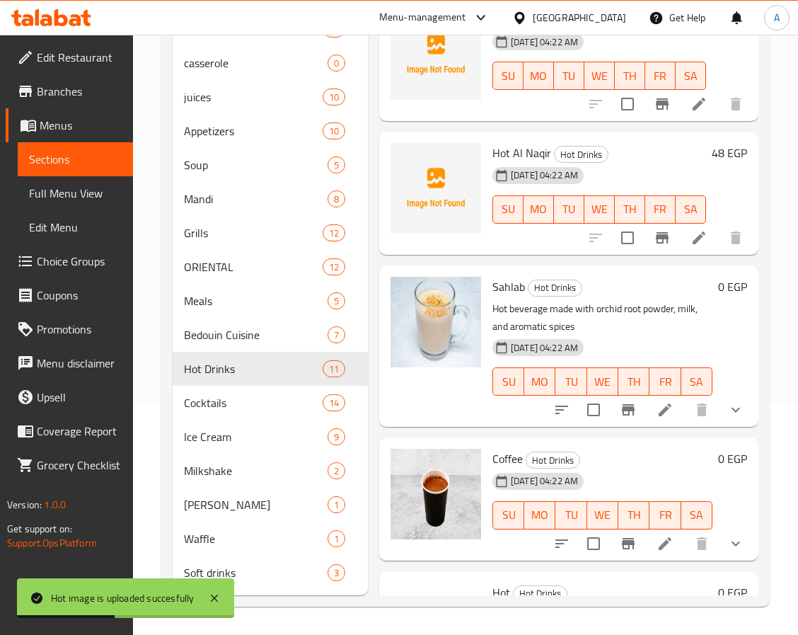
scroll to position [1034, 0]
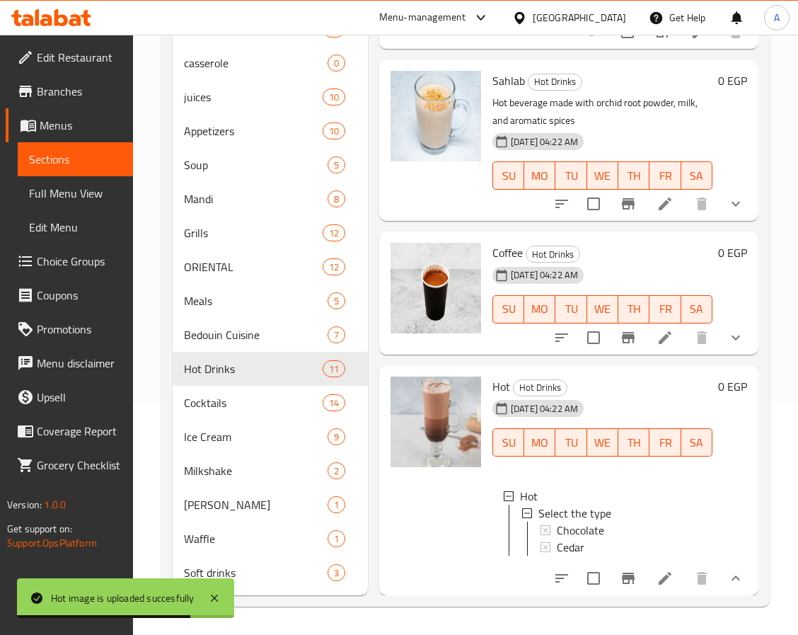
click at [469, 516] on div at bounding box center [436, 480] width 102 height 219
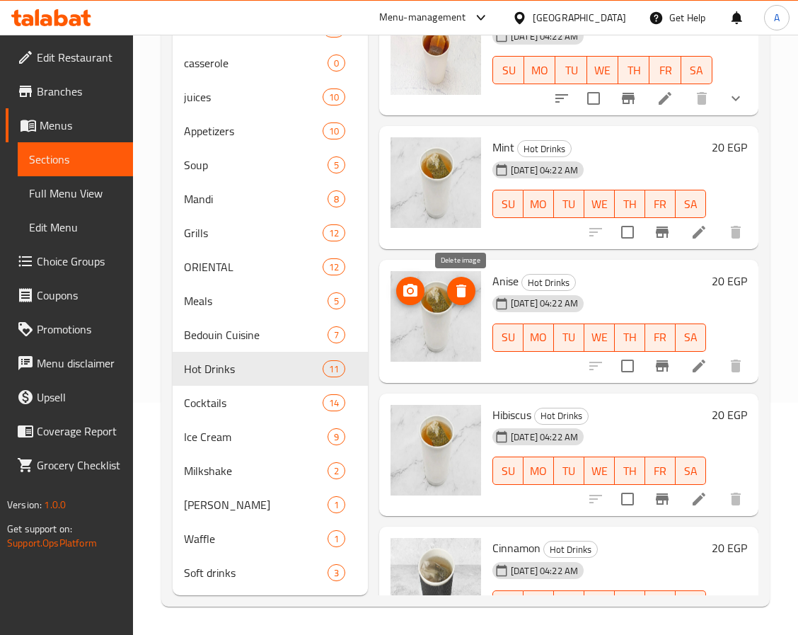
scroll to position [0, 0]
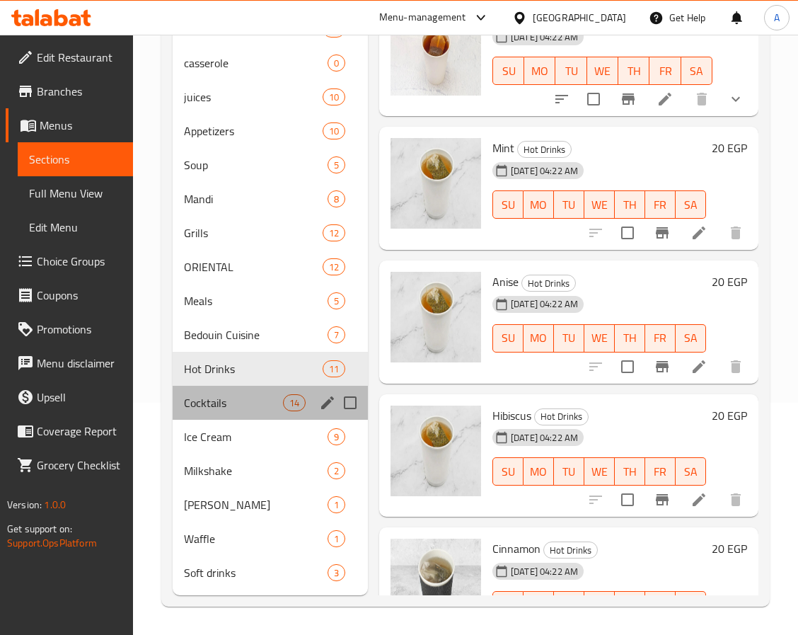
click at [204, 387] on div "Cocktails 14" at bounding box center [270, 403] width 195 height 34
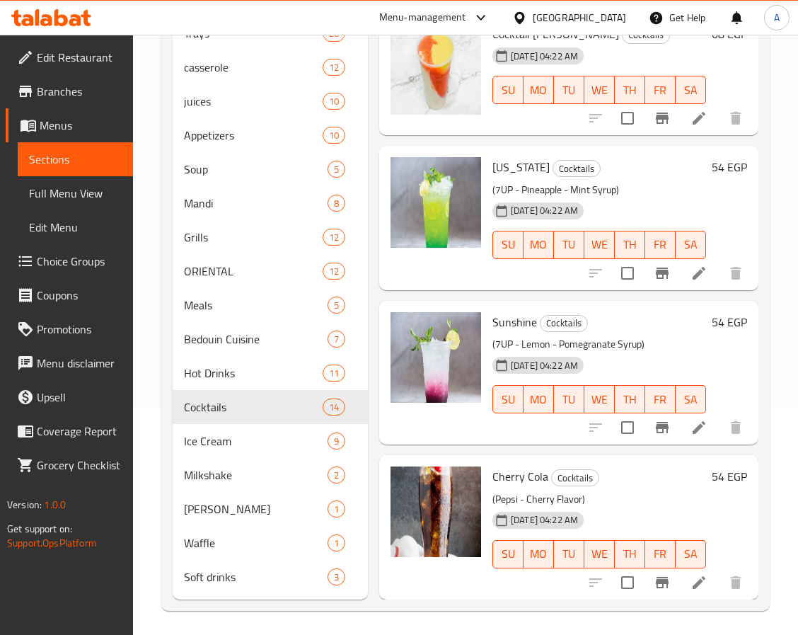
scroll to position [232, 0]
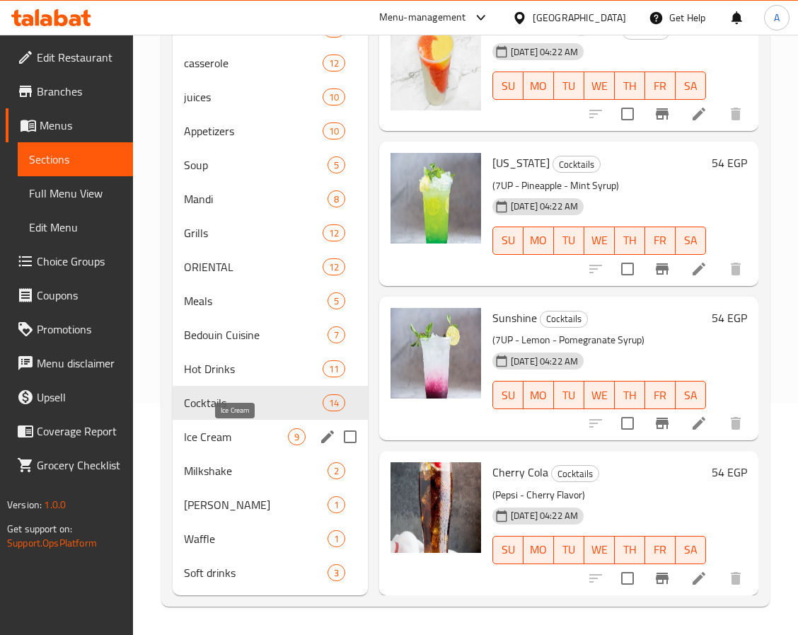
click at [259, 444] on span "Ice Cream" at bounding box center [236, 436] width 104 height 17
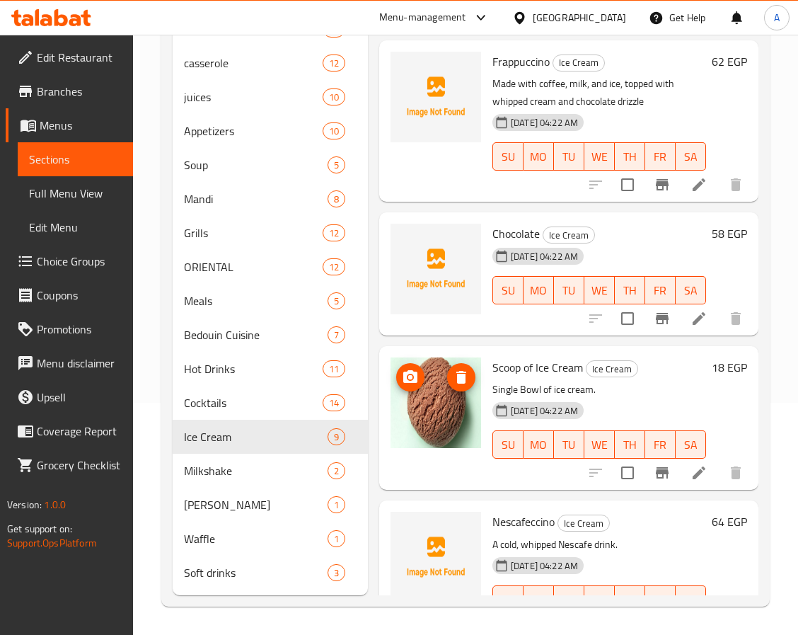
scroll to position [687, 0]
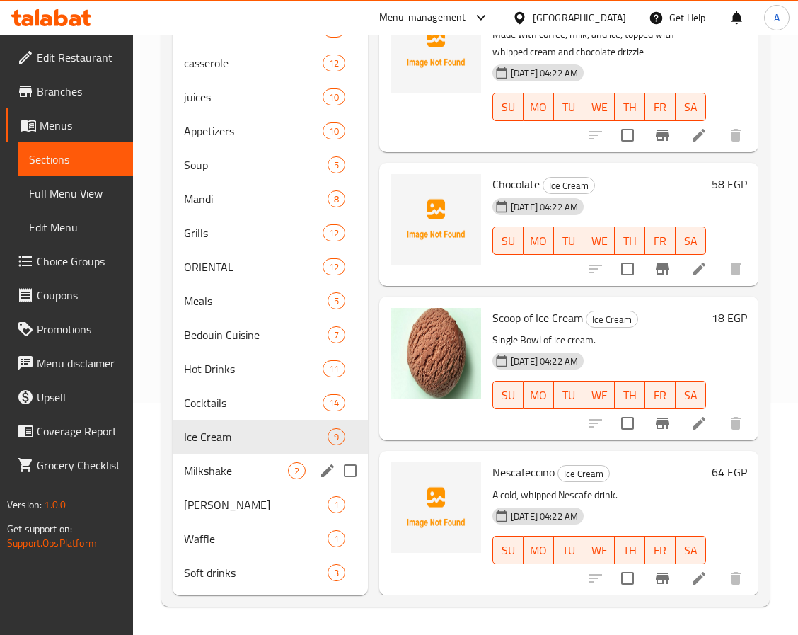
click at [207, 485] on div "Milkshake 2" at bounding box center [270, 471] width 195 height 34
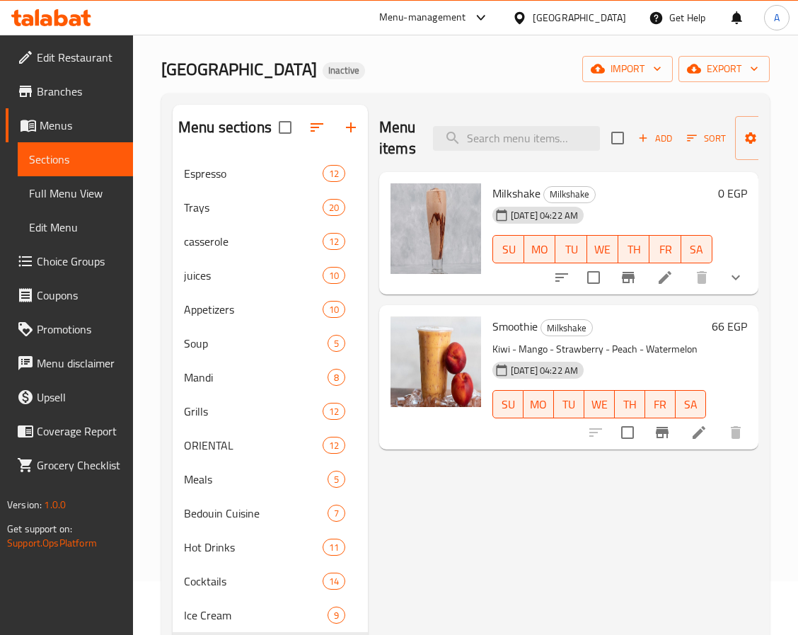
scroll to position [232, 0]
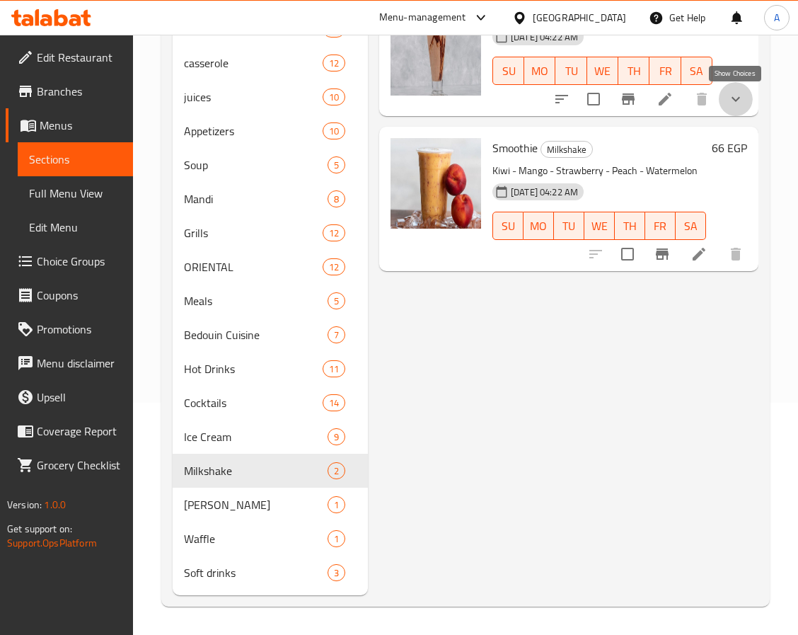
click at [740, 96] on icon "show more" at bounding box center [736, 99] width 17 height 17
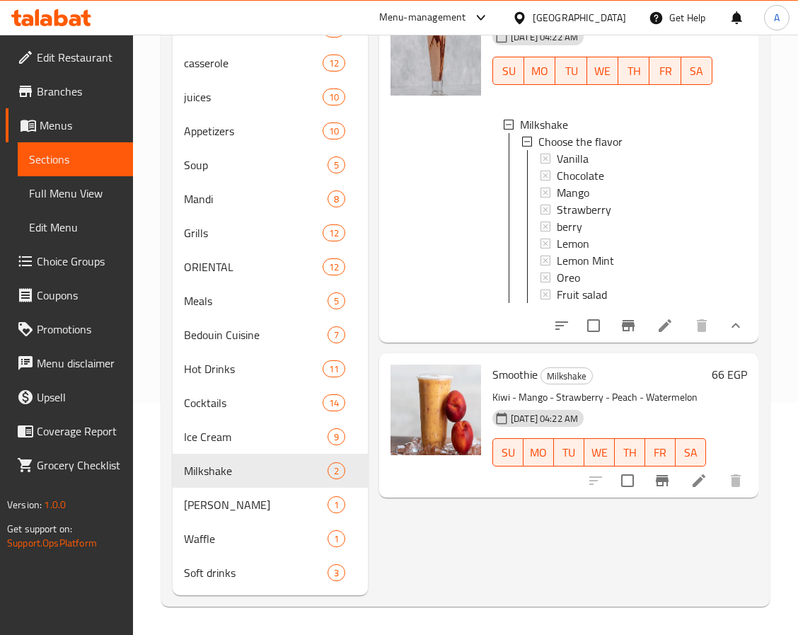
click at [440, 534] on div "Menu items Add Sort Manage items Milkshake Milkshake 13-10-2025 04:22 AM SU MO …" at bounding box center [563, 260] width 391 height 669
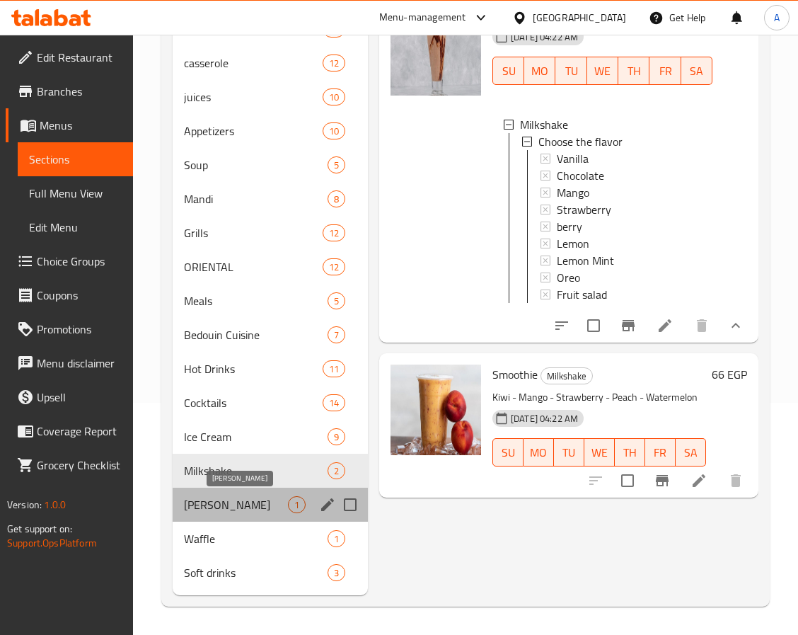
click at [258, 508] on span "[PERSON_NAME]" at bounding box center [236, 504] width 104 height 17
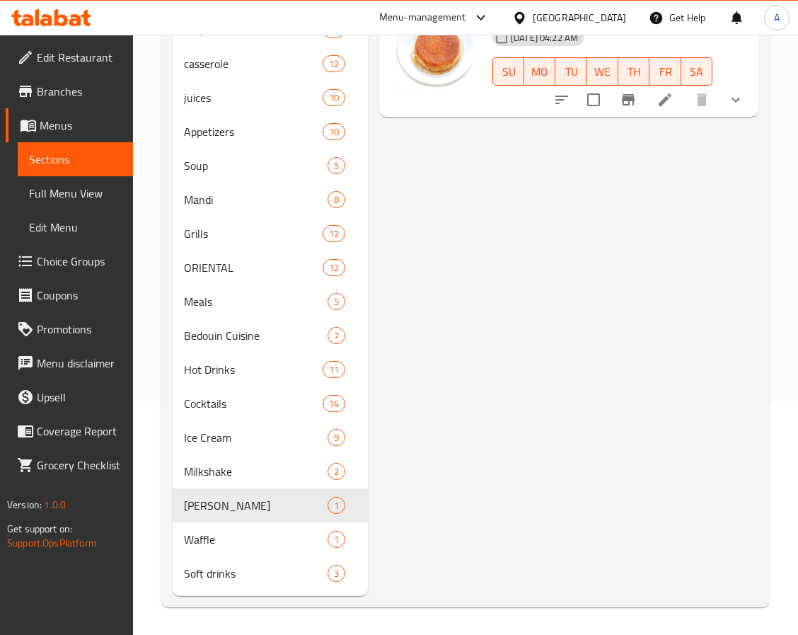
scroll to position [232, 0]
click at [228, 544] on span "Waffle" at bounding box center [236, 538] width 104 height 17
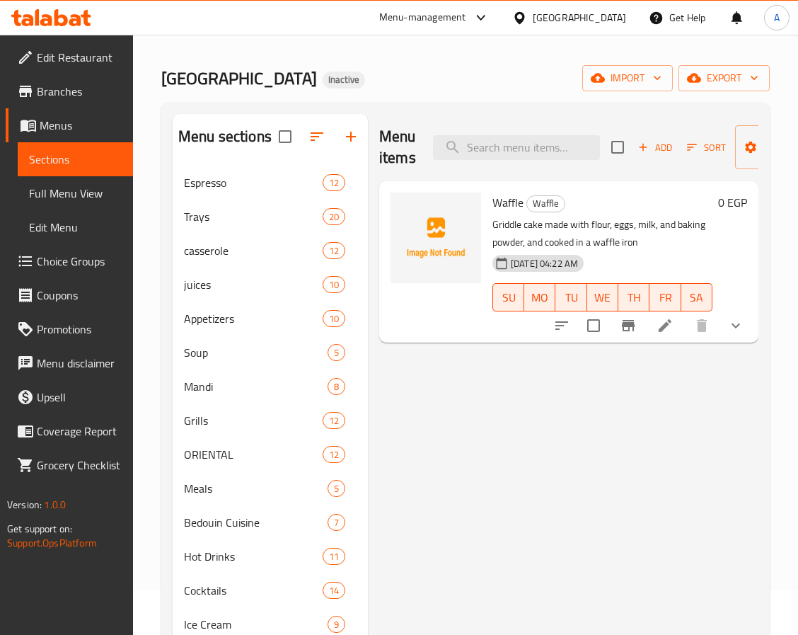
scroll to position [20, 0]
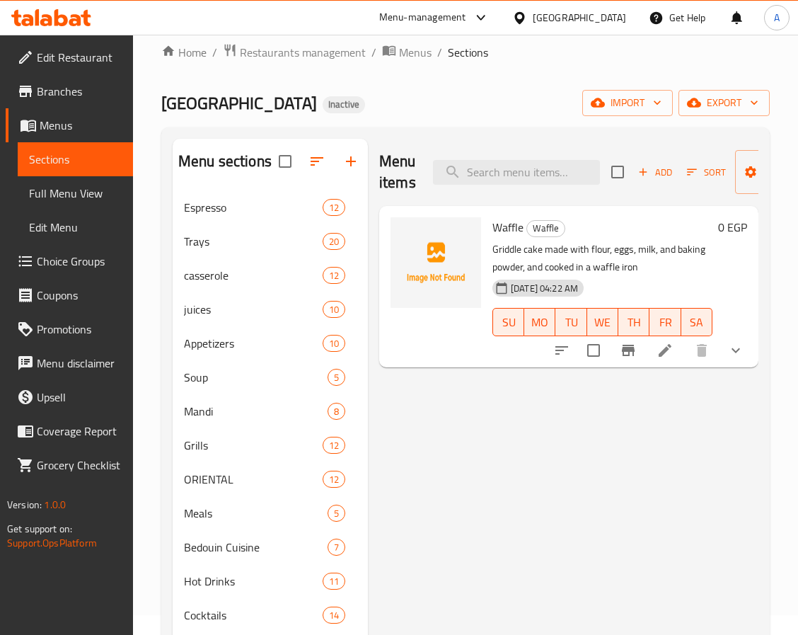
click at [728, 359] on icon "show more" at bounding box center [736, 350] width 17 height 17
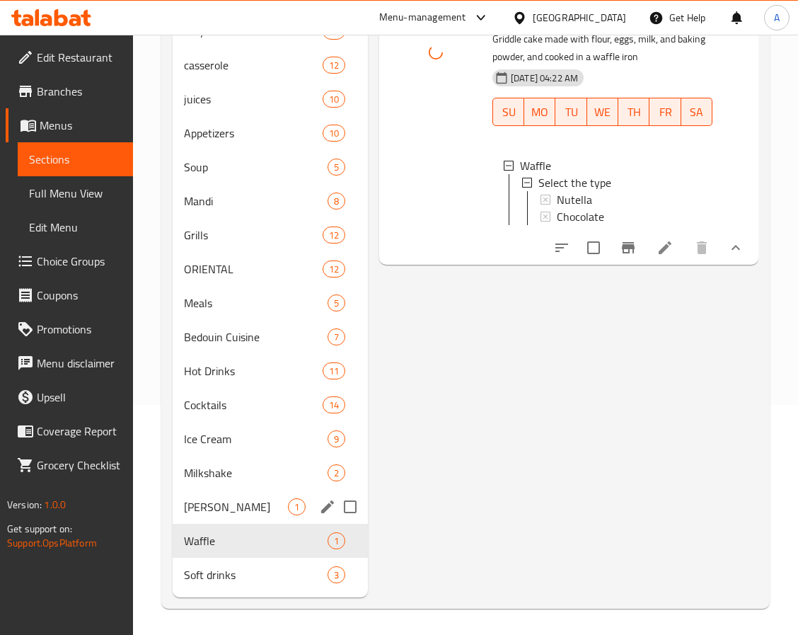
scroll to position [232, 0]
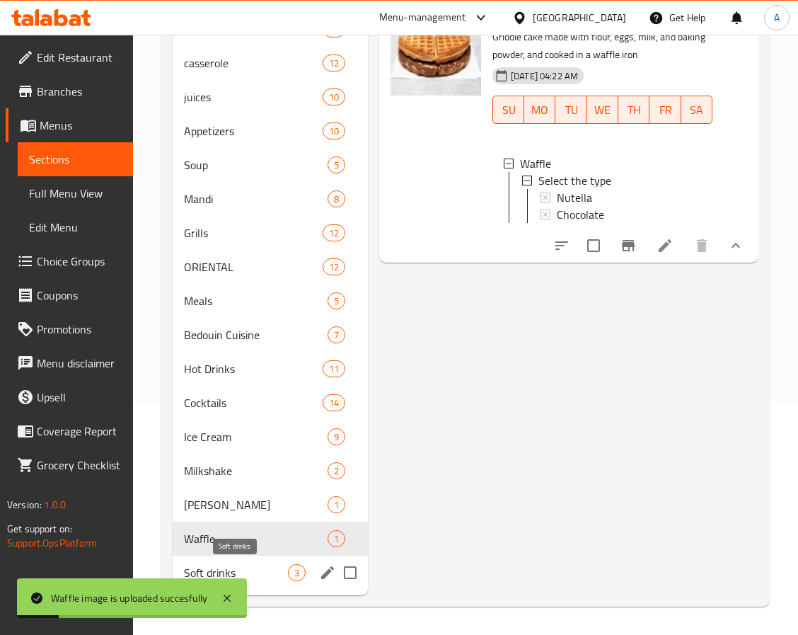
click at [275, 570] on span "Soft drinks" at bounding box center [236, 572] width 104 height 17
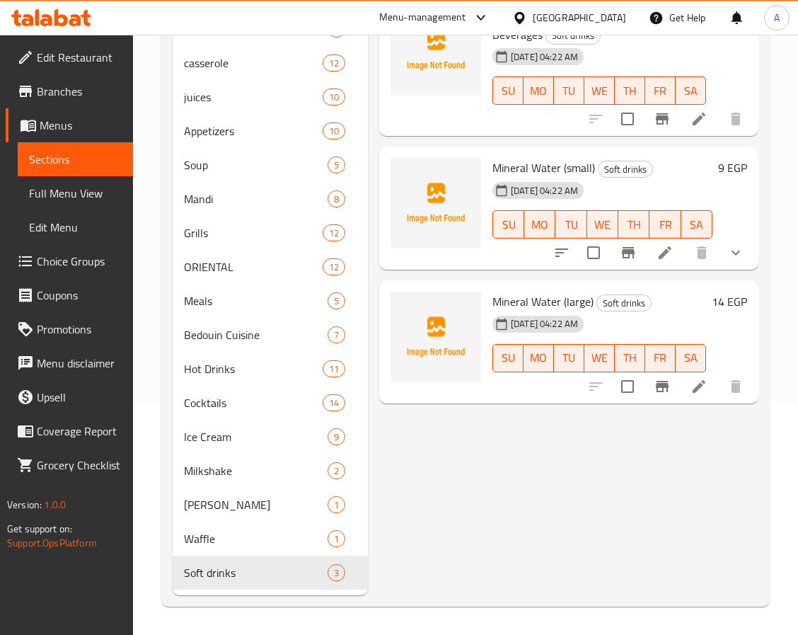
drag, startPoint x: 434, startPoint y: 516, endPoint x: 378, endPoint y: 502, distance: 57.7
click at [434, 516] on div "Menu items Add Sort Manage items Soft Drink Alternative To Boycotted Beverages …" at bounding box center [563, 260] width 391 height 669
click at [84, 185] on span "Full Menu View" at bounding box center [75, 193] width 93 height 17
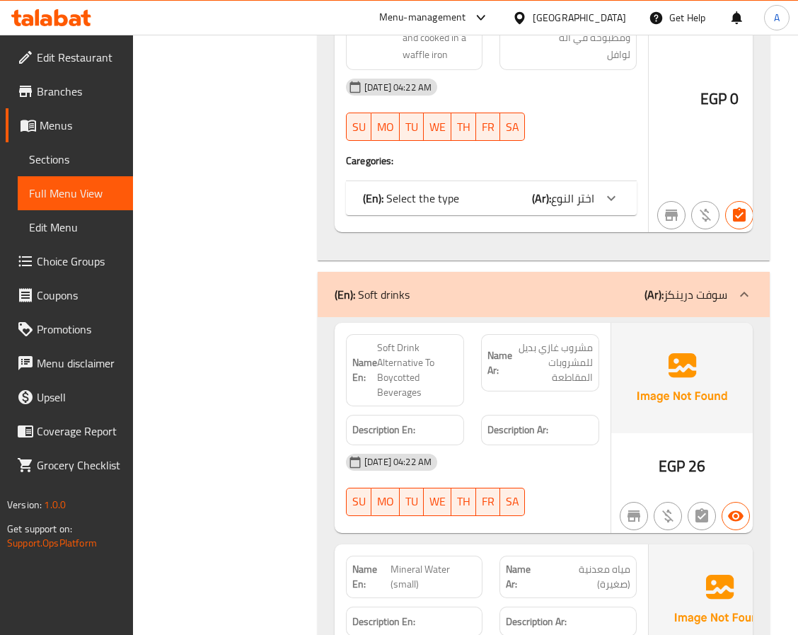
click at [64, 45] on link "Edit Restaurant" at bounding box center [69, 57] width 127 height 34
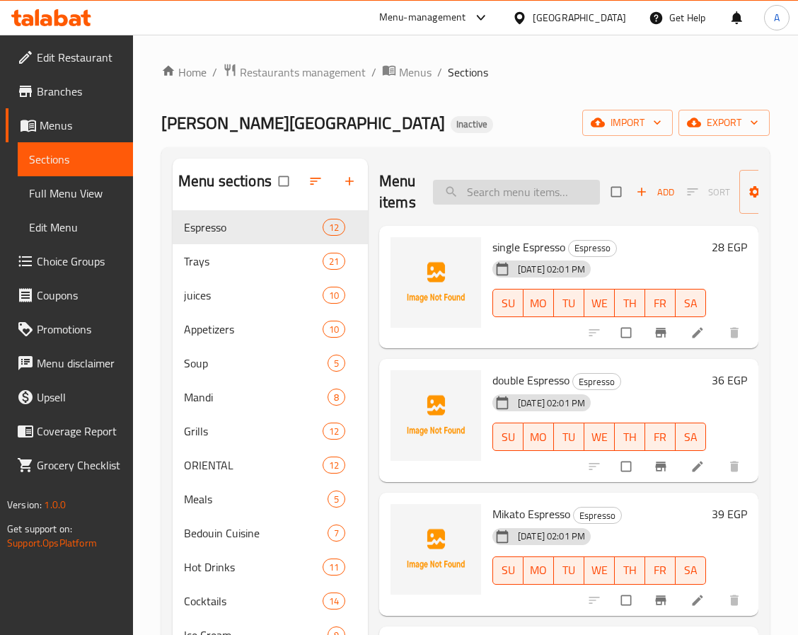
click at [497, 202] on input "search" at bounding box center [516, 192] width 167 height 25
paste input "بطاطس"
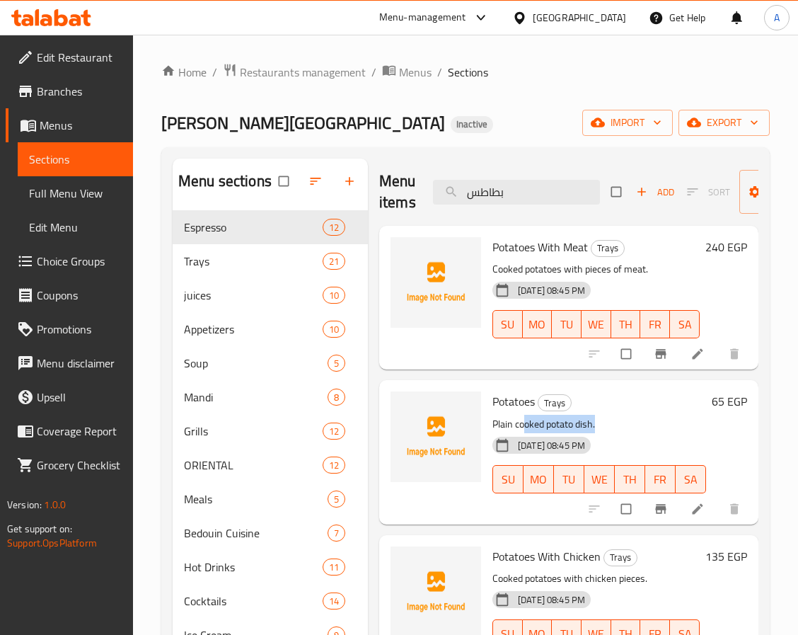
drag, startPoint x: 525, startPoint y: 420, endPoint x: 657, endPoint y: 410, distance: 132.0
click at [657, 410] on div "Potatoes Trays Plain cooked potato dish. [DATE] 08:45 PM SU MO TU WE TH FR SA" at bounding box center [599, 452] width 225 height 132
click at [597, 415] on p "Plain cooked potato dish." at bounding box center [600, 424] width 214 height 18
click at [585, 419] on p "Plain cooked potato dish." at bounding box center [600, 424] width 214 height 18
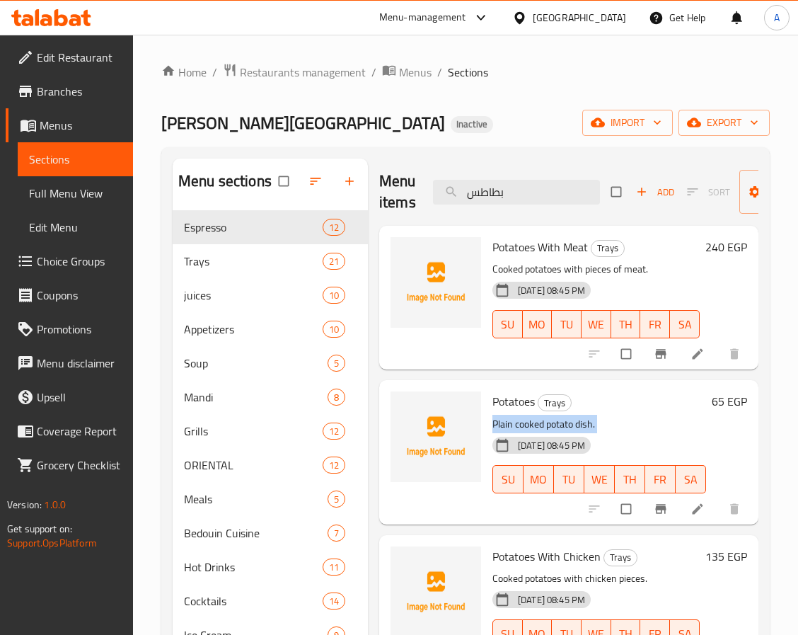
click at [585, 419] on p "Plain cooked potato dish." at bounding box center [600, 424] width 214 height 18
click at [603, 408] on h6 "Potatoes Trays" at bounding box center [600, 401] width 214 height 20
drag, startPoint x: 447, startPoint y: 196, endPoint x: 370, endPoint y: 202, distance: 76.7
click at [370, 202] on div "Menu items بطاطس Add Sort Manage items Potatoes With Meat Trays Cooked potatoes…" at bounding box center [563, 476] width 391 height 635
paste input "Oxtail"
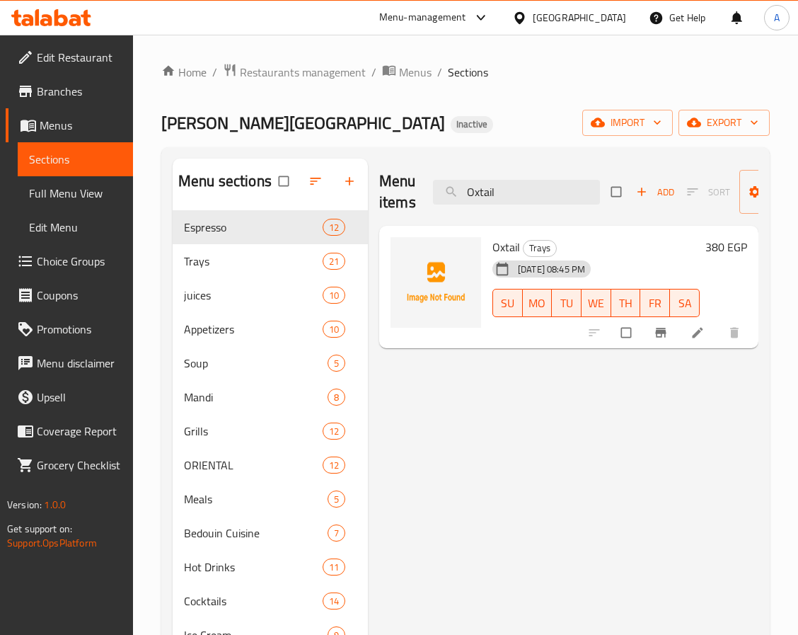
drag, startPoint x: 425, startPoint y: 206, endPoint x: 380, endPoint y: 208, distance: 45.3
click at [380, 208] on div "Menu items Oxtail Add Sort Manage items" at bounding box center [568, 192] width 379 height 67
paste input "reo"
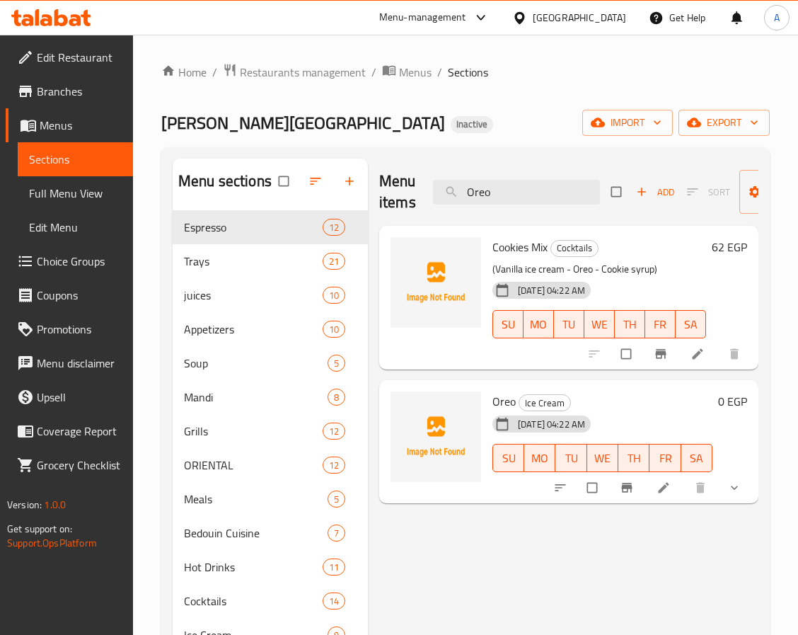
drag, startPoint x: 524, startPoint y: 193, endPoint x: 346, endPoint y: 200, distance: 178.5
click at [346, 200] on div "Menu sections Espresso 12 Trays 21 juices 10 Appetizers 10 Soup 5 Mandi 8 Grill…" at bounding box center [466, 476] width 586 height 635
paste input "kra"
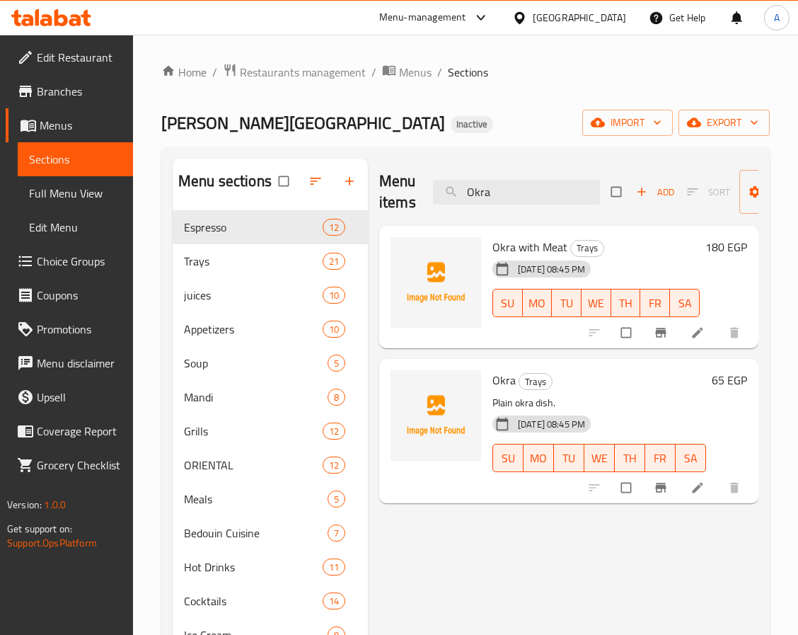
click at [535, 245] on span "Okra with Meat" at bounding box center [530, 246] width 75 height 21
copy h6 "Okra with Meat"
drag, startPoint x: 457, startPoint y: 200, endPoint x: 415, endPoint y: 202, distance: 42.5
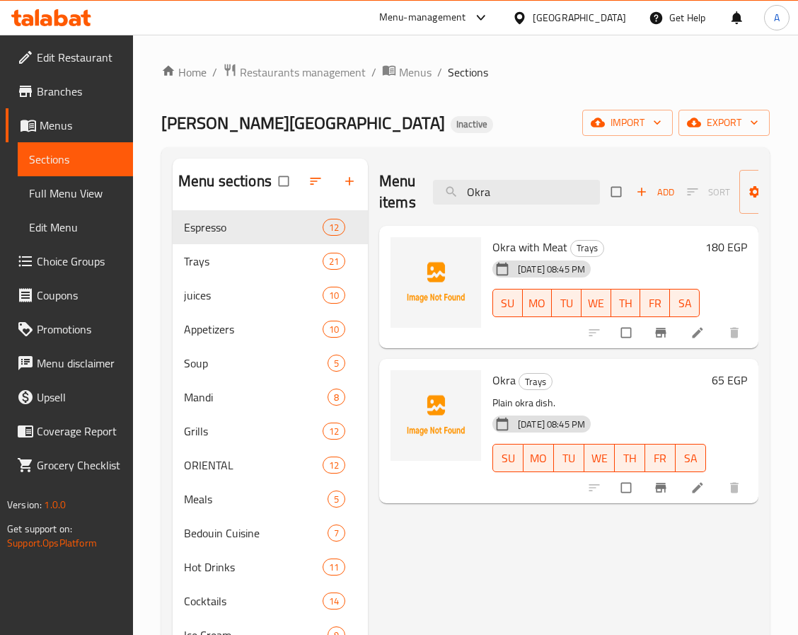
click at [415, 202] on div "Menu items Okra Add Sort Manage items" at bounding box center [568, 192] width 379 height 67
paste input "Moch"
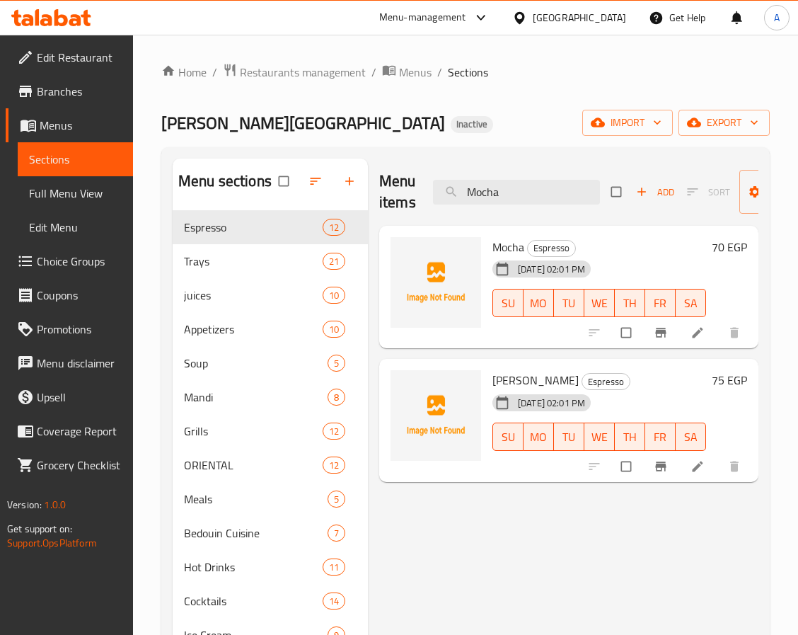
drag, startPoint x: 523, startPoint y: 188, endPoint x: 368, endPoint y: 196, distance: 155.2
click at [369, 196] on div "Menu items Mocha Add Sort Manage items Mocha Espresso [DATE] 02:01 PM SU MO TU …" at bounding box center [563, 476] width 391 height 635
paste input "Caramel"
drag, startPoint x: 476, startPoint y: 204, endPoint x: 435, endPoint y: 207, distance: 40.4
click at [438, 207] on div "Menu items Caramel Add Sort Manage items" at bounding box center [568, 192] width 379 height 67
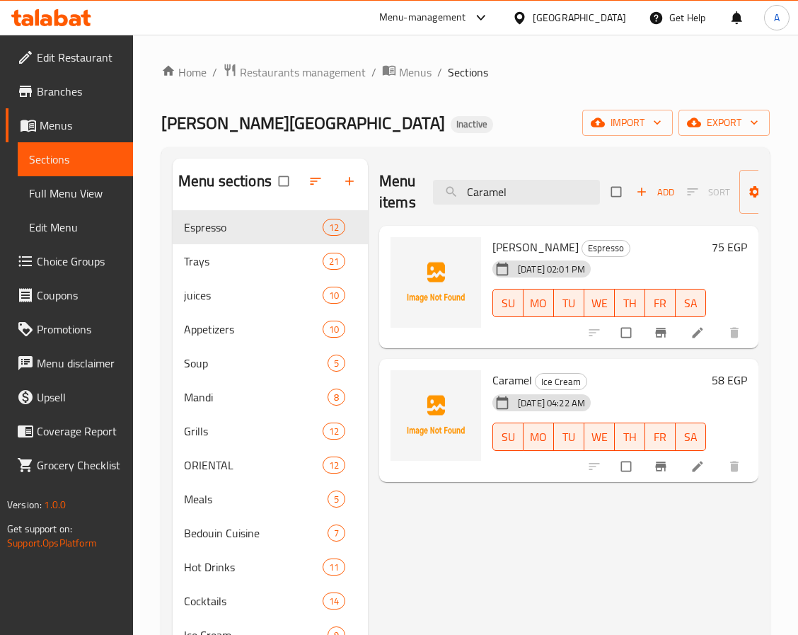
paste input "Sahlab"
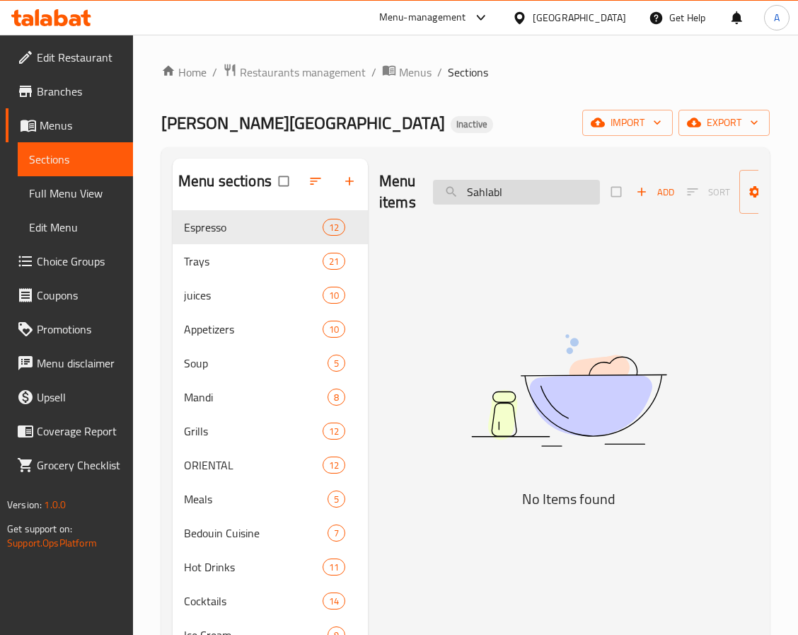
click at [508, 190] on input "Sahlabl" at bounding box center [516, 192] width 167 height 25
paste input "search"
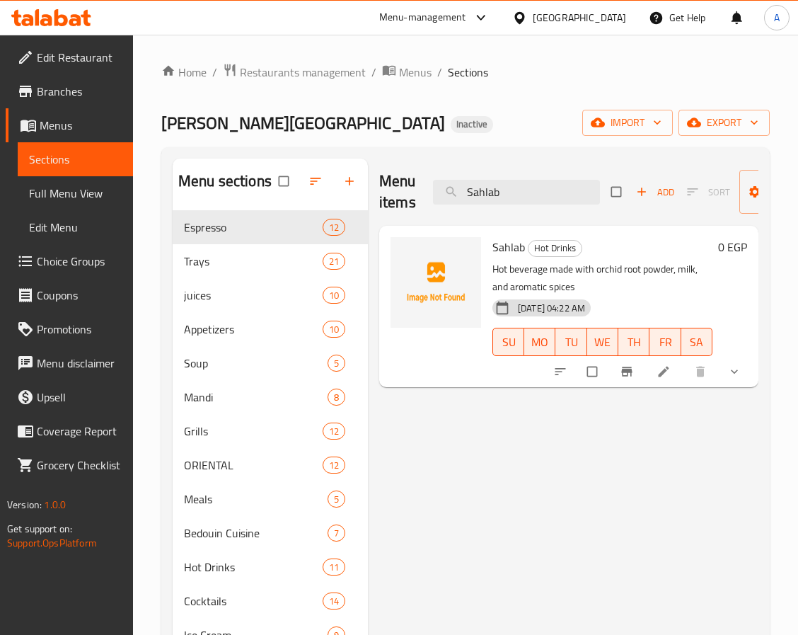
type input "Sahlab"
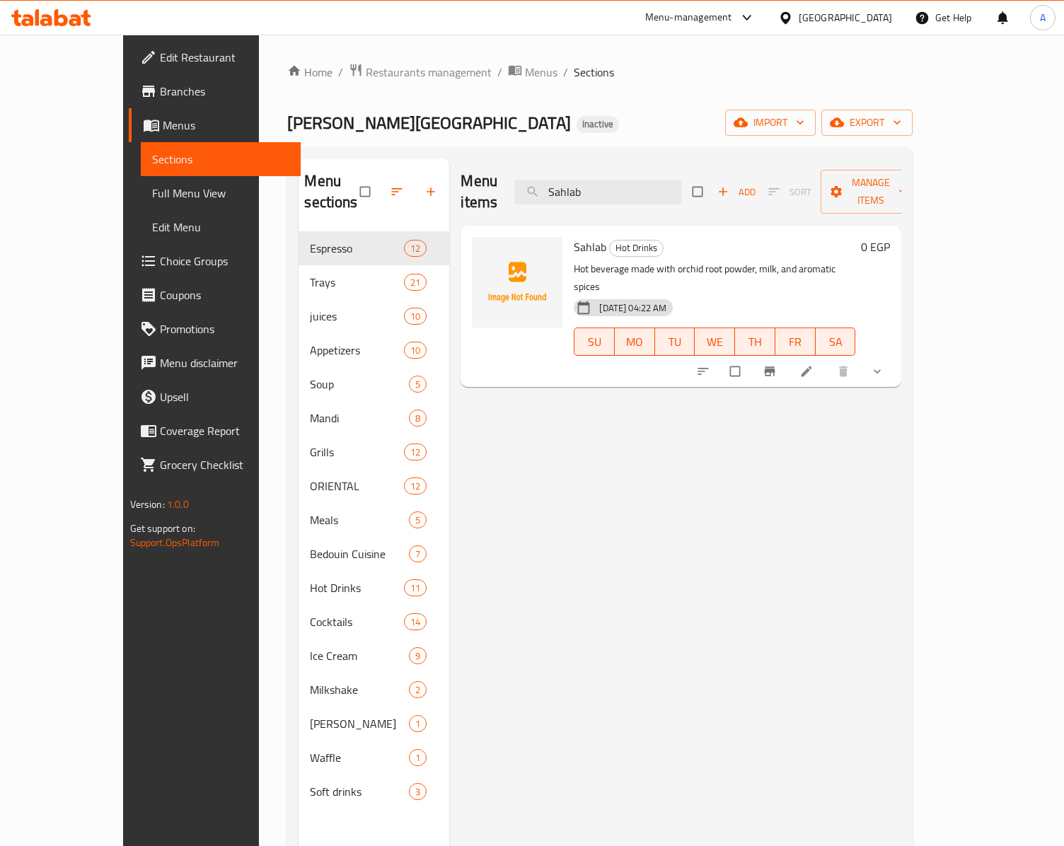
click at [793, 11] on icon at bounding box center [786, 18] width 15 height 15
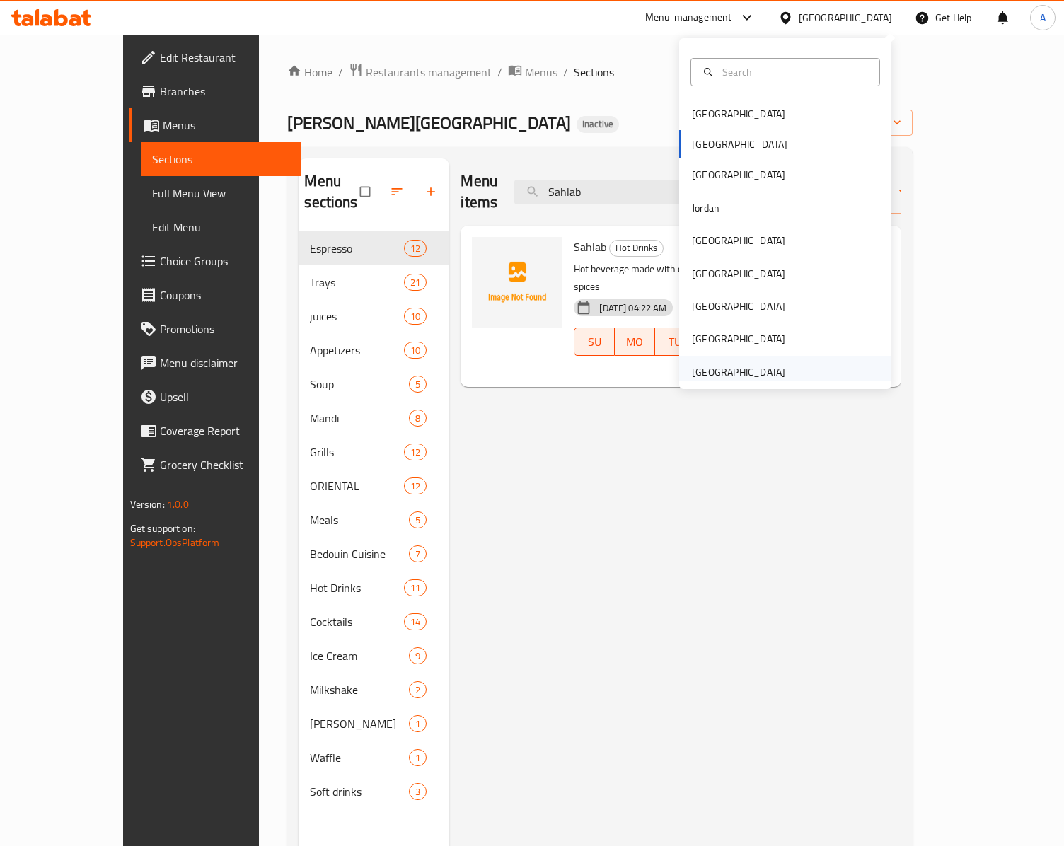
click at [687, 358] on div "United Arab Emirates" at bounding box center [739, 372] width 116 height 33
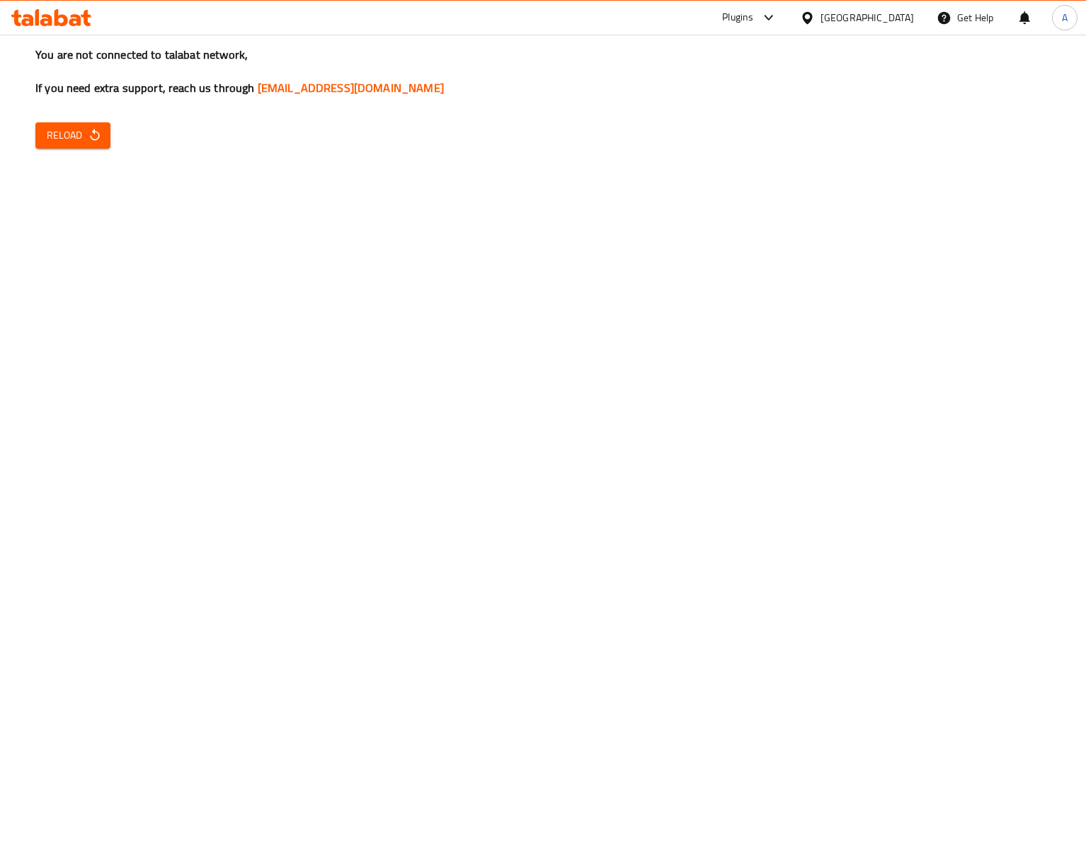
click at [845, 10] on div "United Arab Emirates" at bounding box center [866, 18] width 93 height 16
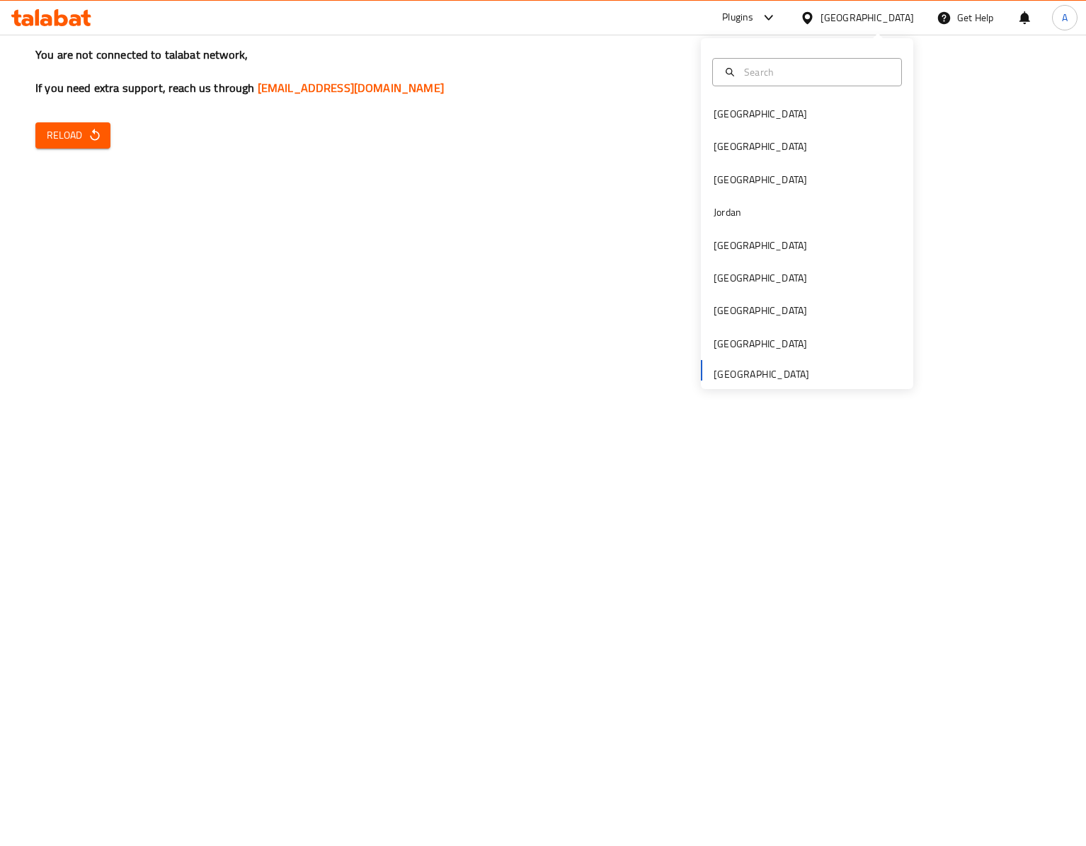
drag, startPoint x: 460, startPoint y: 95, endPoint x: 416, endPoint y: 101, distance: 44.2
click at [459, 96] on h3 "You are not connected to talabat network, If you need extra support, reach us t…" at bounding box center [542, 72] width 1015 height 50
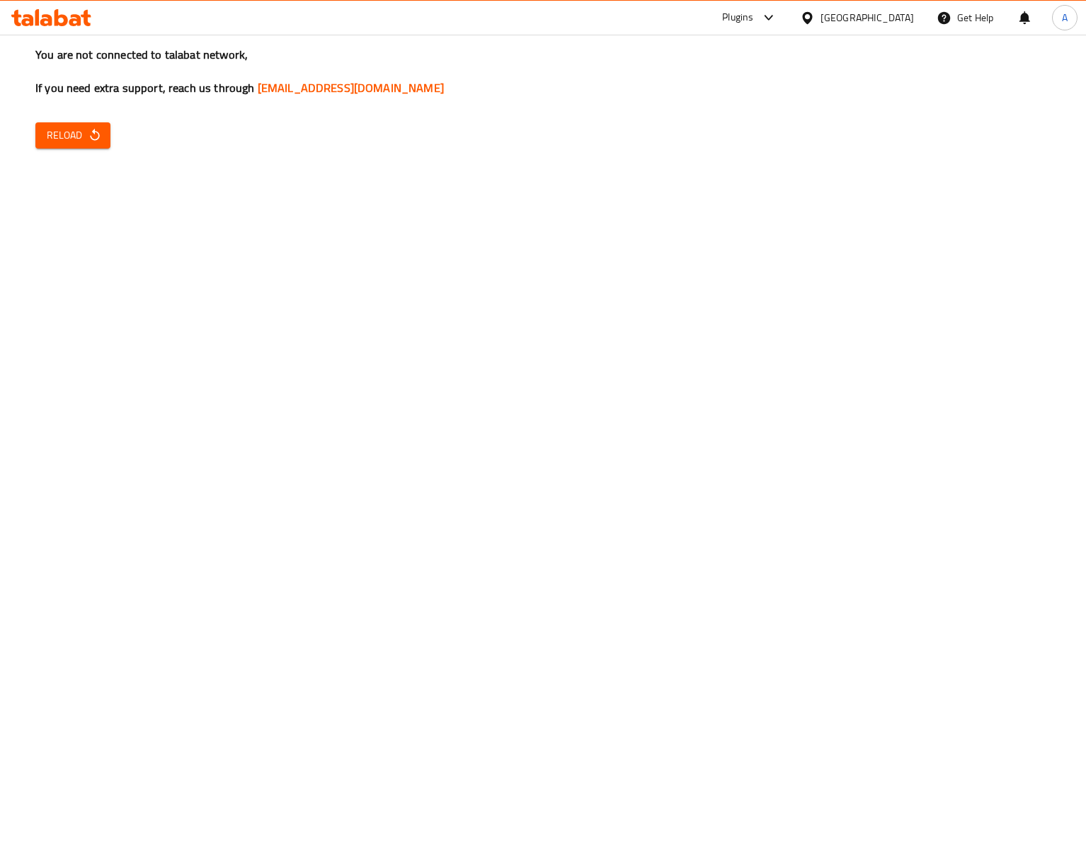
click at [48, 151] on div "You are not connected to talabat network, If you need extra support, reach us t…" at bounding box center [543, 423] width 1086 height 846
click at [86, 150] on div "You are not connected to talabat network, If you need extra support, reach us t…" at bounding box center [543, 423] width 1086 height 846
click at [105, 137] on button "Reload" at bounding box center [72, 135] width 75 height 26
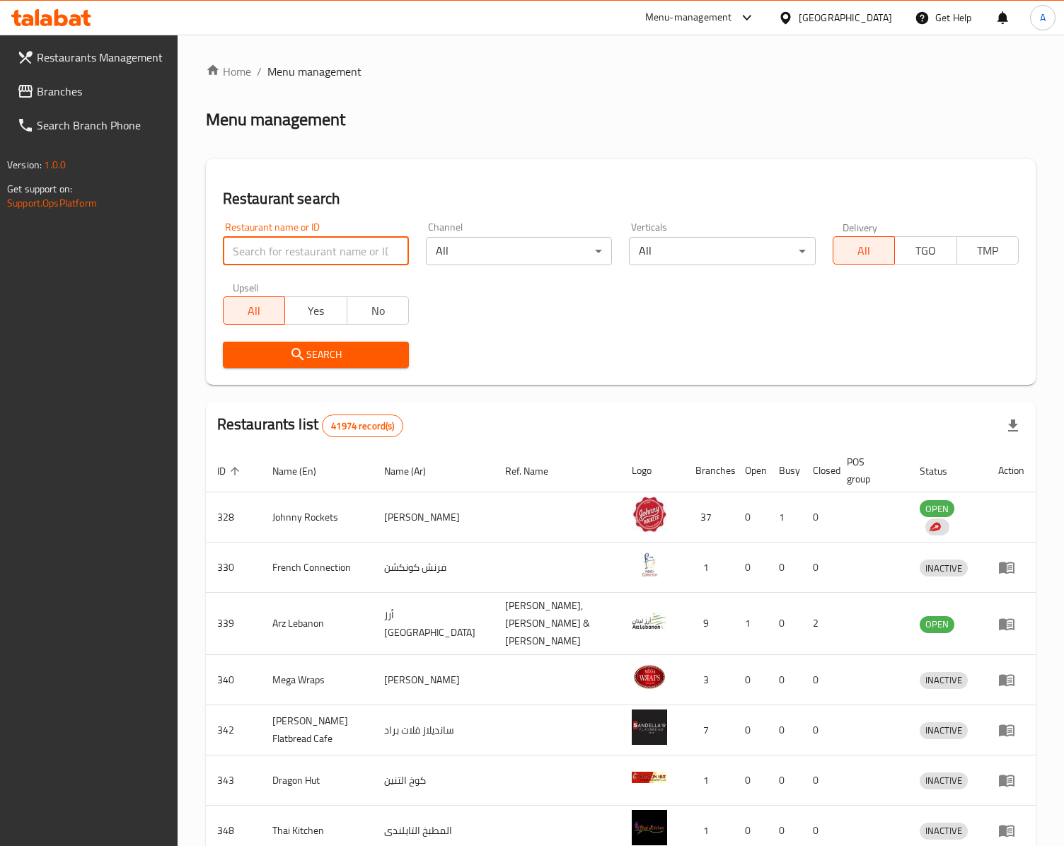
click at [299, 251] on input "search" at bounding box center [316, 251] width 186 height 28
paste input "683097"
type input "683097"
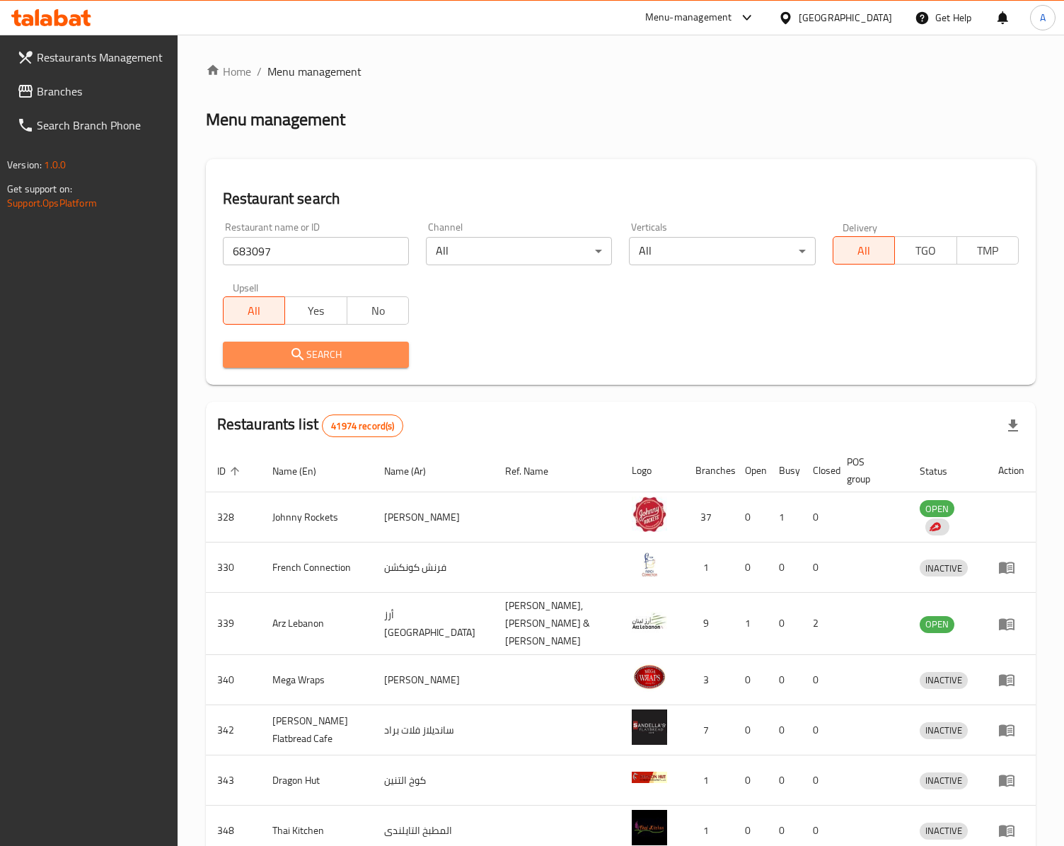
click at [302, 347] on icon "submit" at bounding box center [297, 354] width 17 height 17
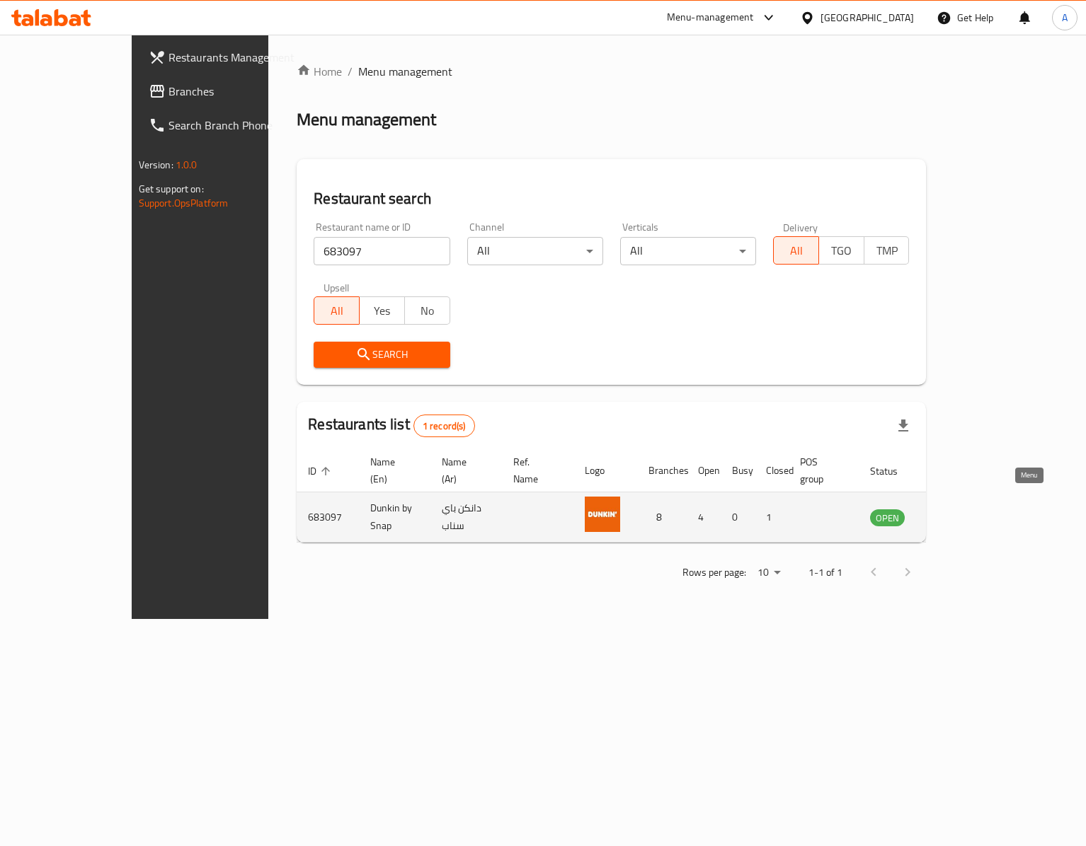
click at [961, 509] on icon "enhanced table" at bounding box center [952, 517] width 17 height 17
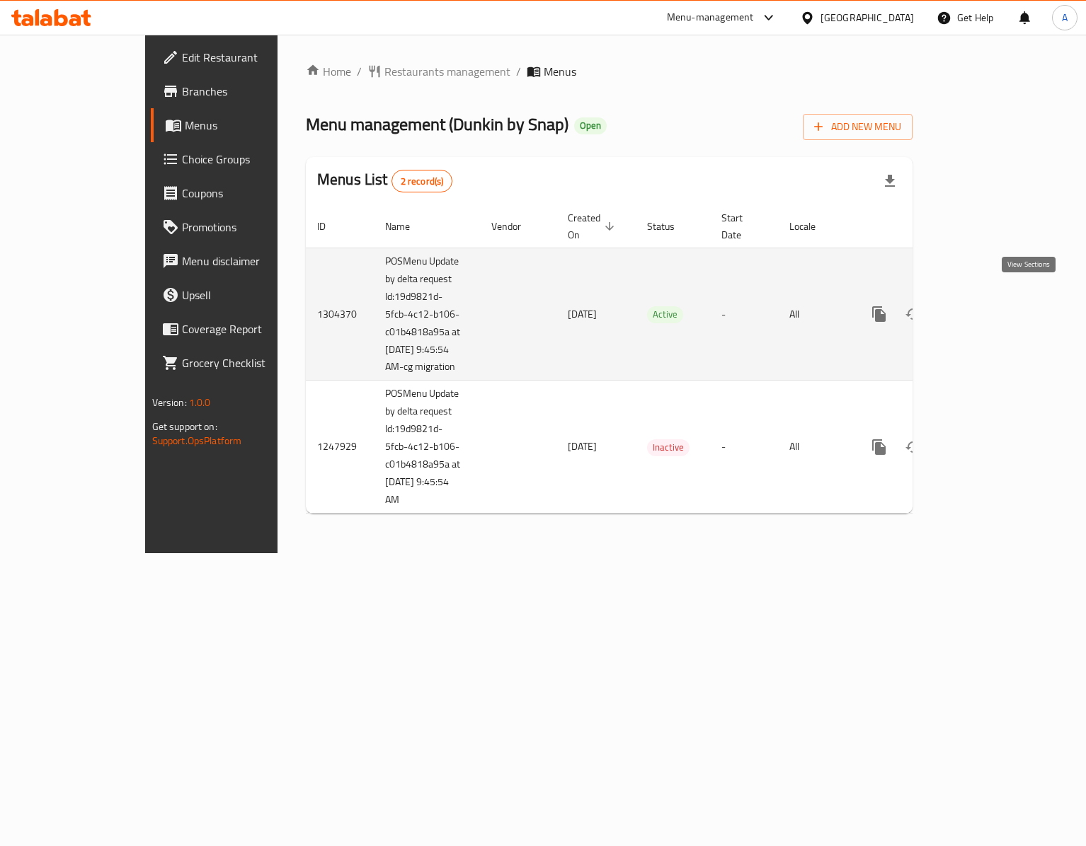
click at [998, 297] on link "enhanced table" at bounding box center [981, 314] width 34 height 34
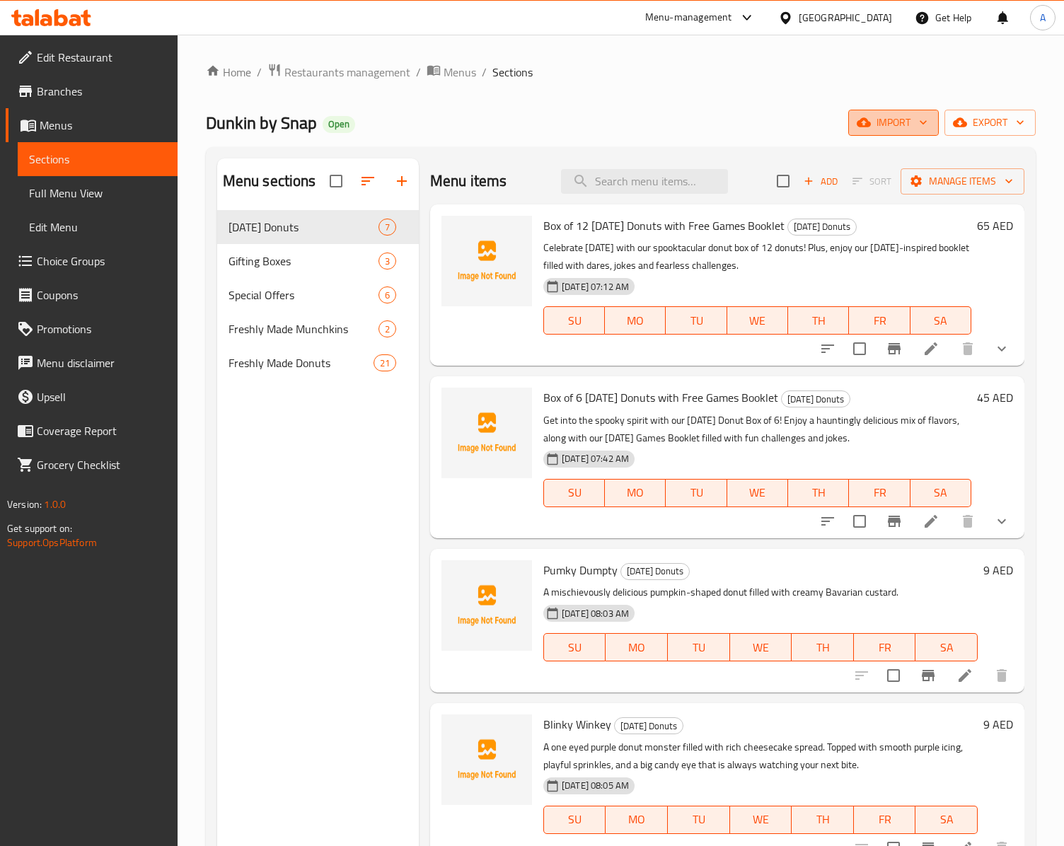
click at [896, 130] on span "import" at bounding box center [894, 123] width 68 height 18
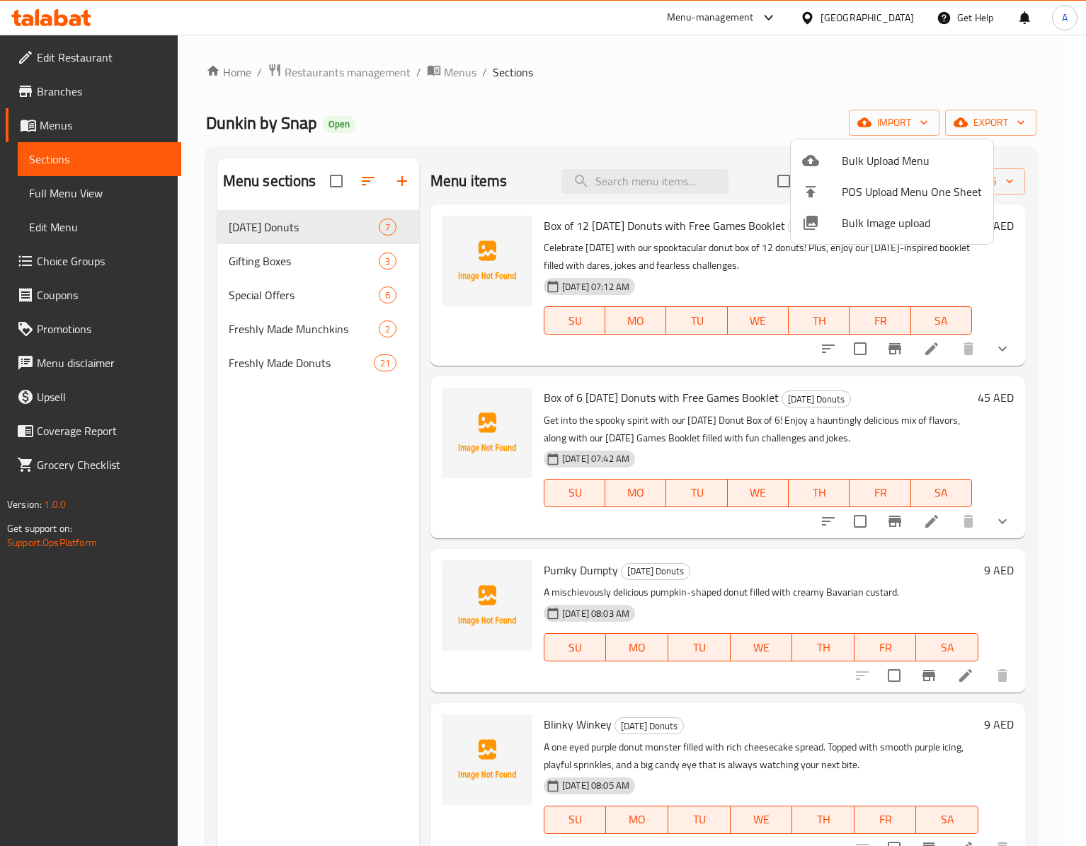
click at [729, 256] on div at bounding box center [543, 423] width 1086 height 846
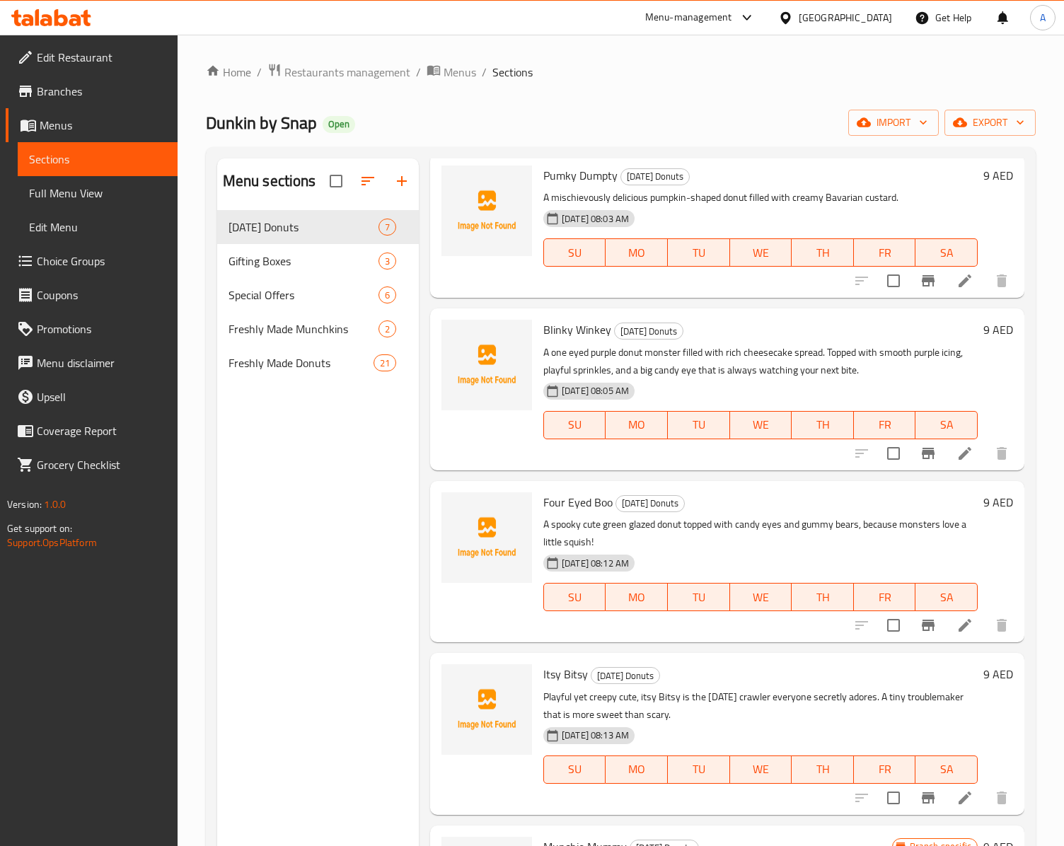
scroll to position [201, 0]
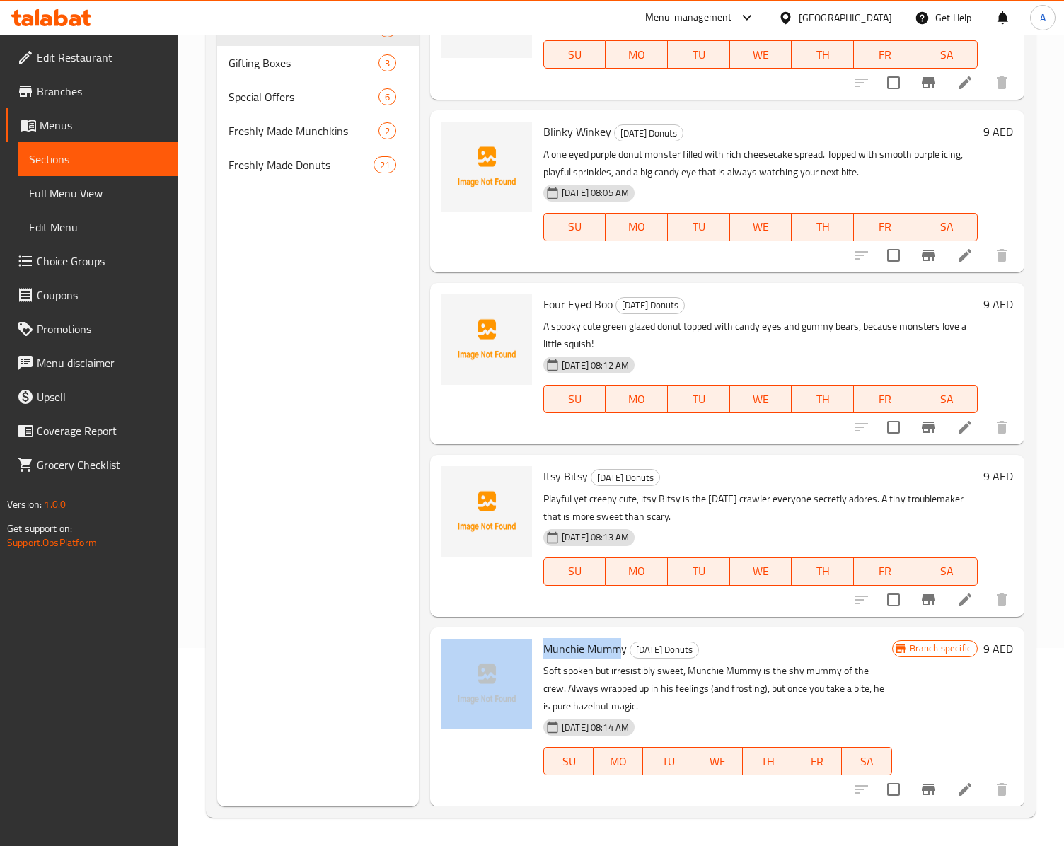
drag, startPoint x: 620, startPoint y: 647, endPoint x: 497, endPoint y: 647, distance: 123.1
click at [497, 647] on div "Munchie Mummy Halloween Donuts Soft spoken but irresistibly sweet, Munchie Mumm…" at bounding box center [727, 717] width 583 height 168
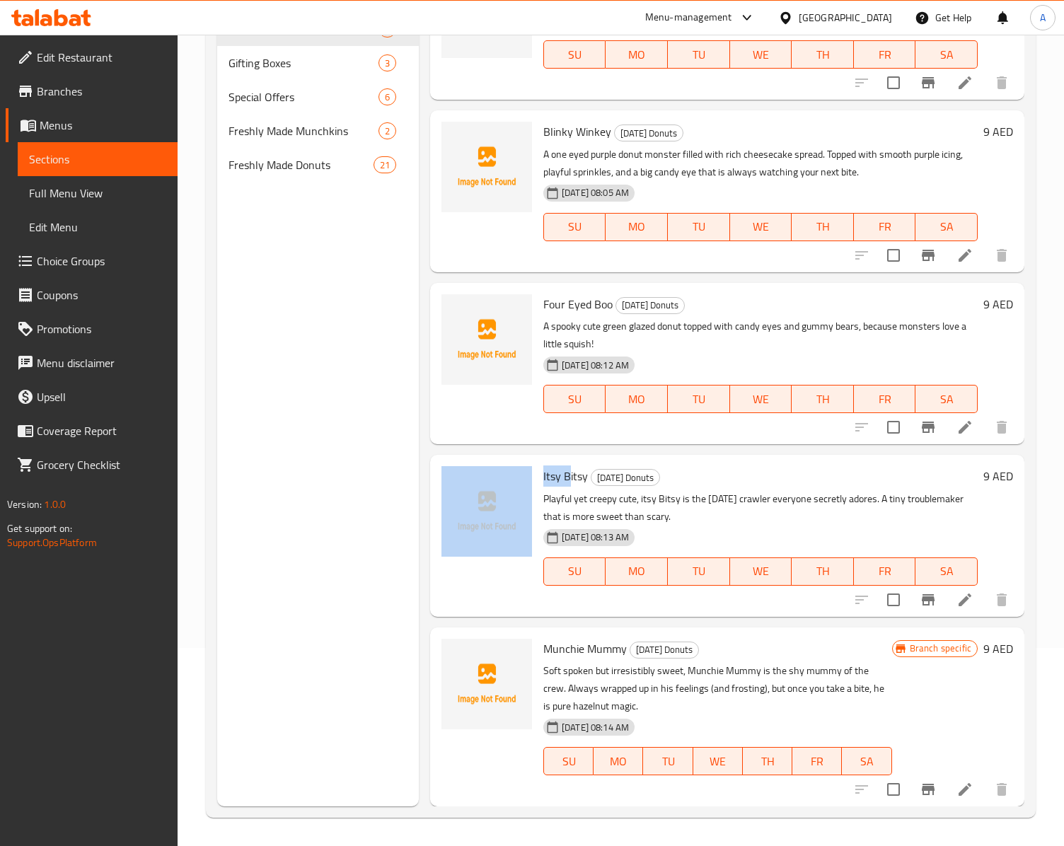
drag, startPoint x: 568, startPoint y: 478, endPoint x: 512, endPoint y: 476, distance: 55.3
click at [512, 476] on div "Itsy Bitsy Halloween Donuts Playful yet creepy cute, itsy Bitsy is the Hallowee…" at bounding box center [727, 536] width 583 height 150
drag, startPoint x: 585, startPoint y: 313, endPoint x: 541, endPoint y: 304, distance: 44.7
click at [541, 304] on div "Four Eyed Boo Halloween Donuts A spooky cute green glazed donut topped with can…" at bounding box center [761, 364] width 446 height 150
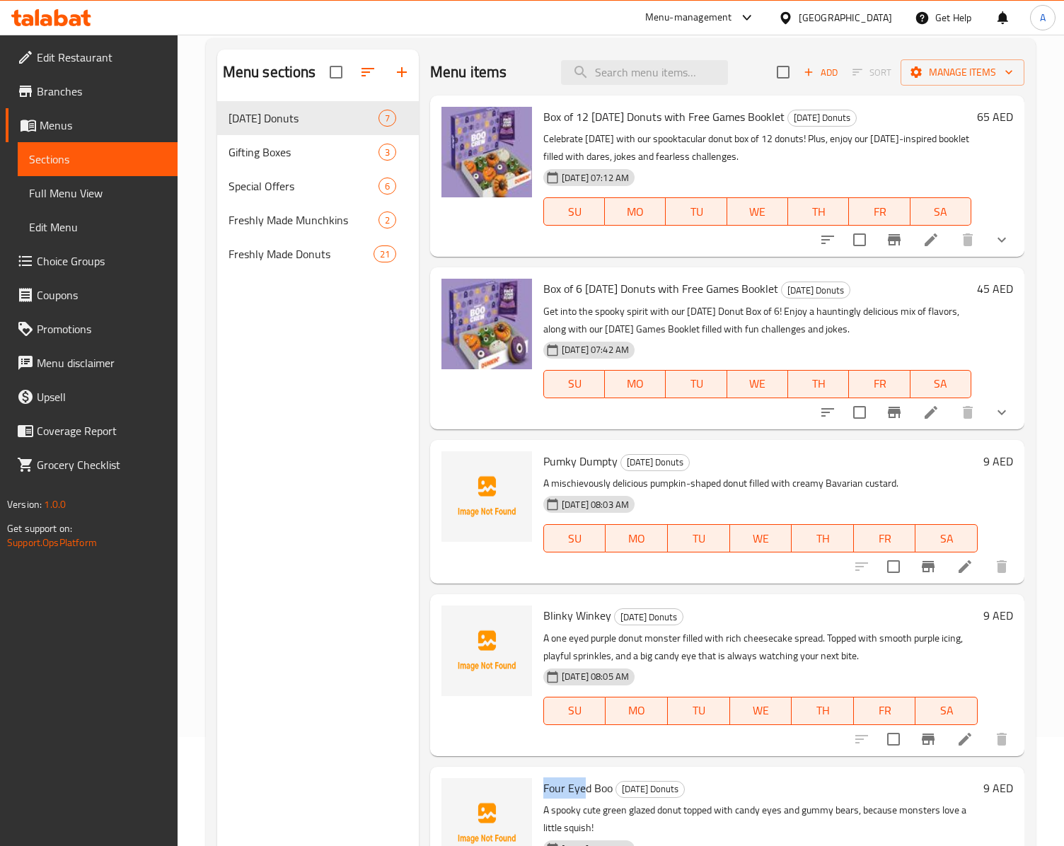
scroll to position [59, 0]
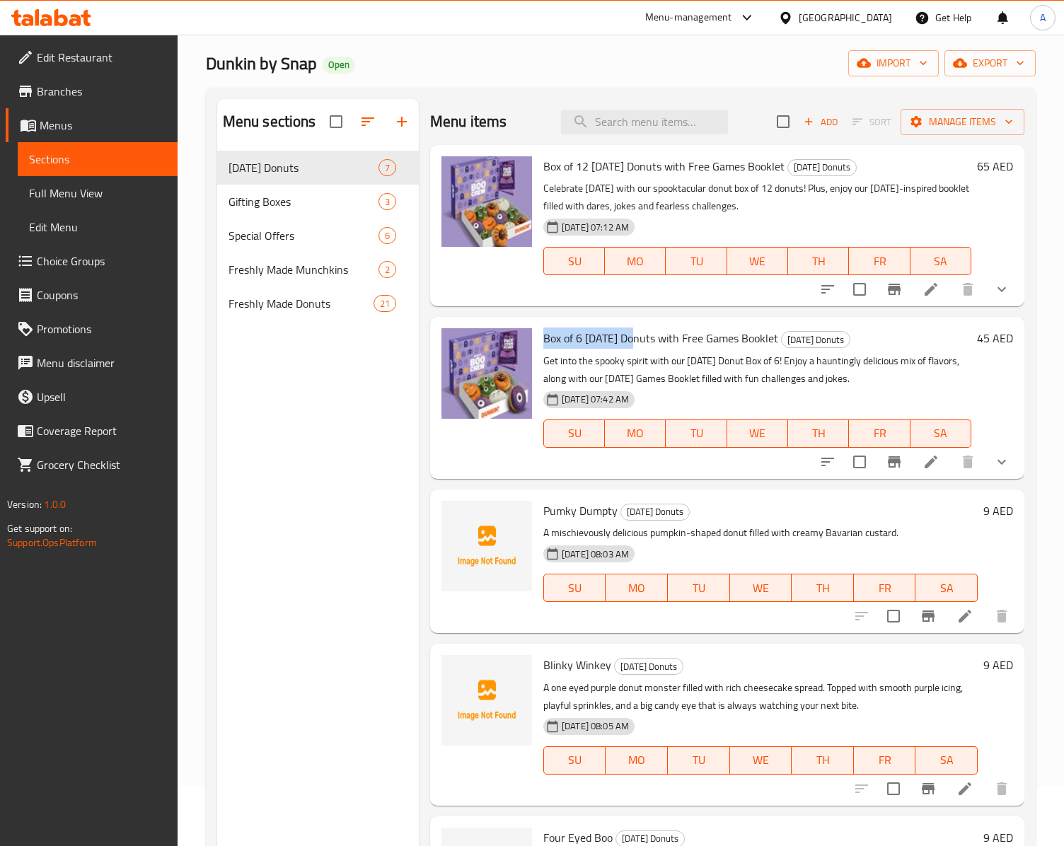
drag, startPoint x: 634, startPoint y: 338, endPoint x: 538, endPoint y: 323, distance: 97.5
click at [538, 323] on div "Box of 6 Halloween Donuts with Free Games Booklet Halloween Donuts Get into the…" at bounding box center [727, 397] width 595 height 161
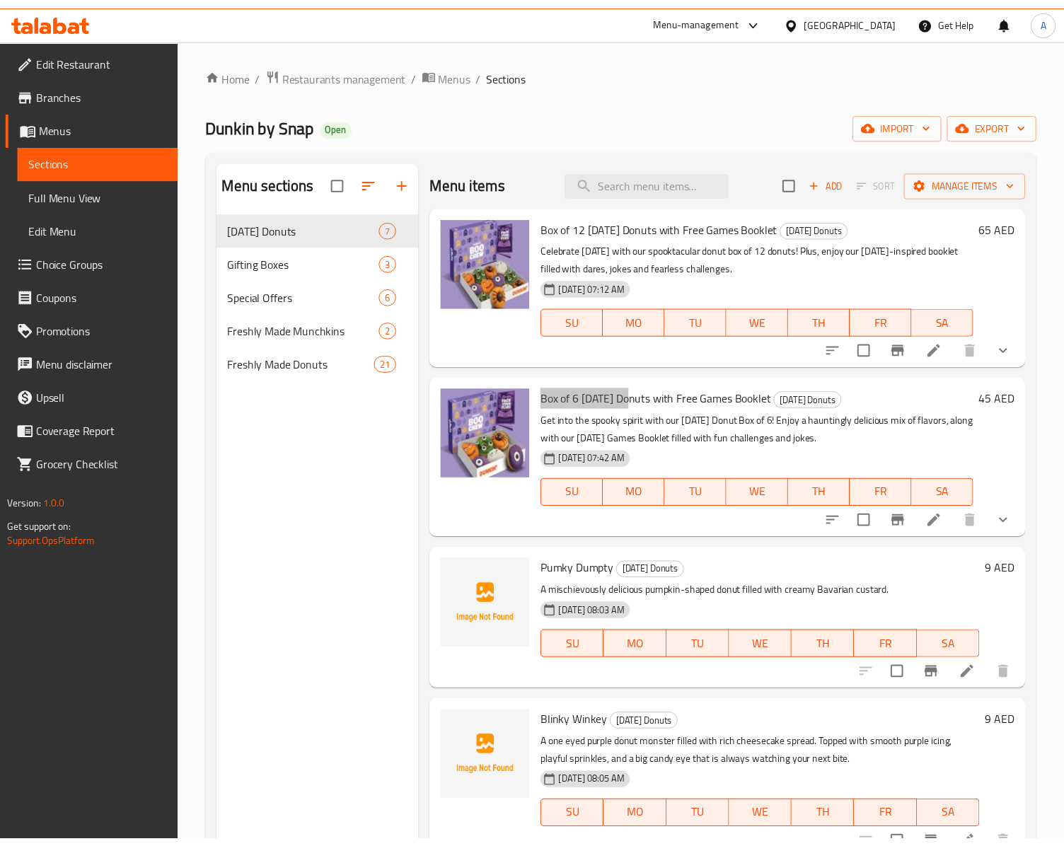
scroll to position [201, 0]
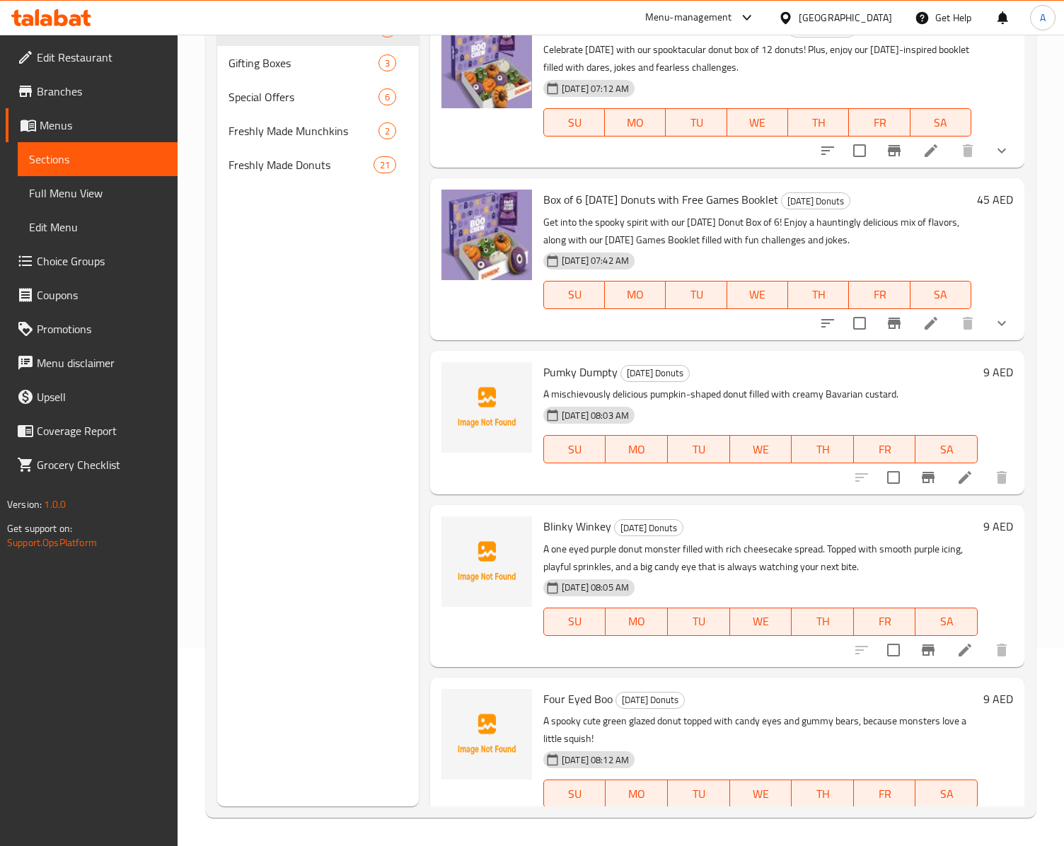
click at [851, 20] on div "United Arab Emirates" at bounding box center [845, 18] width 93 height 16
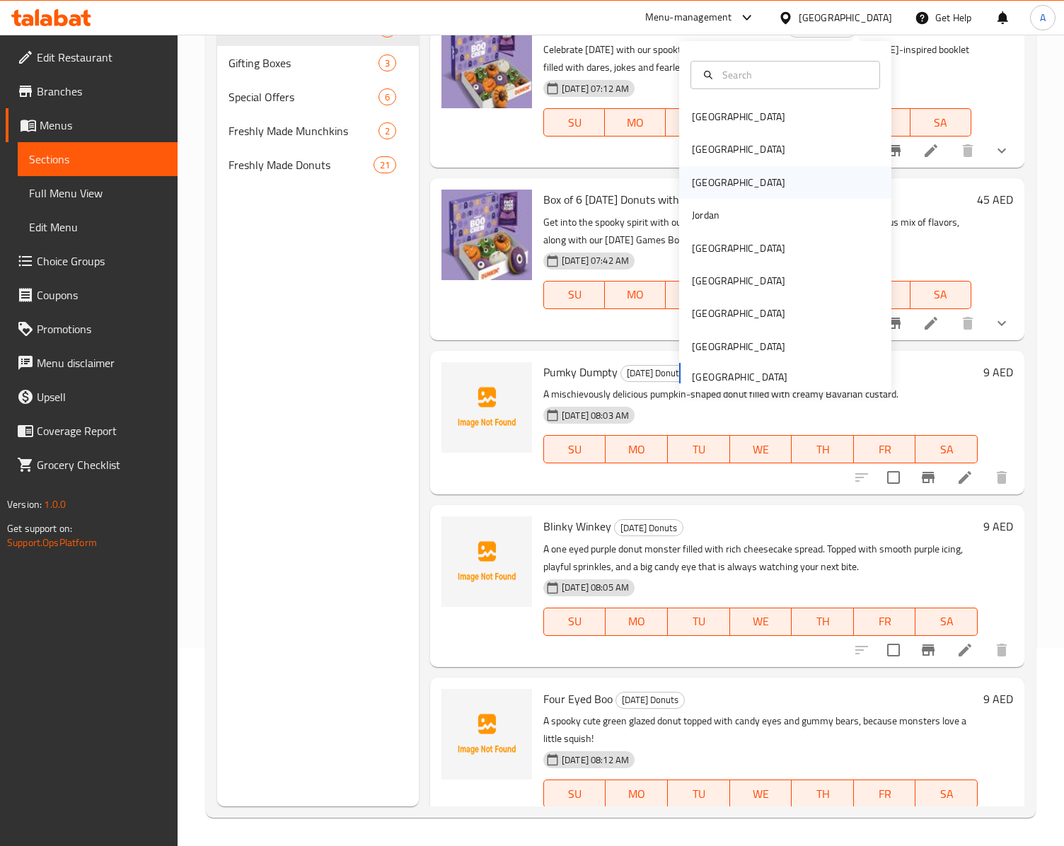
click at [692, 171] on div "Iraq" at bounding box center [739, 182] width 116 height 33
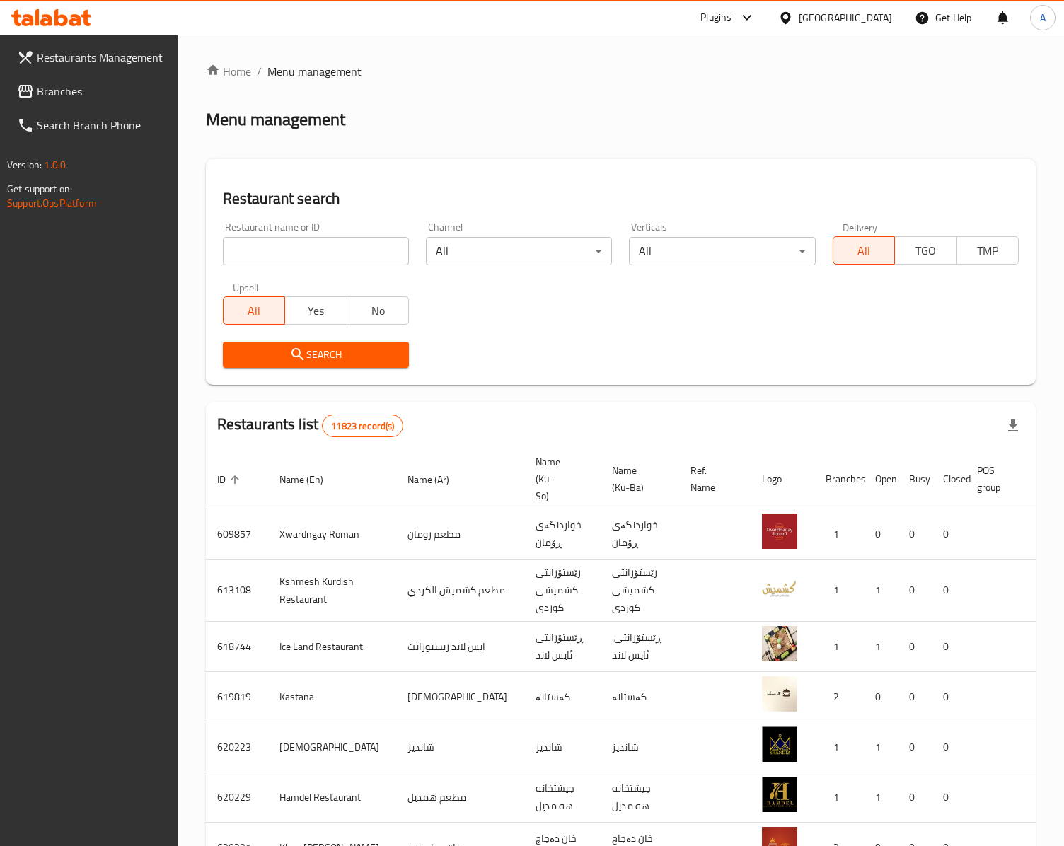
click at [260, 252] on input "search" at bounding box center [316, 251] width 186 height 28
paste input "707458"
type input "707458"
click at [296, 355] on icon "submit" at bounding box center [297, 354] width 17 height 17
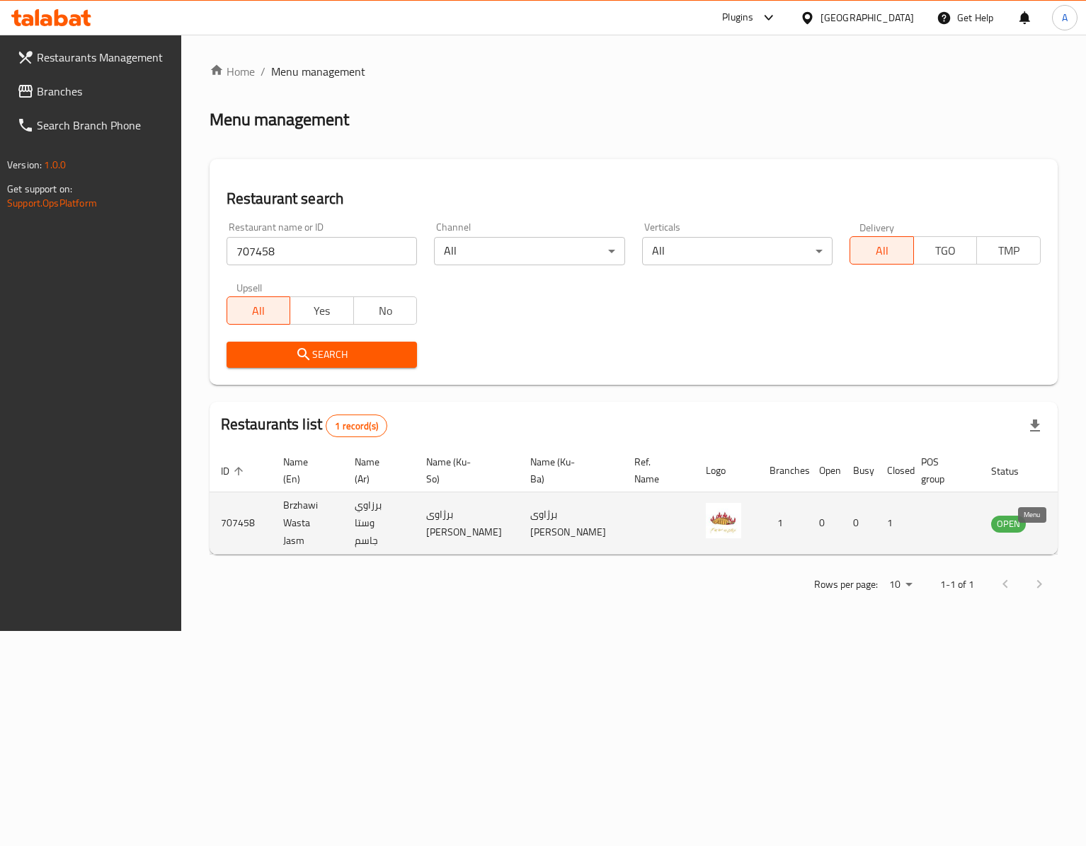
click at [1064, 532] on icon "enhanced table" at bounding box center [1073, 523] width 17 height 17
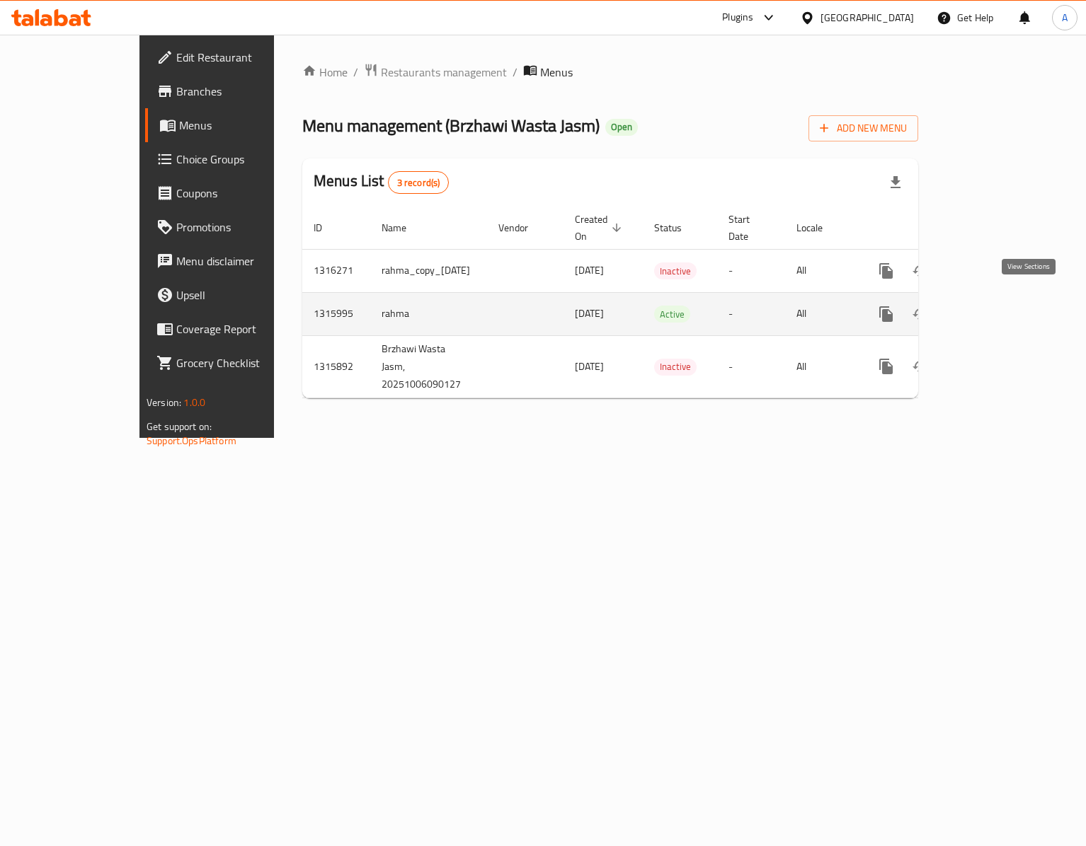
click at [997, 306] on icon "enhanced table" at bounding box center [988, 314] width 17 height 17
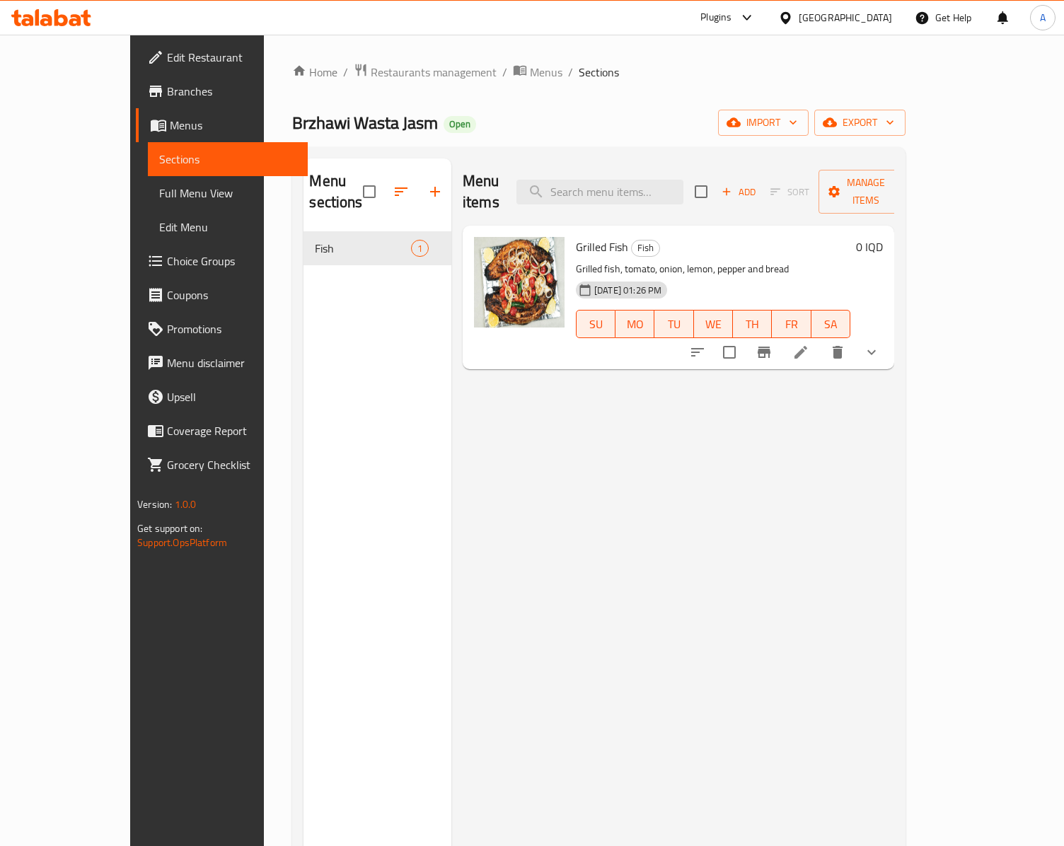
click at [503, 375] on div "Menu items Add Sort Manage items Grilled Fish Fish Grilled fish, tomato, onion,…" at bounding box center [673, 582] width 443 height 846
click at [788, 237] on h6 "Grilled Fish Fish" at bounding box center [713, 247] width 275 height 20
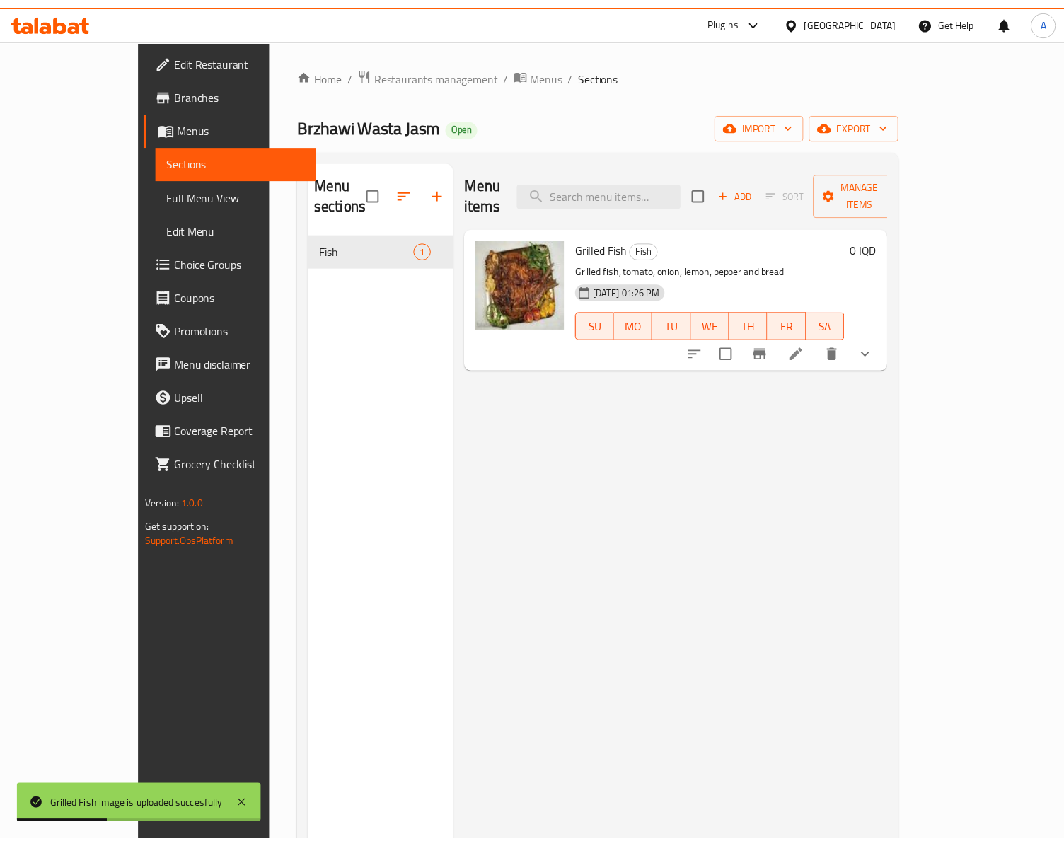
scroll to position [201, 0]
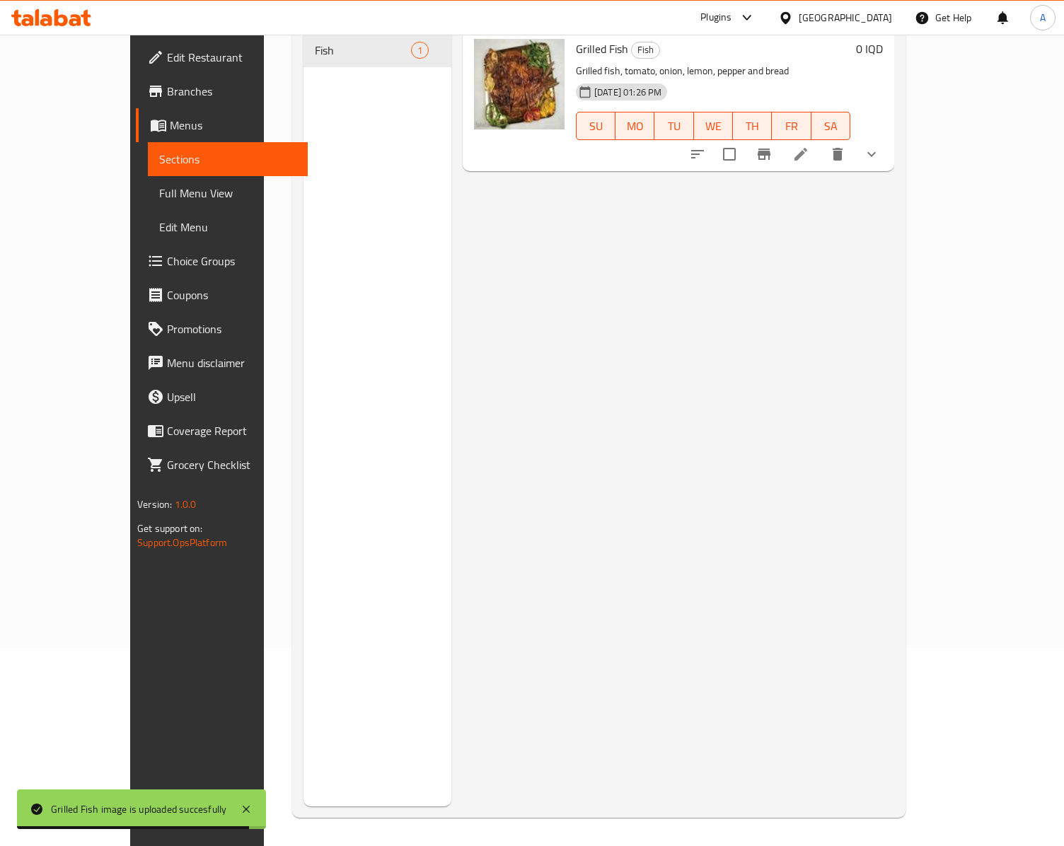
click at [167, 89] on span "Branches" at bounding box center [232, 91] width 130 height 17
